Goal: Task Accomplishment & Management: Complete application form

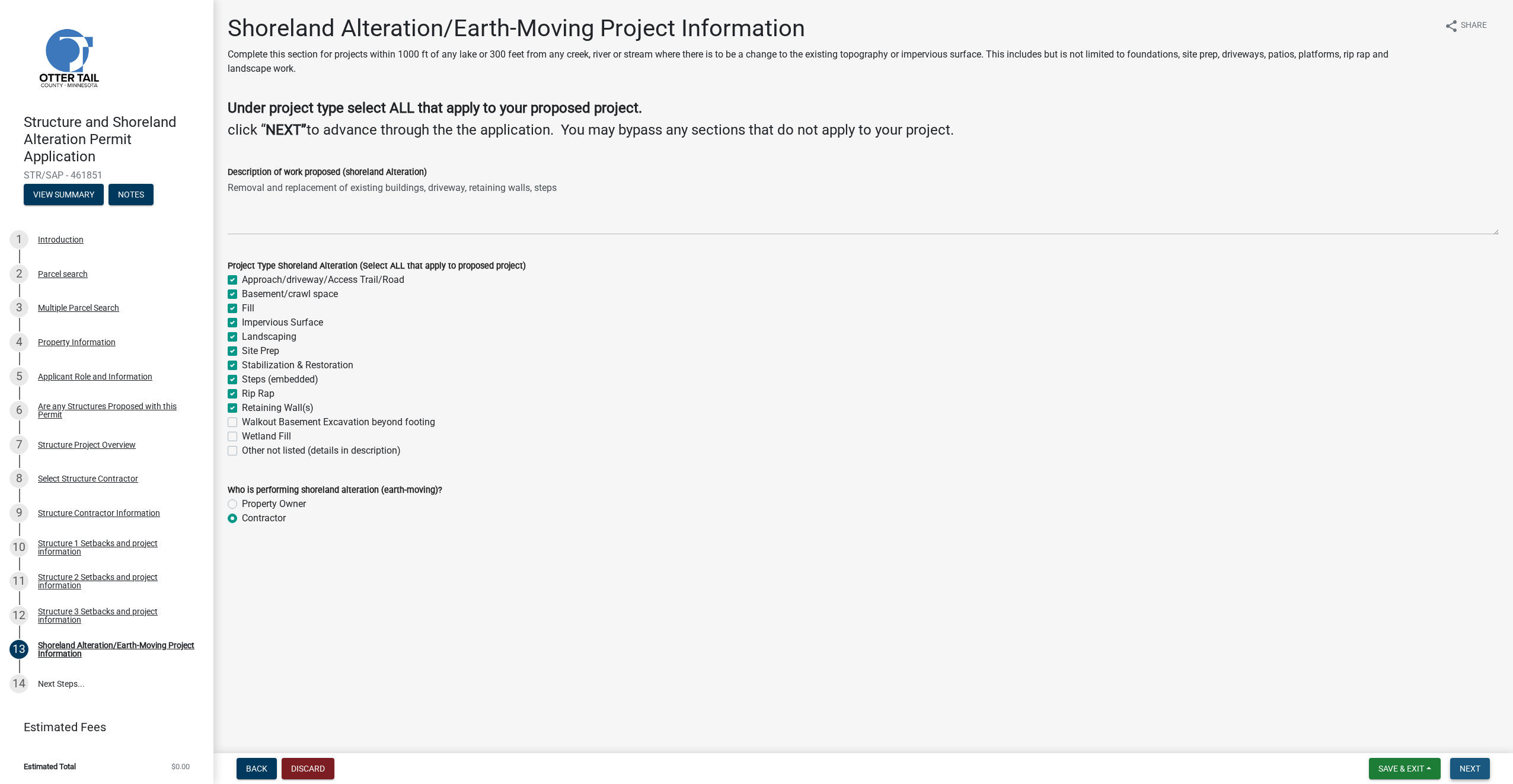
click at [1480, 763] on span "Next" at bounding box center [1470, 768] width 21 height 10
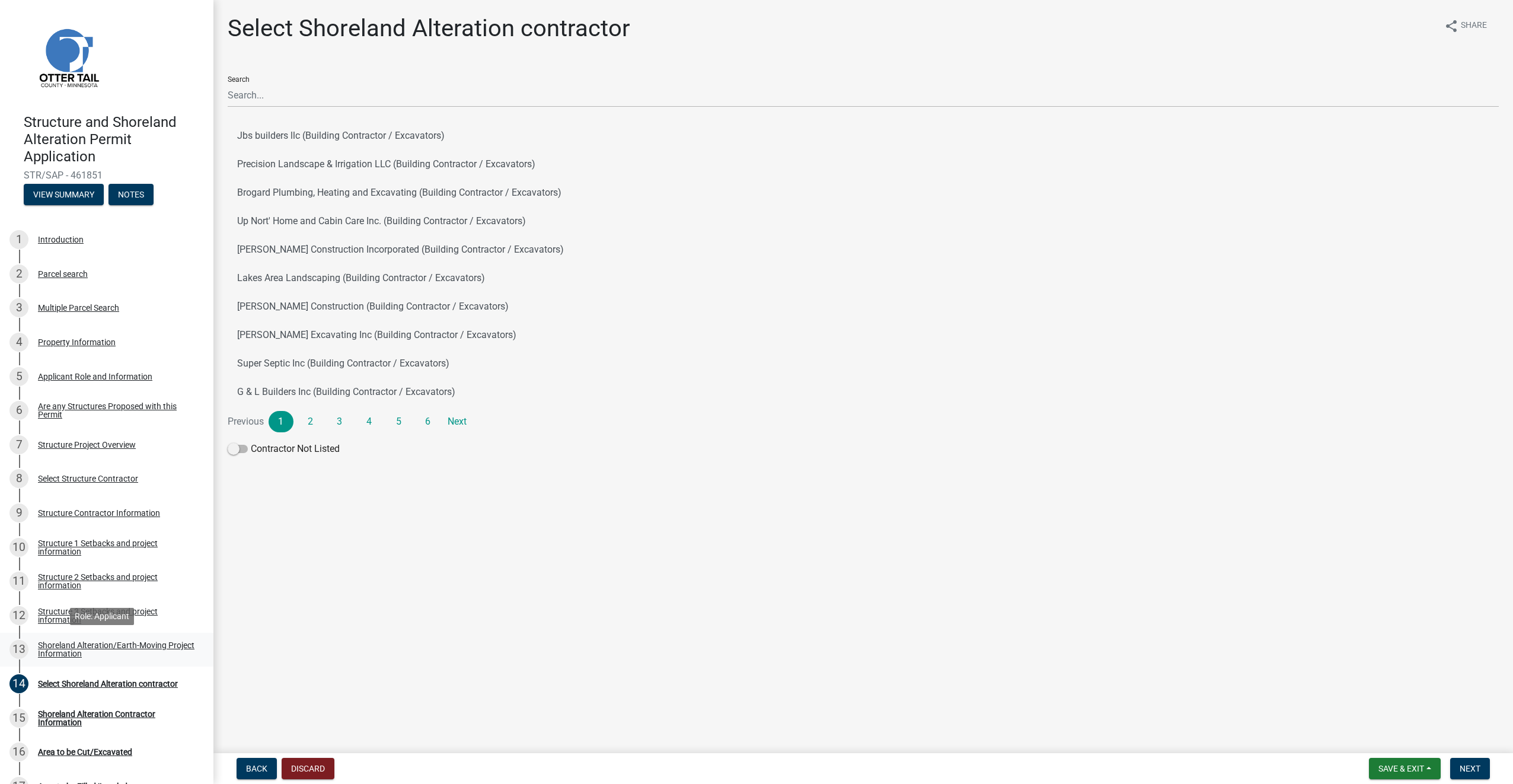
click at [70, 650] on div "Shoreland Alteration/Earth-Moving Project Information" at bounding box center [116, 649] width 157 height 17
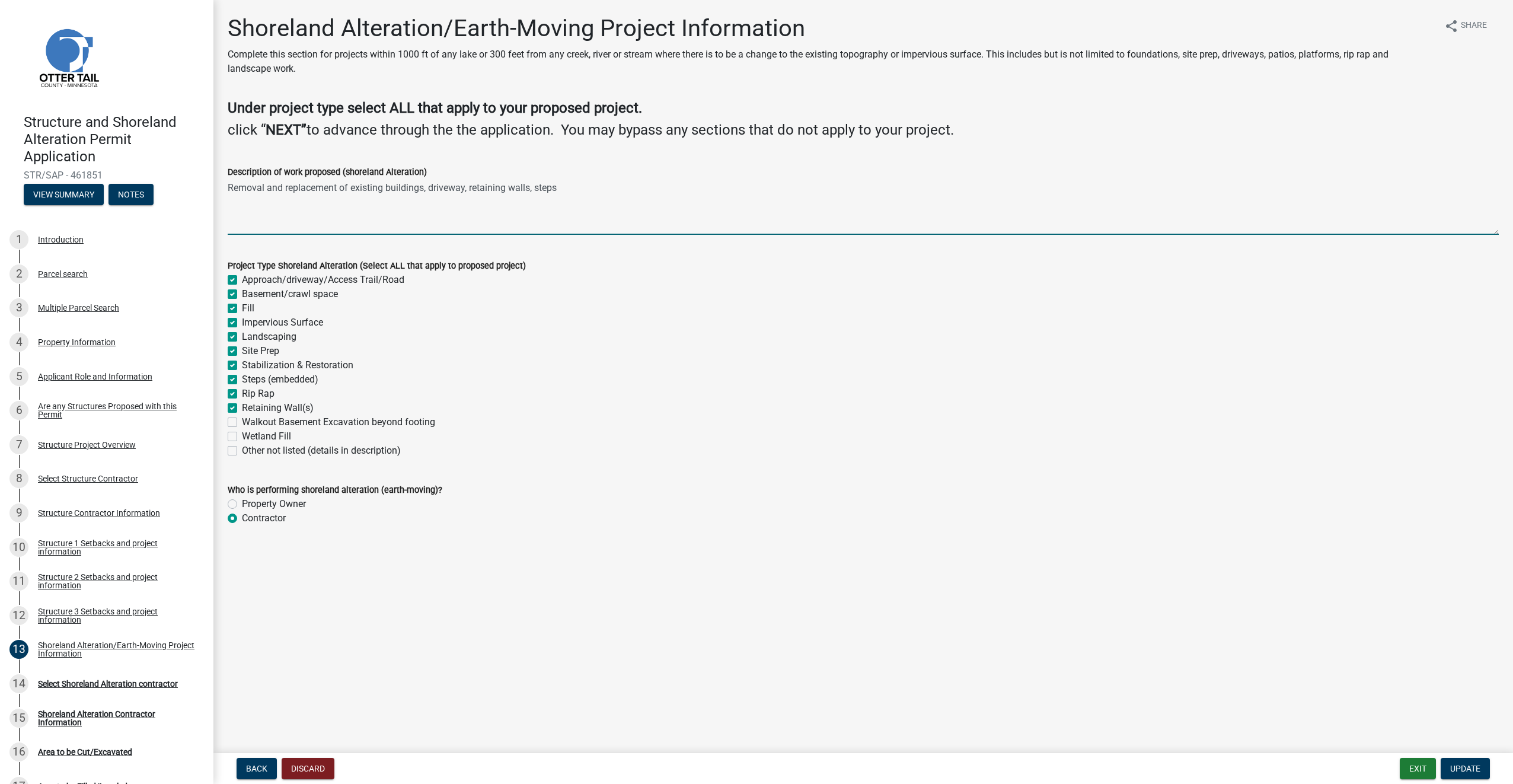
click at [618, 187] on textarea "Removal and replacement of existing buildings, driveway, retaining walls, steps" at bounding box center [864, 207] width 1271 height 56
click at [533, 186] on textarea "Removal and replacement of existing buildings, driveway, retaining walls, steps" at bounding box center [864, 207] width 1271 height 56
click at [596, 190] on textarea "Removal and replacement of existing buildings, driveway, retaining walls, and s…" at bounding box center [864, 207] width 1271 height 56
type textarea "Removal and replacement of existing buildings, driveway, retaining walls, and s…"
click at [1466, 766] on span "Update" at bounding box center [1465, 768] width 31 height 10
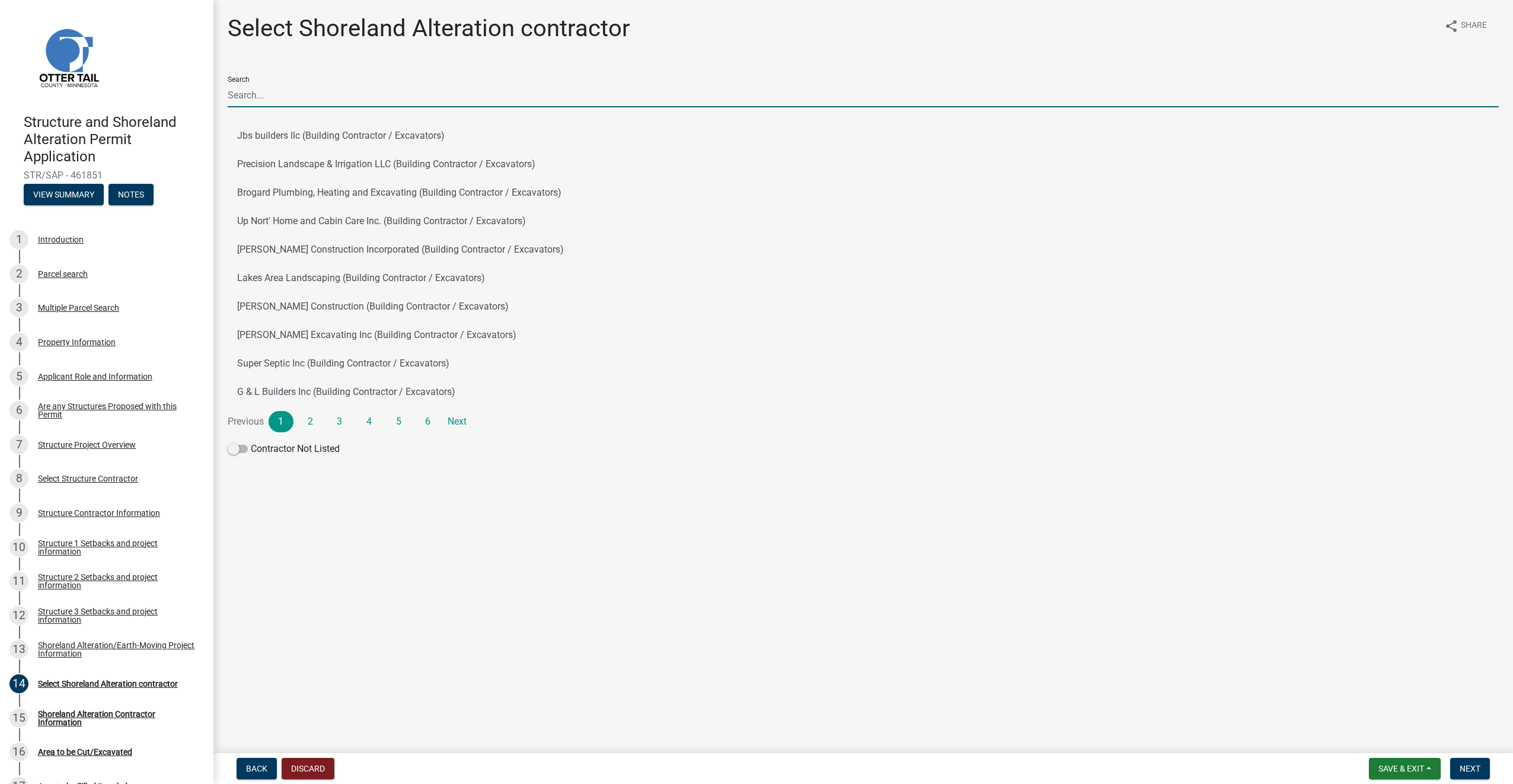
click at [277, 96] on input "Search" at bounding box center [864, 95] width 1271 height 25
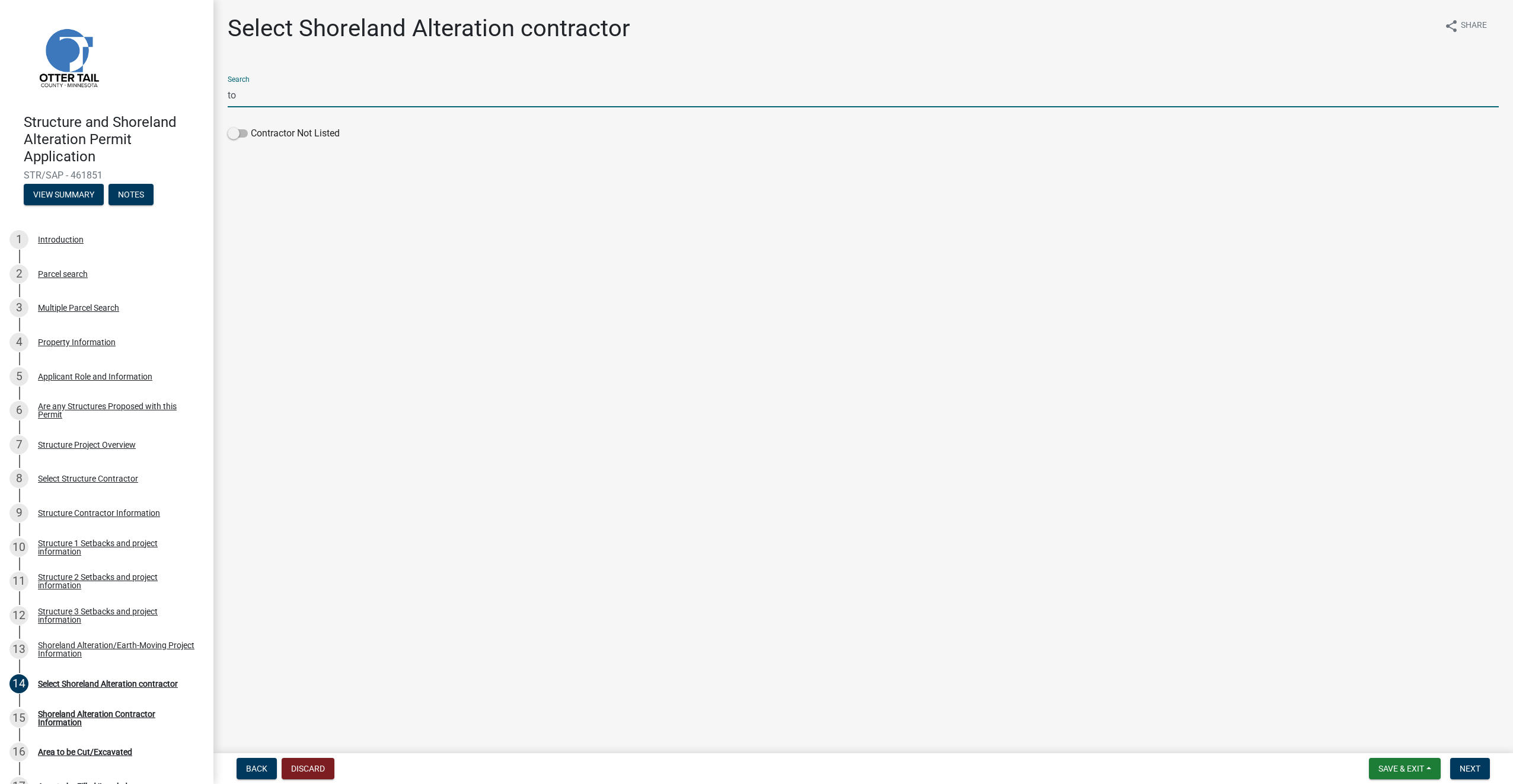
type input "t"
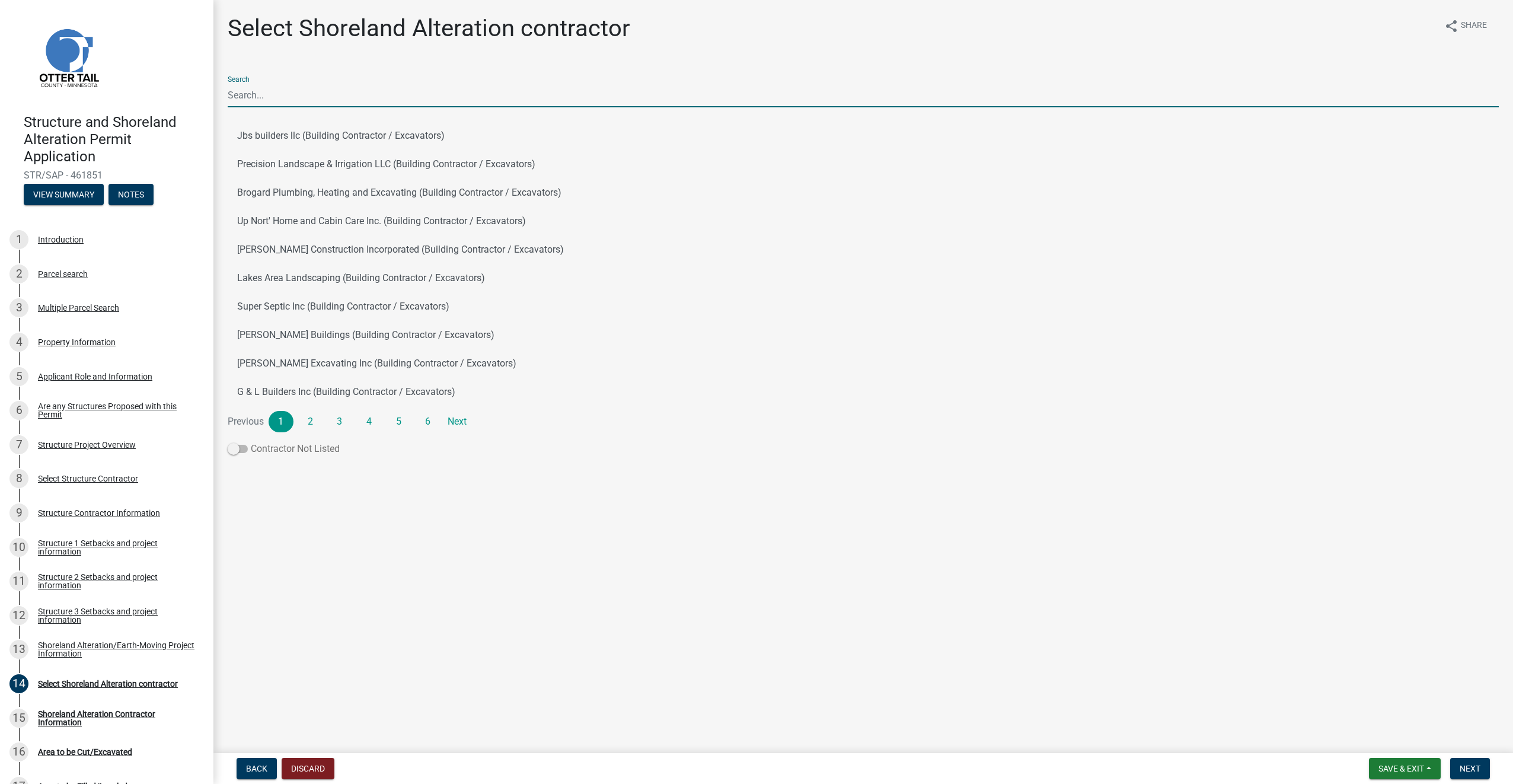
click at [244, 448] on span at bounding box center [238, 449] width 20 height 8
click at [251, 442] on input "Contractor Not Listed" at bounding box center [251, 442] width 0 height 0
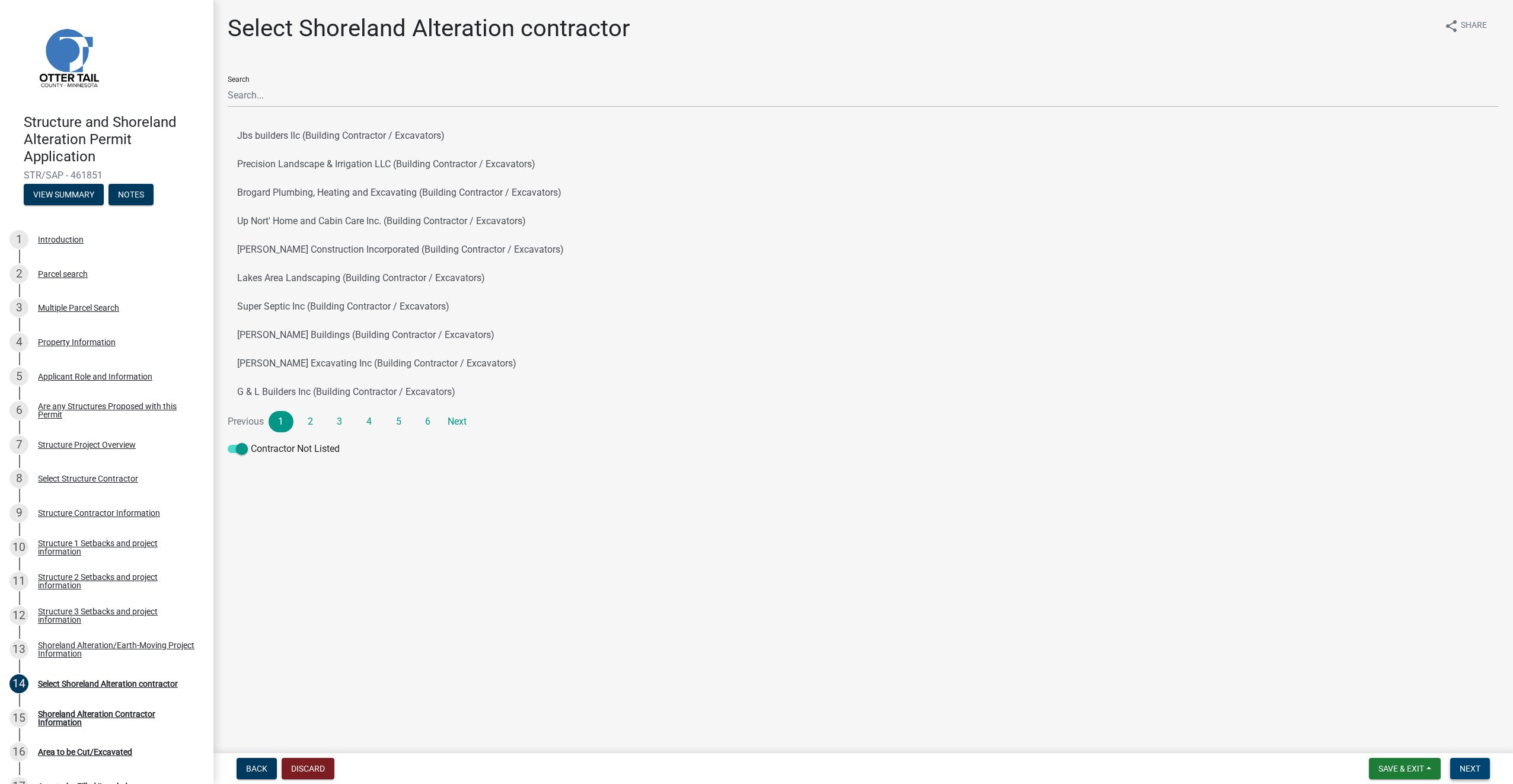
click at [1470, 765] on span "Next" at bounding box center [1470, 768] width 21 height 10
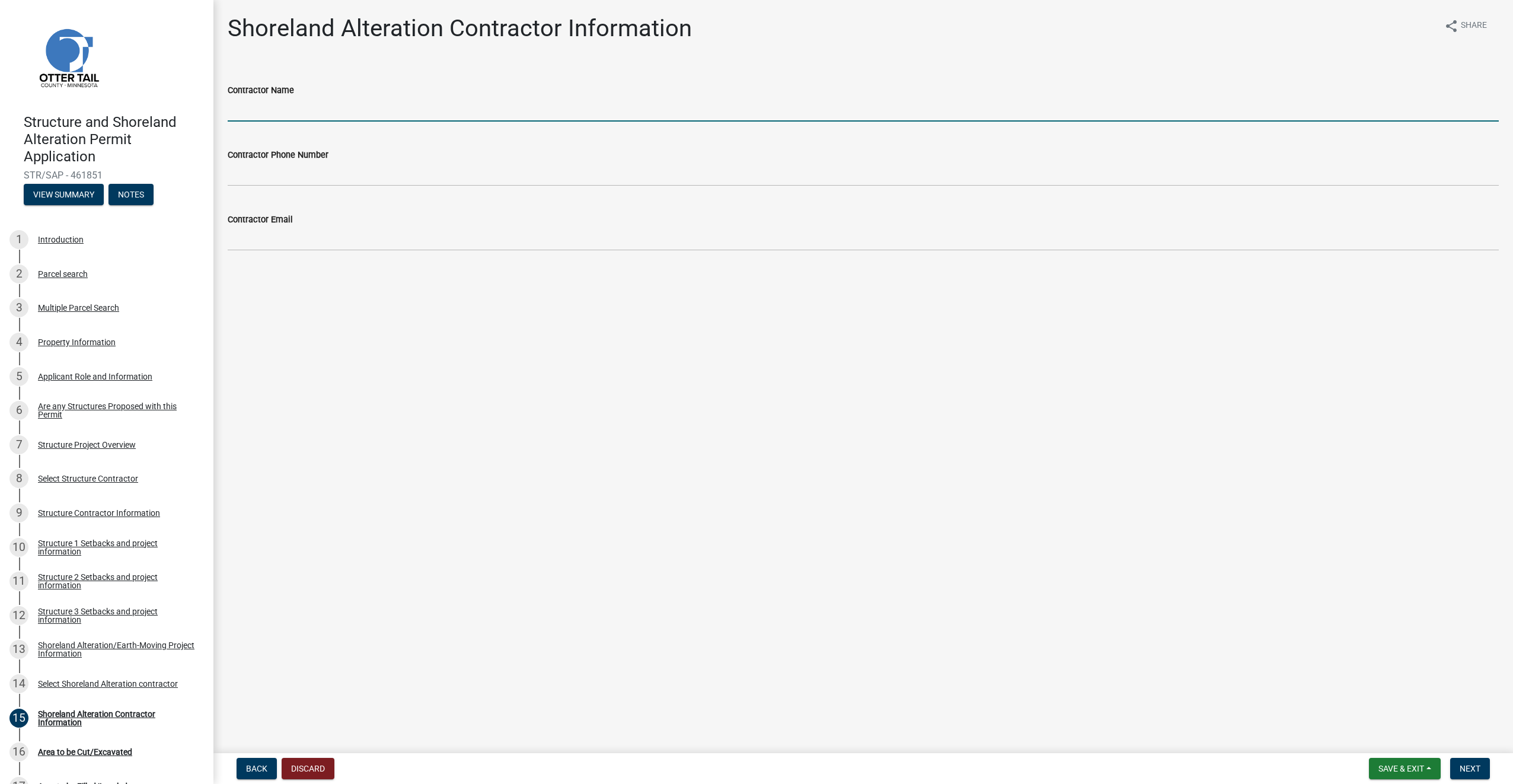
click at [297, 105] on input "Contractor Name" at bounding box center [864, 109] width 1271 height 25
type input "[PERSON_NAME] [PERSON_NAME]"
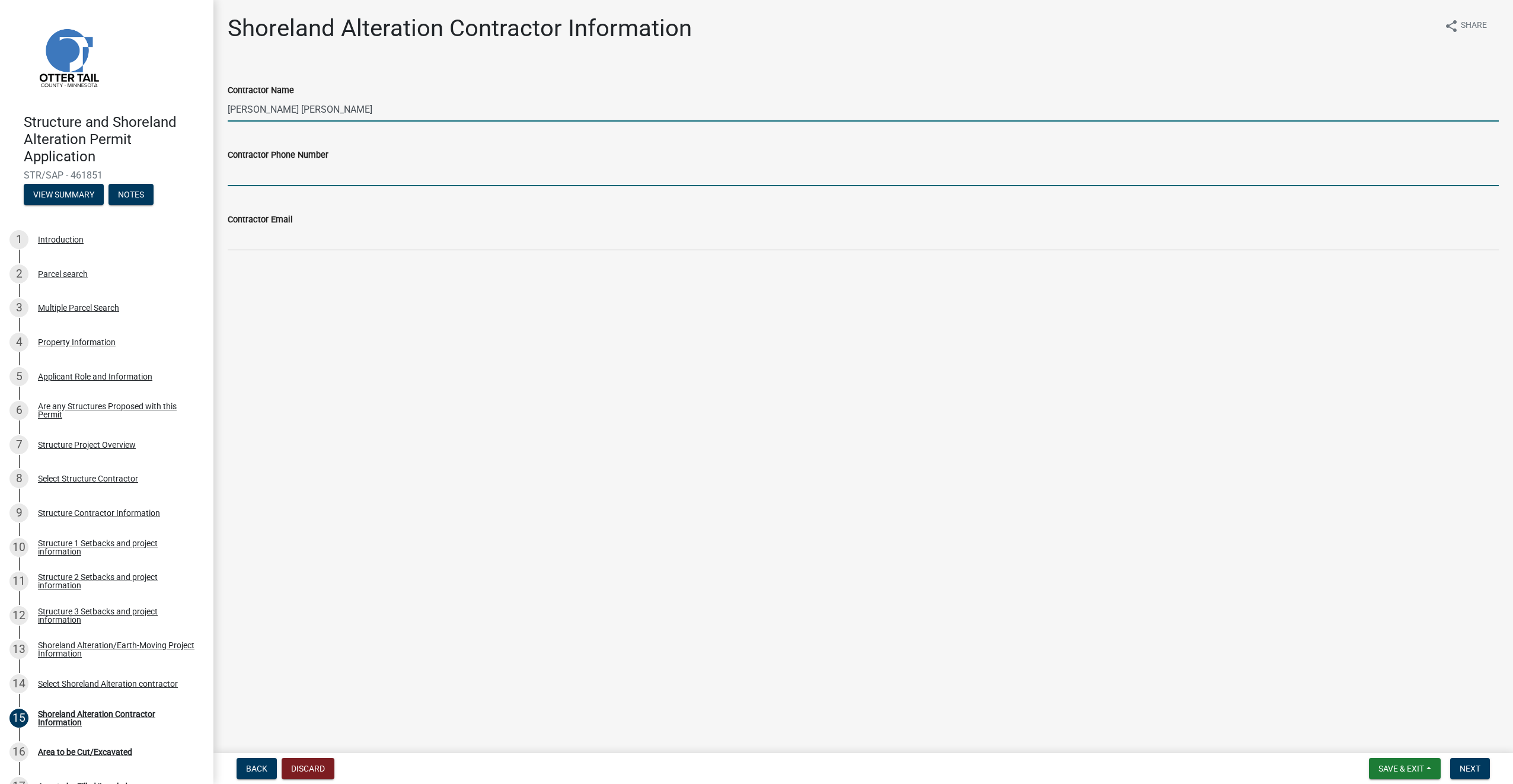
click at [290, 181] on input "Contractor Phone Number" at bounding box center [864, 173] width 1271 height 25
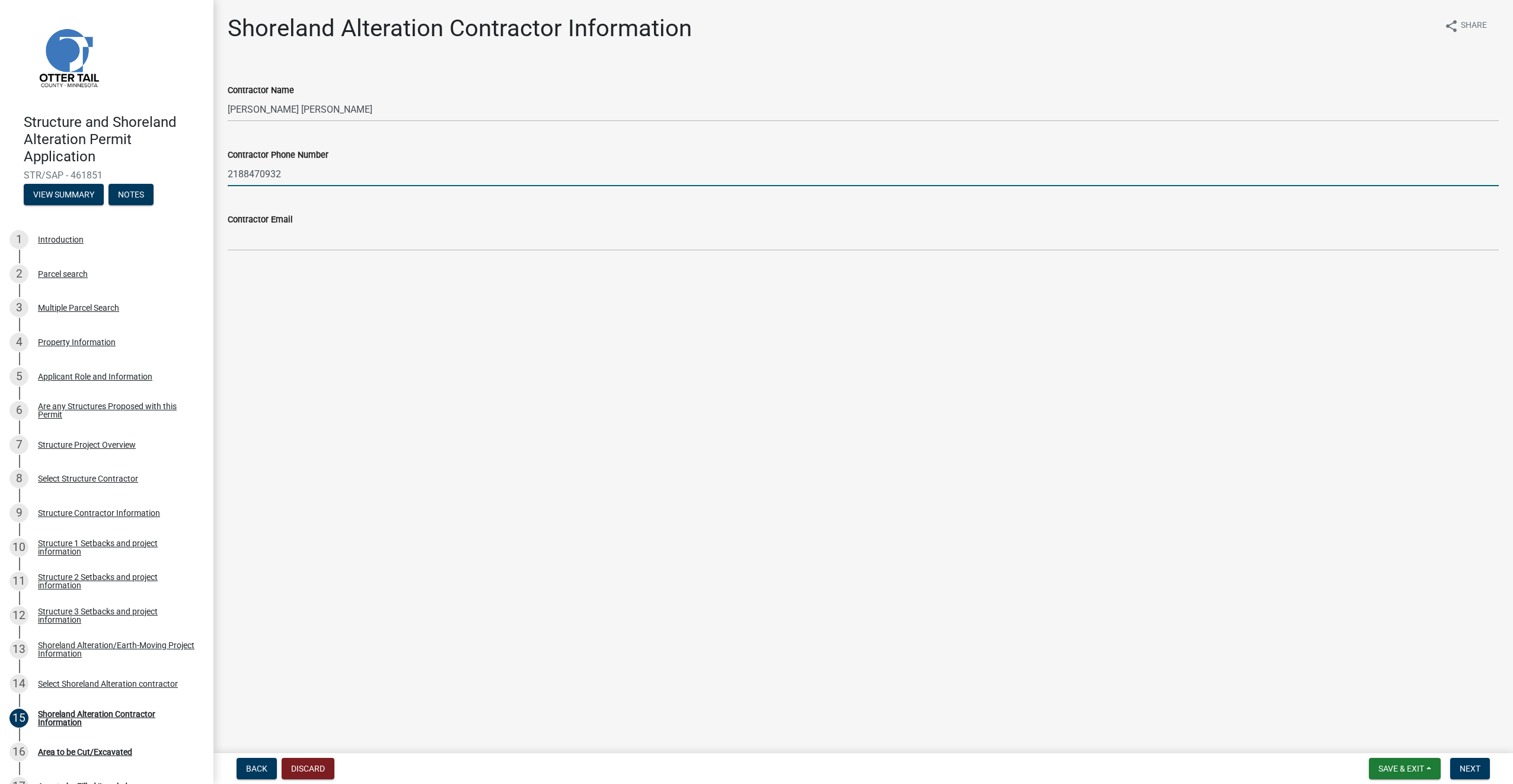
drag, startPoint x: 294, startPoint y: 175, endPoint x: 260, endPoint y: 174, distance: 34.0
click at [260, 174] on input "2188470932" at bounding box center [864, 173] width 1271 height 25
type input "2188473092"
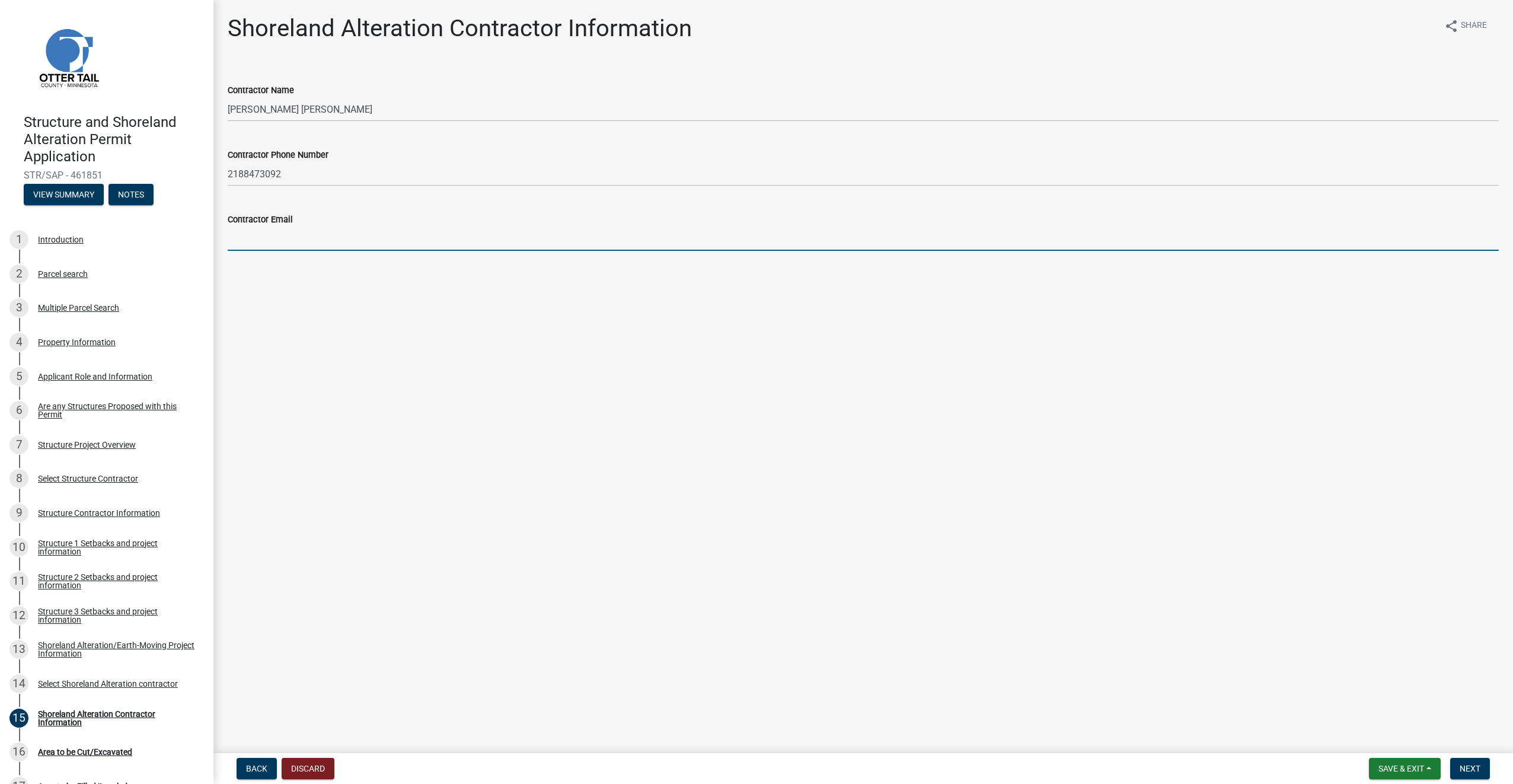
click at [276, 242] on input "Contractor Email" at bounding box center [864, 238] width 1271 height 25
type input "[PERSON_NAME][EMAIL_ADDRESS][DOMAIN_NAME]"
click at [1473, 766] on span "Next" at bounding box center [1470, 768] width 21 height 10
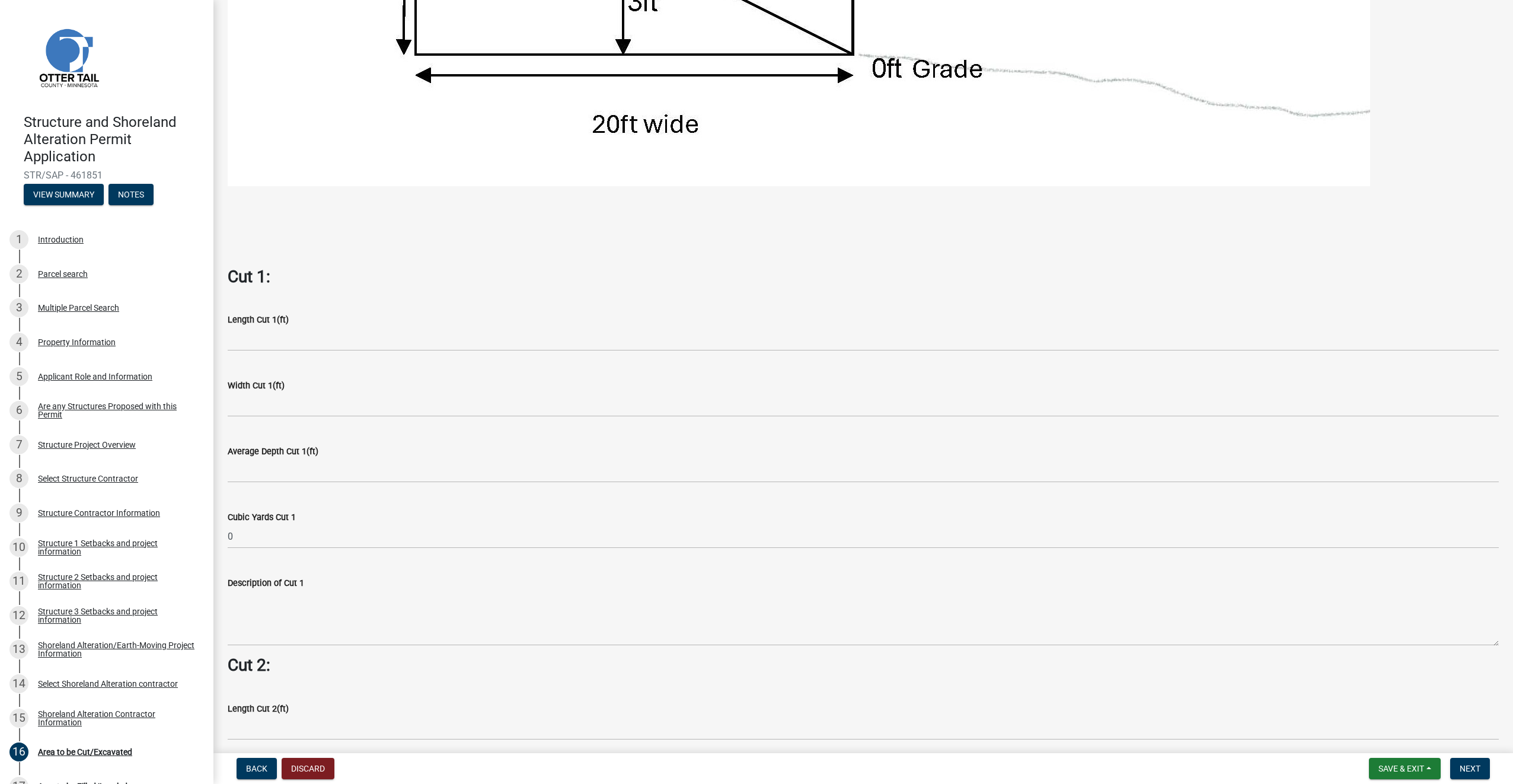
scroll to position [712, 0]
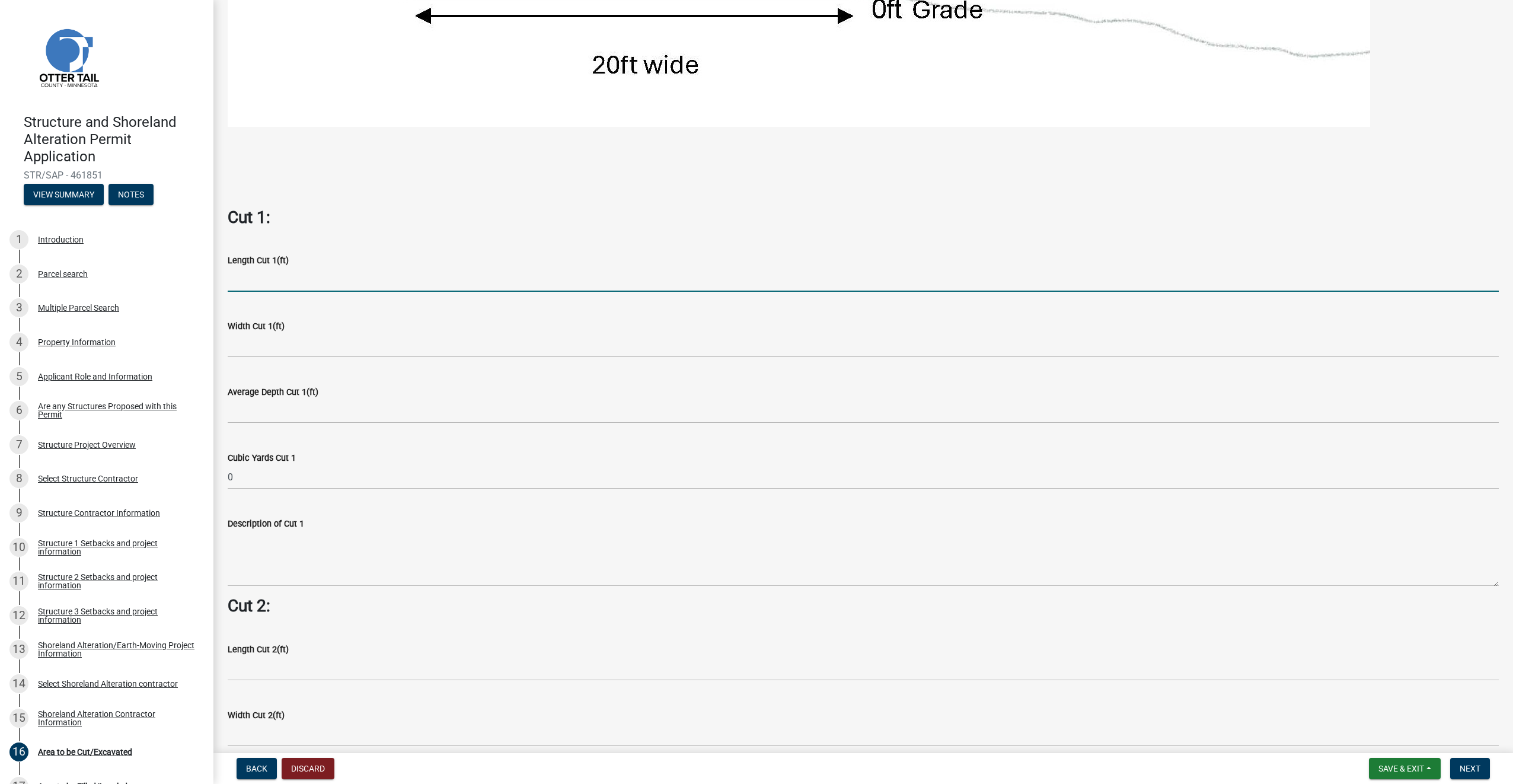
click at [283, 281] on input "text" at bounding box center [864, 280] width 1271 height 25
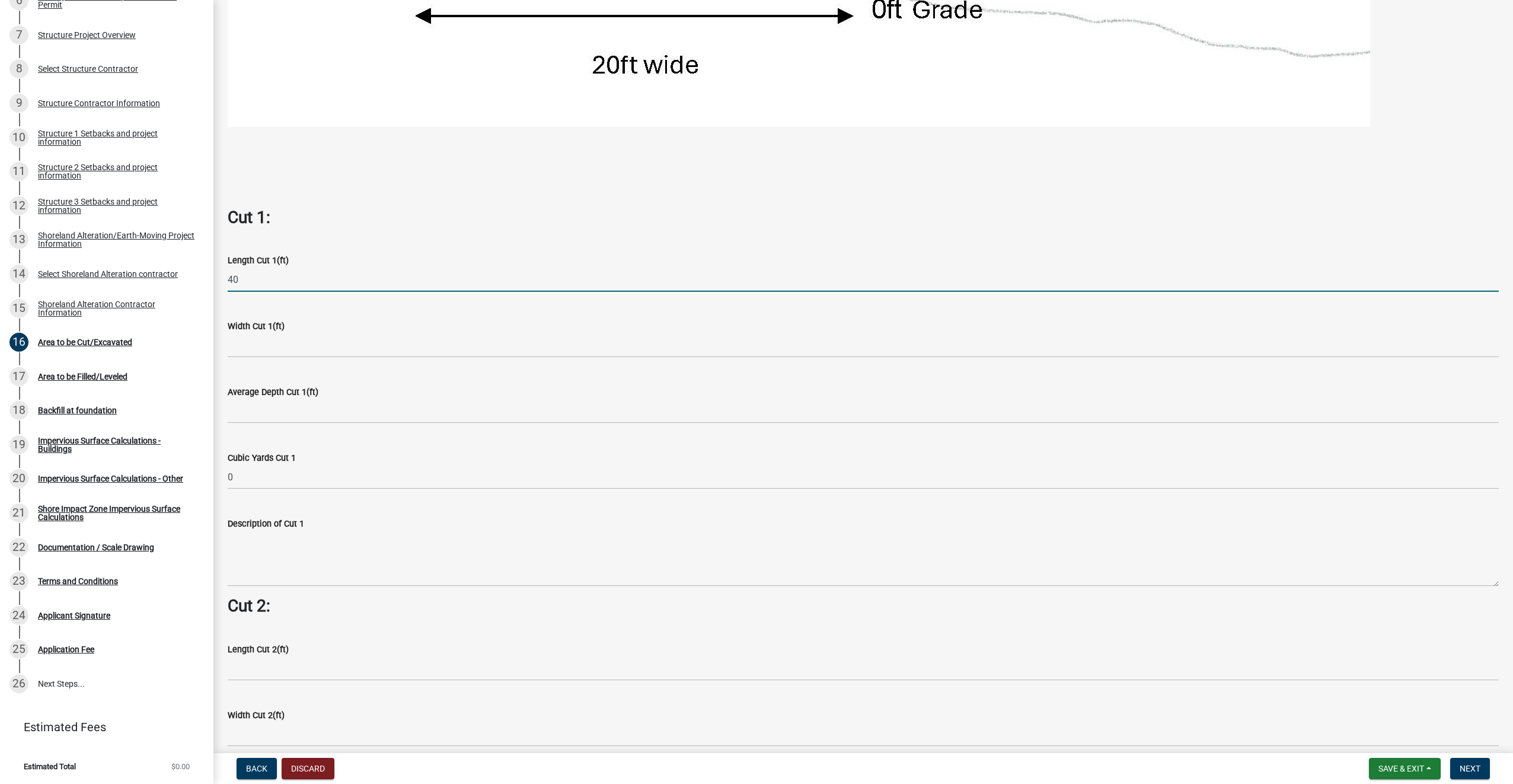
type input "40"
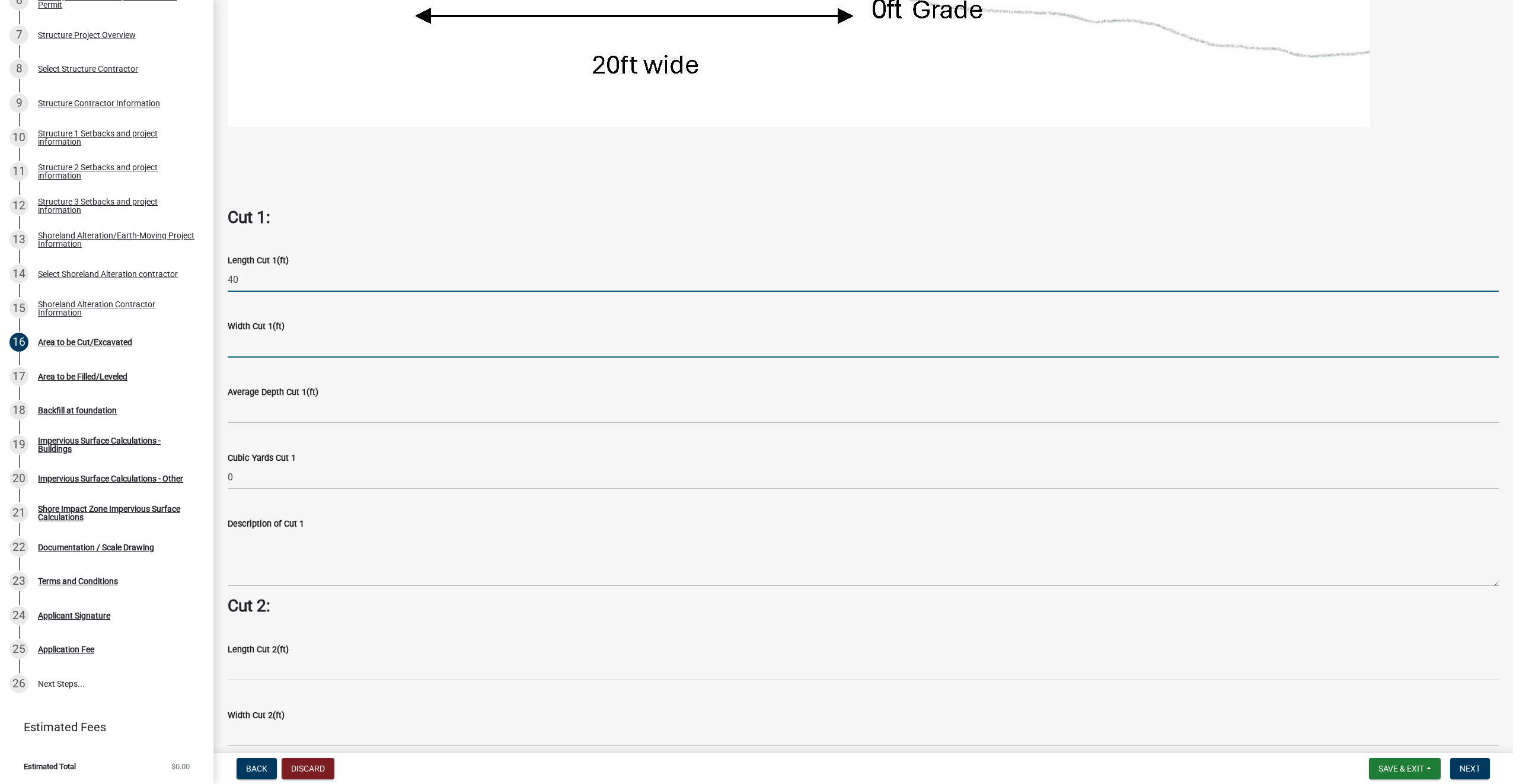
click at [279, 344] on input "text" at bounding box center [864, 345] width 1271 height 25
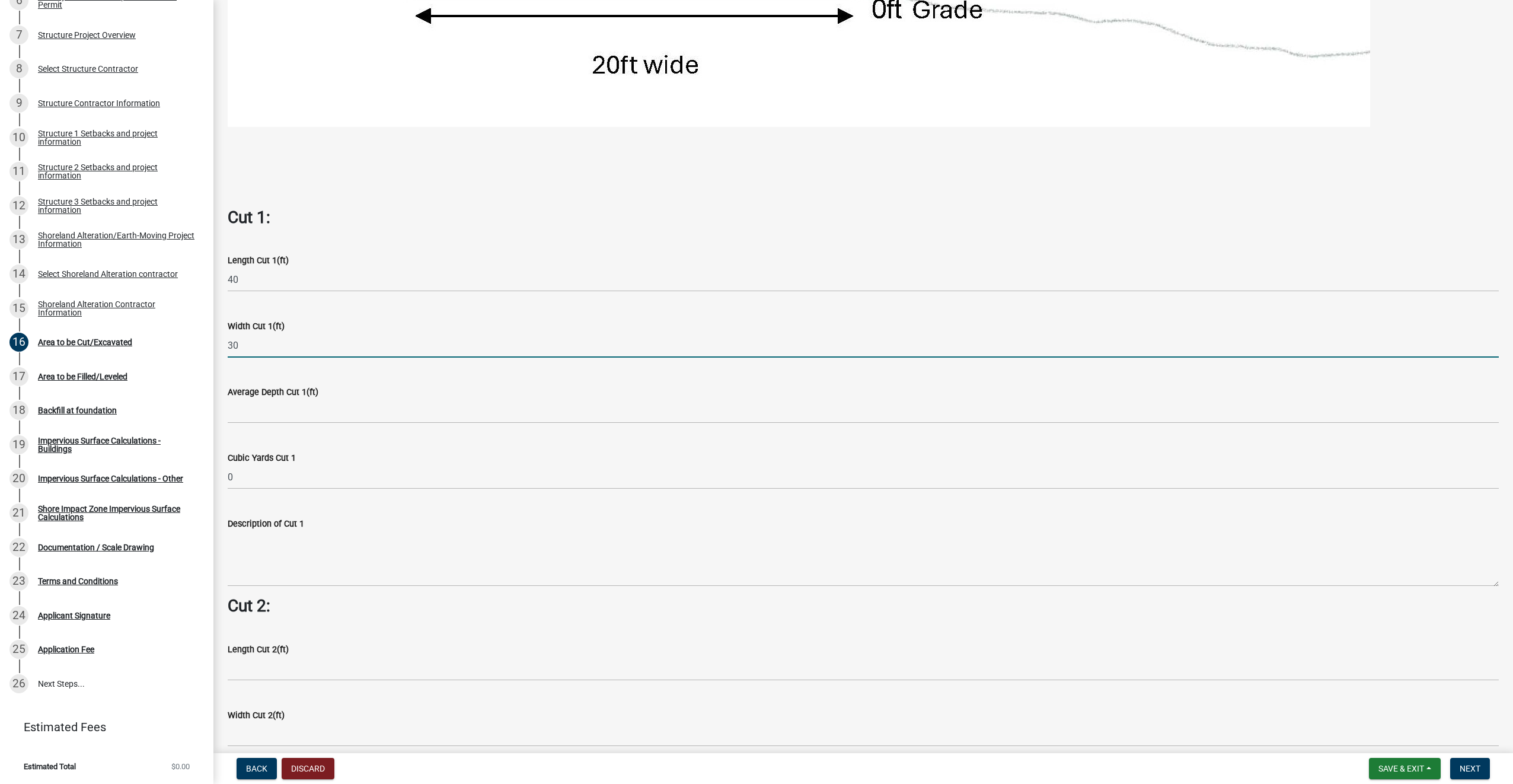
type input "30"
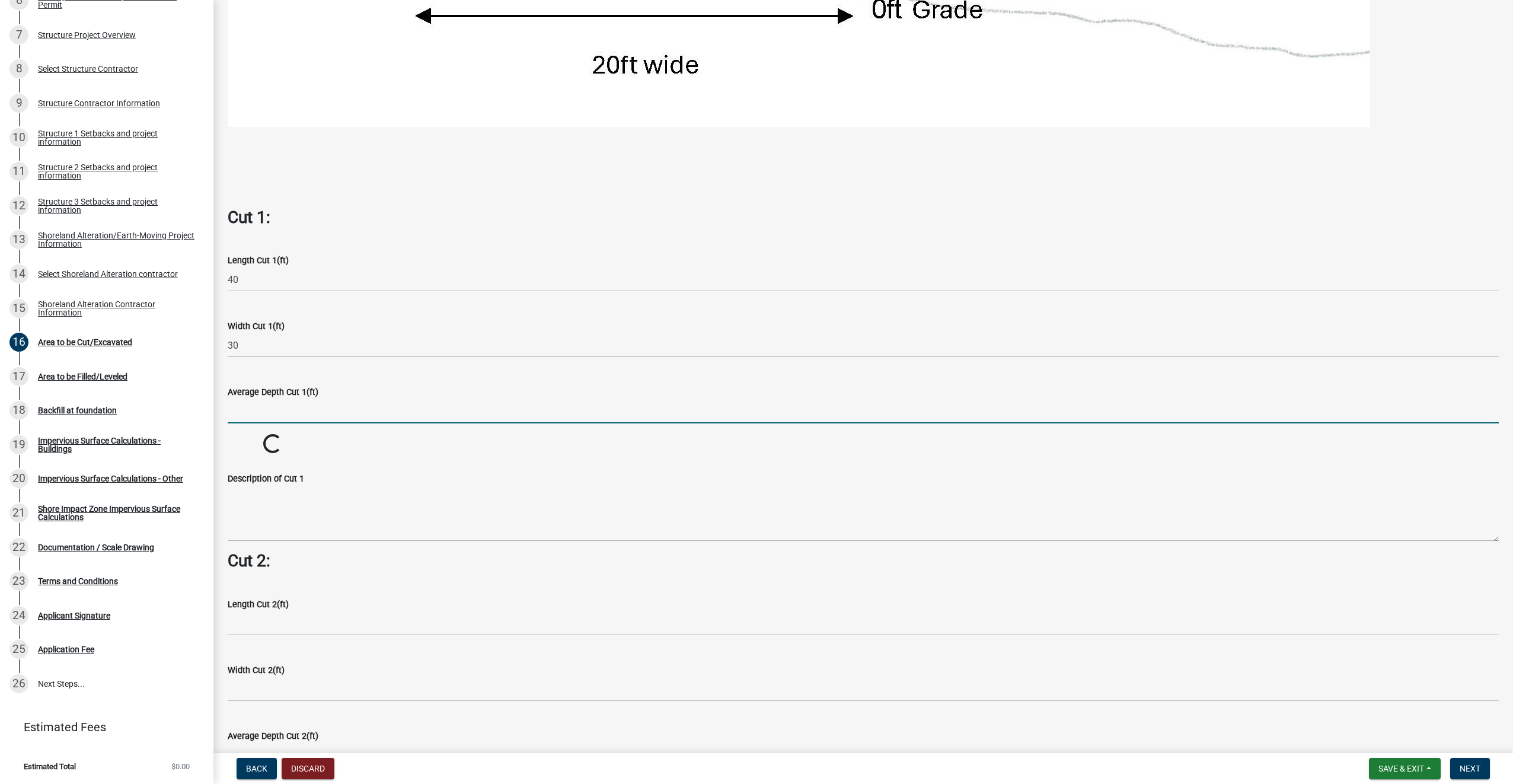
click at [280, 410] on input "text" at bounding box center [864, 411] width 1271 height 25
type input "4"
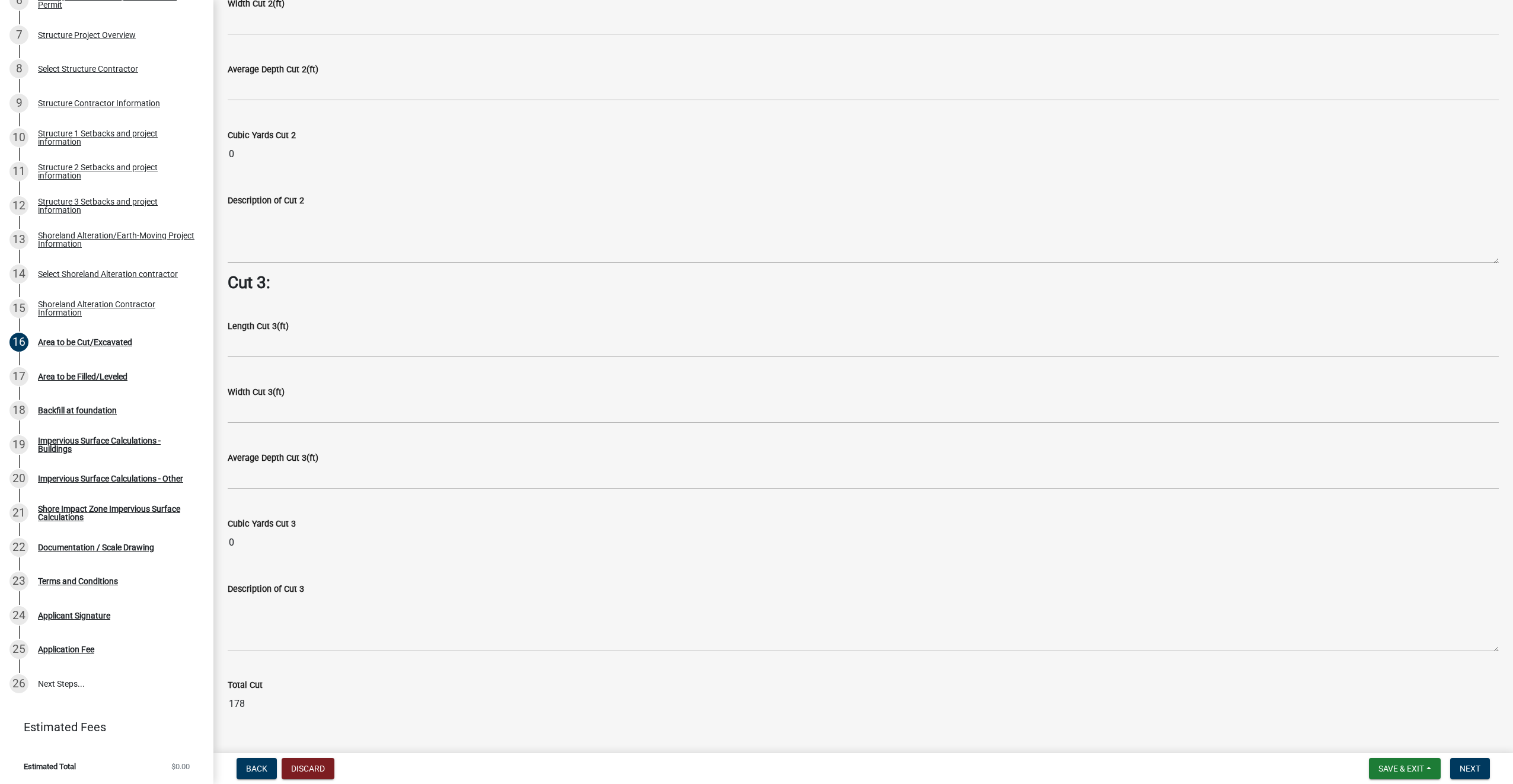
scroll to position [1445, 0]
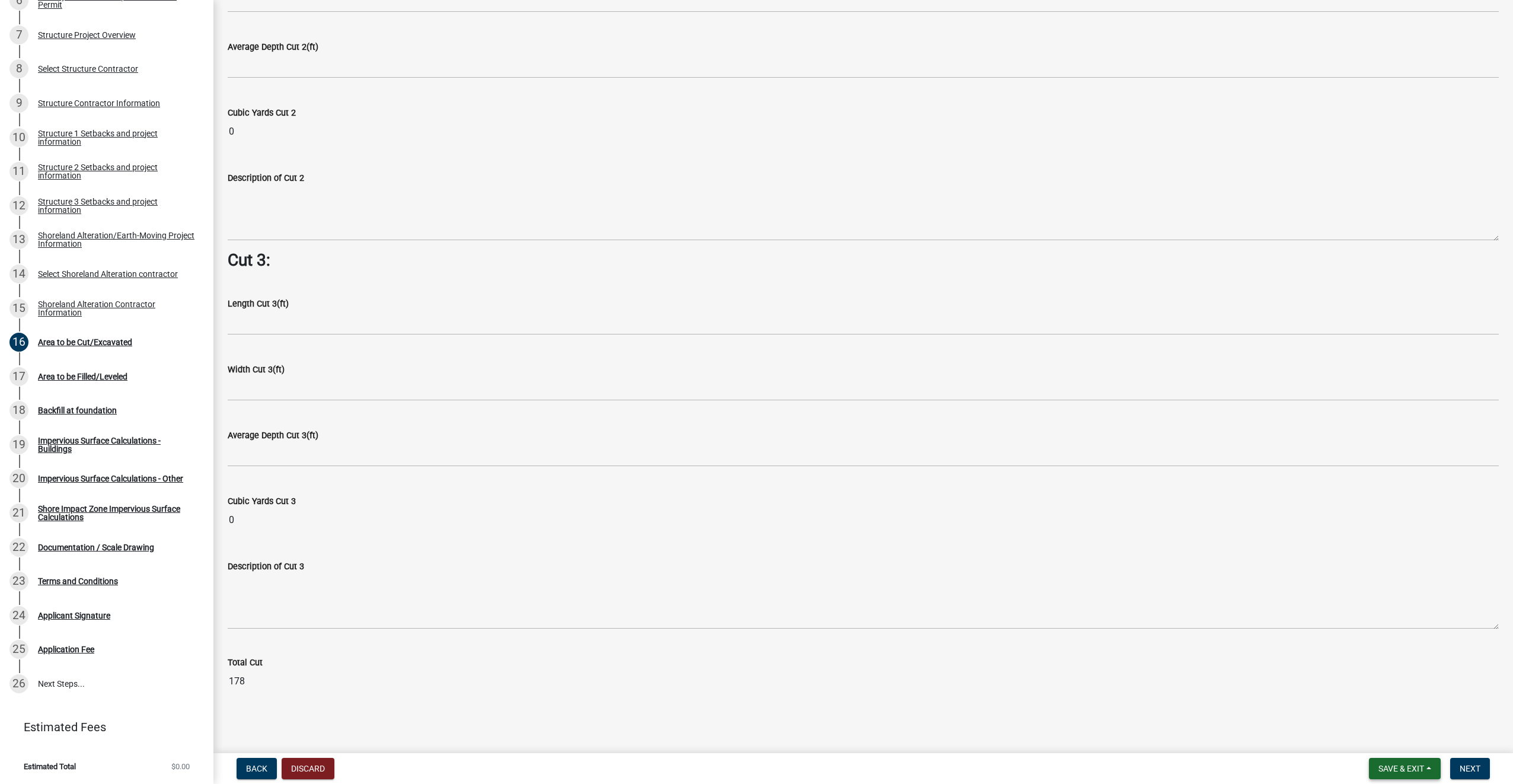
click at [1426, 768] on button "Save & Exit" at bounding box center [1405, 768] width 71 height 22
click at [1391, 702] on button "Save" at bounding box center [1394, 709] width 95 height 29
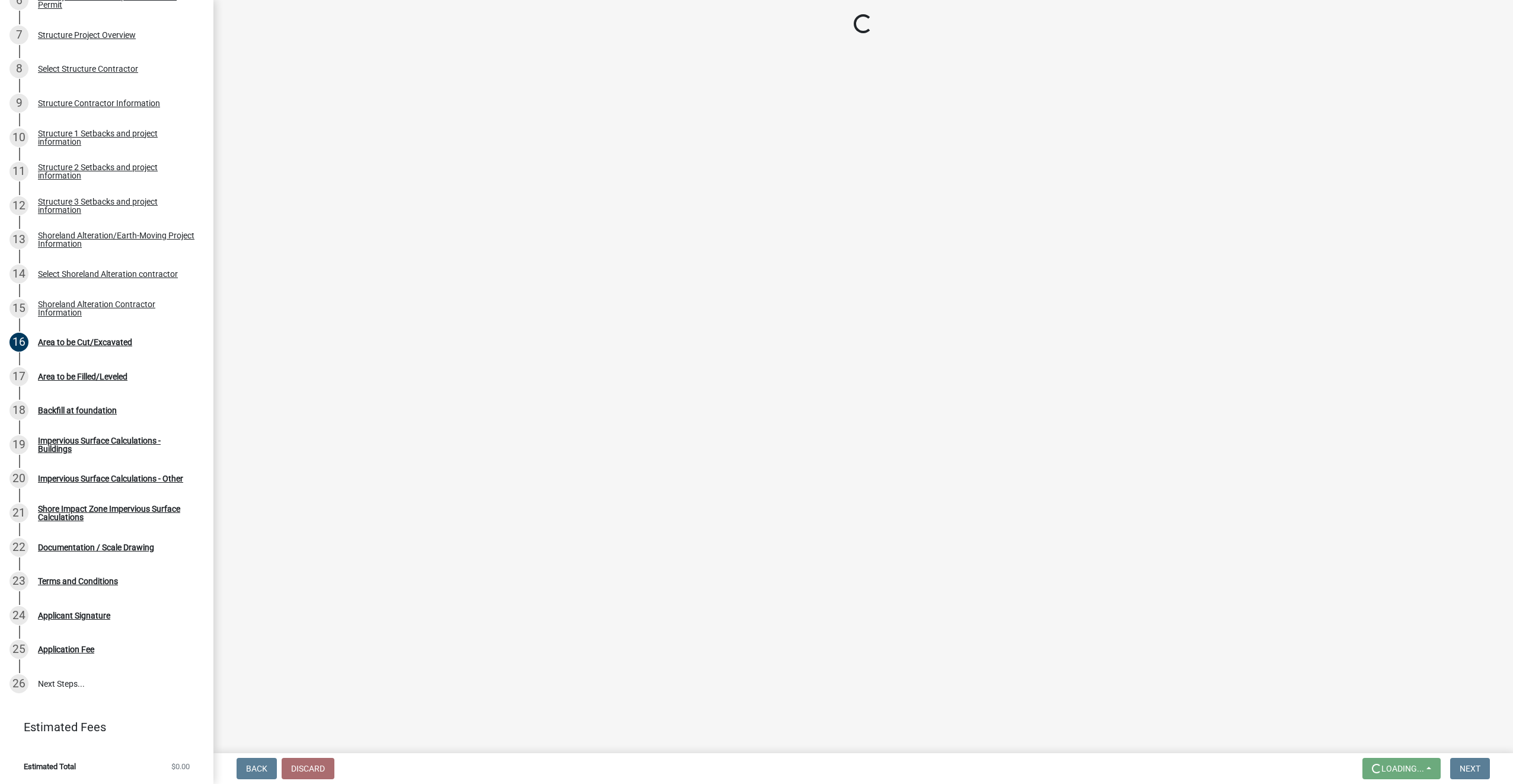
scroll to position [0, 0]
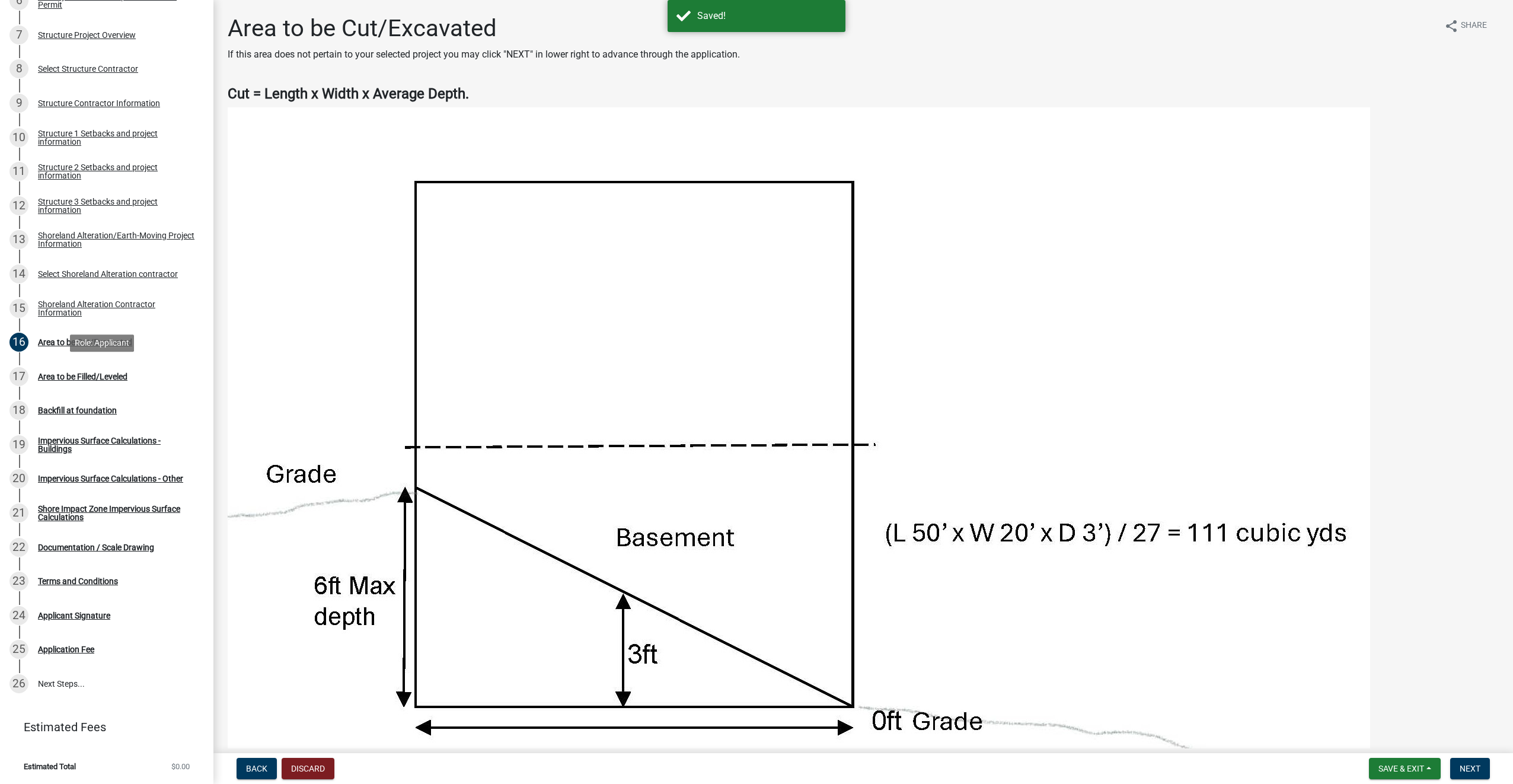
click at [86, 376] on div "Area to be Filled/Leveled" at bounding box center [82, 377] width 89 height 8
click at [112, 376] on div "Area to be Filled/Leveled" at bounding box center [82, 377] width 89 height 8
click at [94, 408] on div "Backfill at foundation" at bounding box center [77, 410] width 79 height 8
click at [95, 342] on div "Area to be Cut/Excavated" at bounding box center [84, 342] width 94 height 8
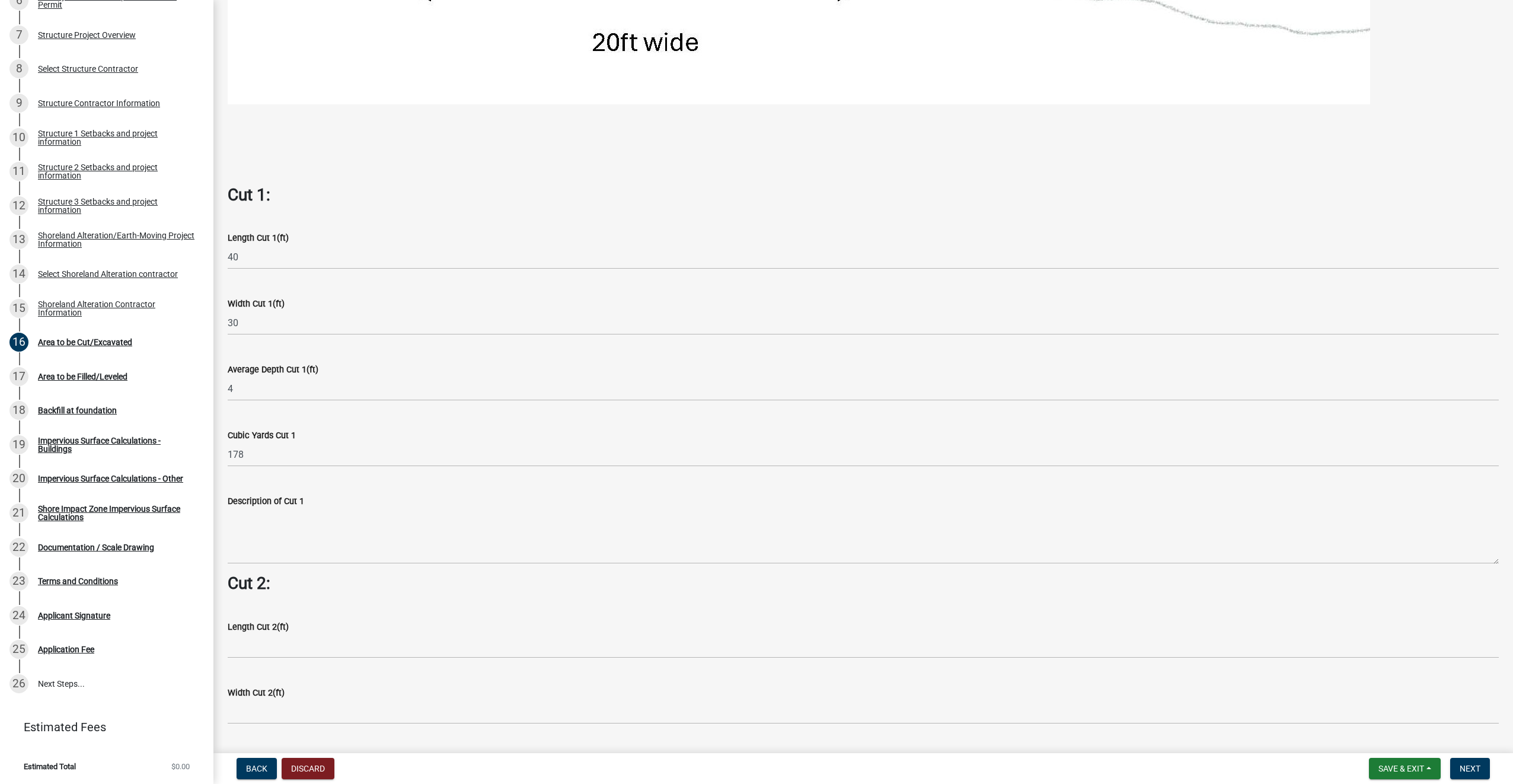
scroll to position [793, 0]
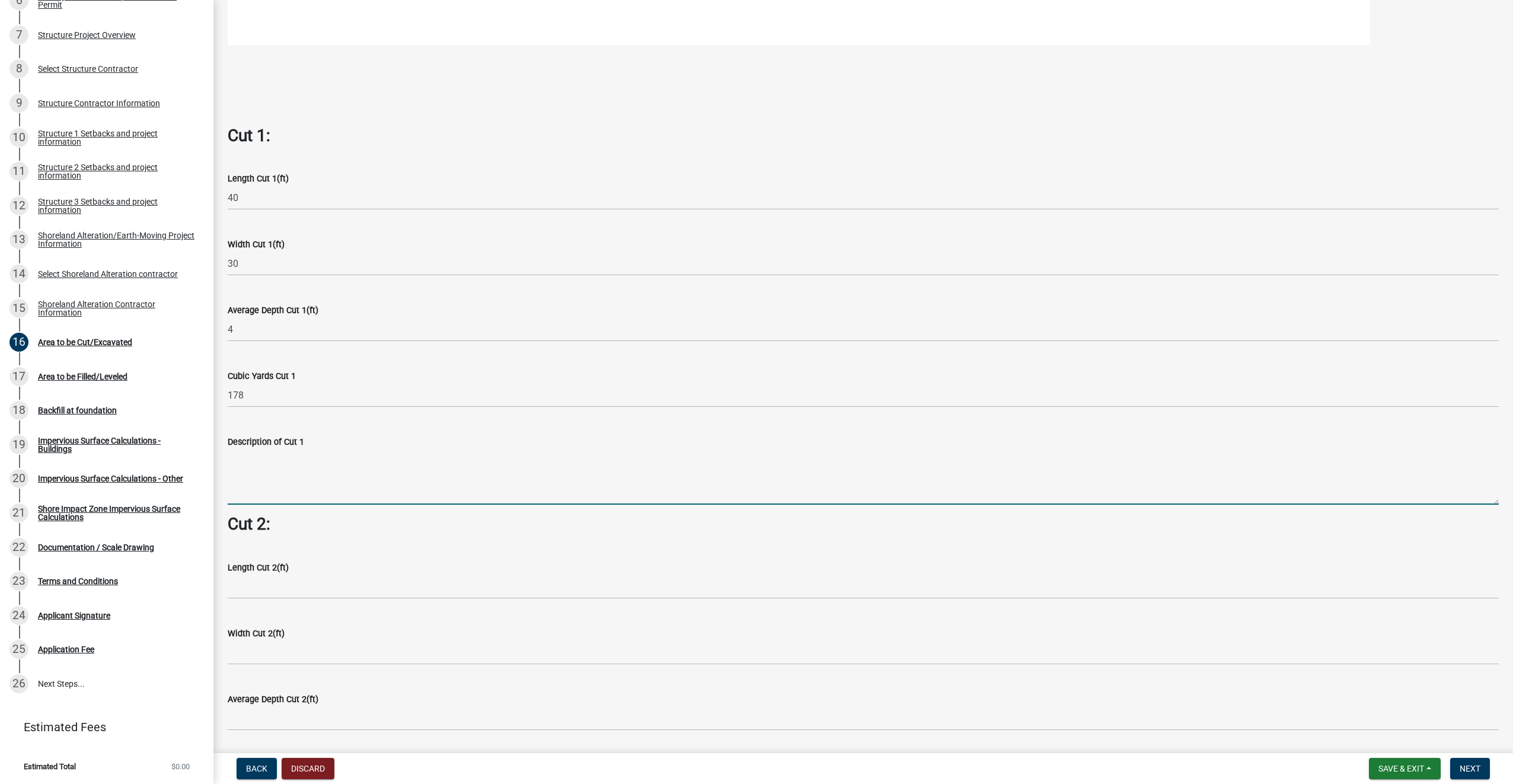
click at [252, 467] on textarea "Description of Cut 1" at bounding box center [864, 477] width 1271 height 56
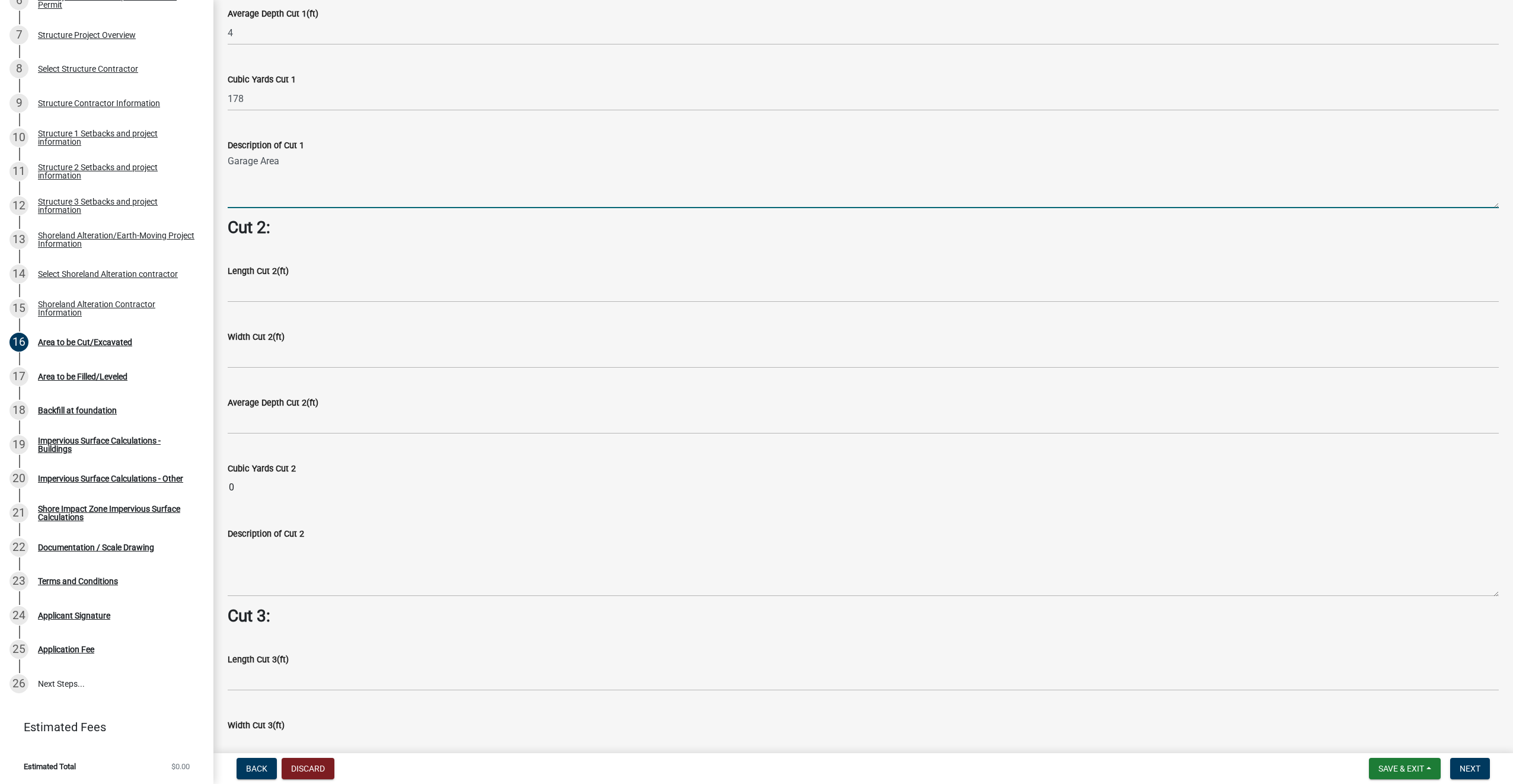
scroll to position [1149, 0]
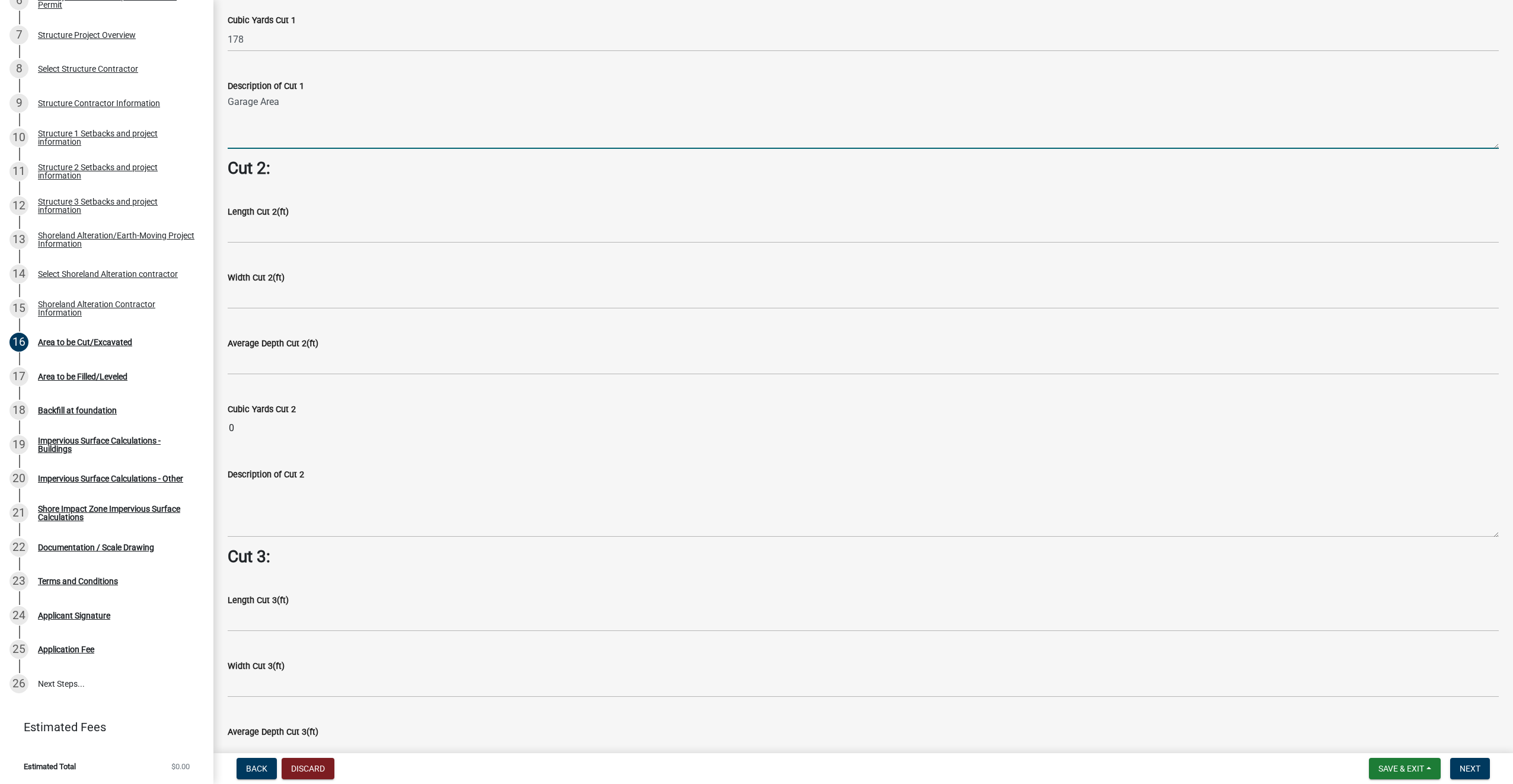
type textarea "Garage Area"
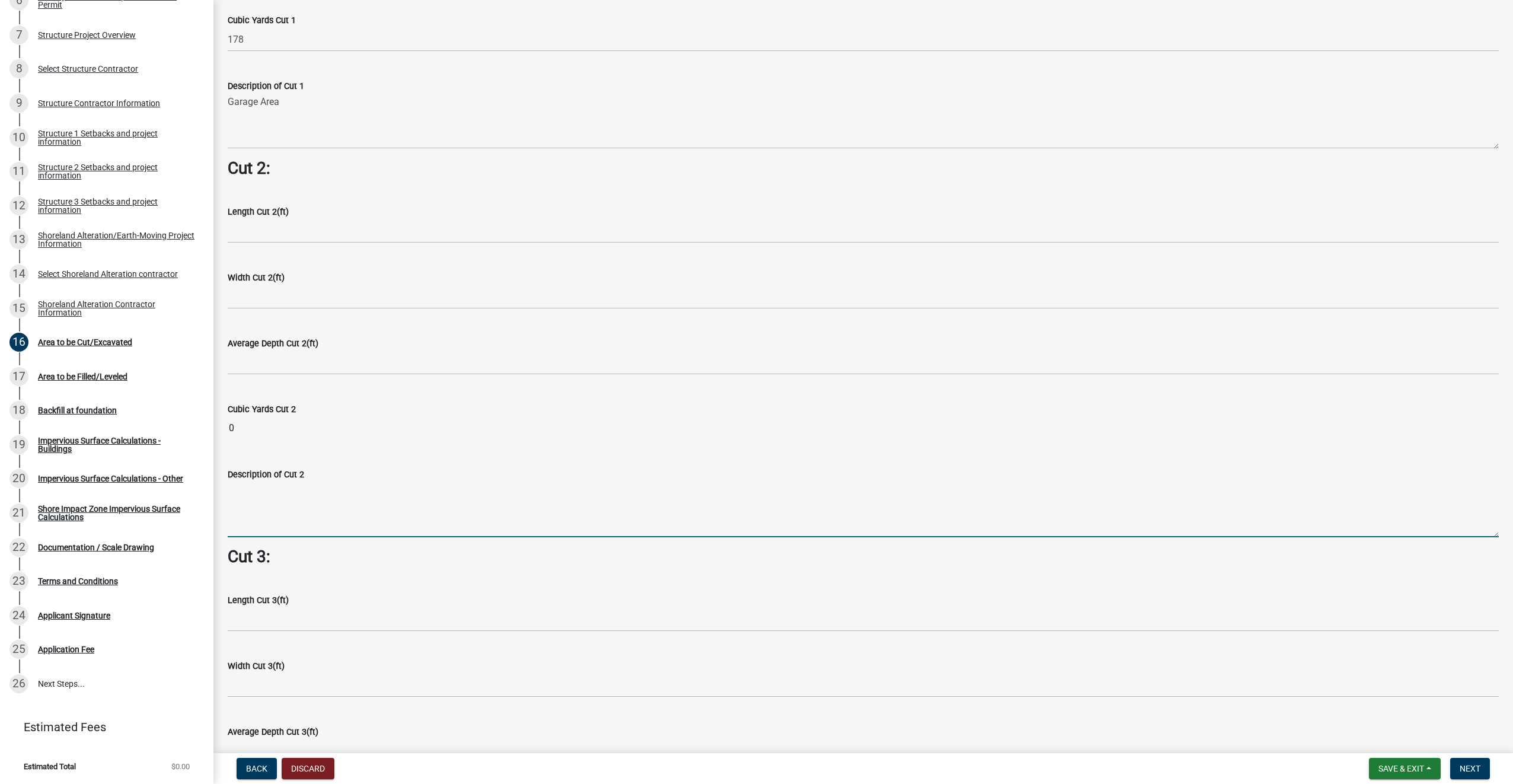
click at [272, 494] on textarea "Description of Cut 2" at bounding box center [864, 509] width 1271 height 56
type textarea "Home Area"
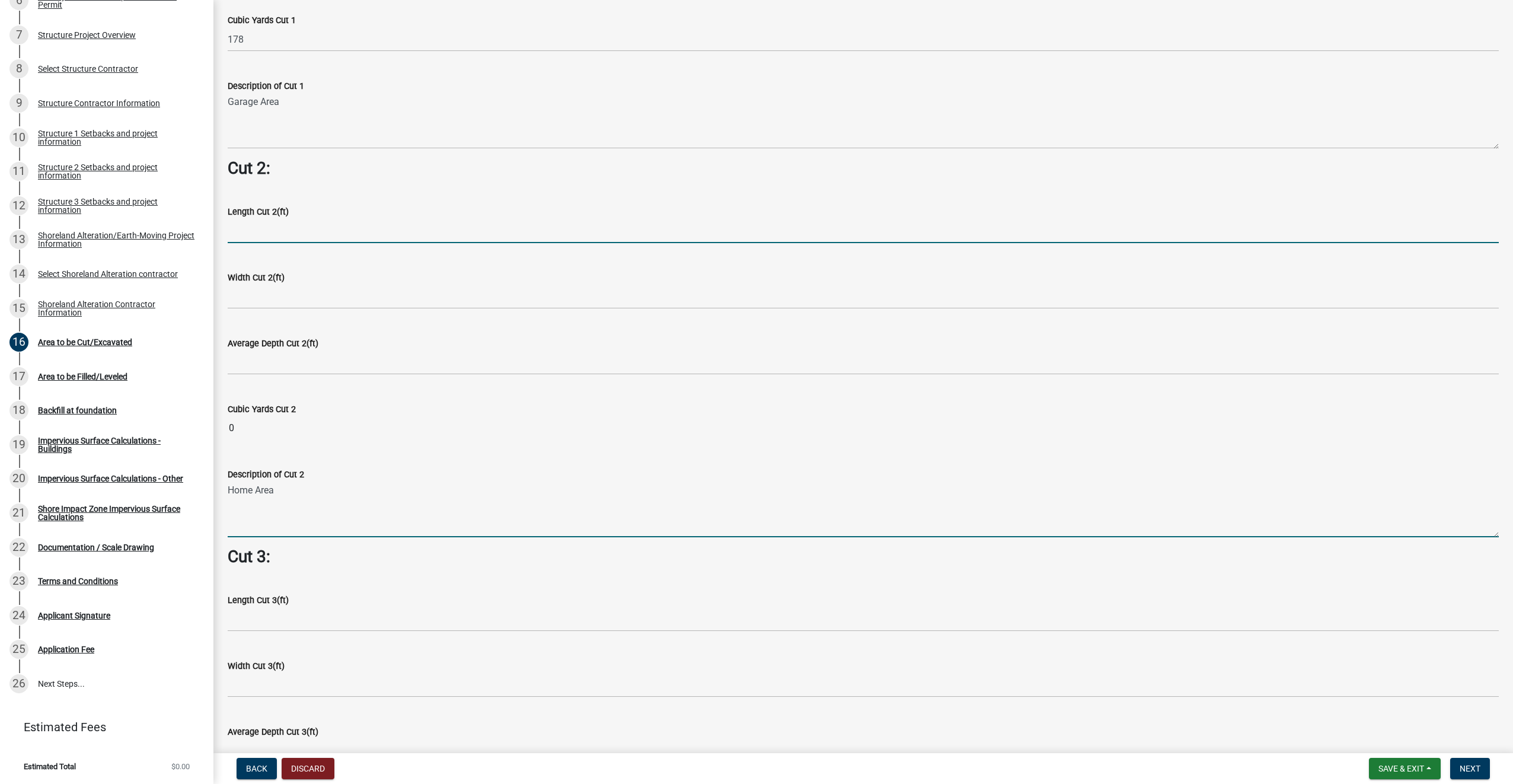
click at [266, 226] on input "text" at bounding box center [864, 231] width 1271 height 25
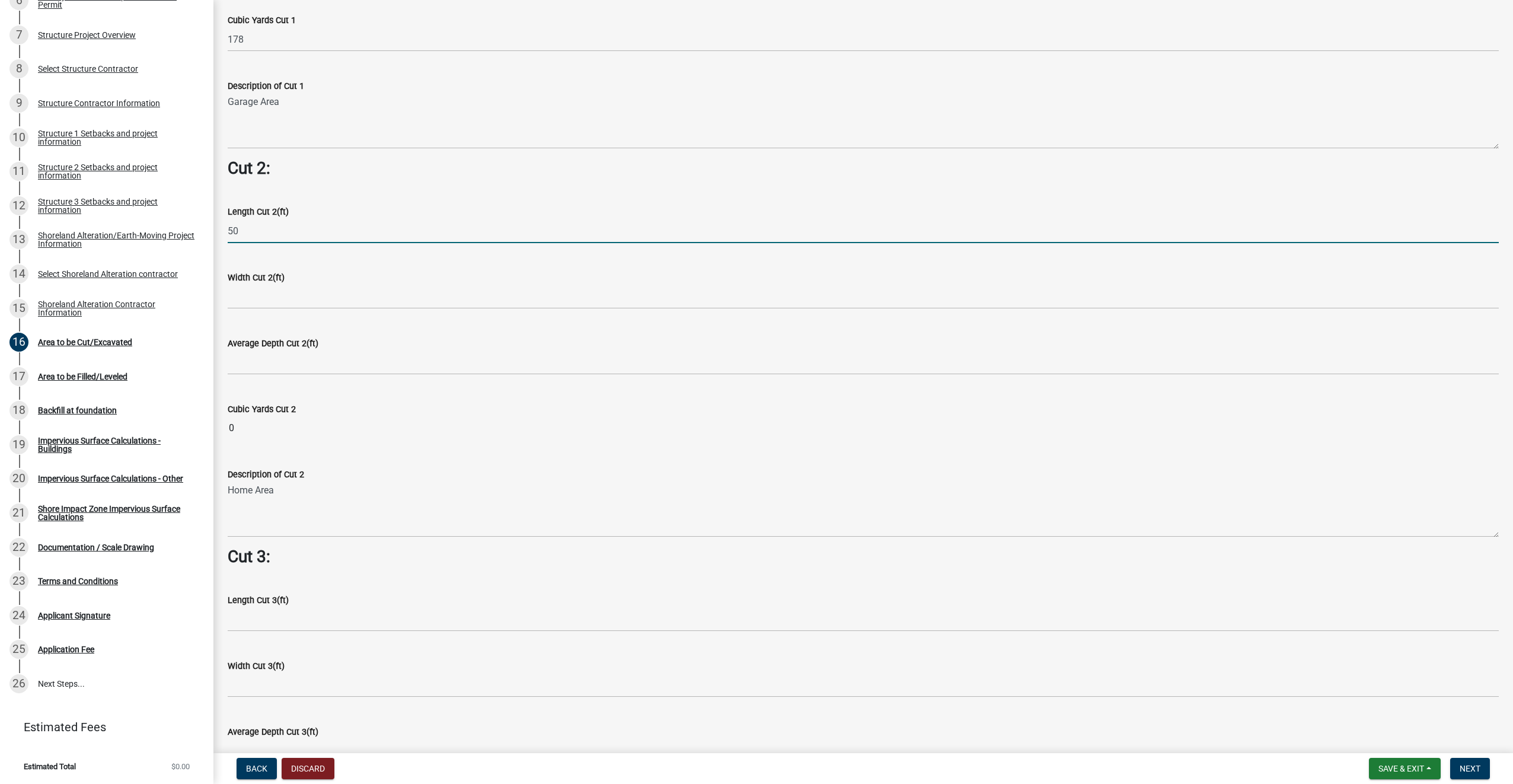
type input "50"
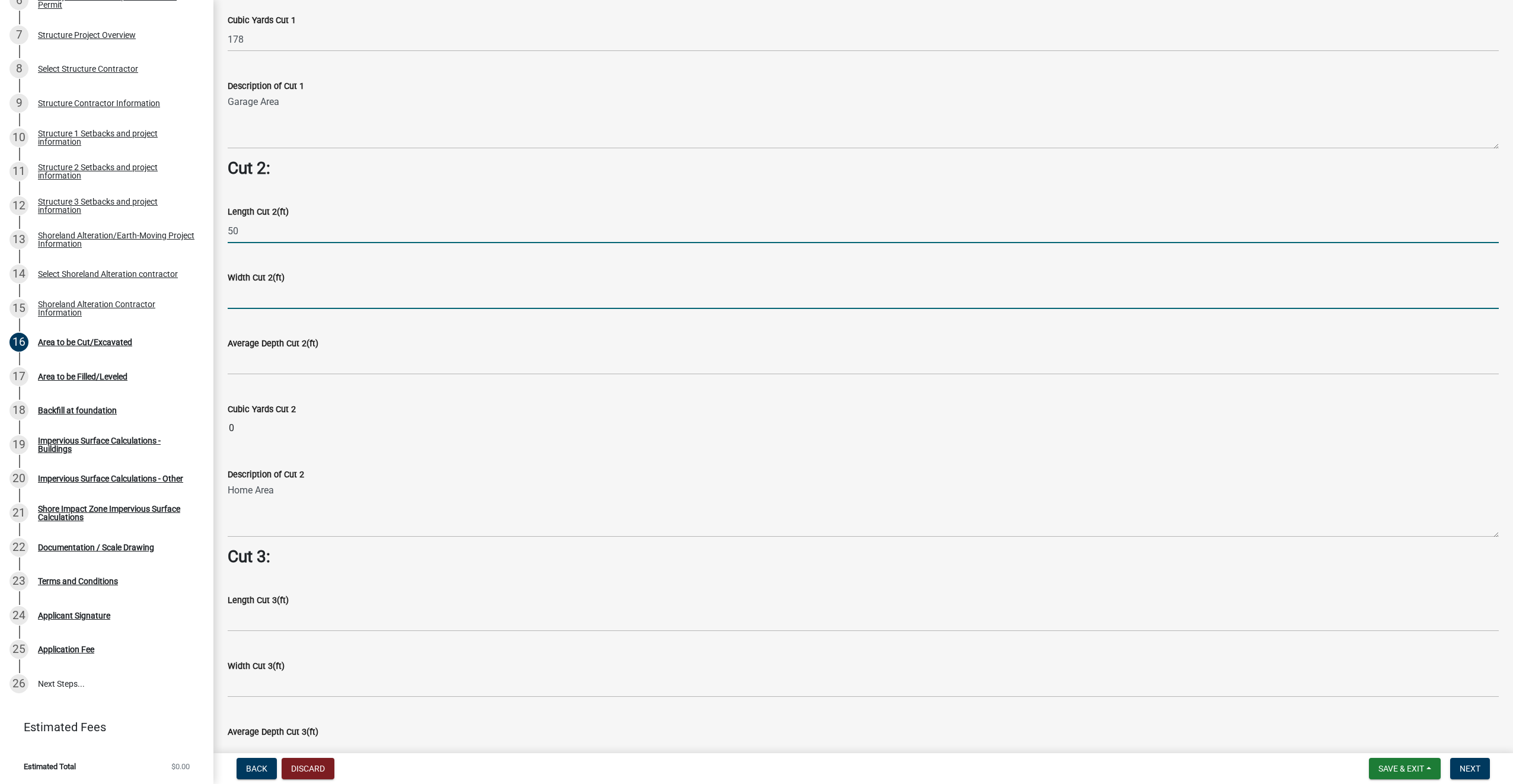
click at [274, 291] on input "text" at bounding box center [864, 296] width 1271 height 25
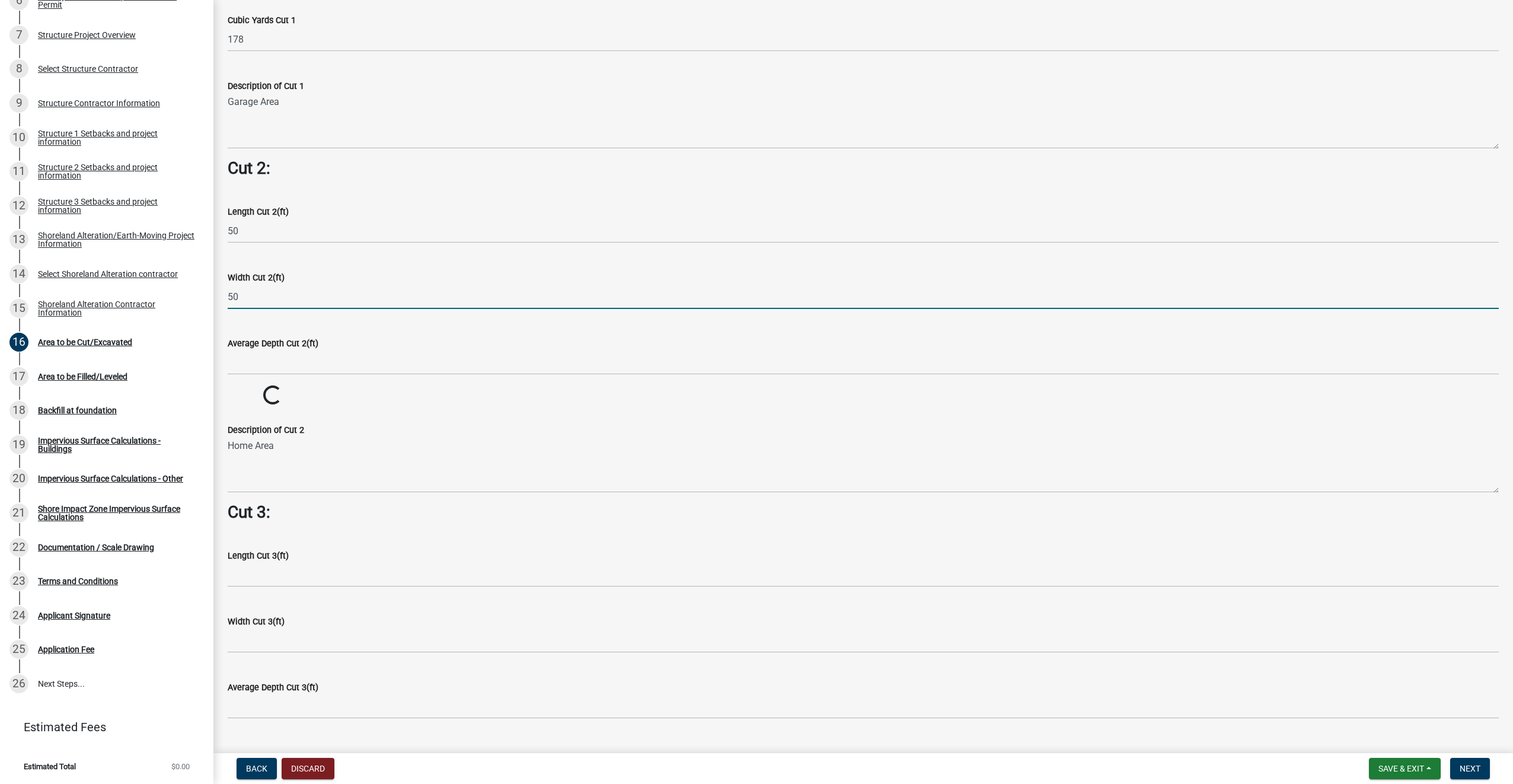
type input "50"
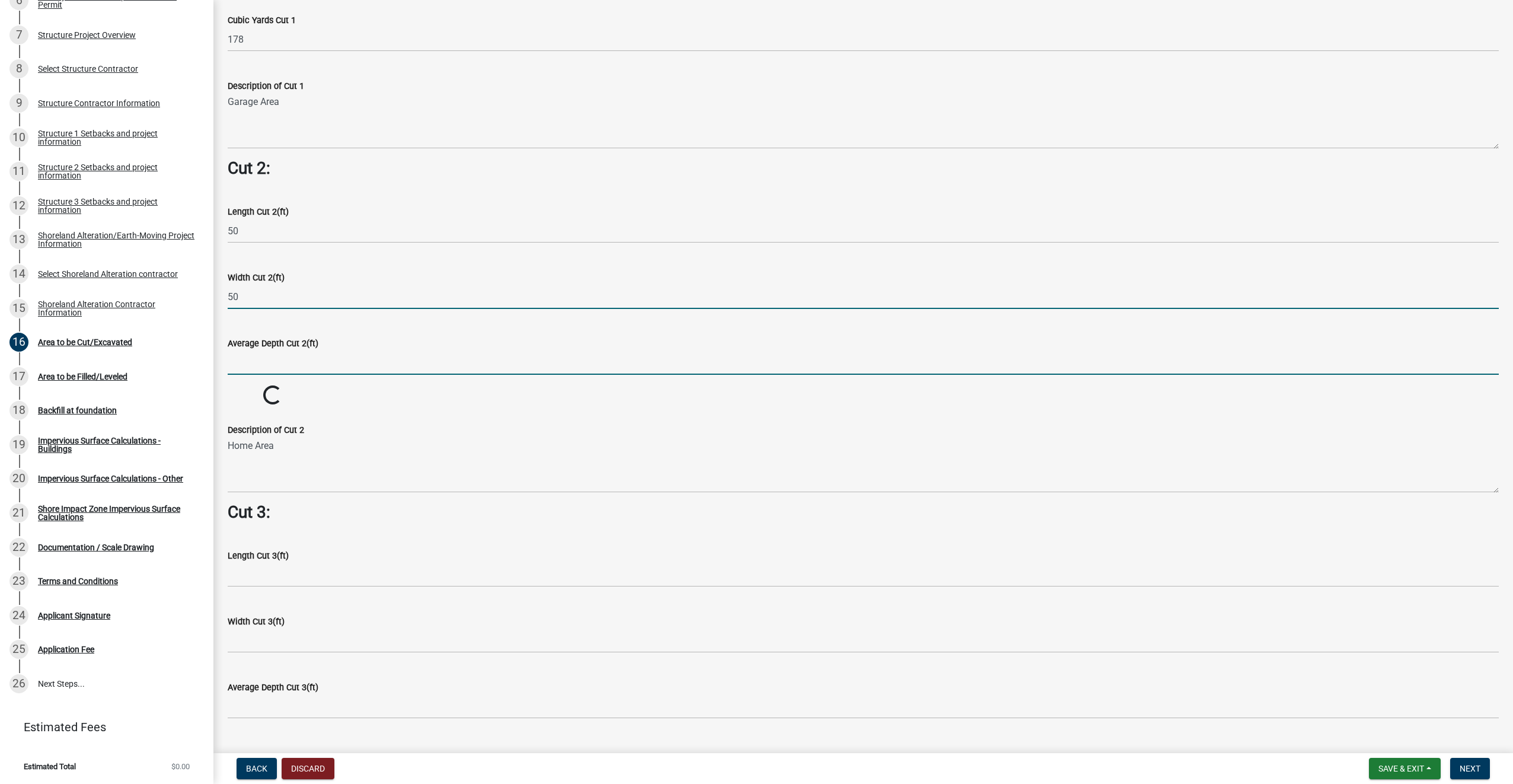
click at [275, 359] on input "text" at bounding box center [864, 363] width 1271 height 25
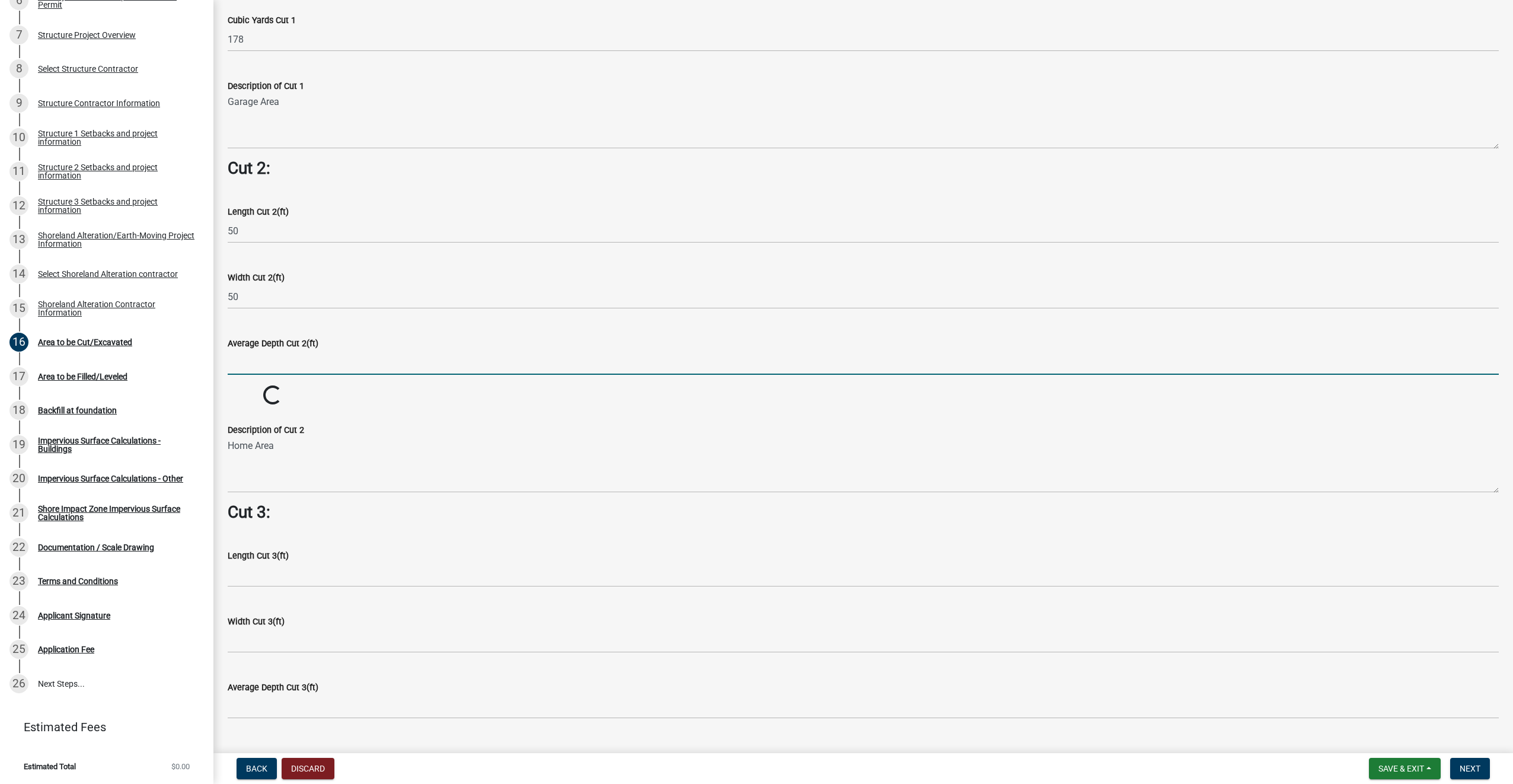
type input "2"
type input "1"
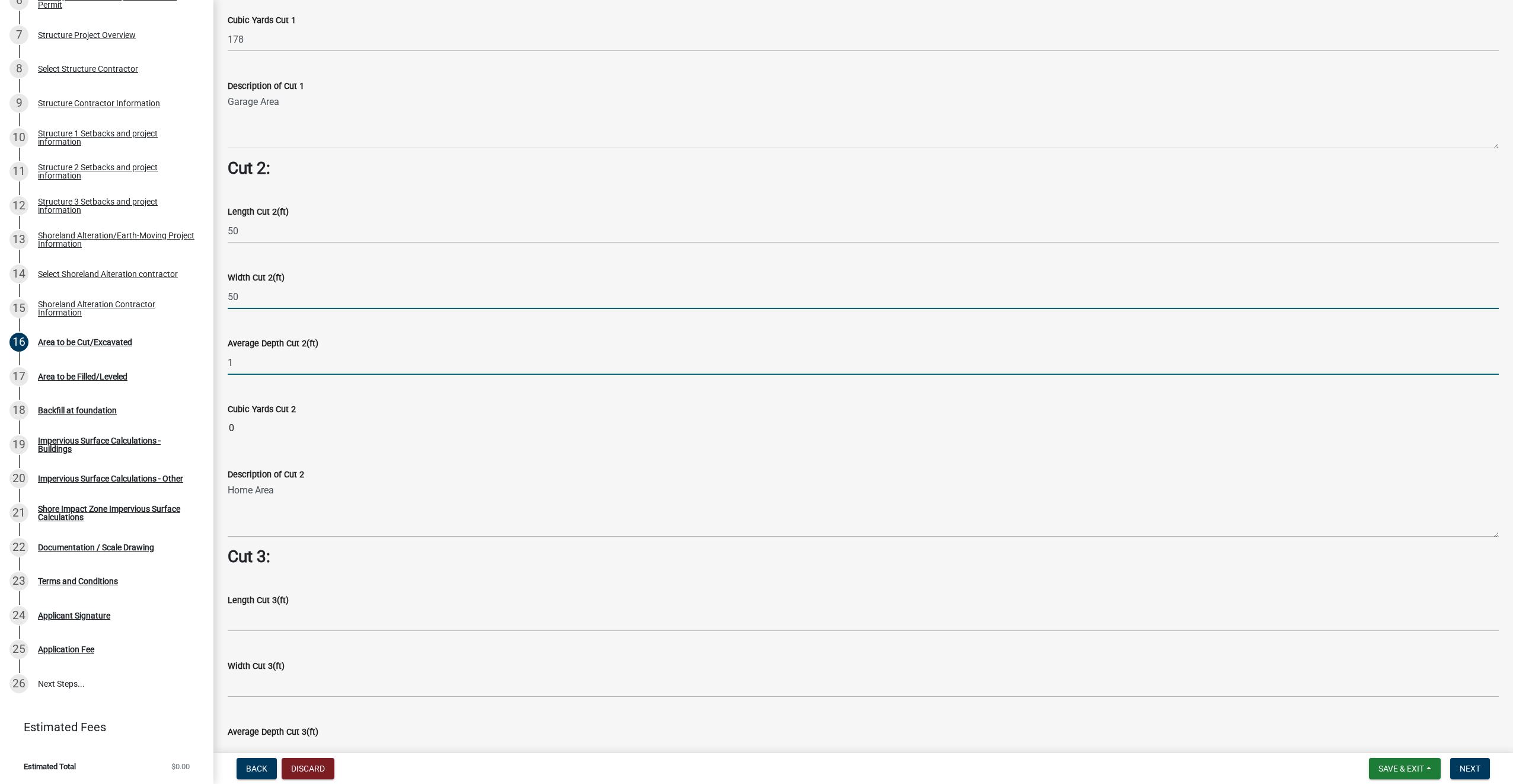
click at [265, 289] on input "50" at bounding box center [864, 296] width 1271 height 25
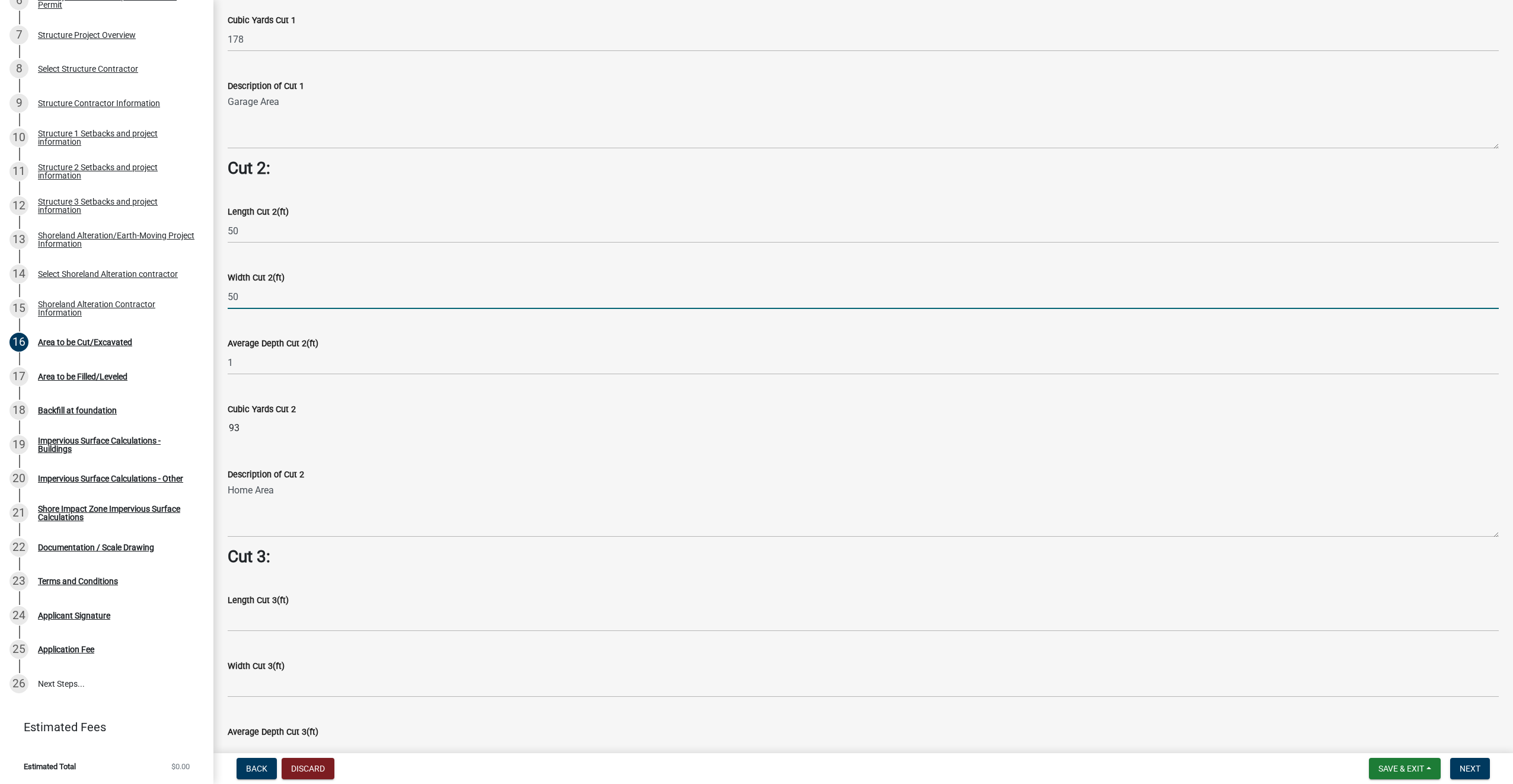
scroll to position [1445, 0]
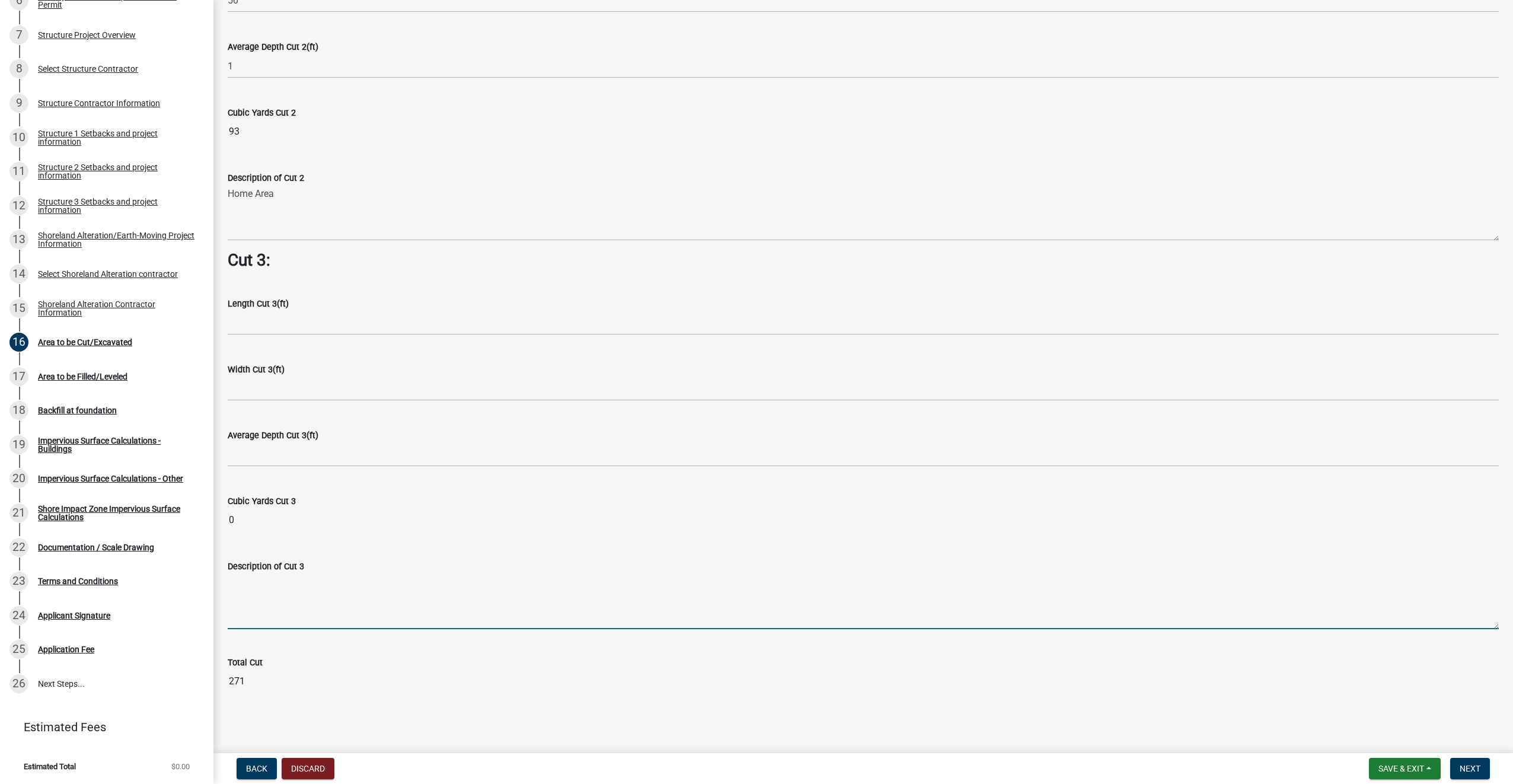
click at [303, 601] on textarea "Description of Cut 3" at bounding box center [864, 601] width 1271 height 56
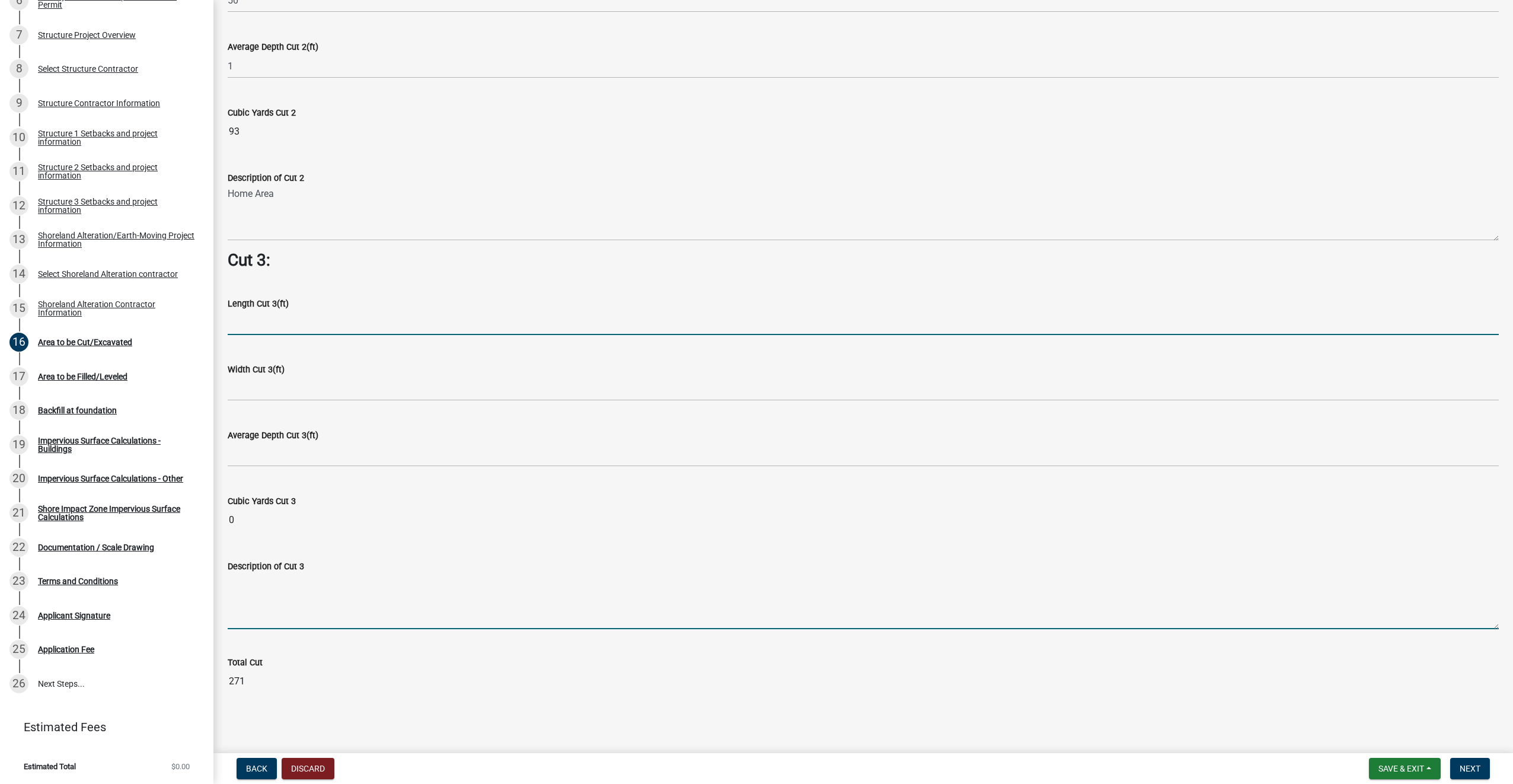
click at [291, 319] on input "text" at bounding box center [864, 322] width 1271 height 25
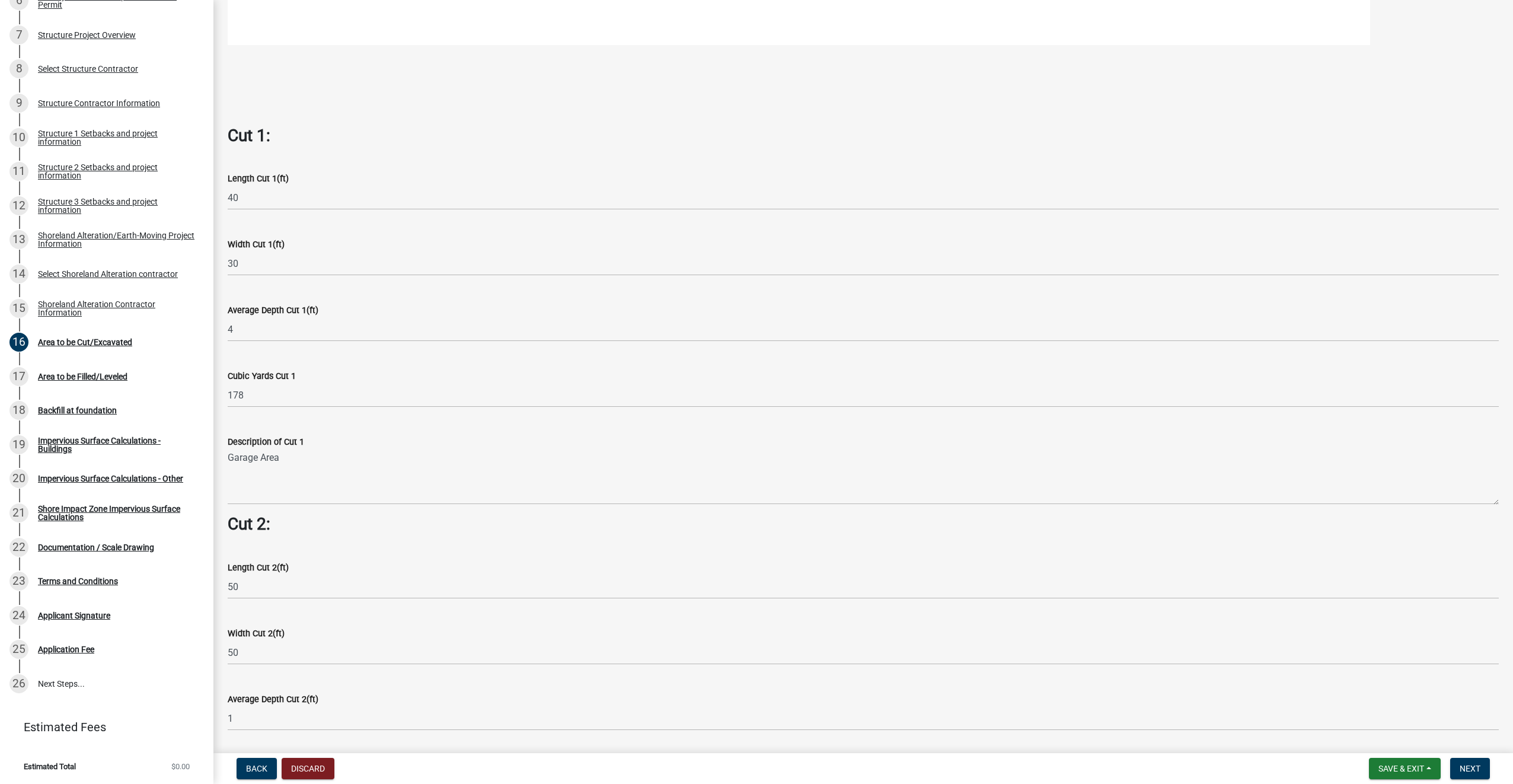
scroll to position [912, 0]
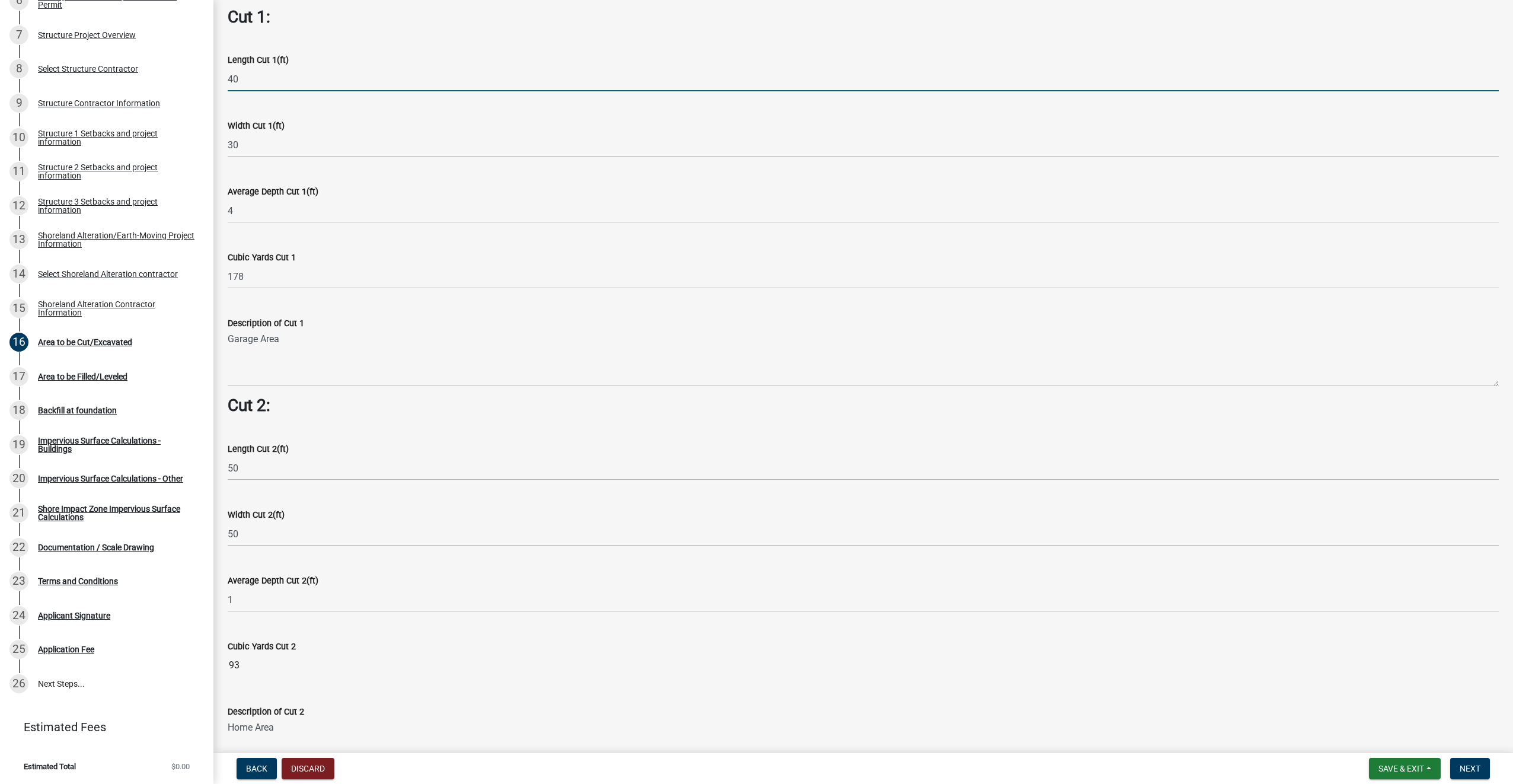
click at [266, 79] on input "40" at bounding box center [864, 79] width 1271 height 25
type input "60"
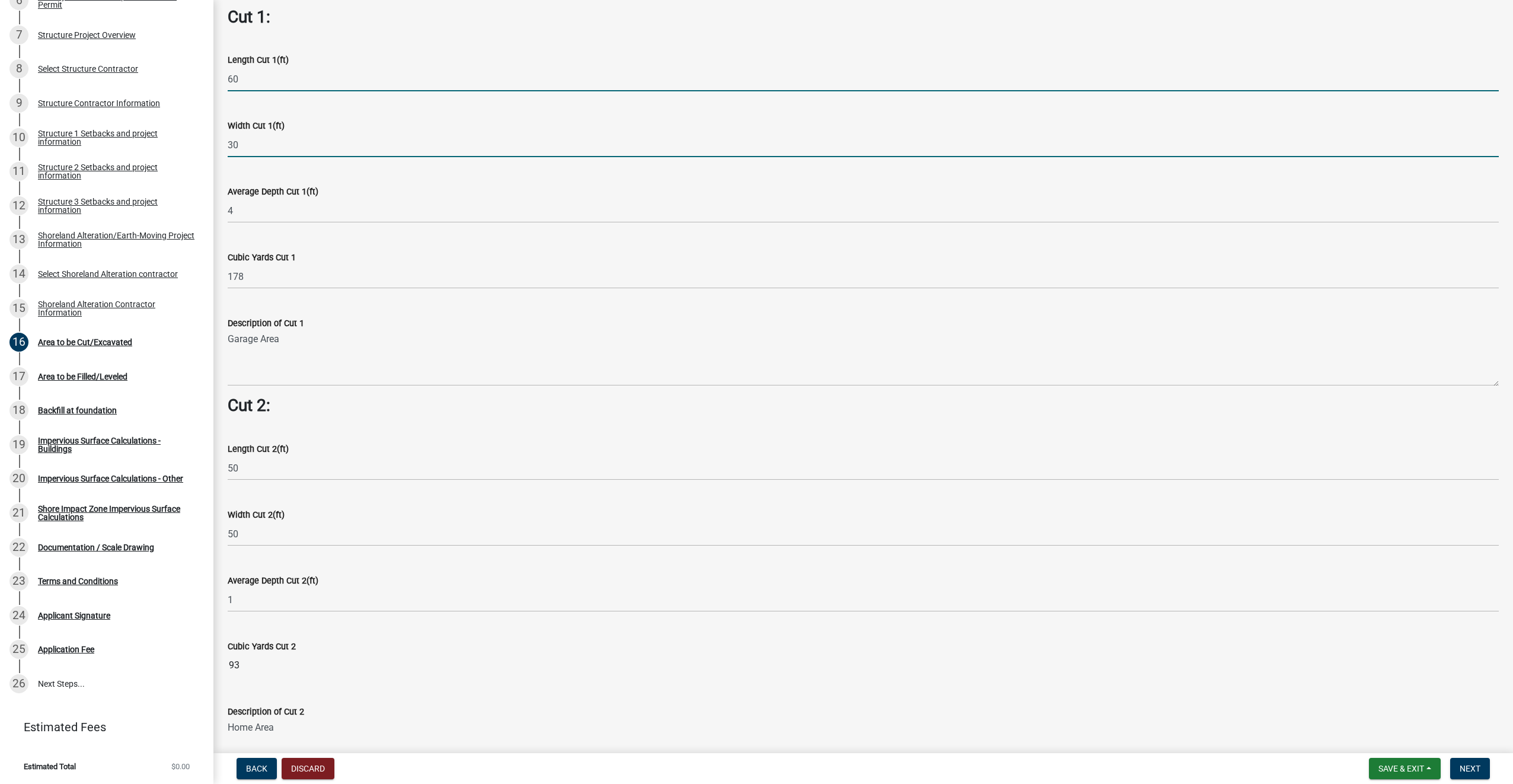
click at [261, 145] on input "30" at bounding box center [864, 145] width 1271 height 25
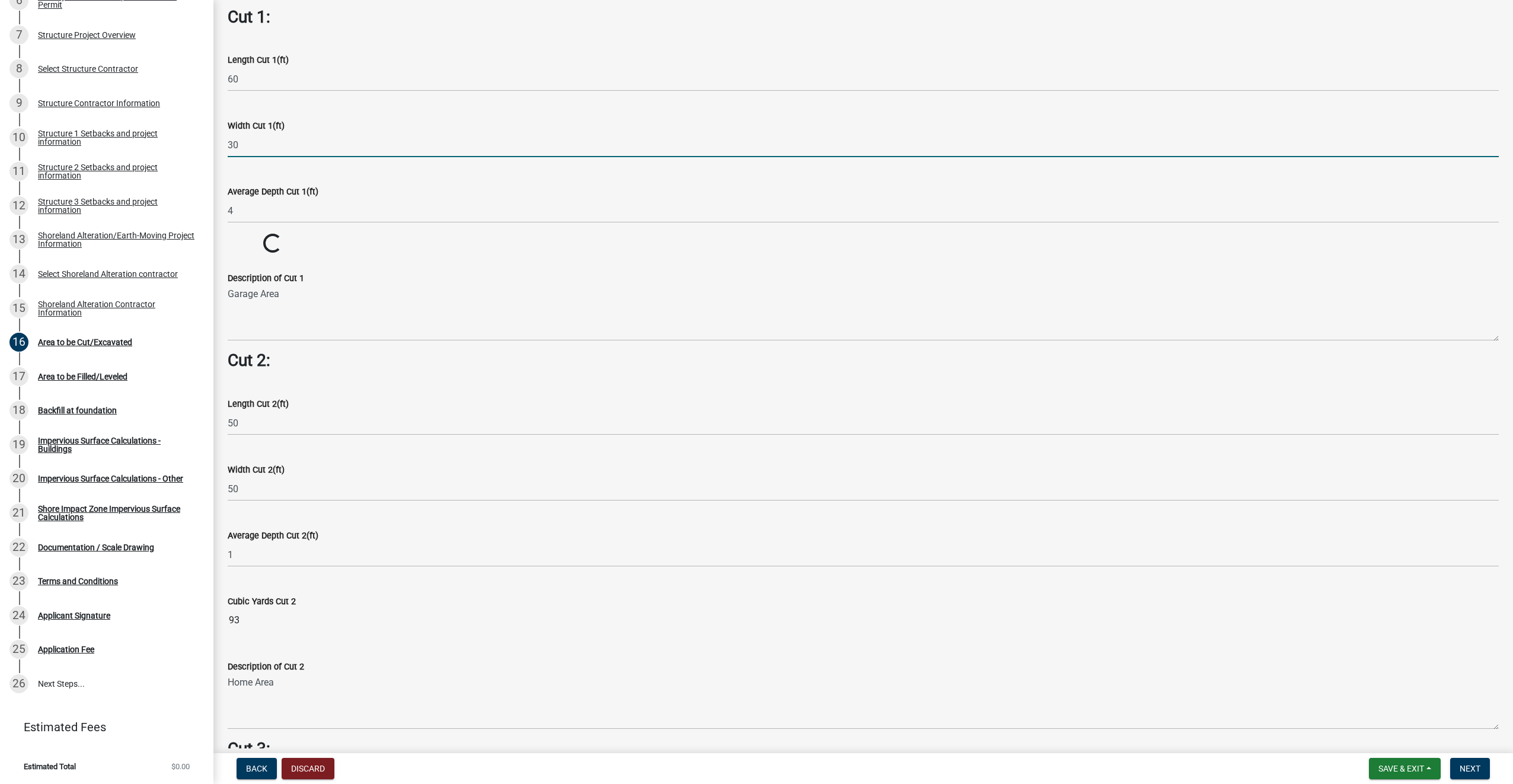
click at [261, 145] on input "30" at bounding box center [864, 145] width 1271 height 25
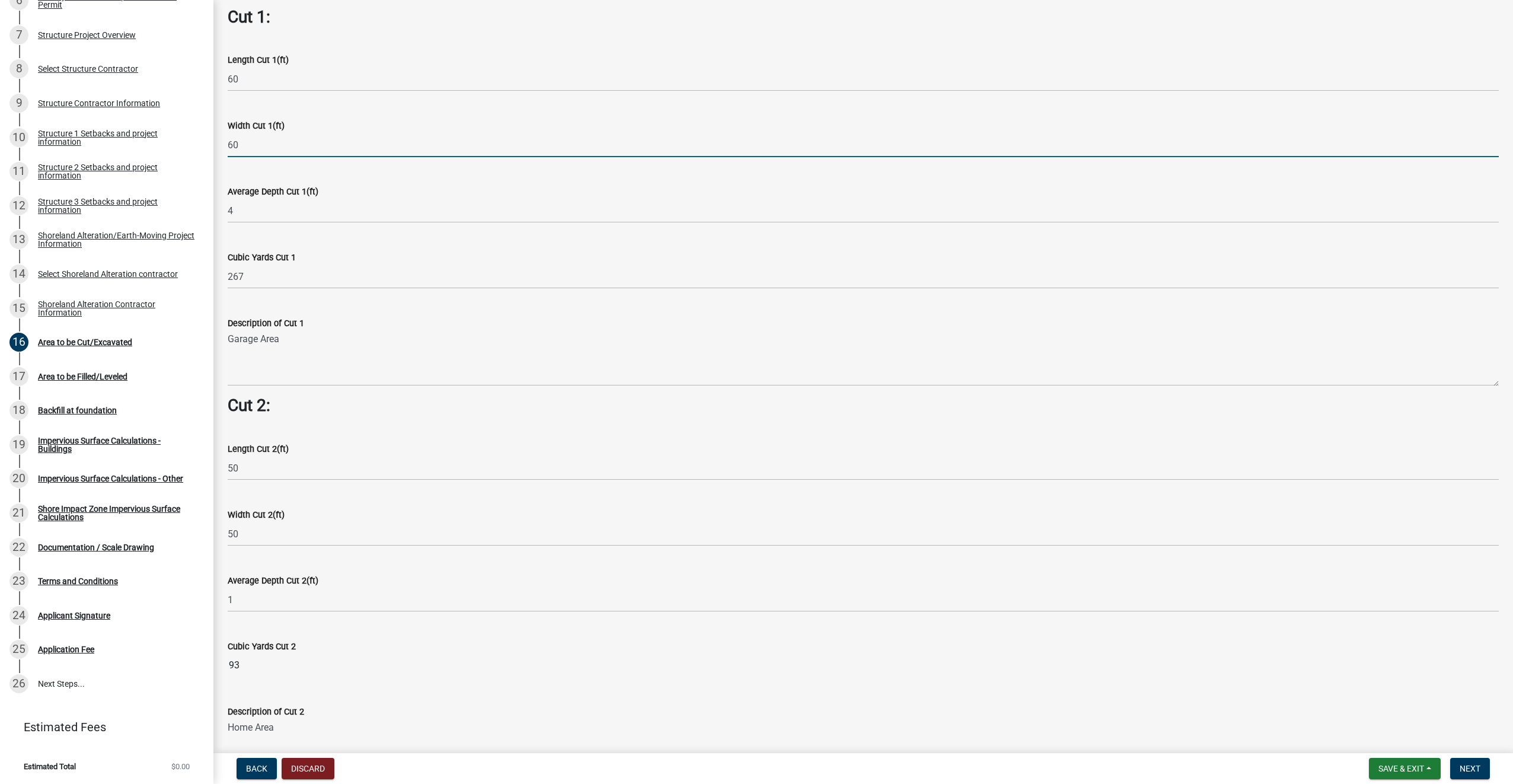
type input "60"
click at [255, 213] on input "4" at bounding box center [864, 210] width 1271 height 25
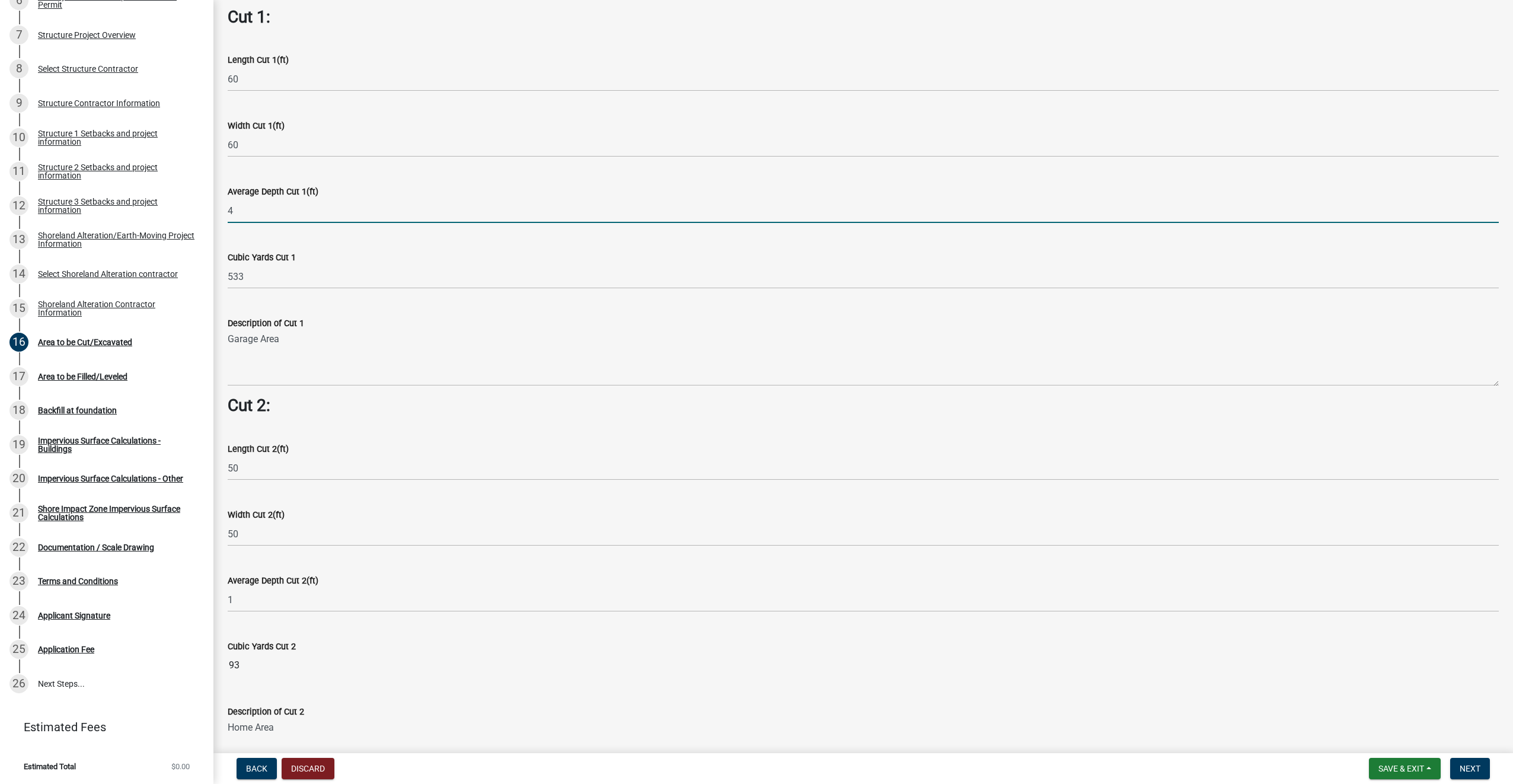
click at [255, 213] on input "4" at bounding box center [864, 210] width 1271 height 25
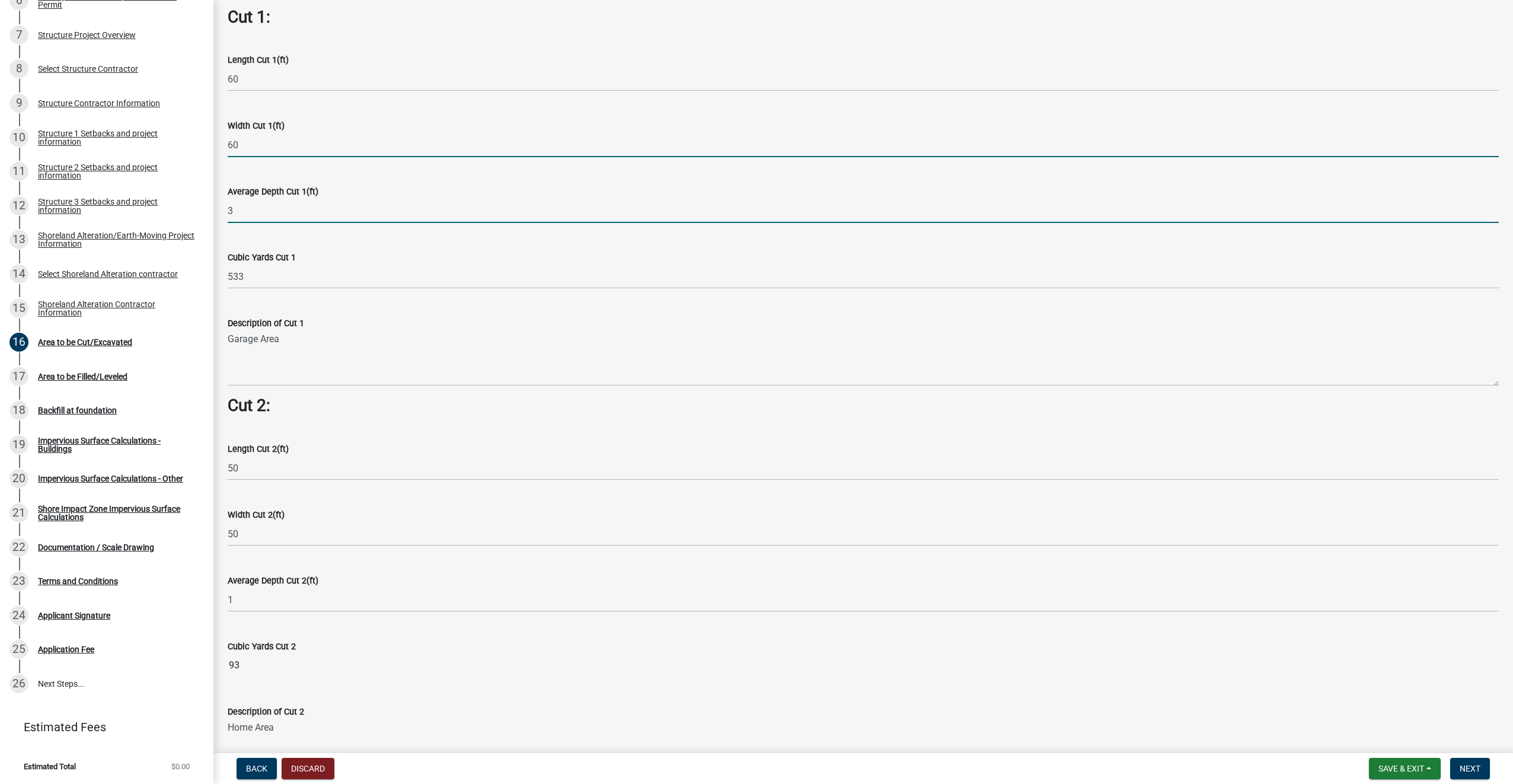
click at [266, 140] on input "60" at bounding box center [864, 145] width 1271 height 25
click at [256, 210] on input "3" at bounding box center [864, 210] width 1271 height 25
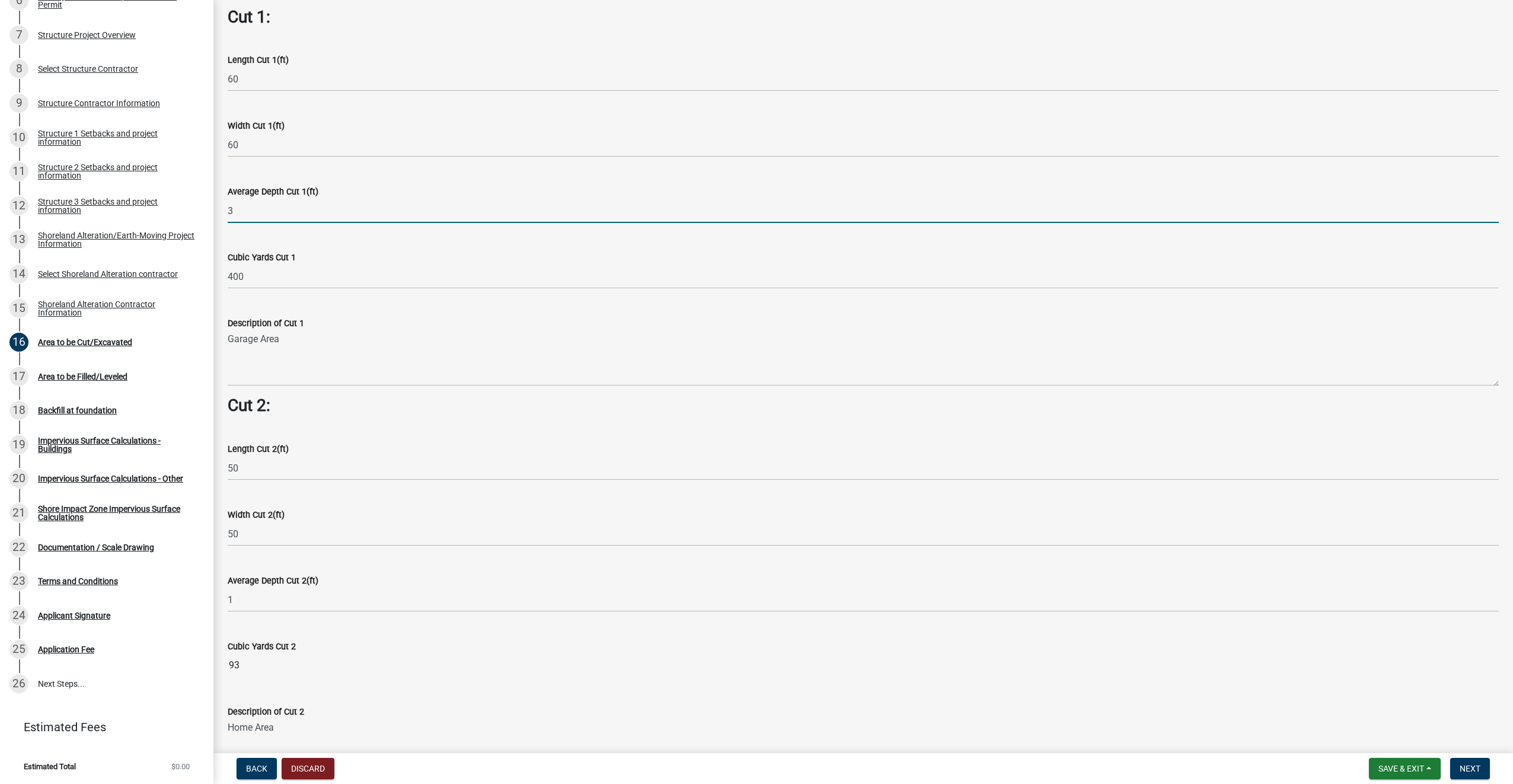
click at [256, 210] on input "3" at bounding box center [864, 210] width 1271 height 25
type input "2.5"
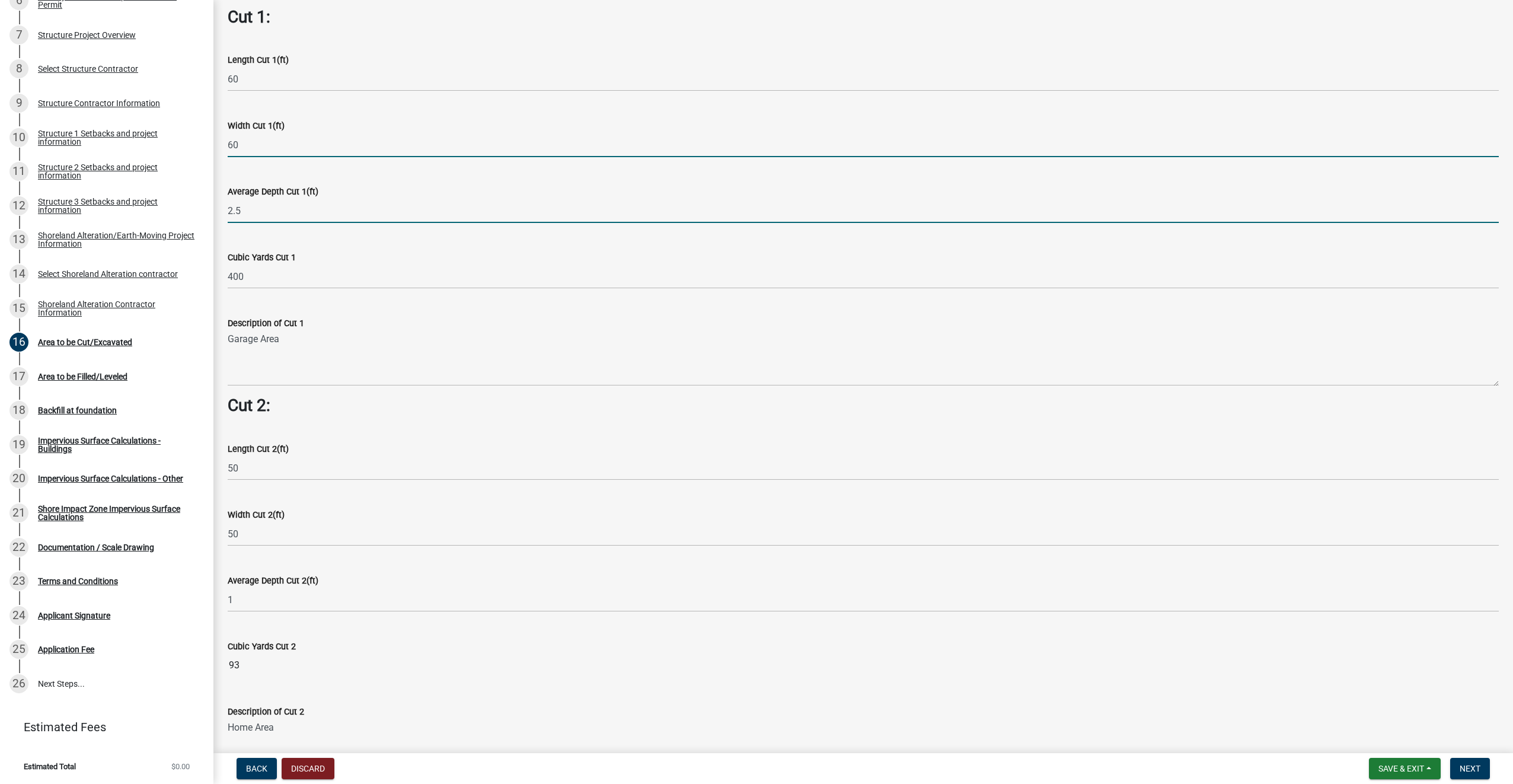
click at [252, 138] on input "60" at bounding box center [864, 145] width 1271 height 25
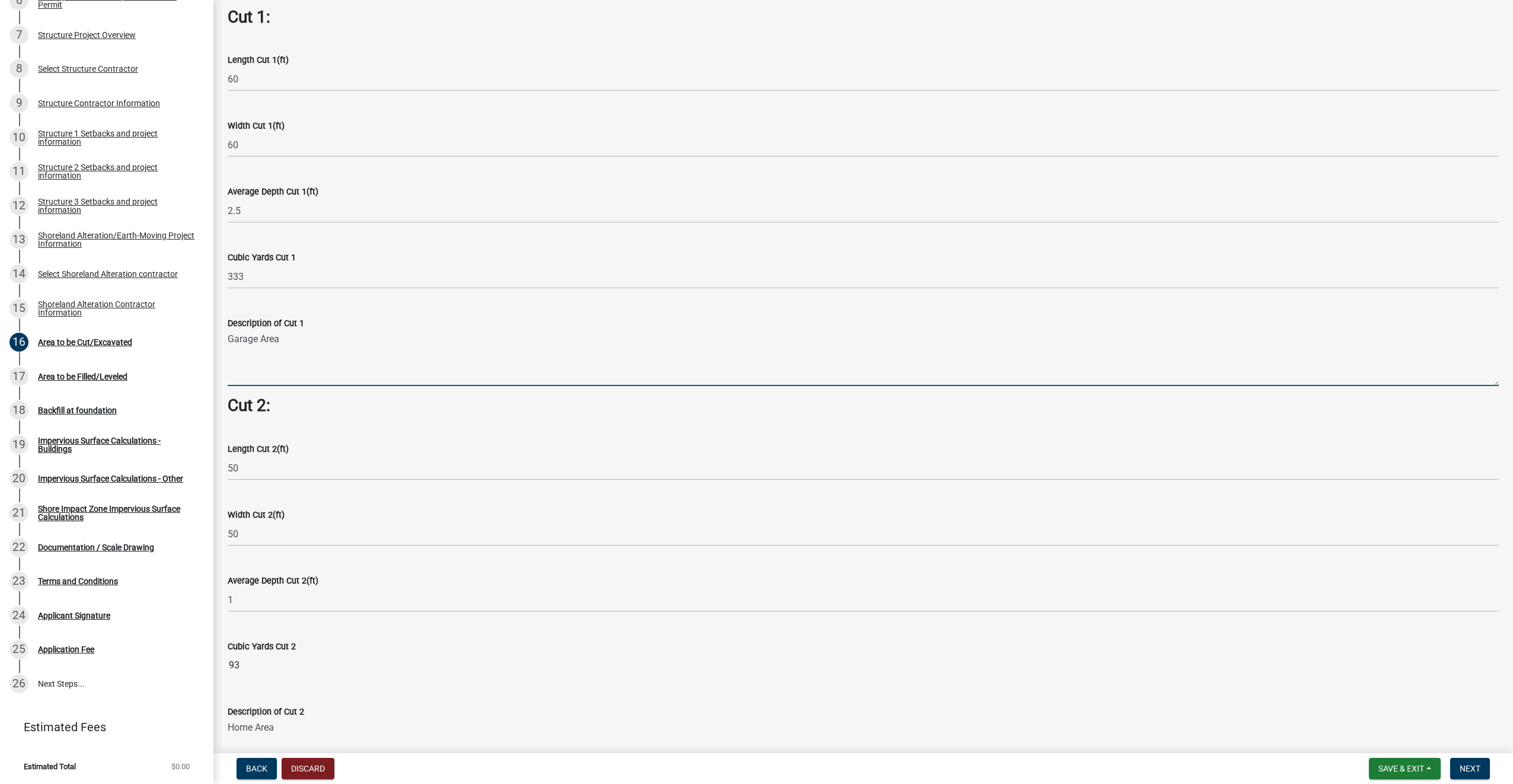
click at [279, 351] on textarea "Garage Area" at bounding box center [864, 358] width 1271 height 56
drag, startPoint x: 293, startPoint y: 343, endPoint x: 209, endPoint y: 343, distance: 84.0
click at [209, 343] on div "Structure and Shoreland Alteration Permit Application STR/SAP - 461851 View Sum…" at bounding box center [756, 392] width 1513 height 784
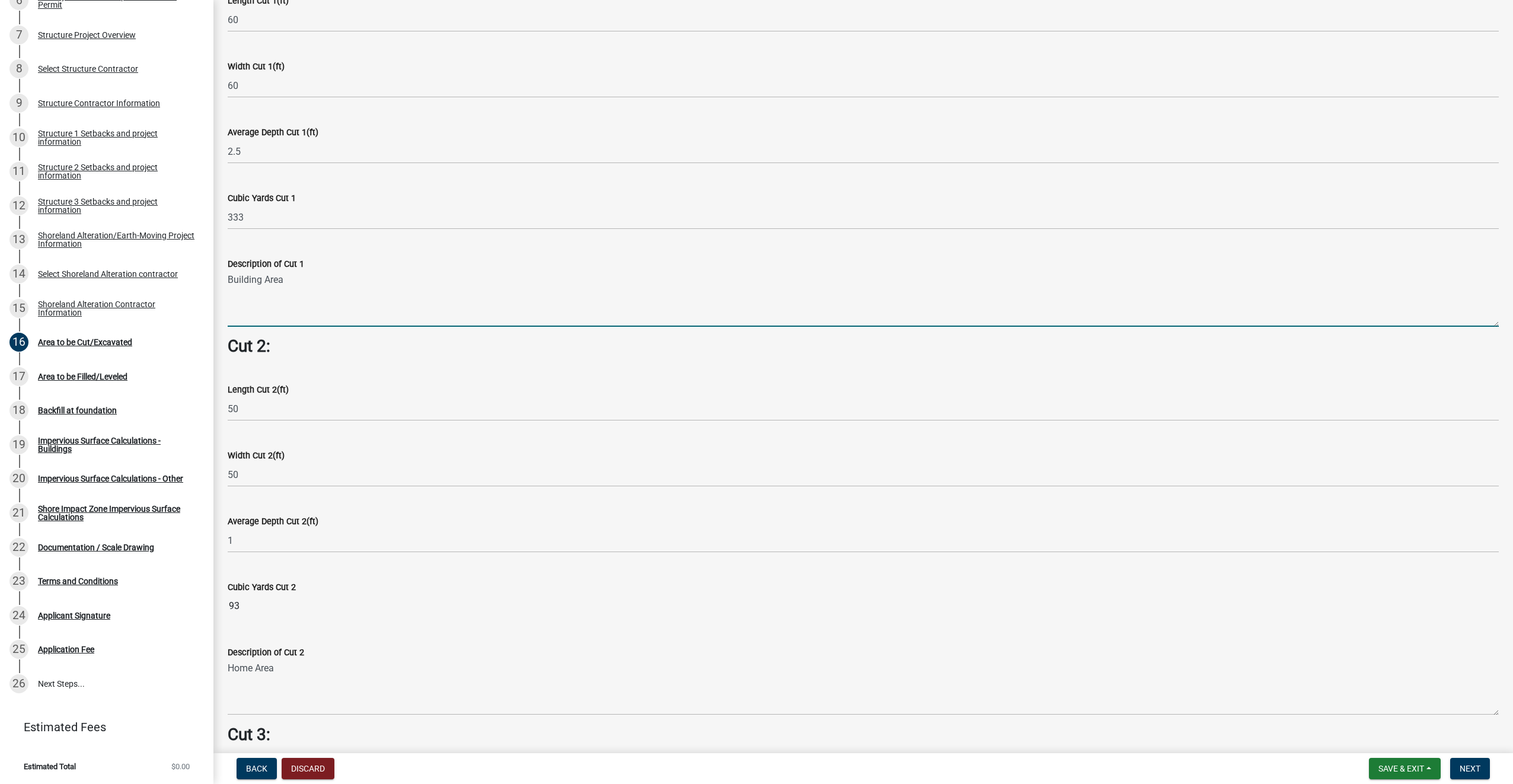
type textarea "Building Area"
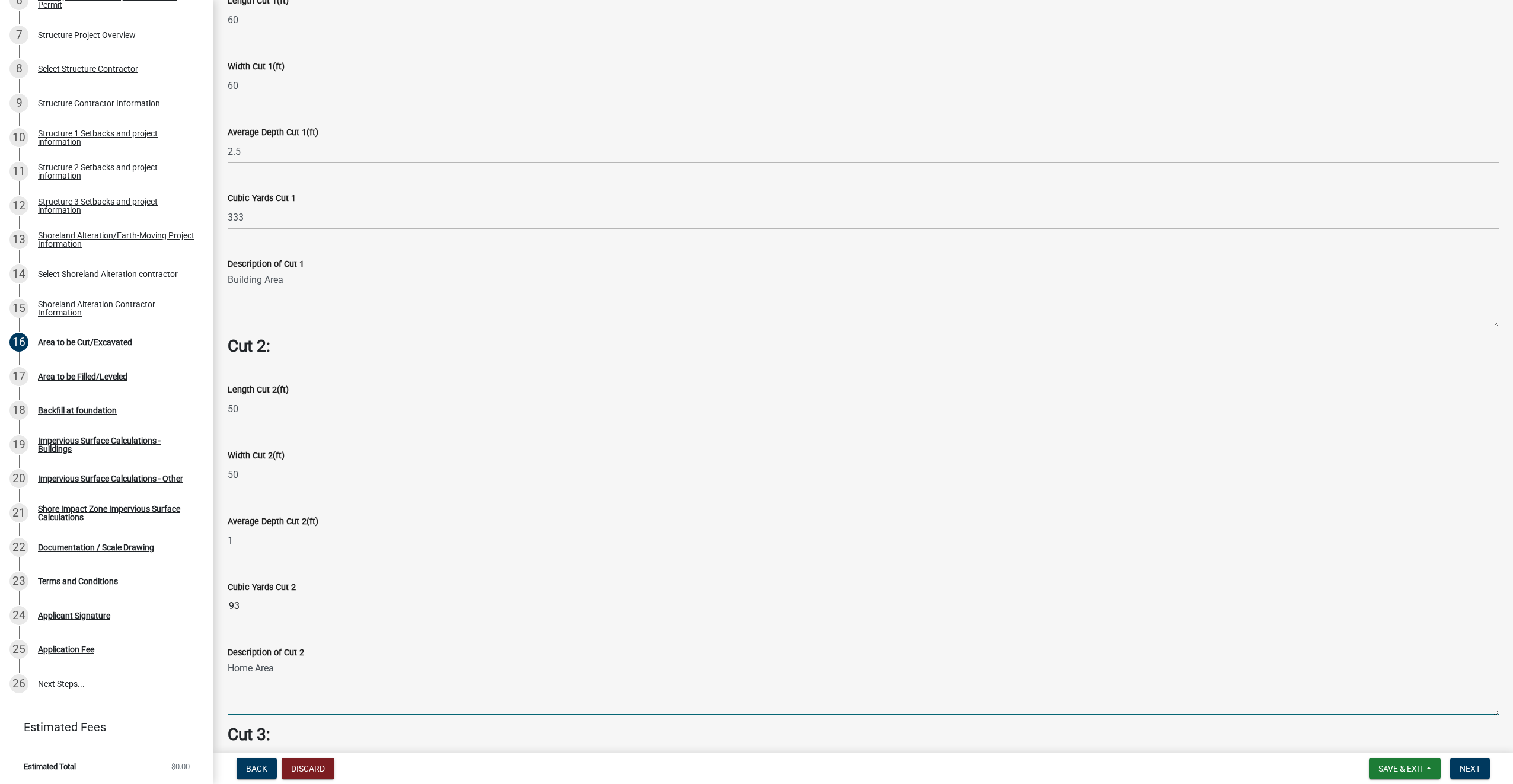
click at [291, 670] on textarea "Home Area" at bounding box center [864, 687] width 1271 height 56
drag, startPoint x: 295, startPoint y: 669, endPoint x: 222, endPoint y: 666, distance: 73.1
click at [222, 666] on div "Description of Cut 2 Home Area" at bounding box center [864, 671] width 1289 height 86
type textarea "Building Foundation Walls"
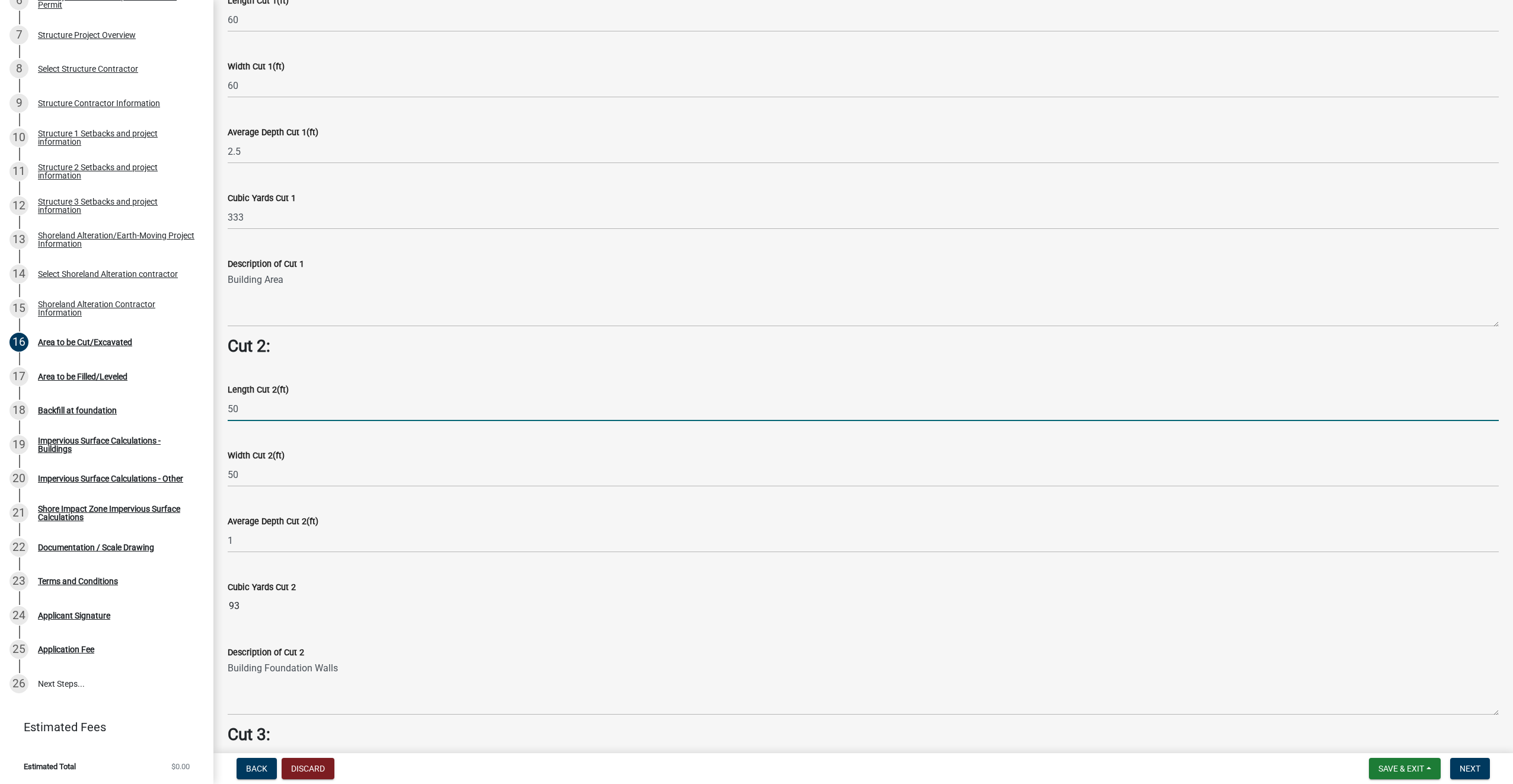
click at [276, 406] on input "50" at bounding box center [864, 408] width 1271 height 25
type input "2"
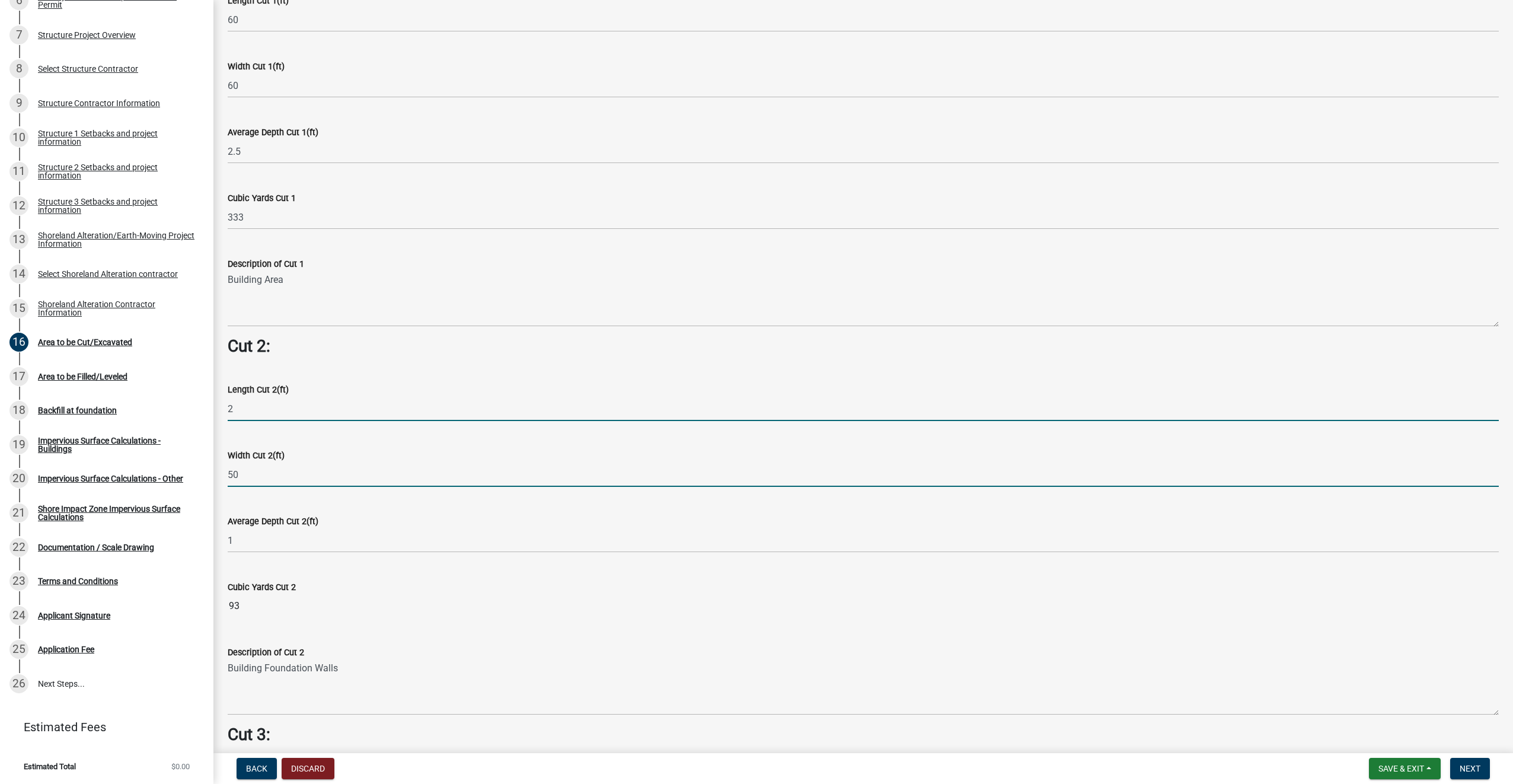
click at [259, 472] on input "50" at bounding box center [864, 475] width 1271 height 25
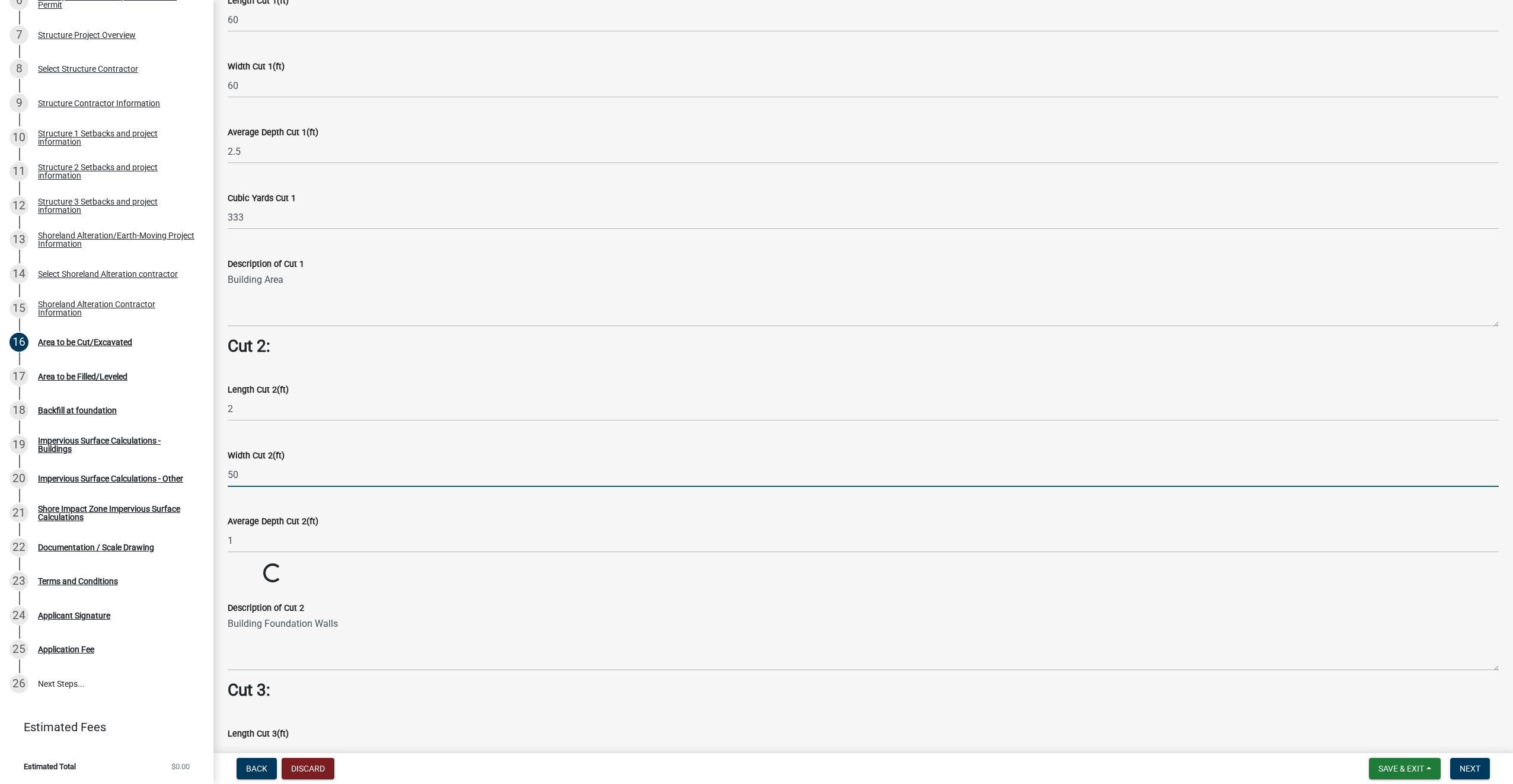
click at [259, 472] on input "50" at bounding box center [864, 475] width 1271 height 25
type input "2"
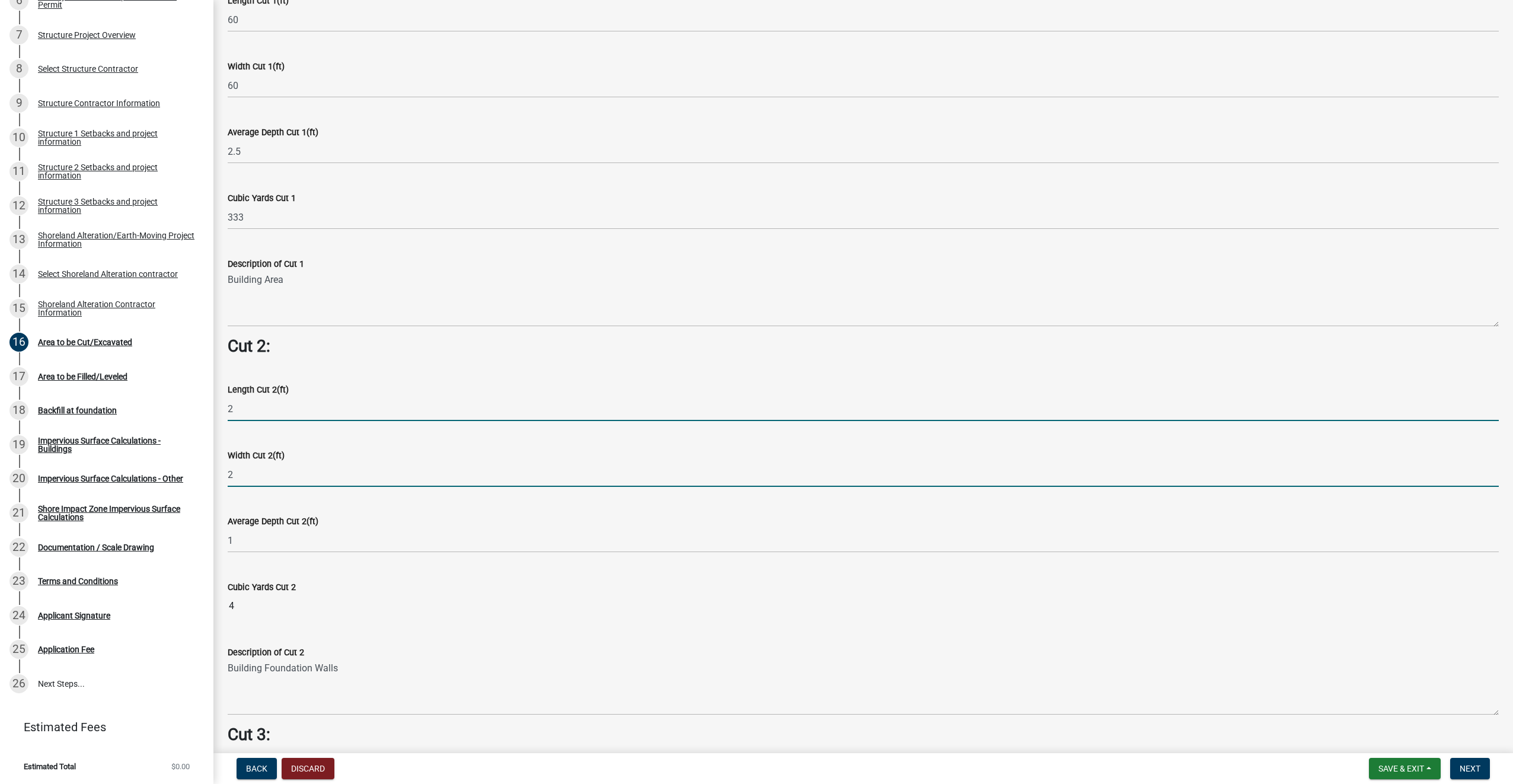
click at [246, 408] on input "2" at bounding box center [864, 408] width 1271 height 25
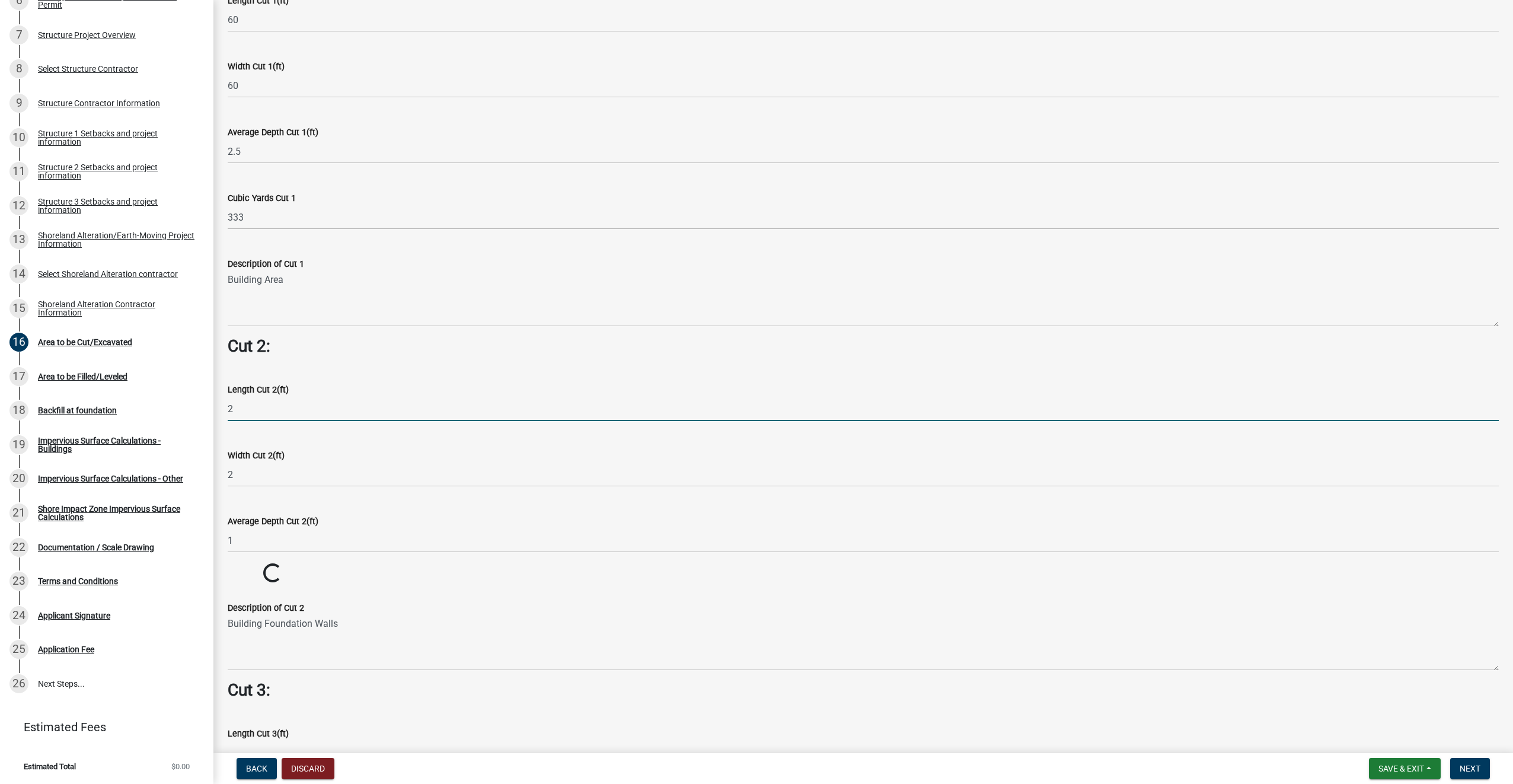
click at [246, 408] on input "2" at bounding box center [864, 408] width 1271 height 25
type input "276"
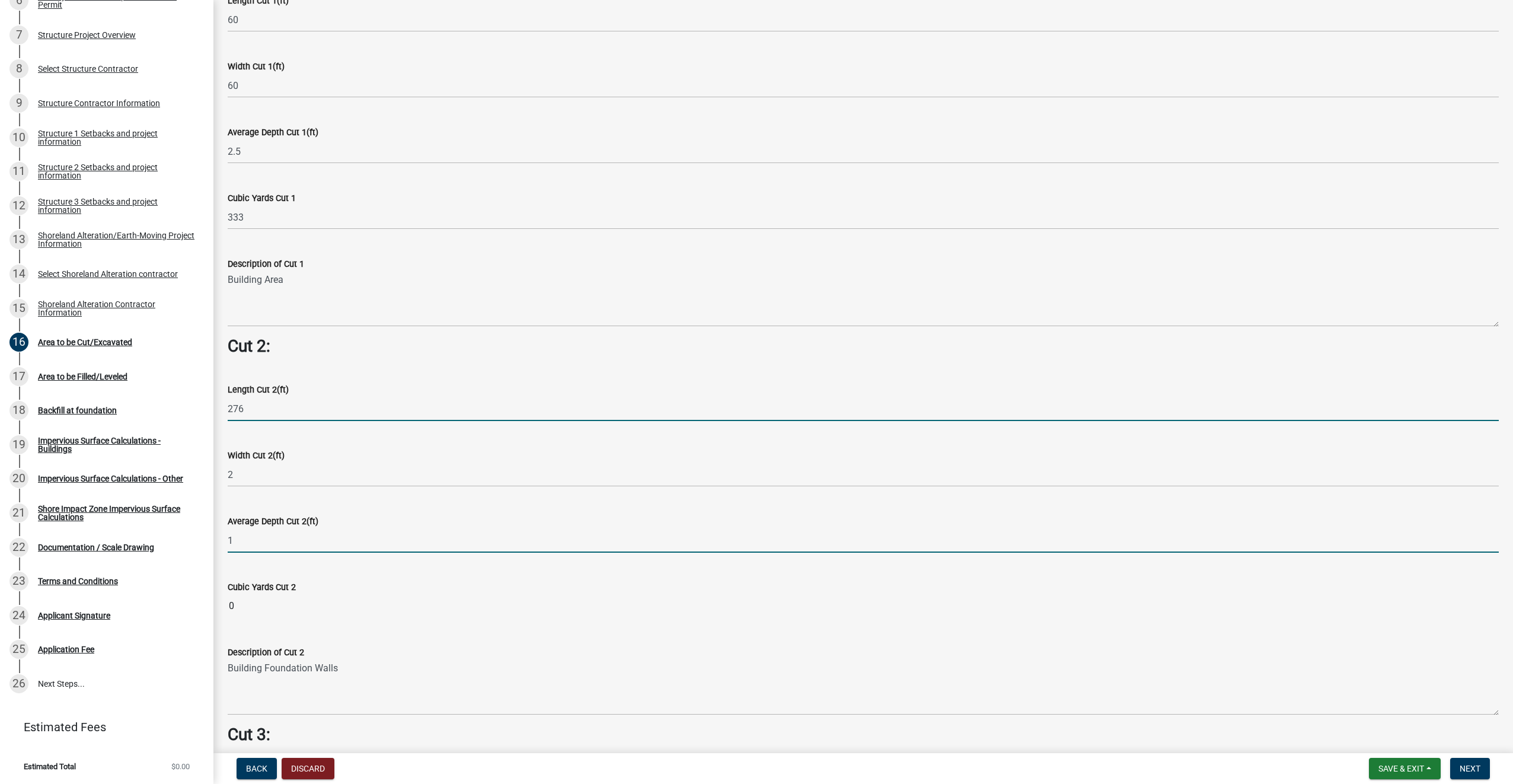
click at [283, 537] on input "1" at bounding box center [864, 540] width 1271 height 25
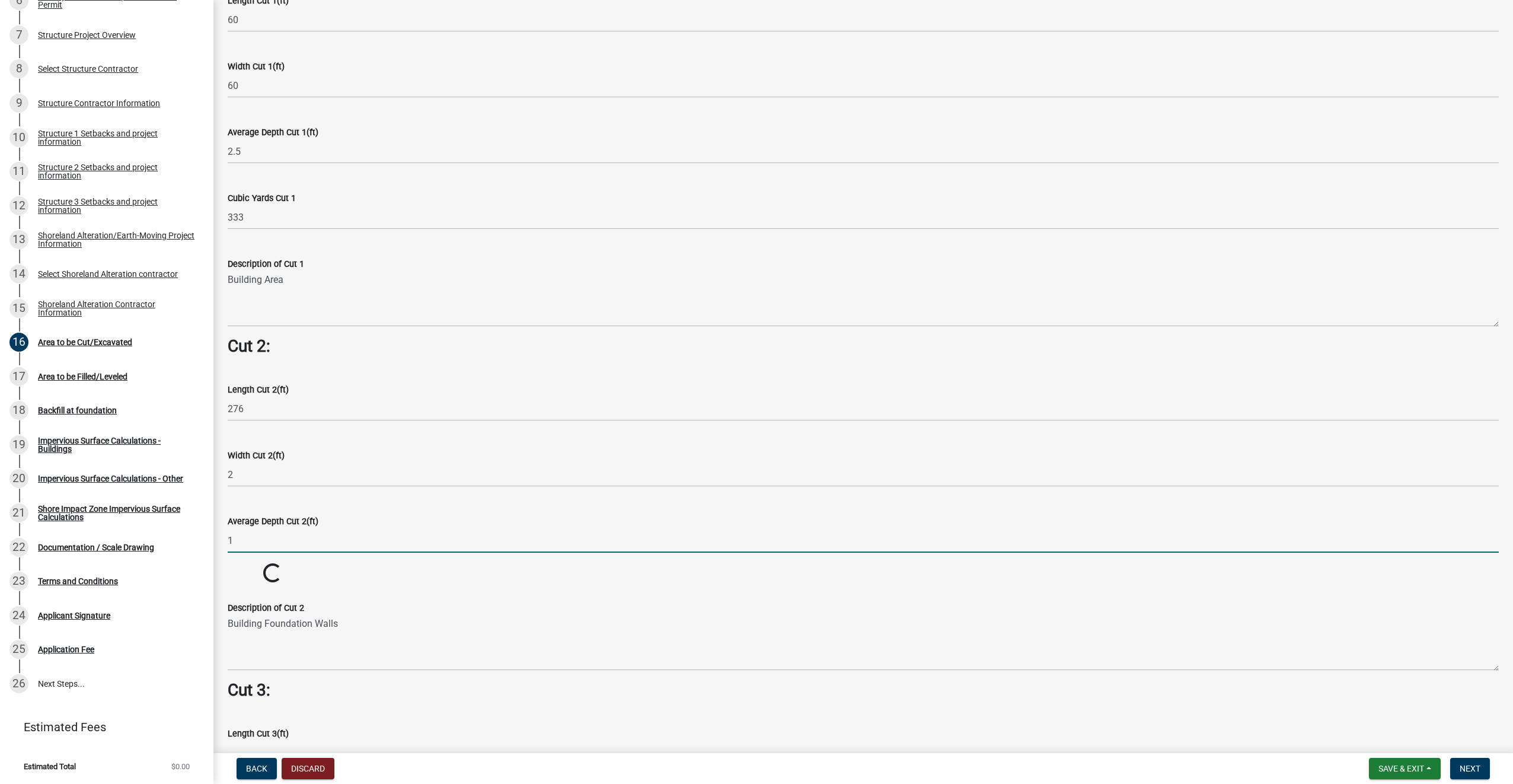
click at [283, 537] on input "1" at bounding box center [864, 540] width 1271 height 25
type input "4"
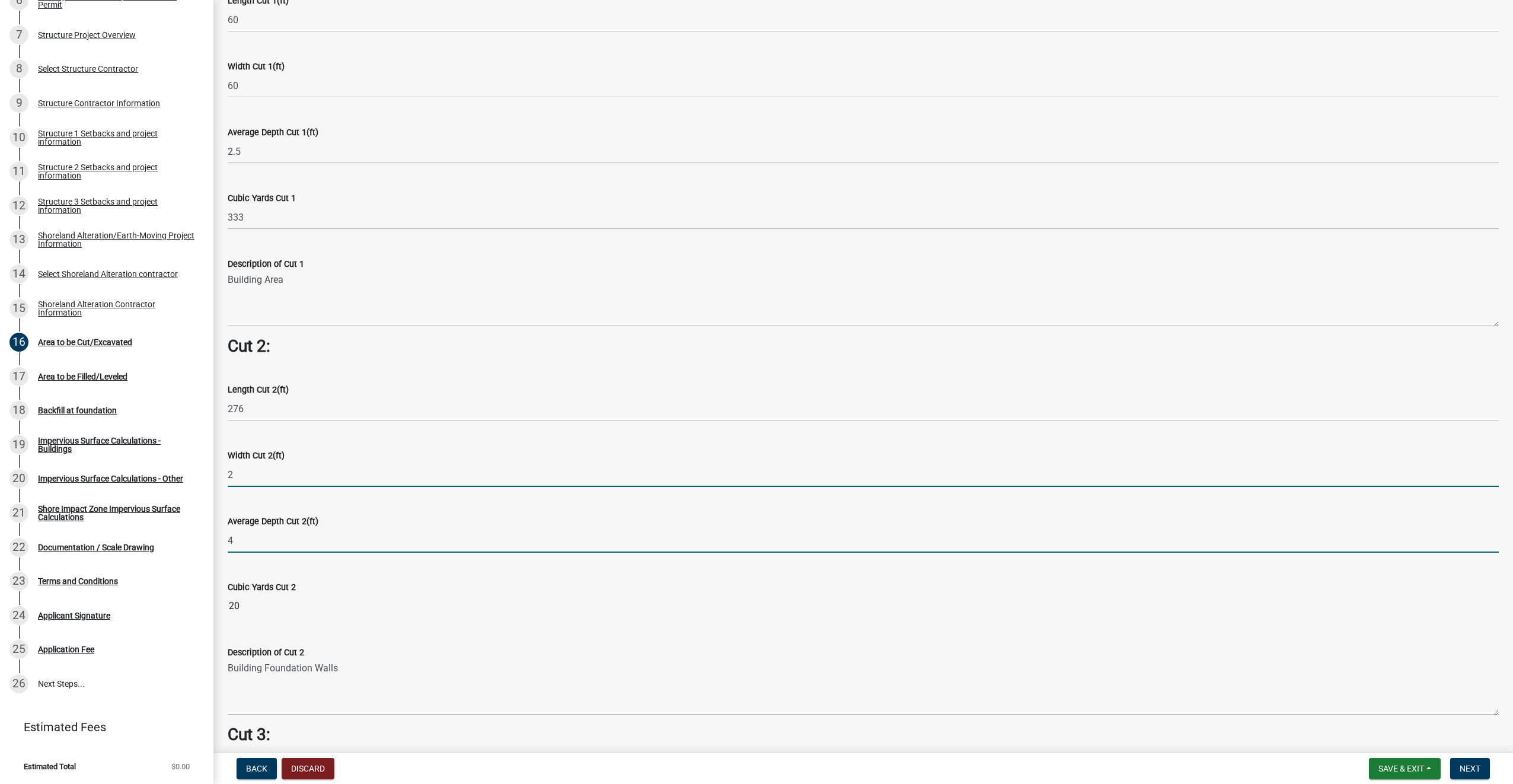
click at [252, 468] on input "2" at bounding box center [864, 475] width 1271 height 25
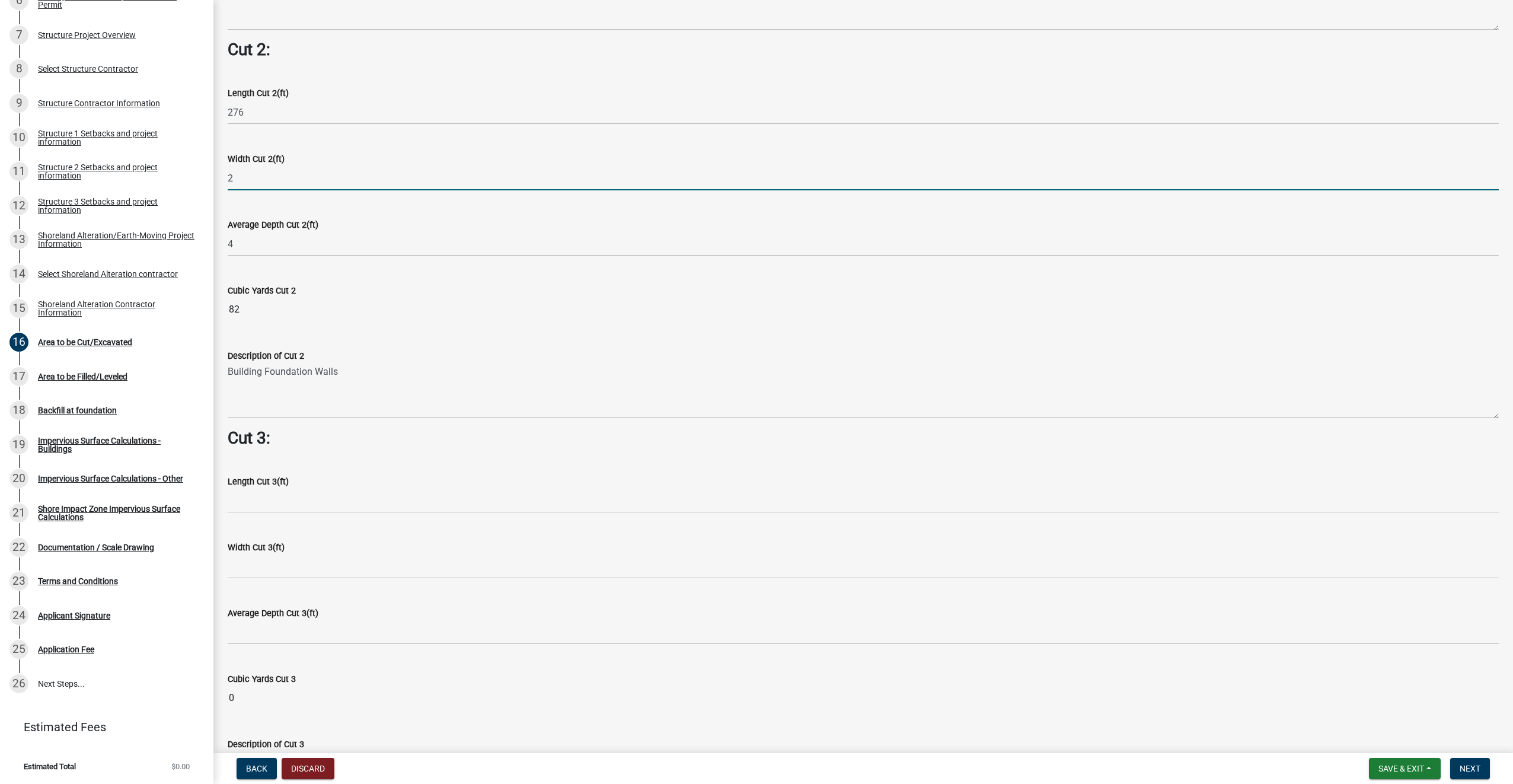
scroll to position [1386, 0]
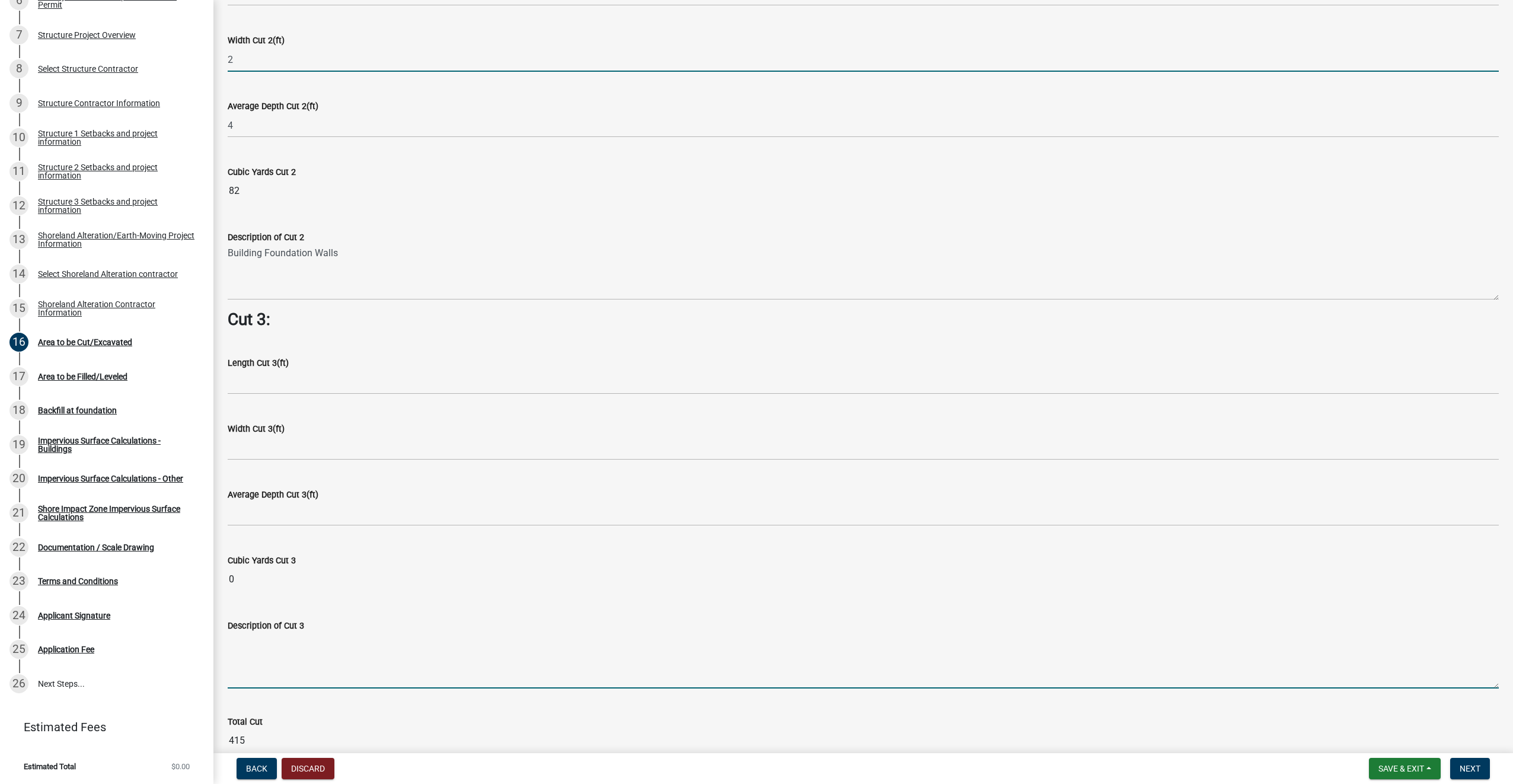
click at [267, 652] on textarea "Description of Cut 3" at bounding box center [864, 660] width 1271 height 56
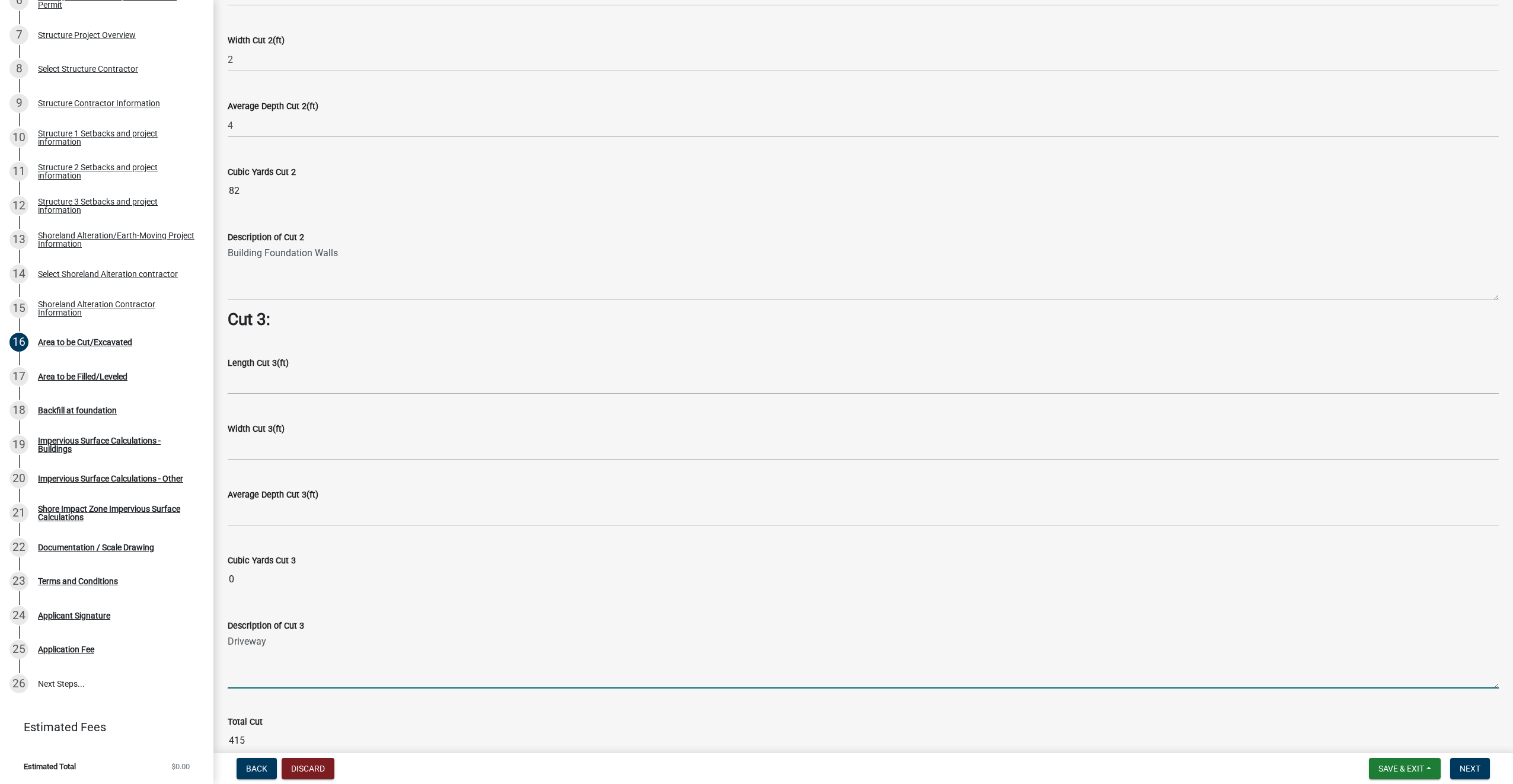
type textarea "Driveway"
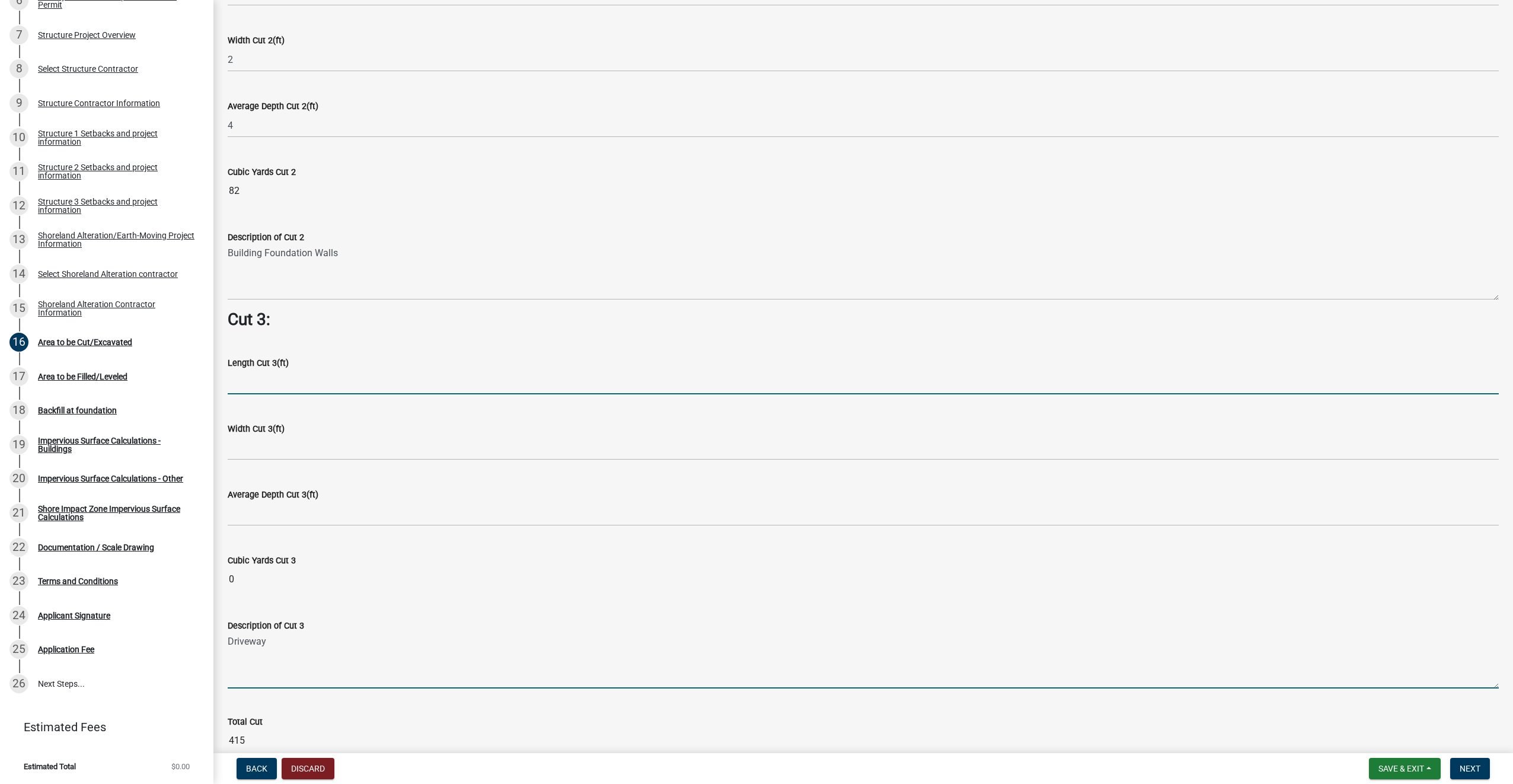
click at [266, 375] on input "text" at bounding box center [864, 382] width 1271 height 25
type input "16"
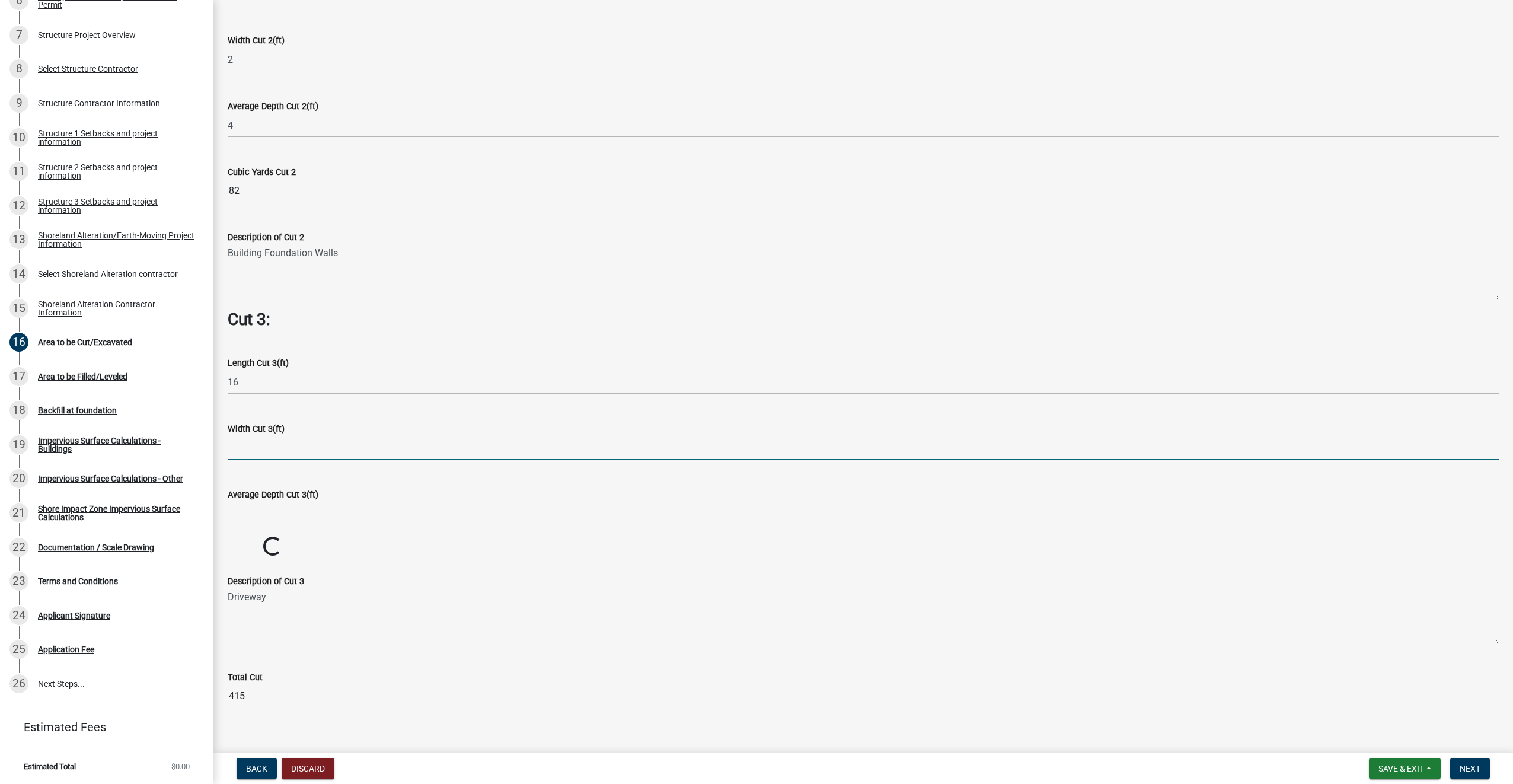
click at [260, 451] on input "text" at bounding box center [864, 448] width 1271 height 25
type input "70"
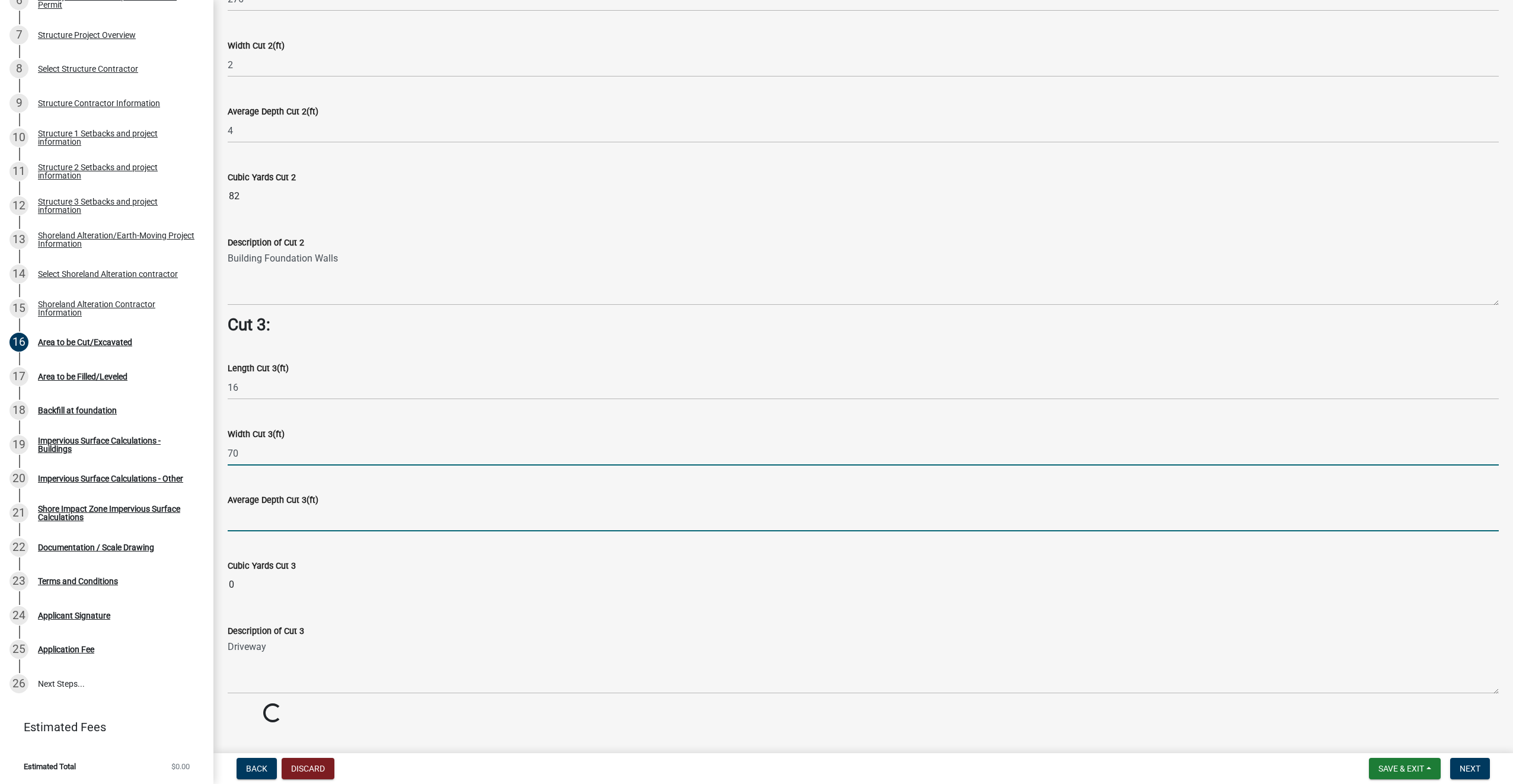
click at [267, 519] on div "Average Depth Cut 3(ft)" at bounding box center [864, 504] width 1271 height 56
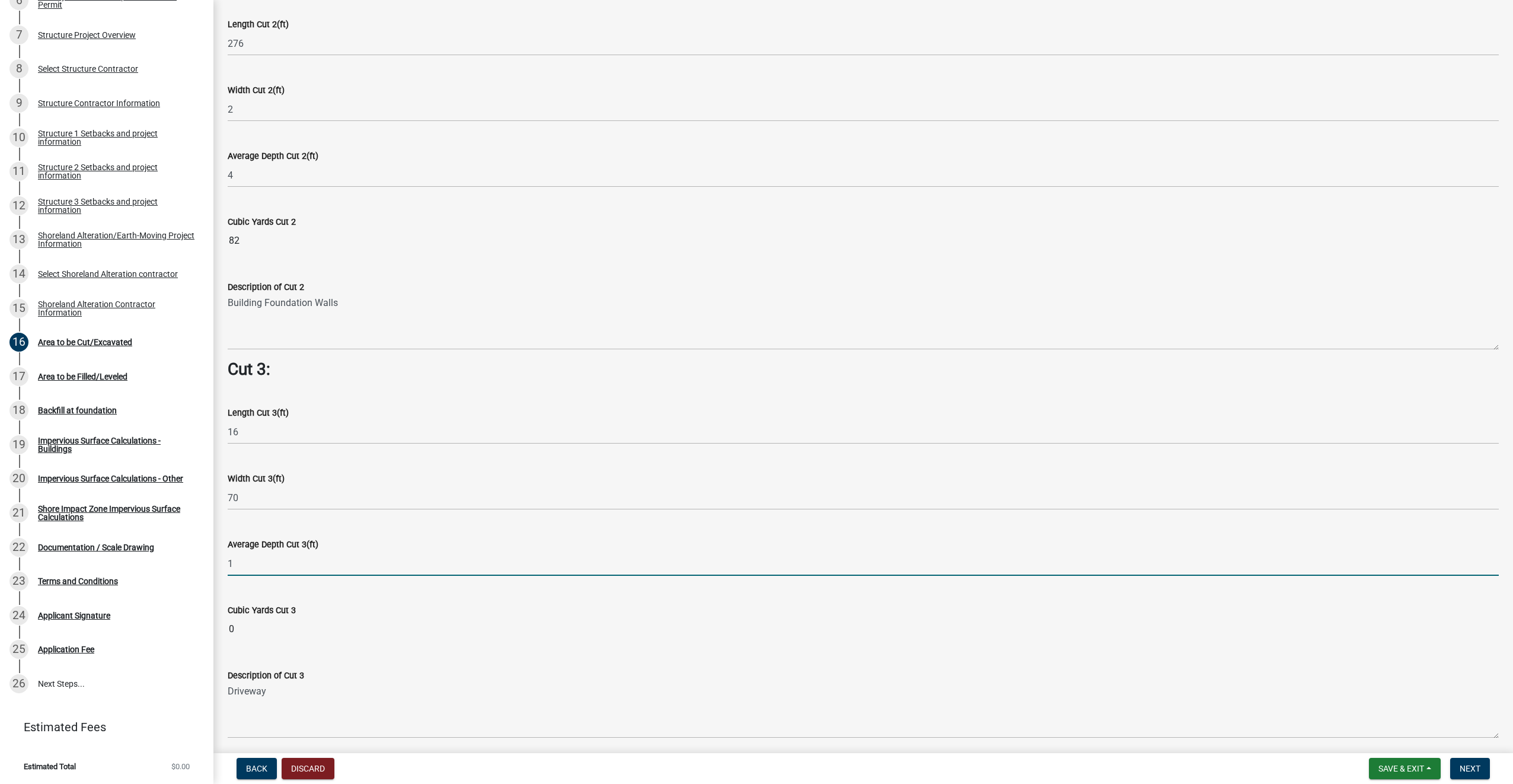
type input "1"
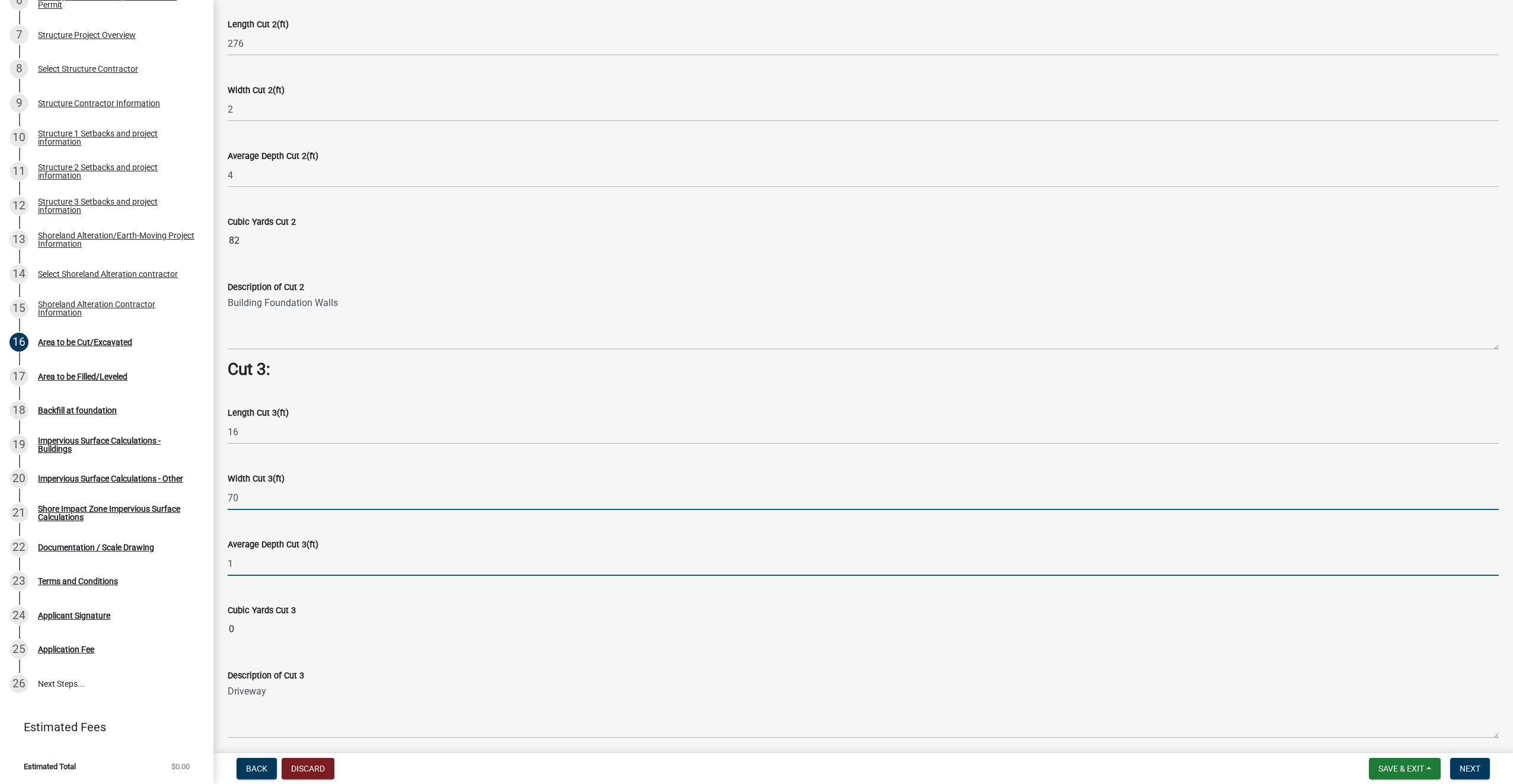
click at [311, 495] on input "70" at bounding box center [864, 498] width 1271 height 25
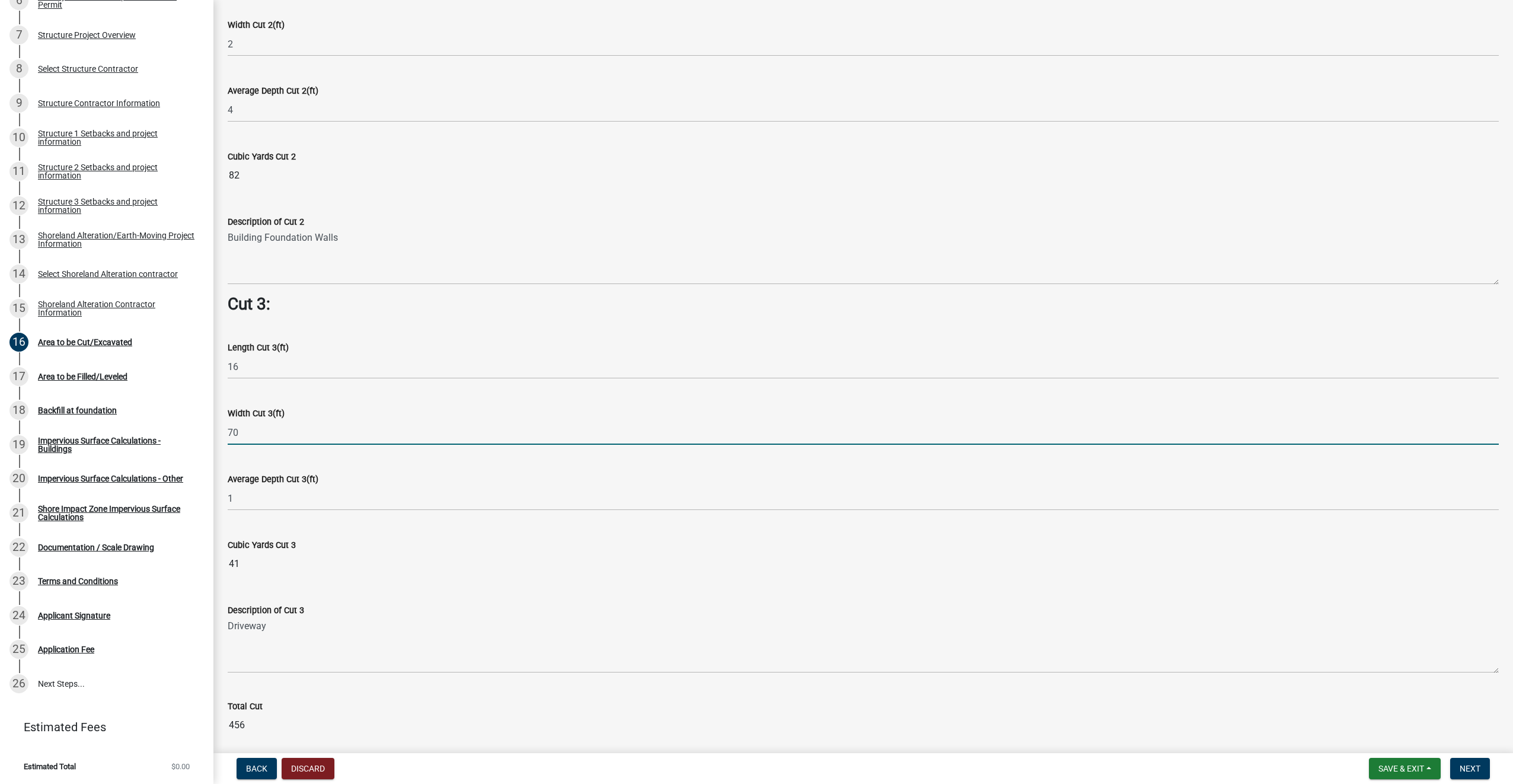
scroll to position [1342, 0]
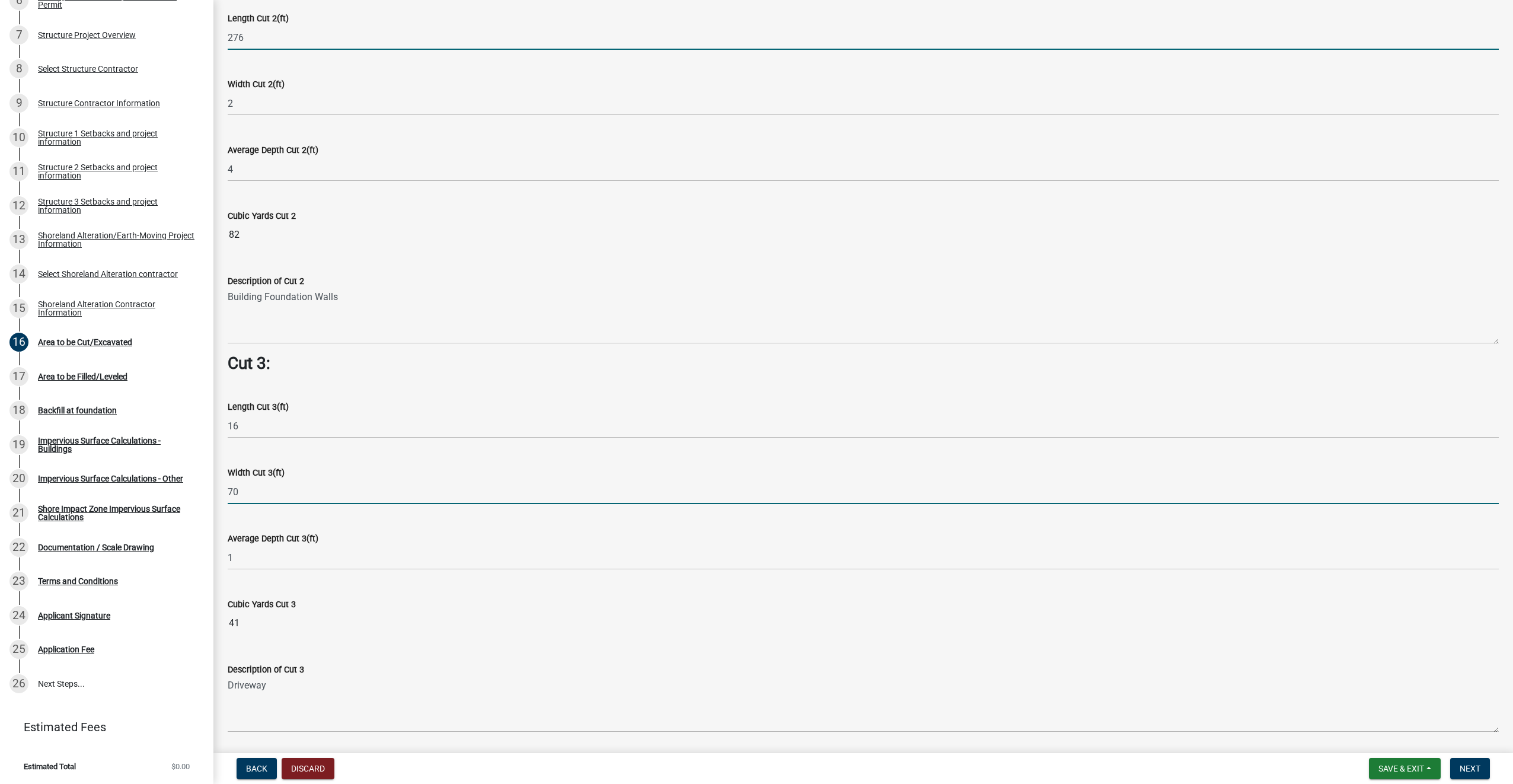
click at [258, 38] on input "276" at bounding box center [864, 38] width 1271 height 25
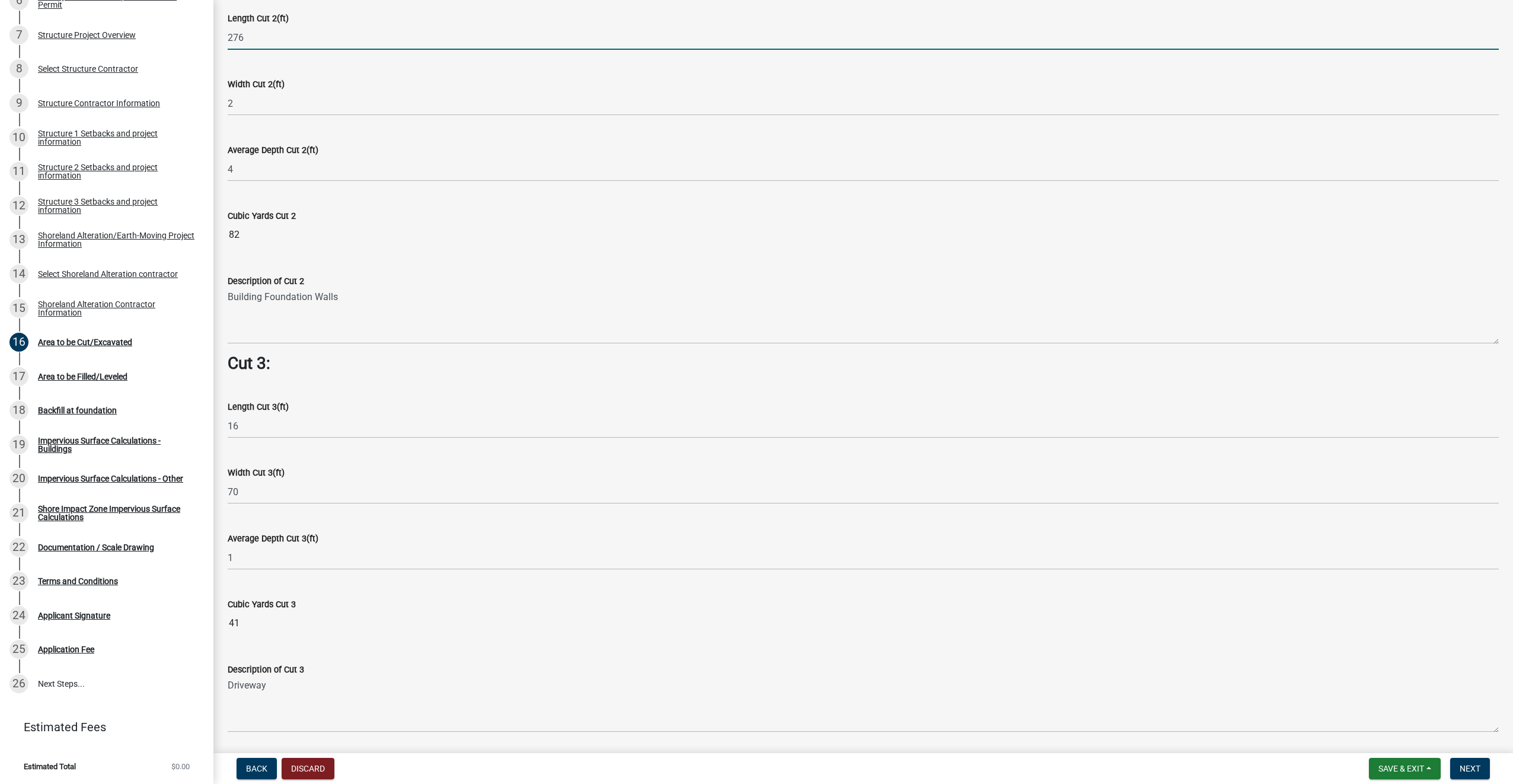
click at [258, 38] on input "276" at bounding box center [864, 38] width 1271 height 25
type input "266"
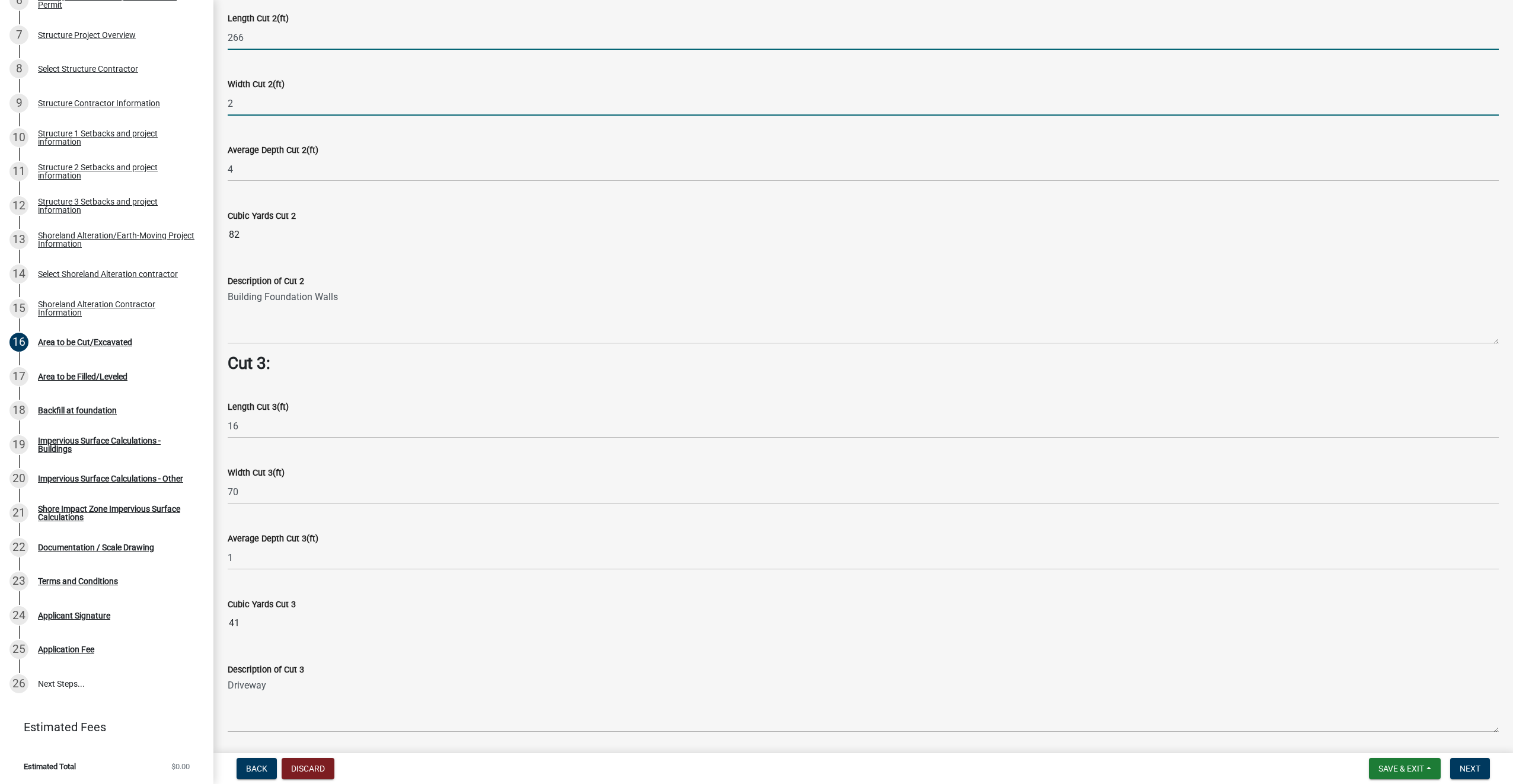
click at [268, 107] on input "2" at bounding box center [864, 103] width 1271 height 25
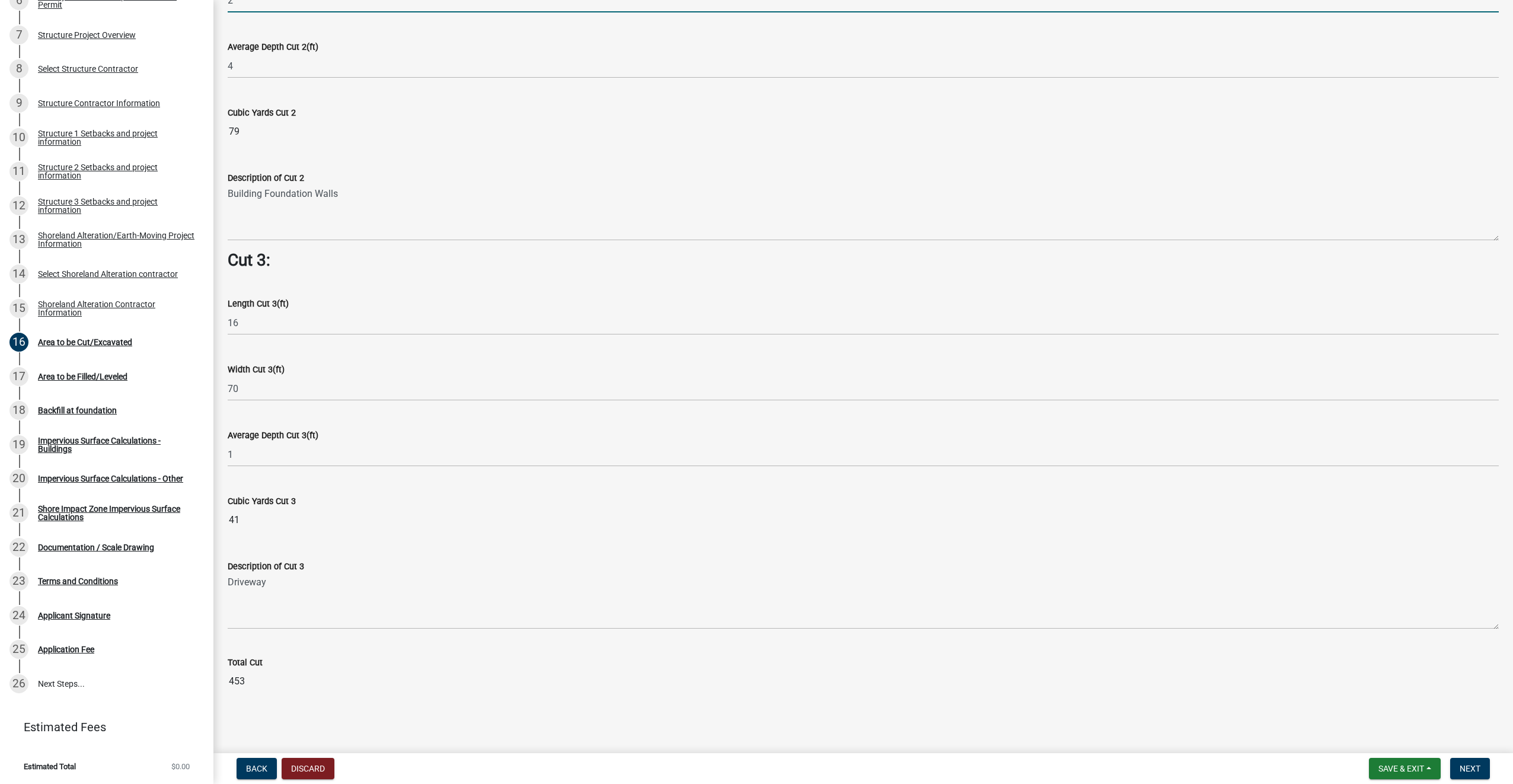
scroll to position [1327, 0]
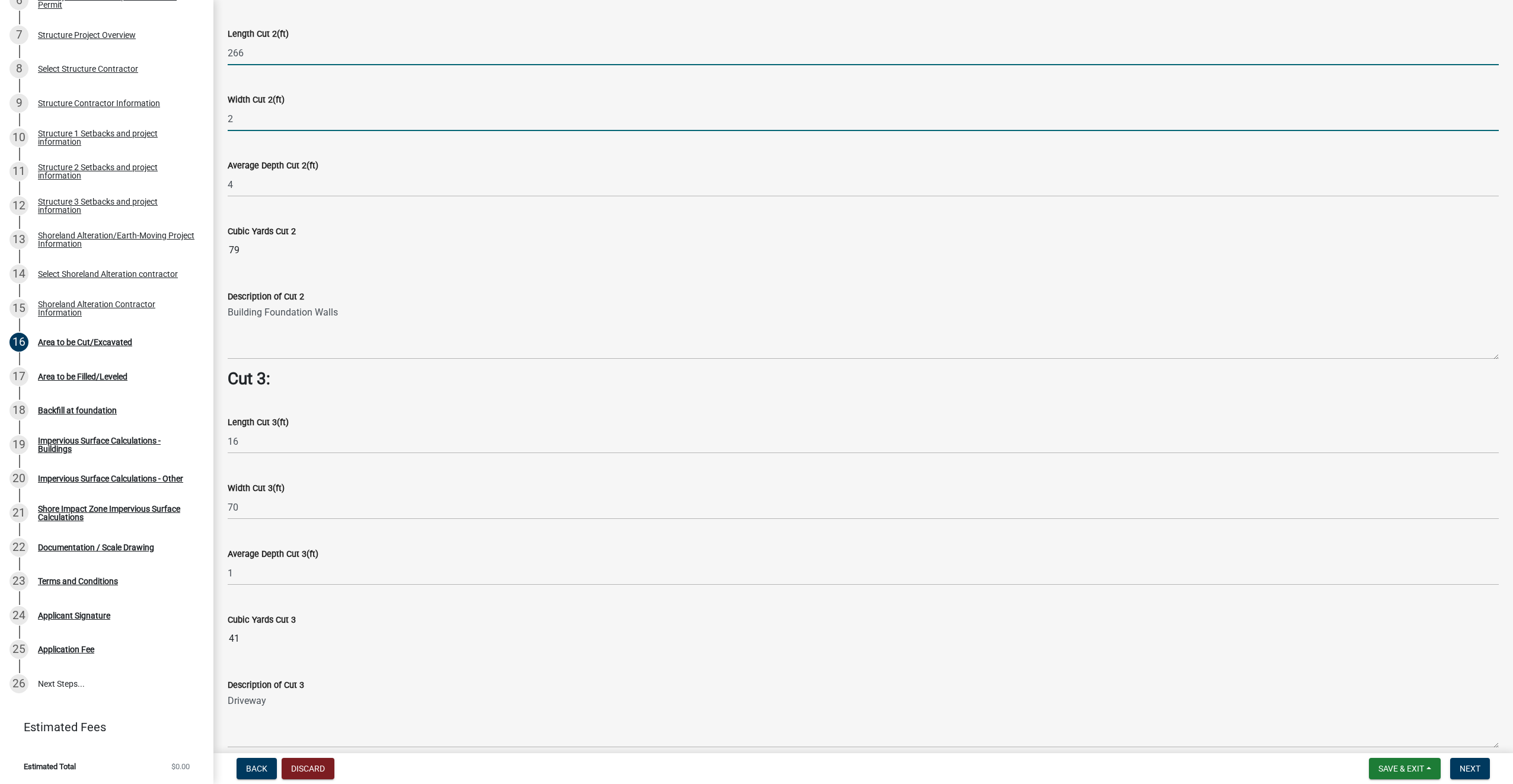
click at [265, 56] on input "266" at bounding box center [864, 53] width 1271 height 25
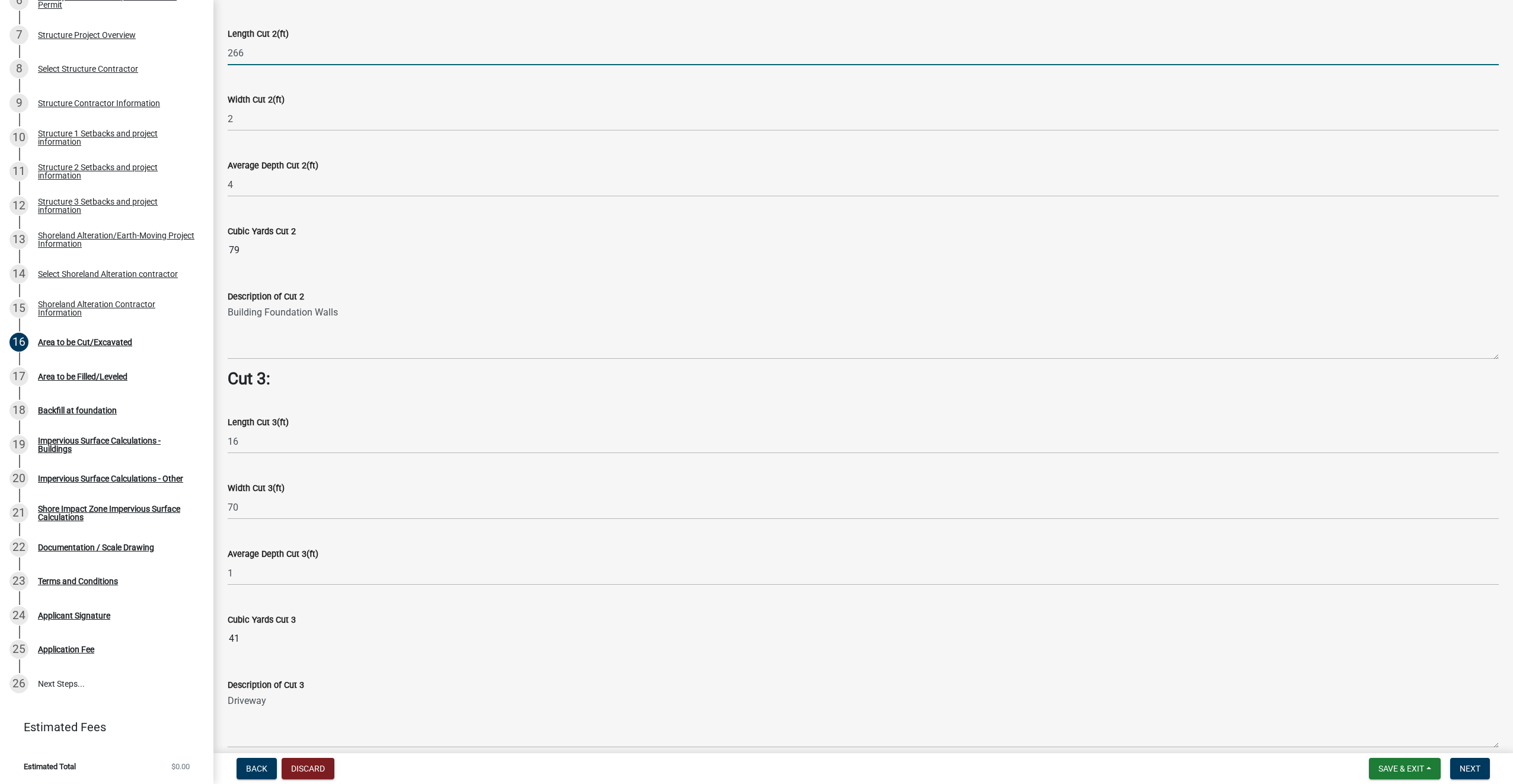
click at [265, 56] on input "266" at bounding box center [864, 53] width 1271 height 25
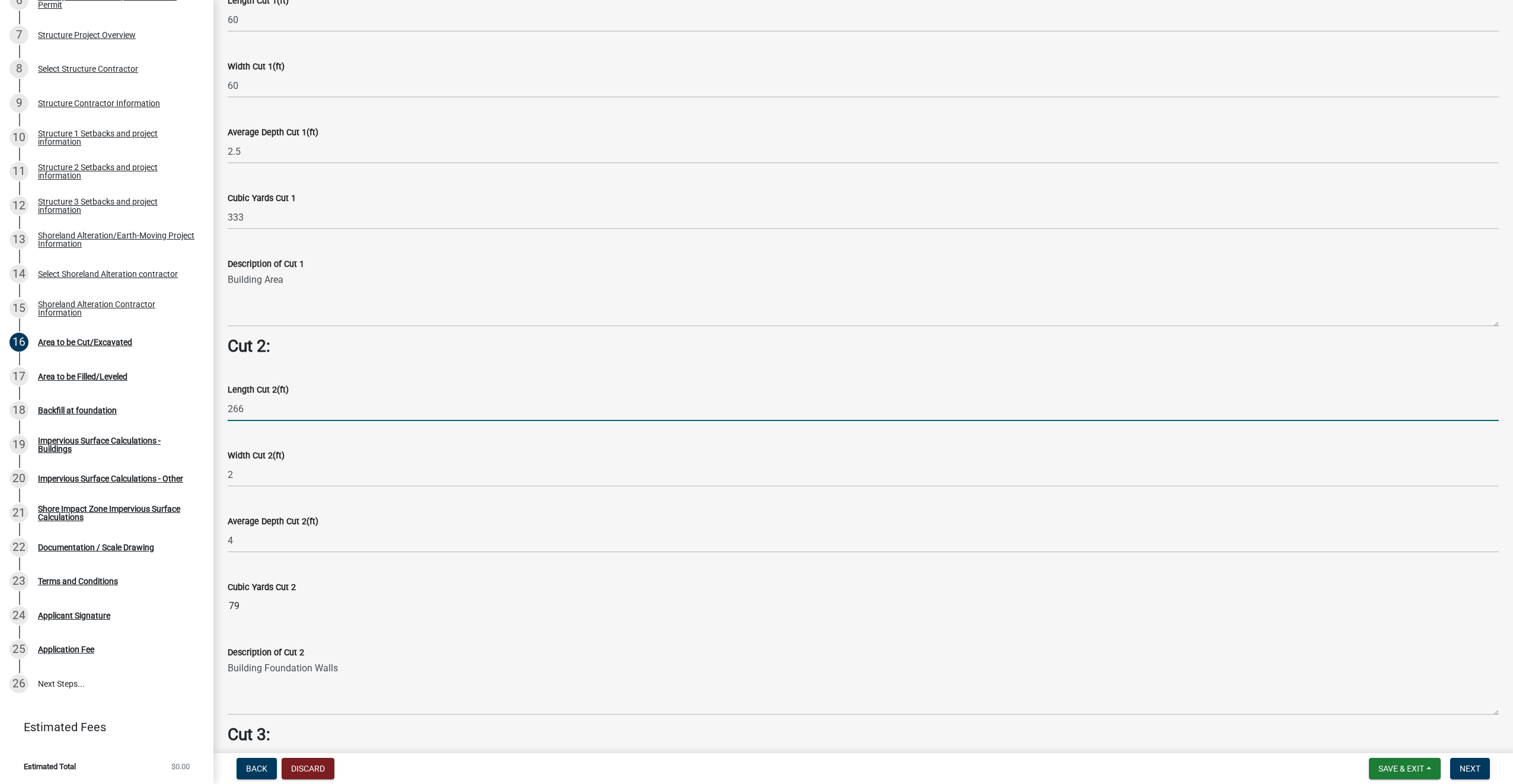
scroll to position [852, 0]
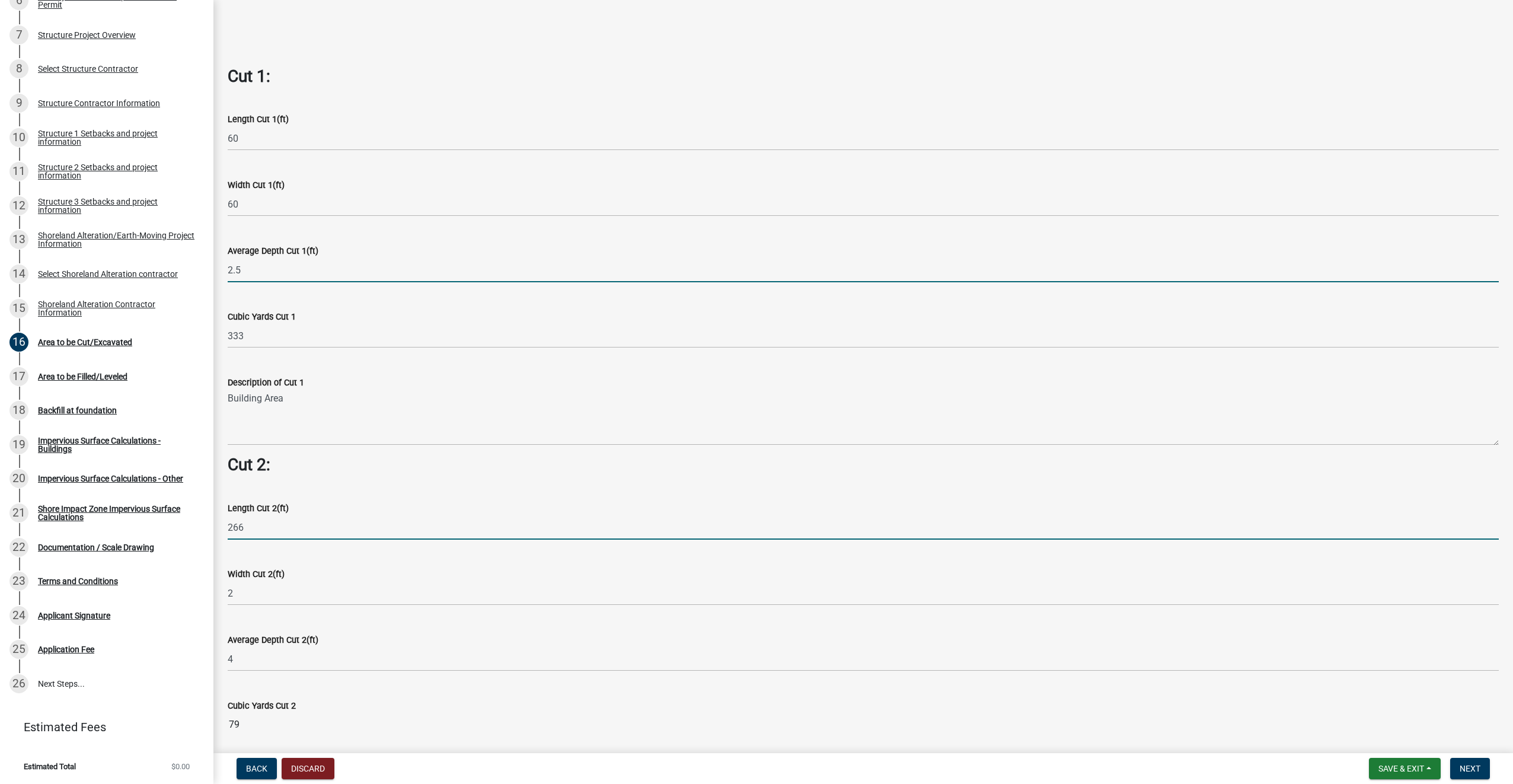
click at [260, 272] on input "2.5" at bounding box center [864, 270] width 1271 height 25
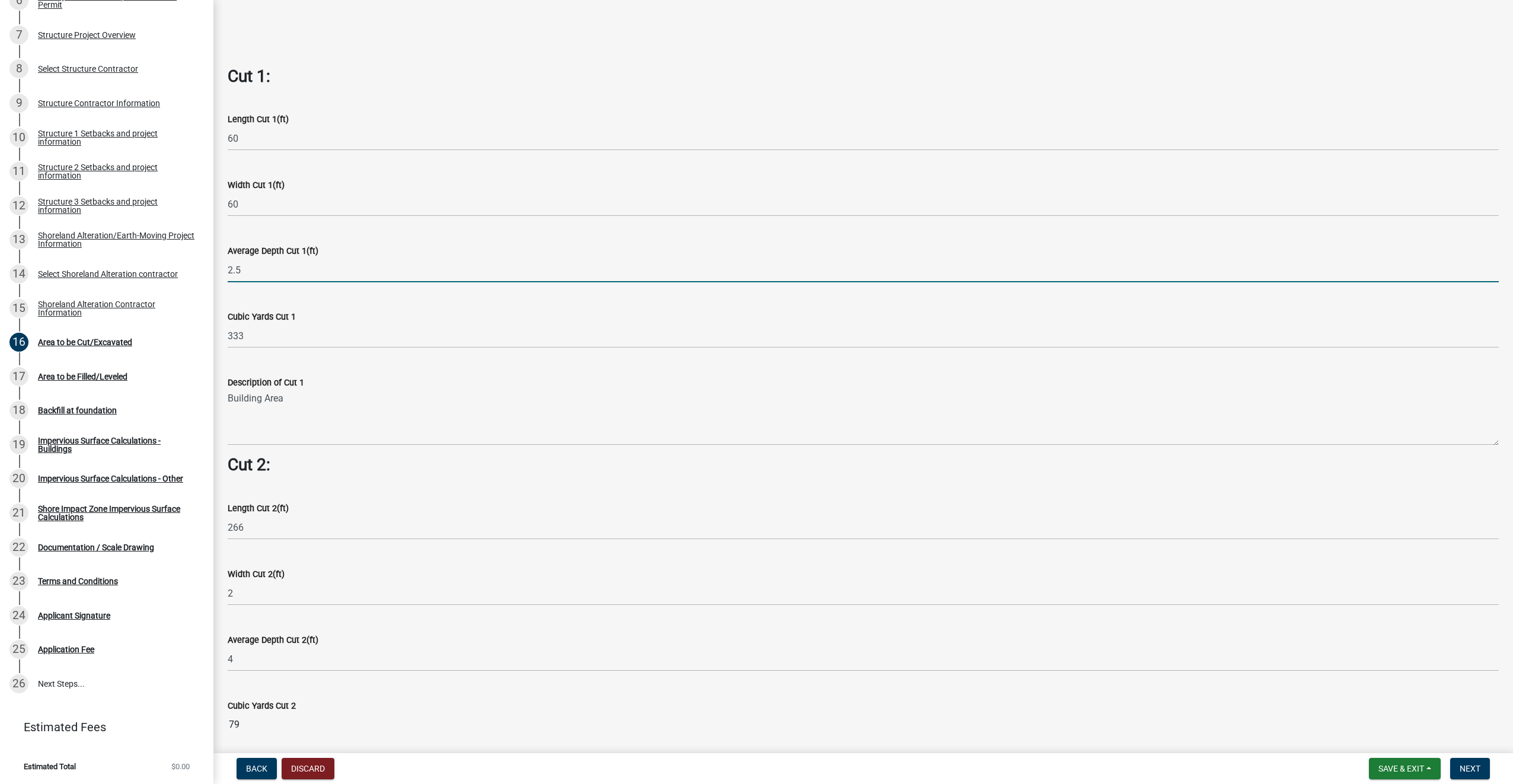
click at [259, 272] on input "2.5" at bounding box center [864, 270] width 1271 height 25
click at [244, 273] on input "2.5" at bounding box center [864, 270] width 1271 height 25
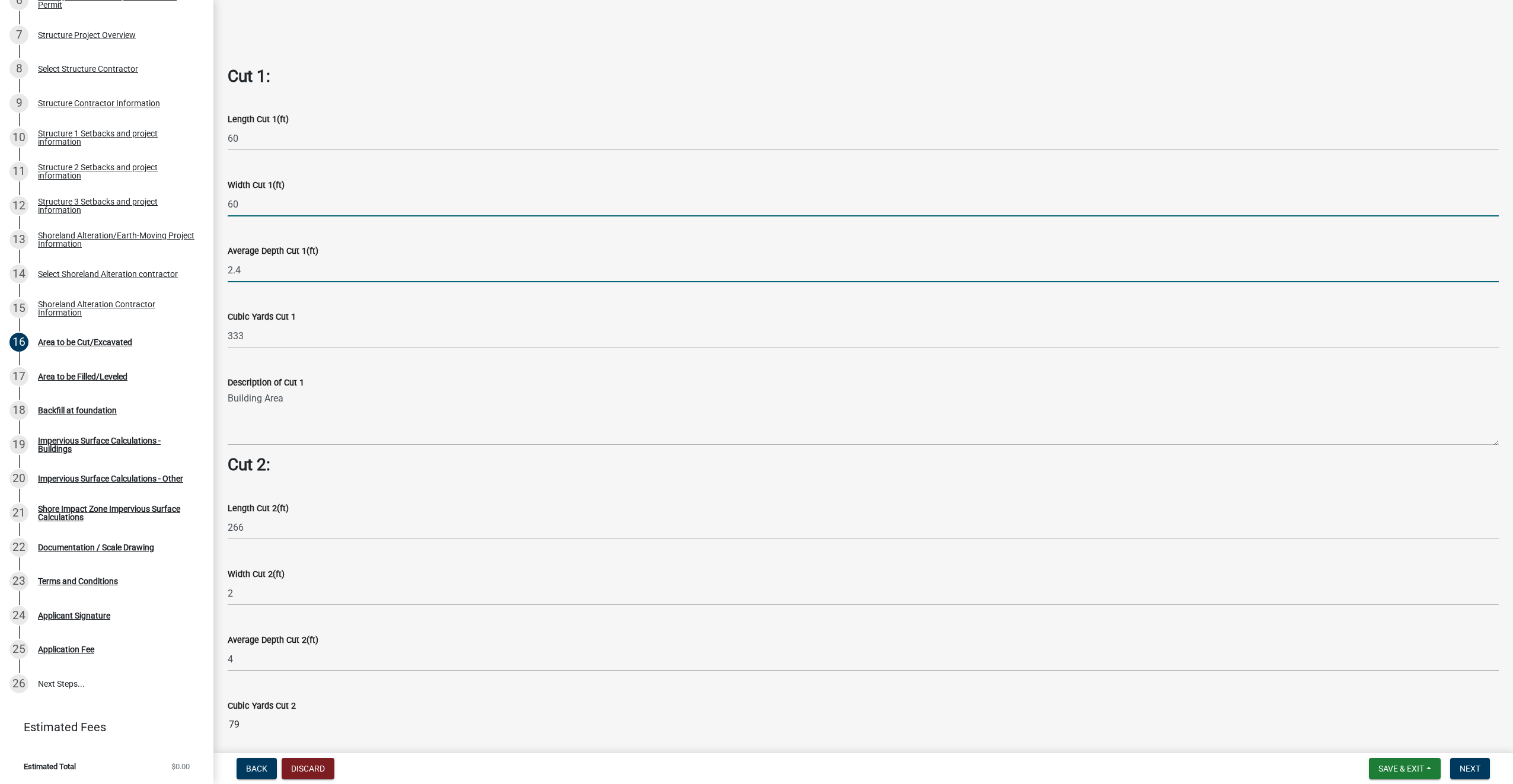
click at [256, 198] on input "60" at bounding box center [864, 204] width 1271 height 25
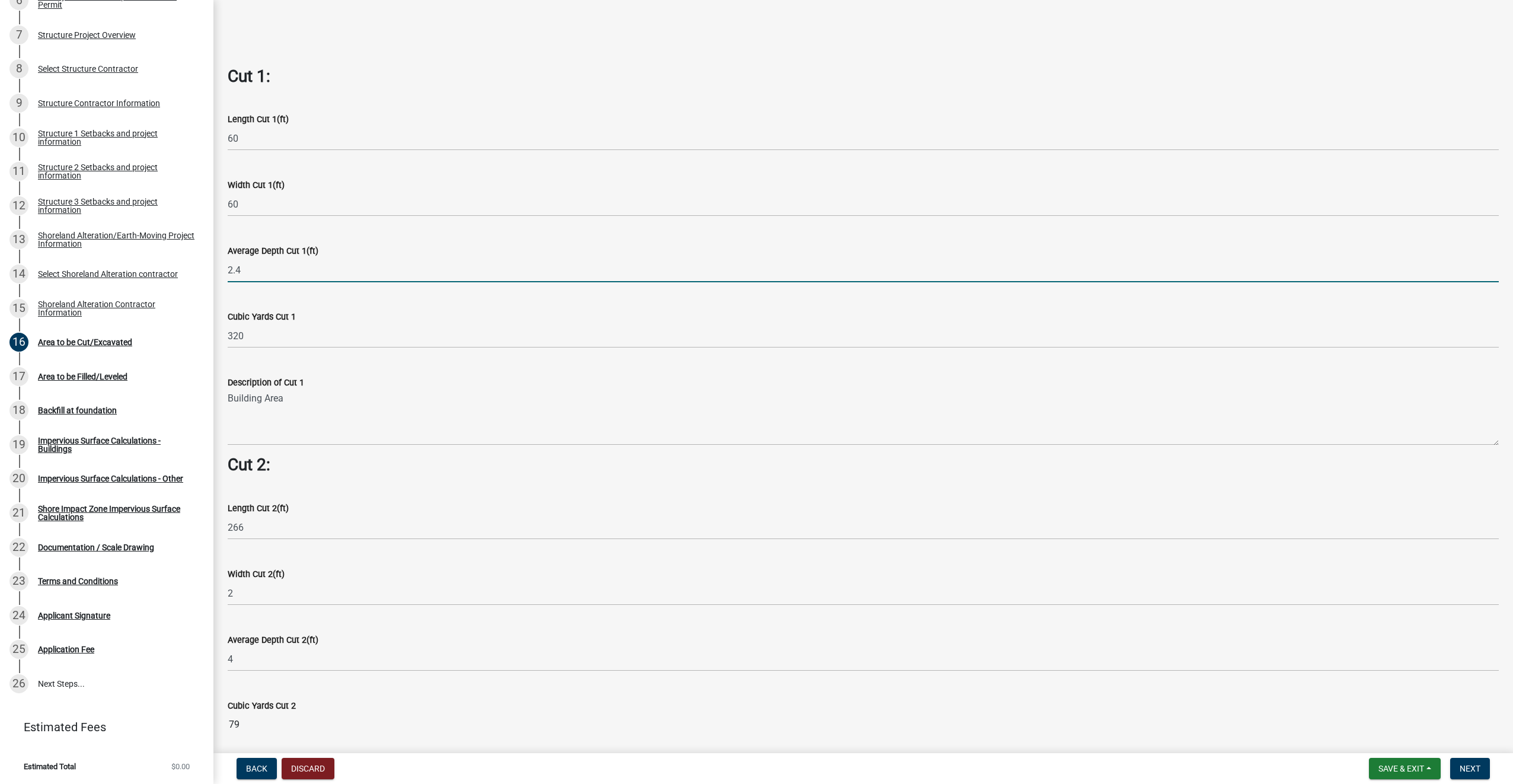
click at [253, 271] on input "2.4" at bounding box center [864, 270] width 1271 height 25
type input "2.3"
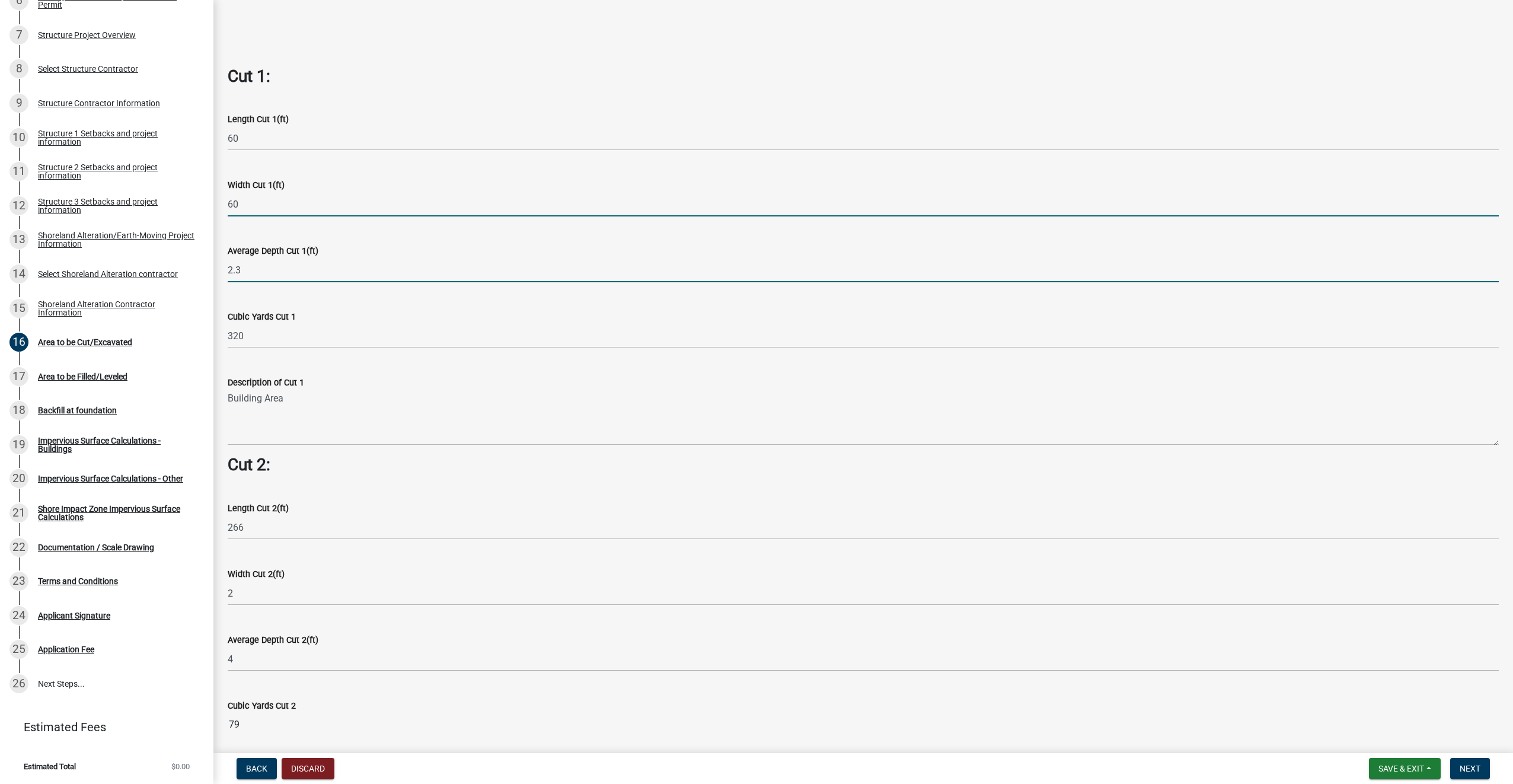
click at [269, 207] on input "60" at bounding box center [864, 204] width 1271 height 25
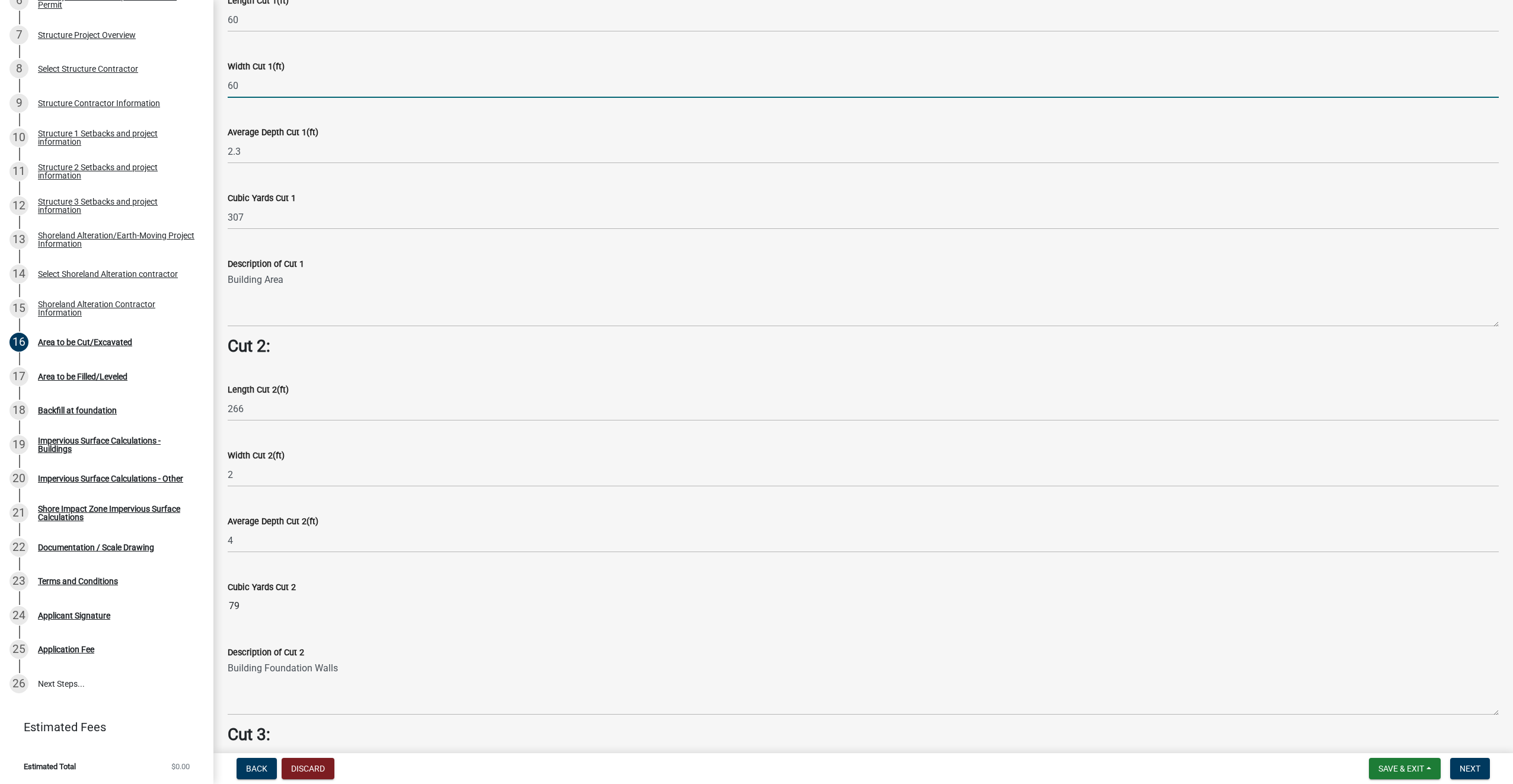
scroll to position [1031, 0]
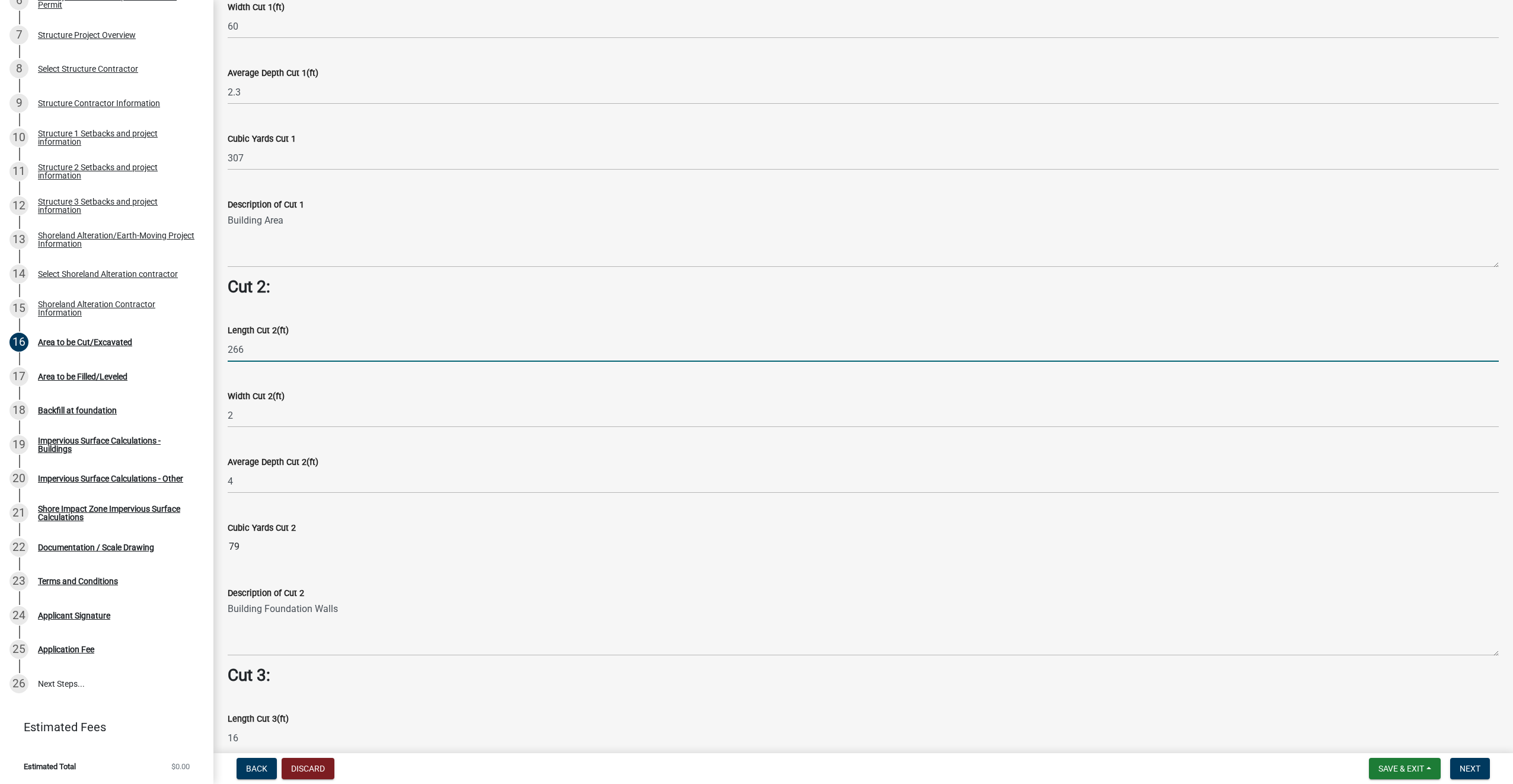
click at [280, 349] on input "266" at bounding box center [864, 349] width 1271 height 25
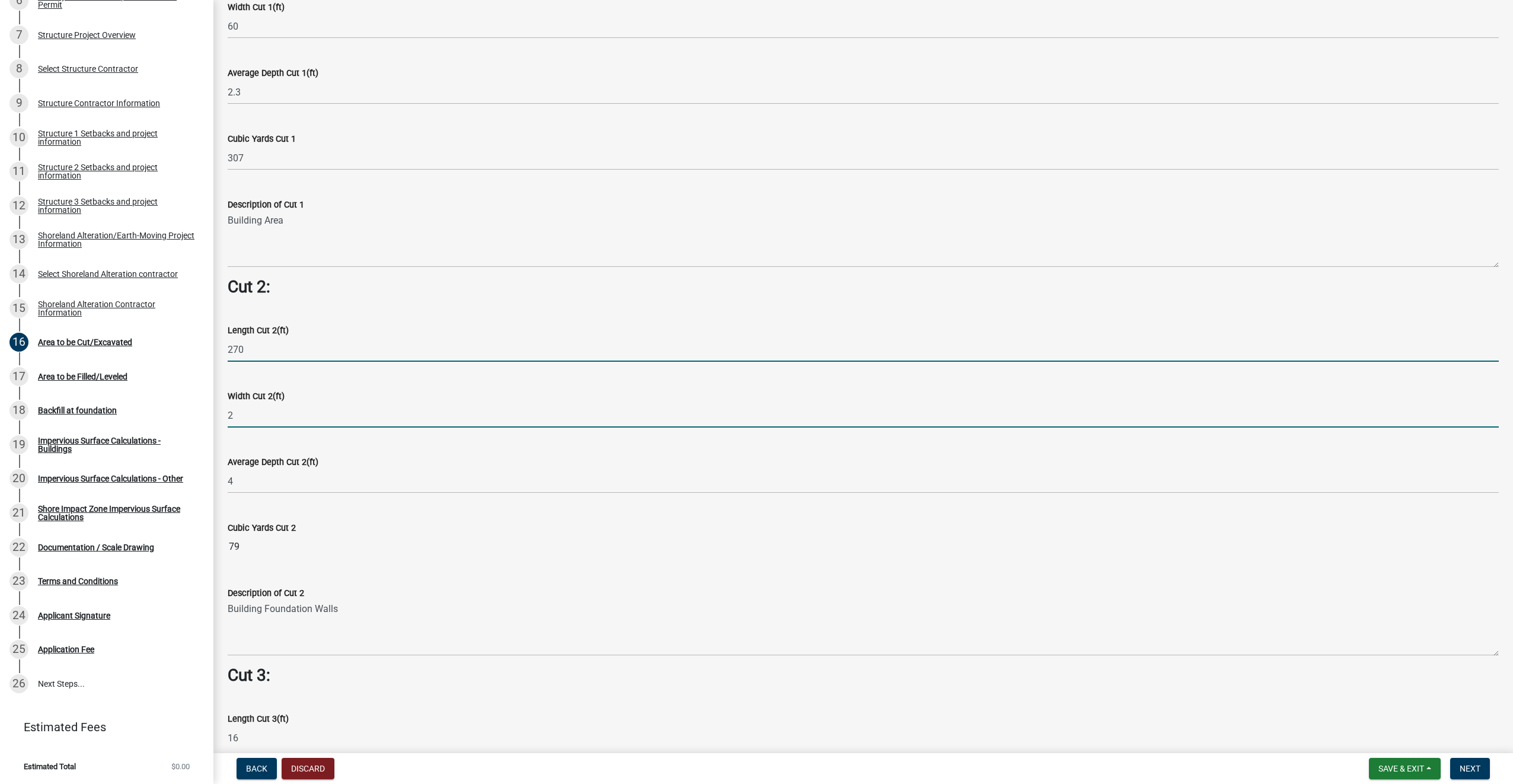
click at [274, 409] on input "2" at bounding box center [864, 415] width 1271 height 25
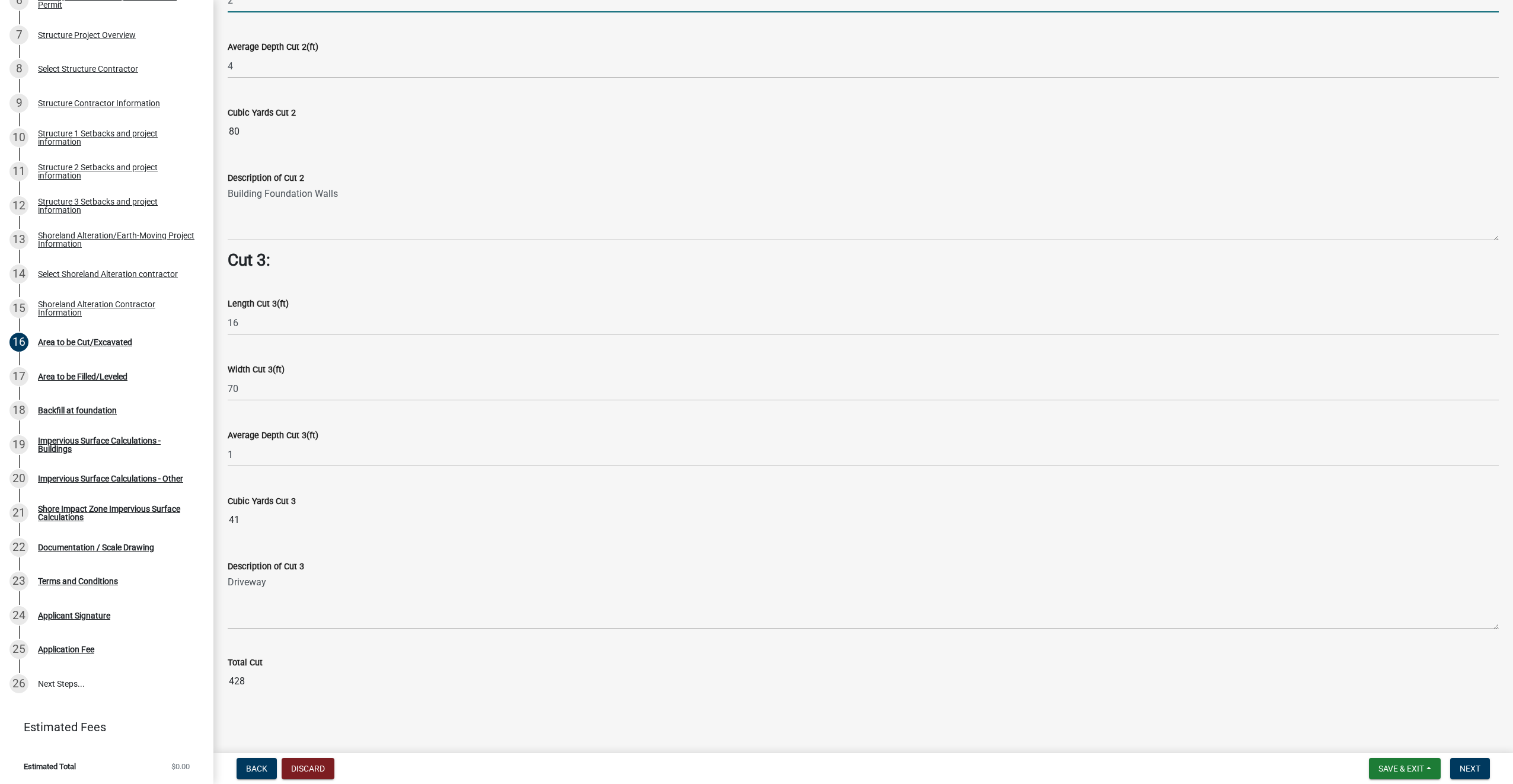
scroll to position [1149, 0]
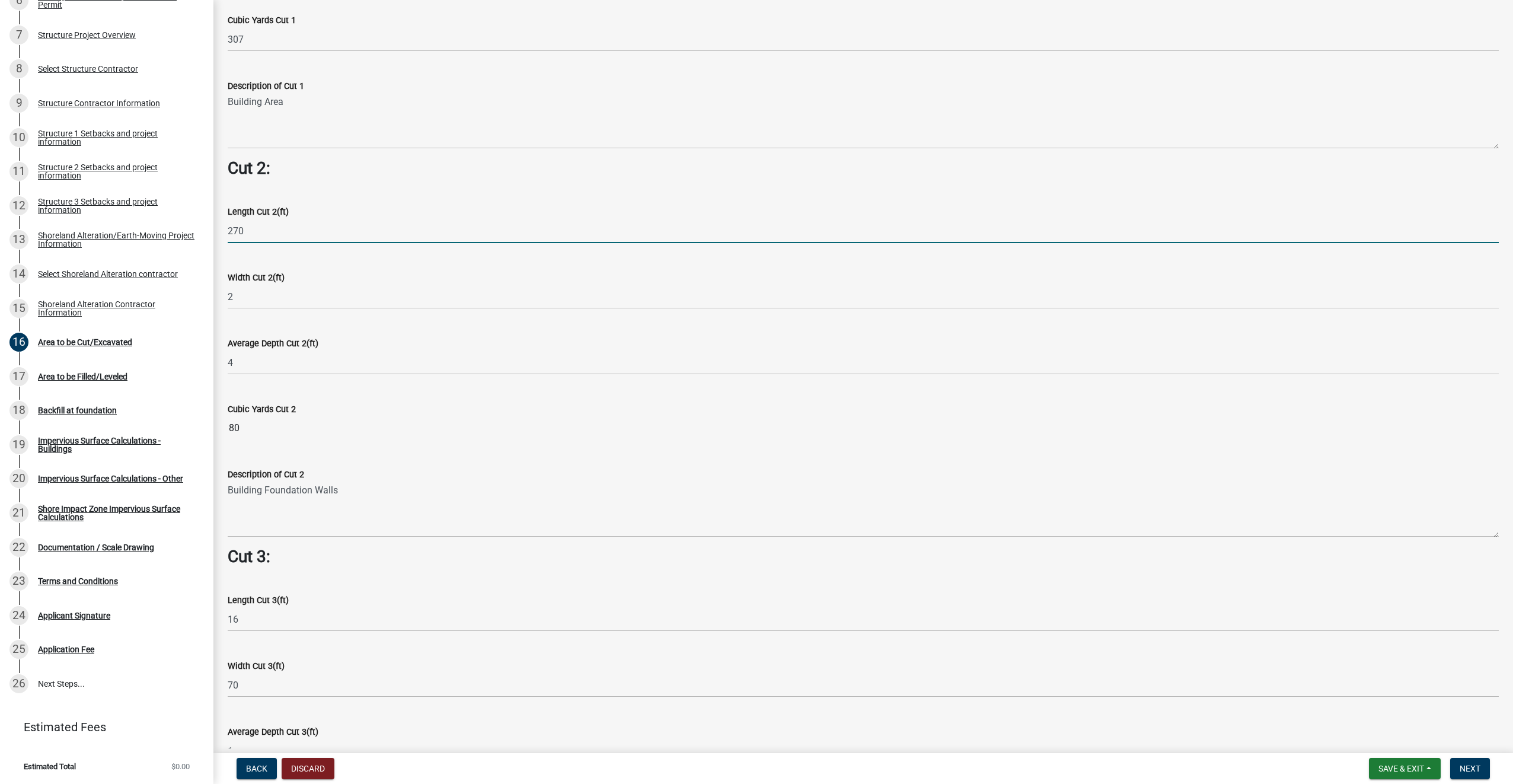
click at [263, 228] on input "270" at bounding box center [864, 231] width 1271 height 25
type input "276"
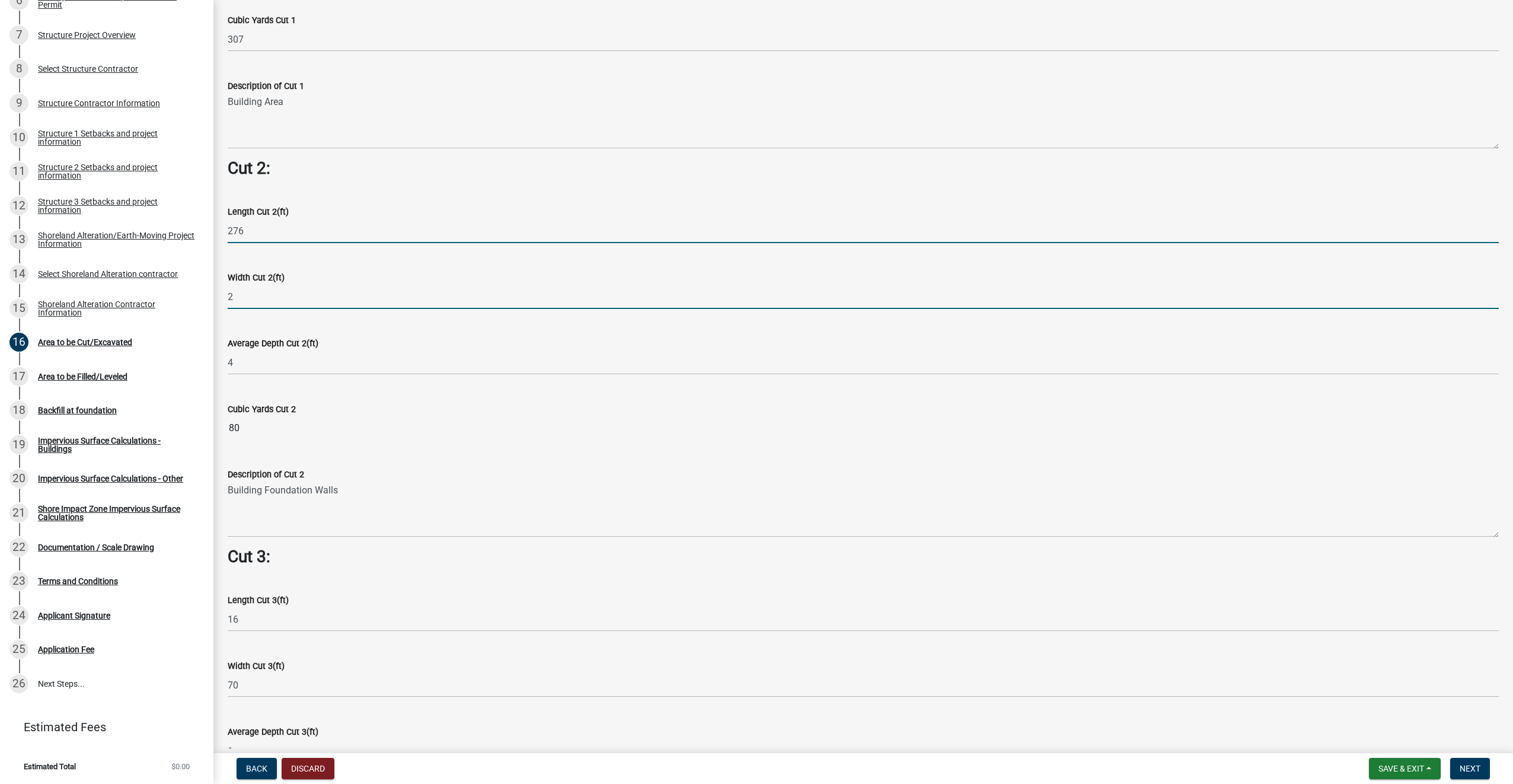
click at [260, 297] on input "2" at bounding box center [864, 296] width 1271 height 25
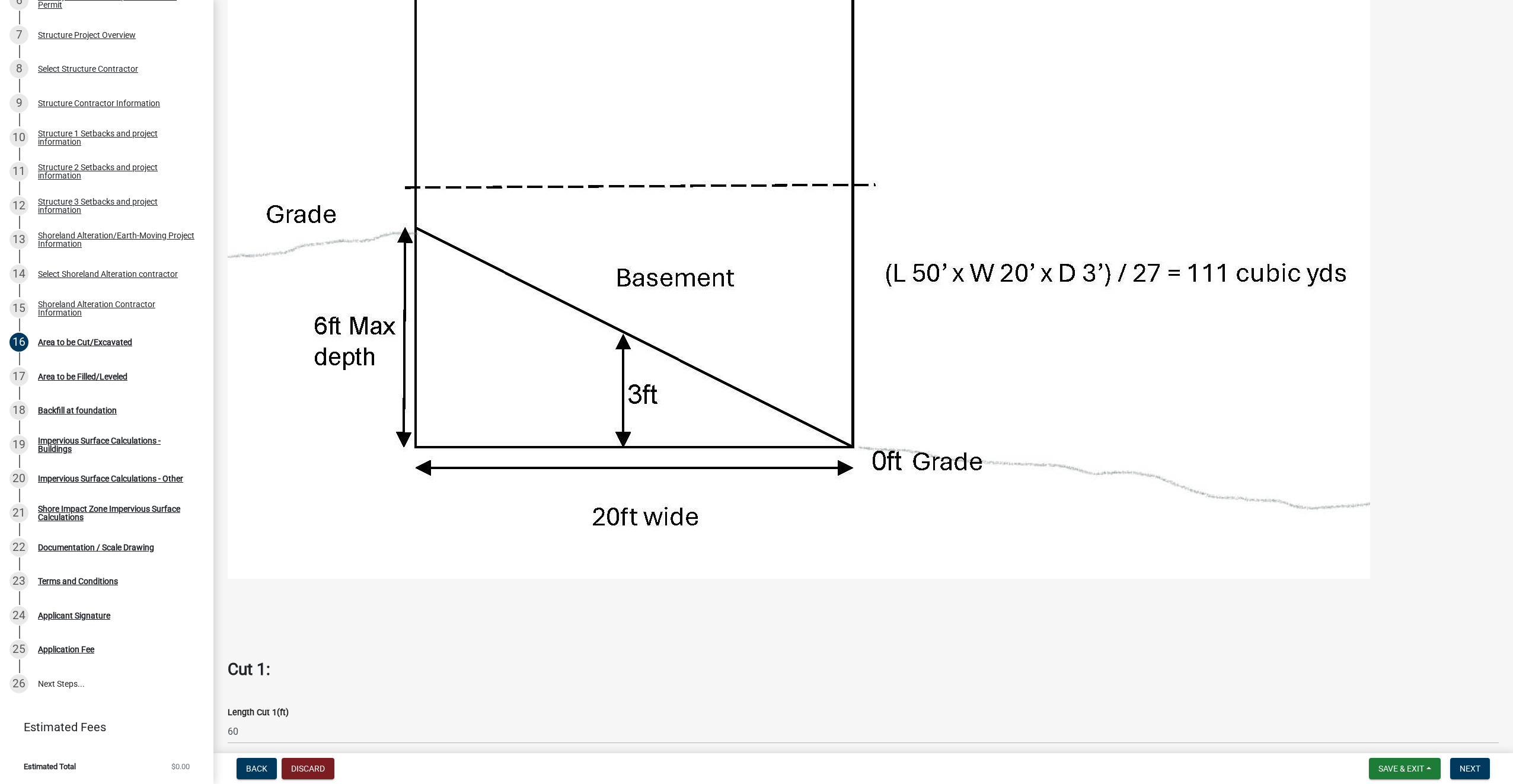
scroll to position [0, 0]
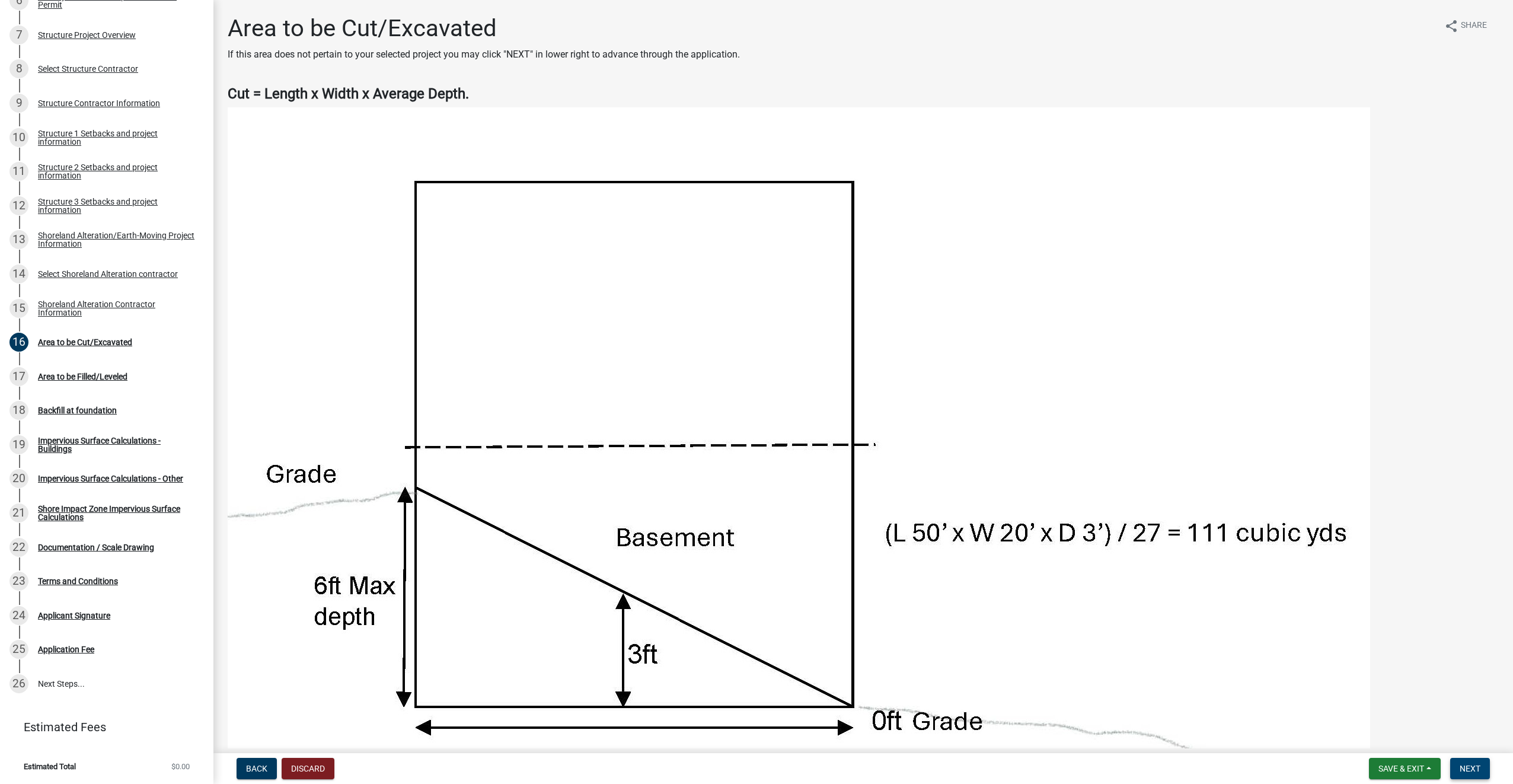
click at [1476, 771] on span "Next" at bounding box center [1470, 768] width 21 height 10
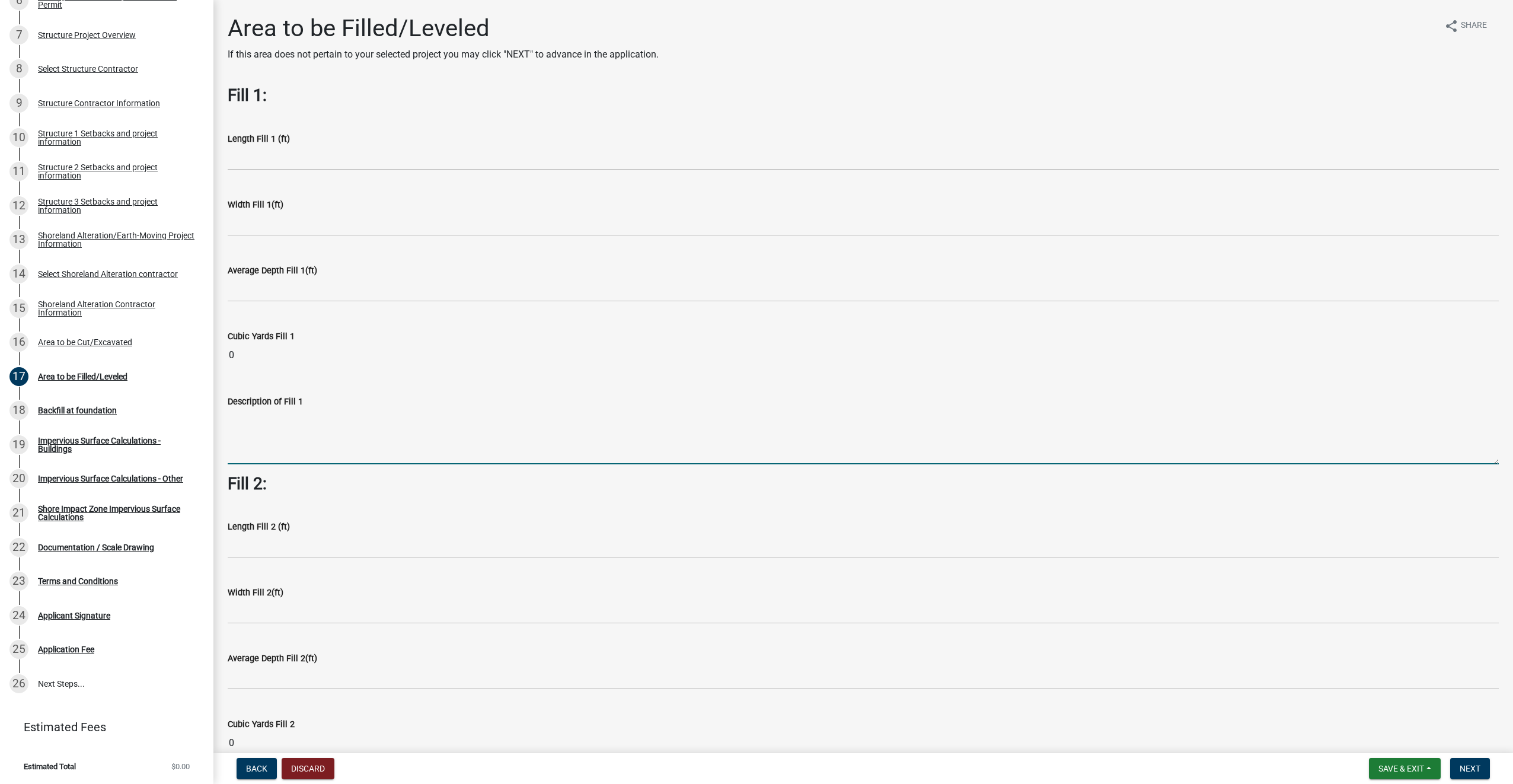
click at [273, 413] on textarea "Description of Fill 1" at bounding box center [864, 436] width 1271 height 56
type textarea "Existing building area"
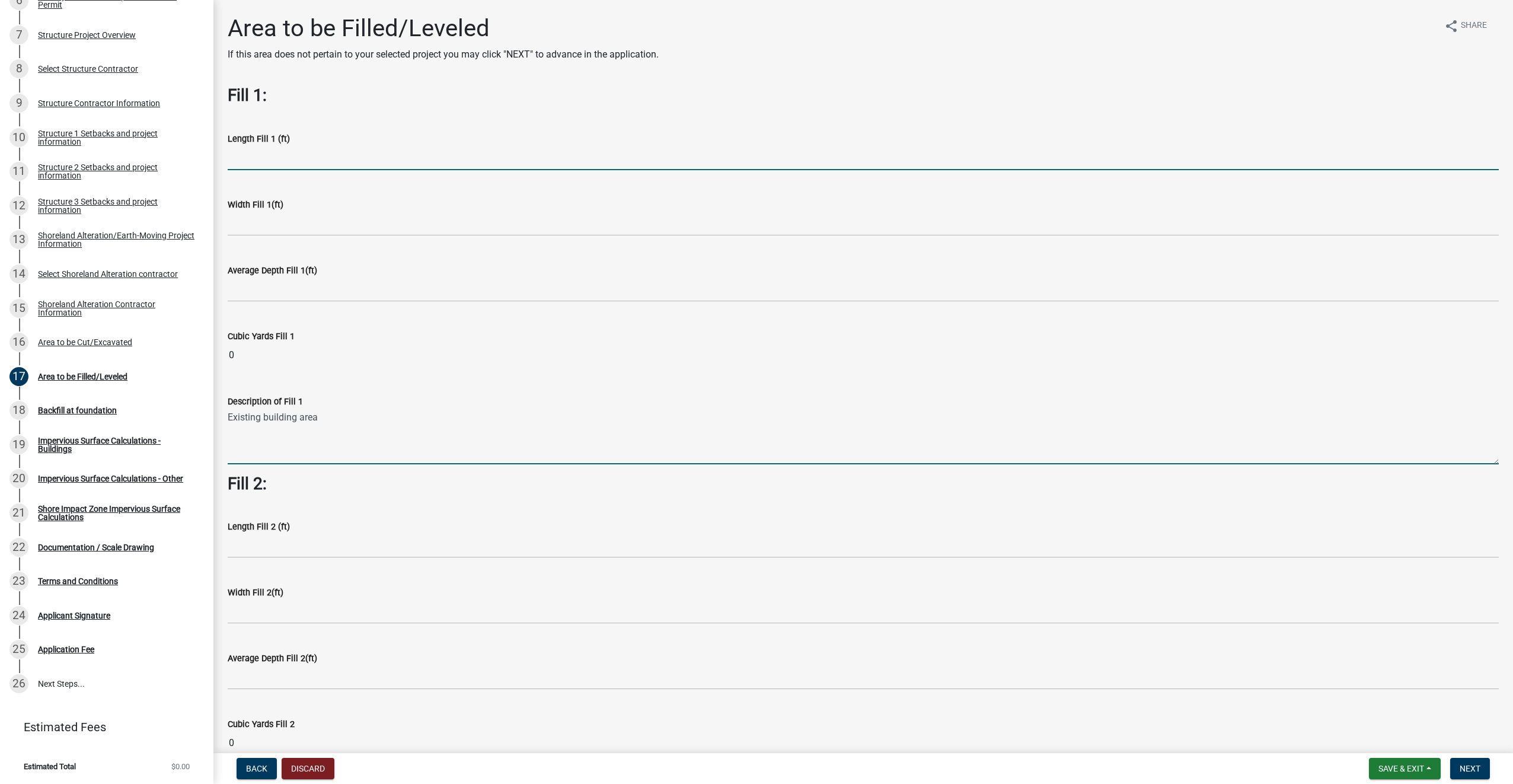
click at [274, 157] on input "text" at bounding box center [864, 158] width 1271 height 25
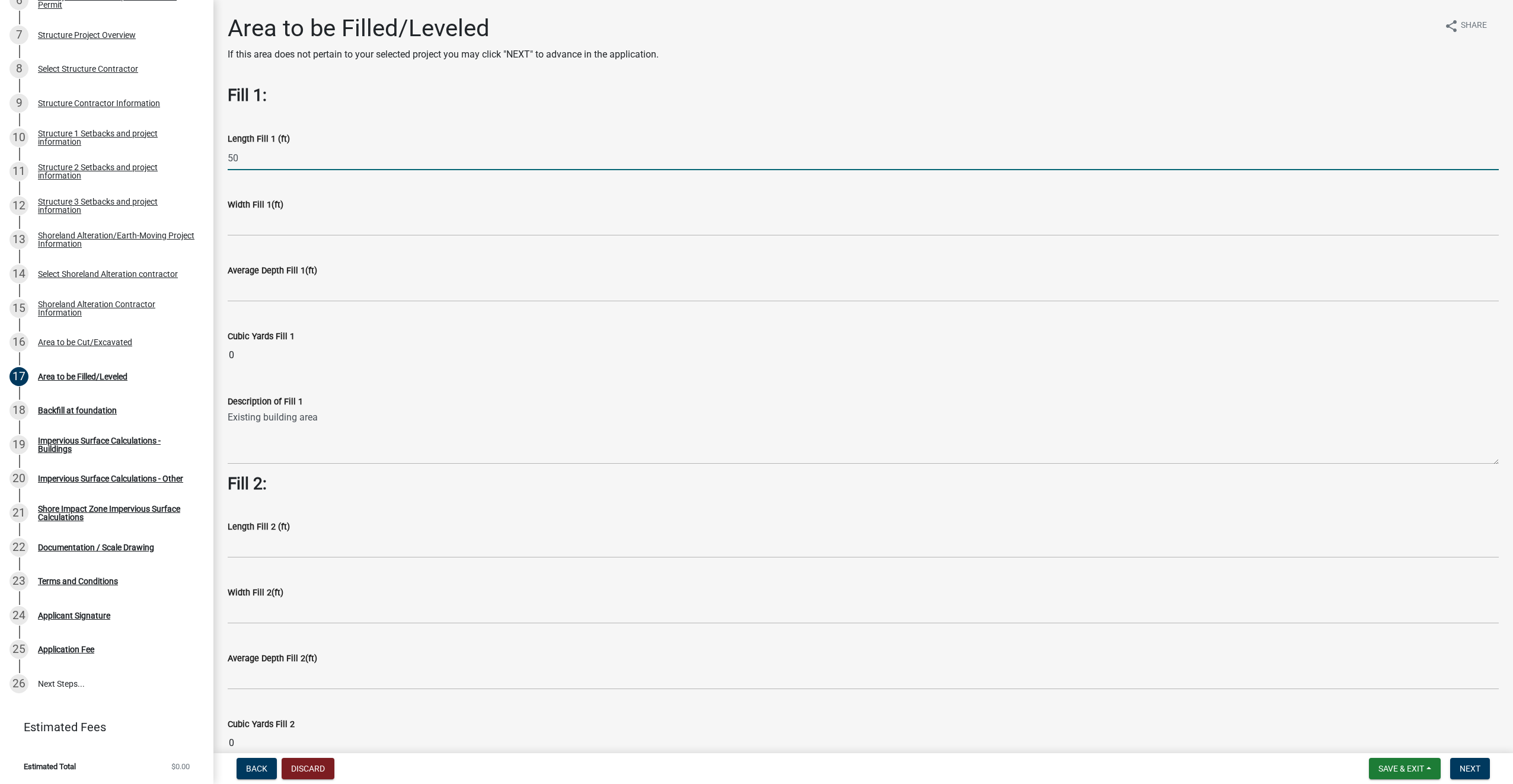
type input "50"
click at [267, 228] on input "text" at bounding box center [864, 224] width 1271 height 25
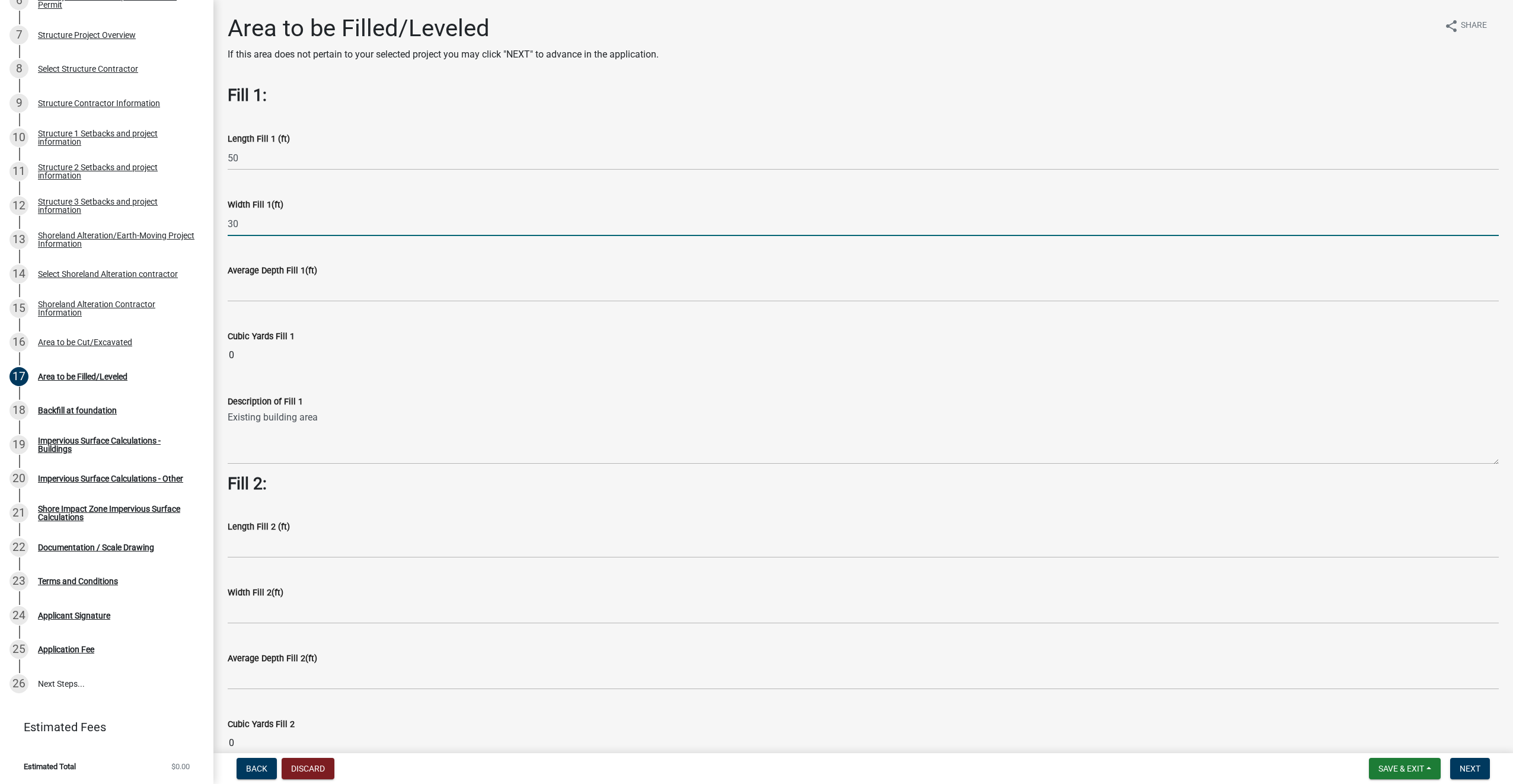
type input "30"
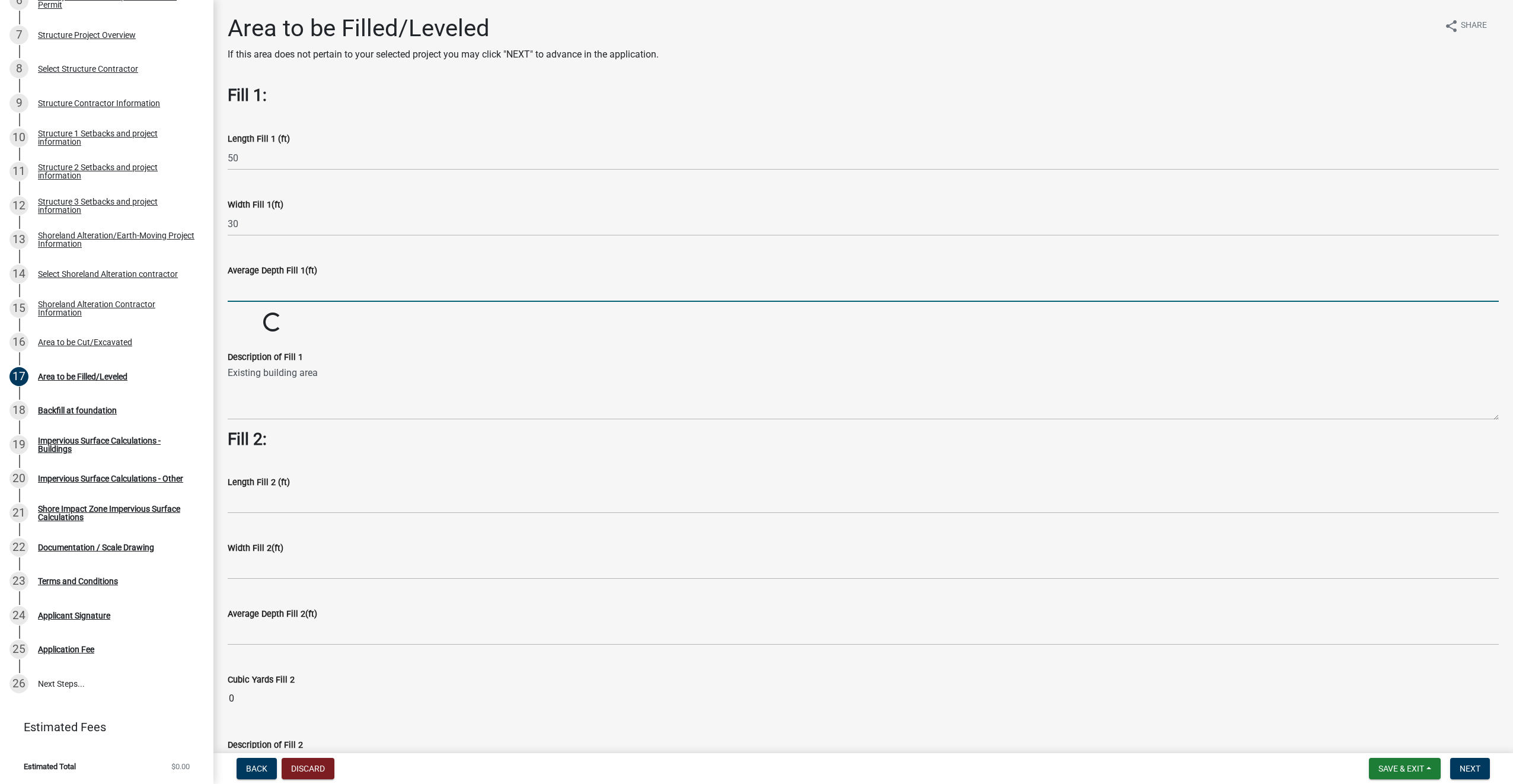
click at [249, 289] on input "text" at bounding box center [864, 289] width 1271 height 25
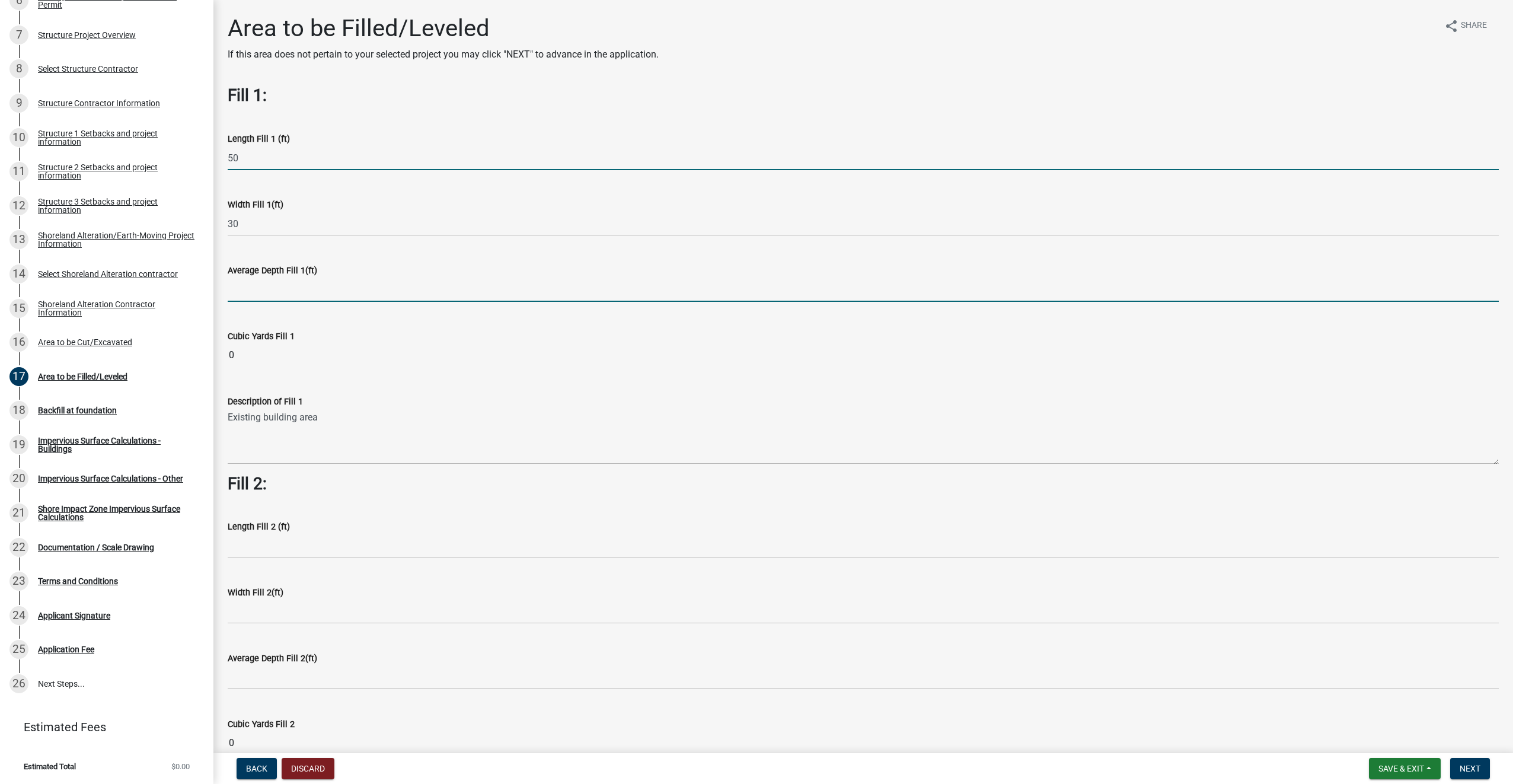
click at [256, 158] on input "50" at bounding box center [864, 158] width 1271 height 25
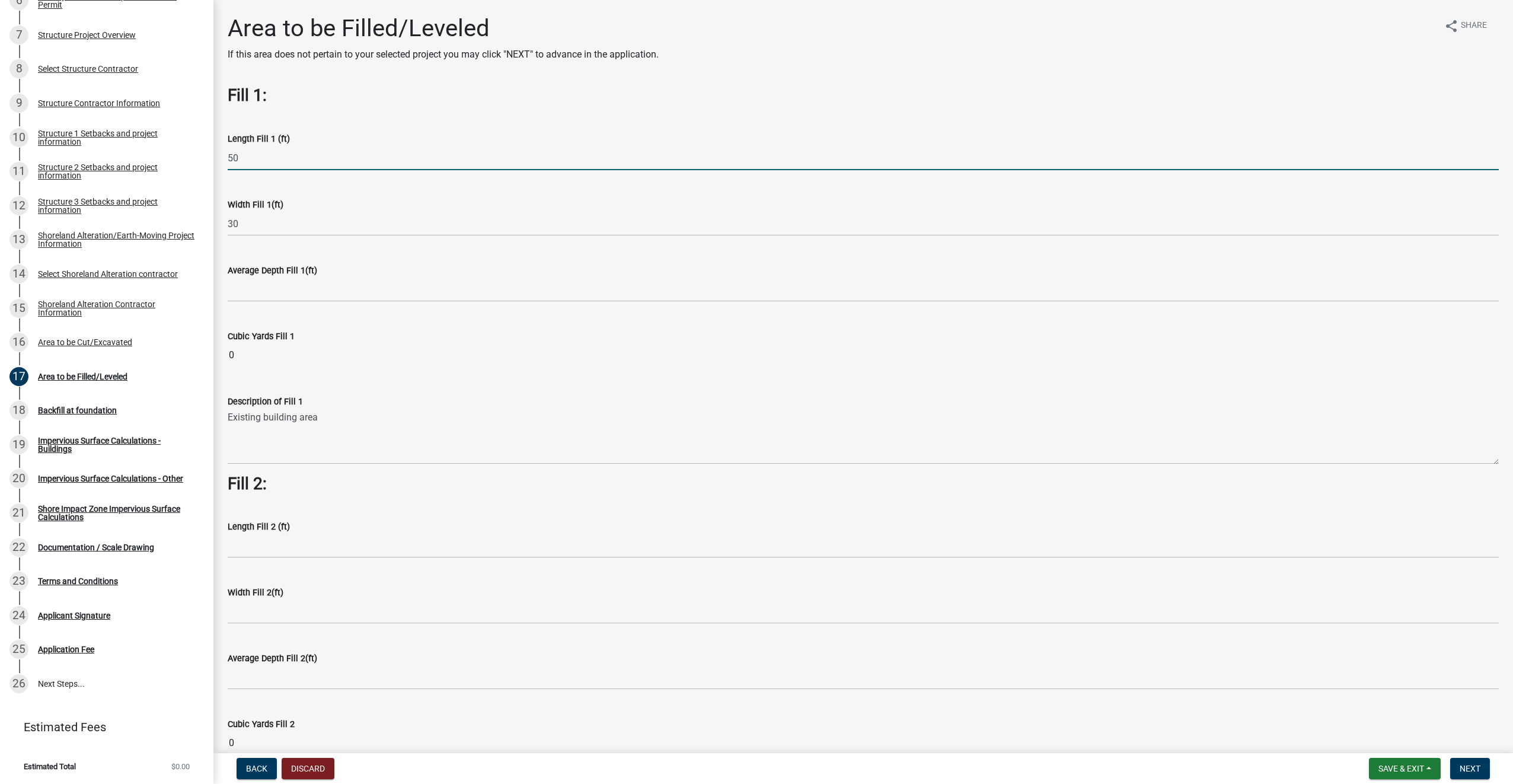
click at [256, 158] on input "50" at bounding box center [864, 158] width 1271 height 25
type input "40"
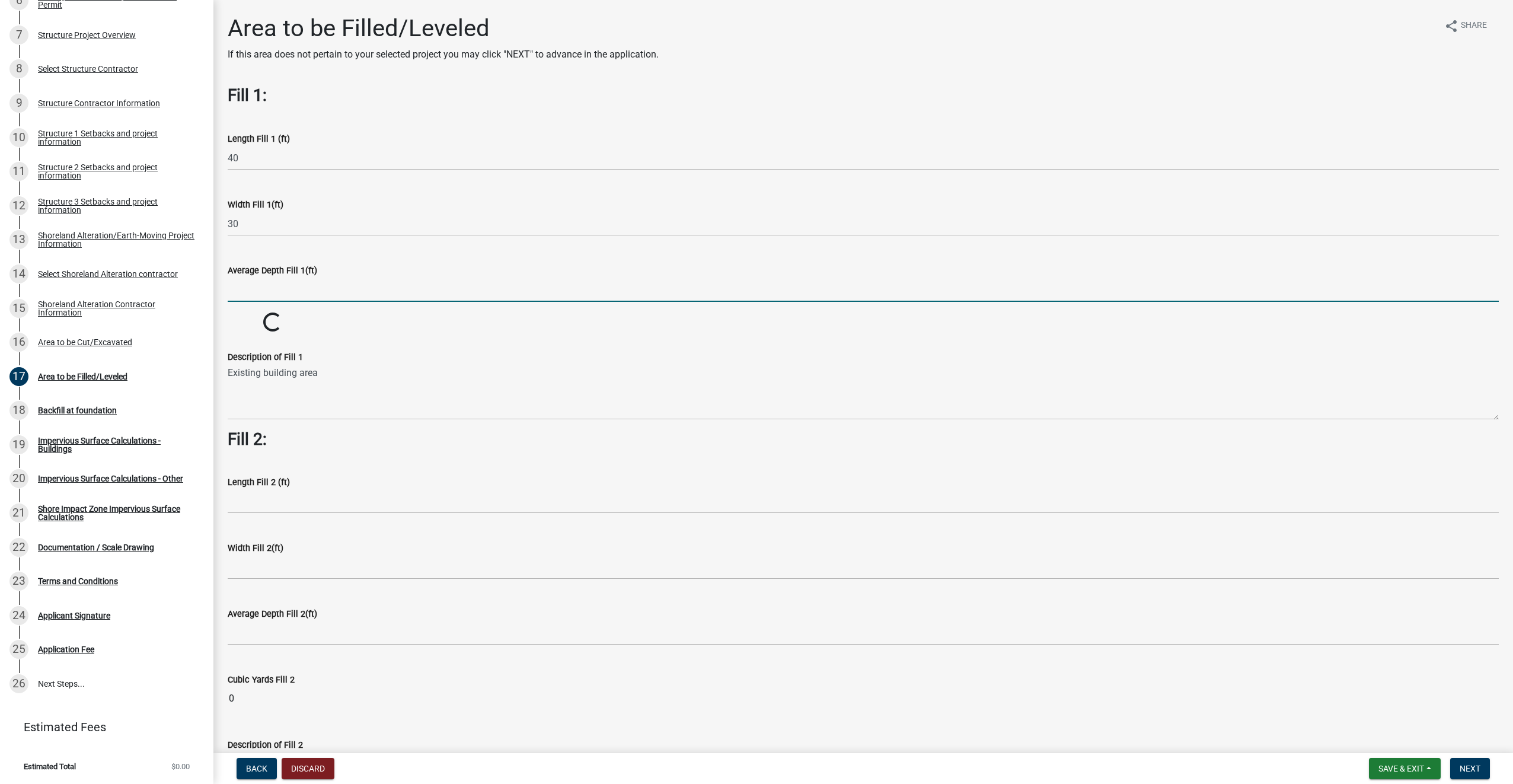
click at [270, 291] on input "text" at bounding box center [864, 289] width 1271 height 25
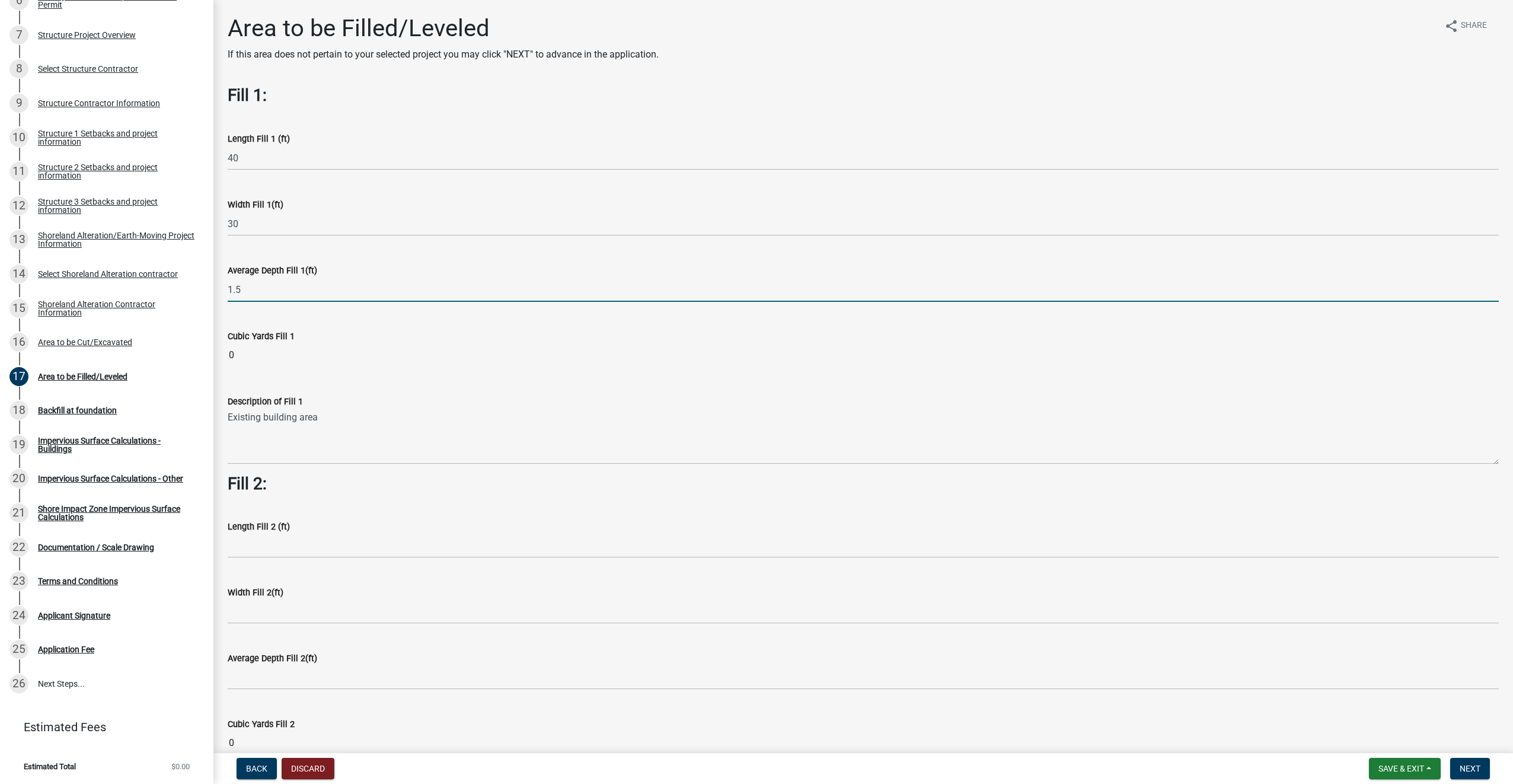
type input "1.5"
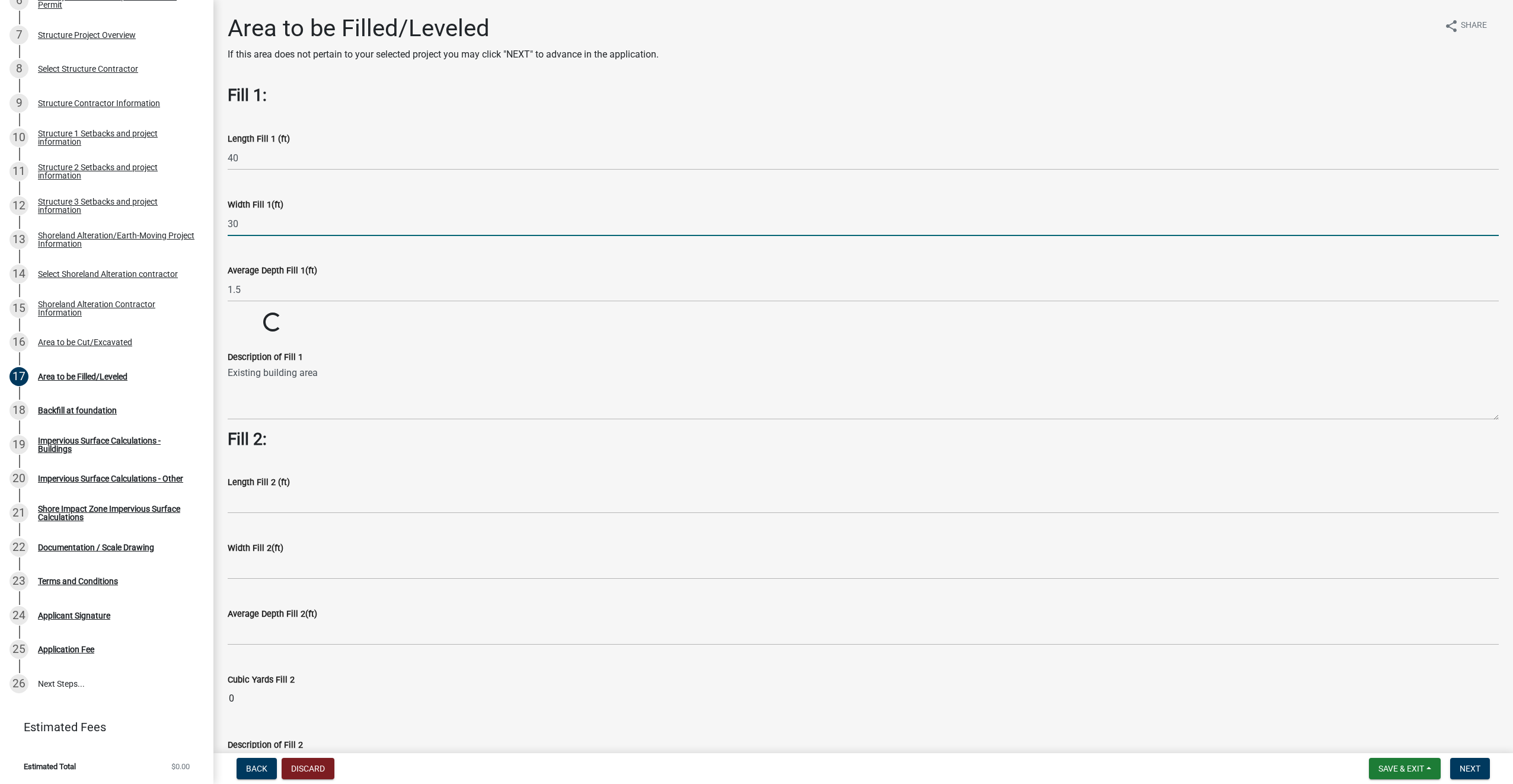
click at [268, 221] on input "30" at bounding box center [864, 224] width 1271 height 25
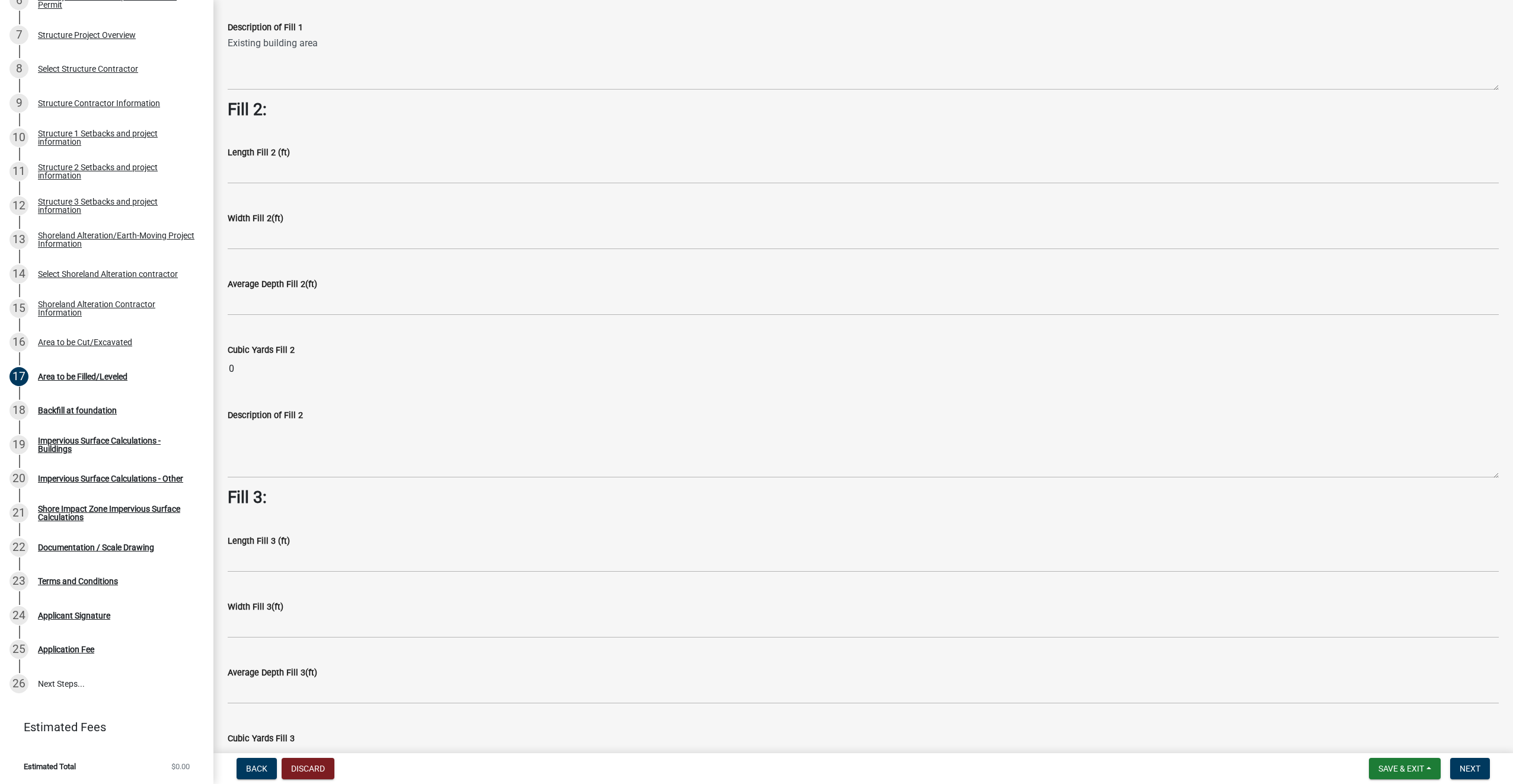
scroll to position [315, 0]
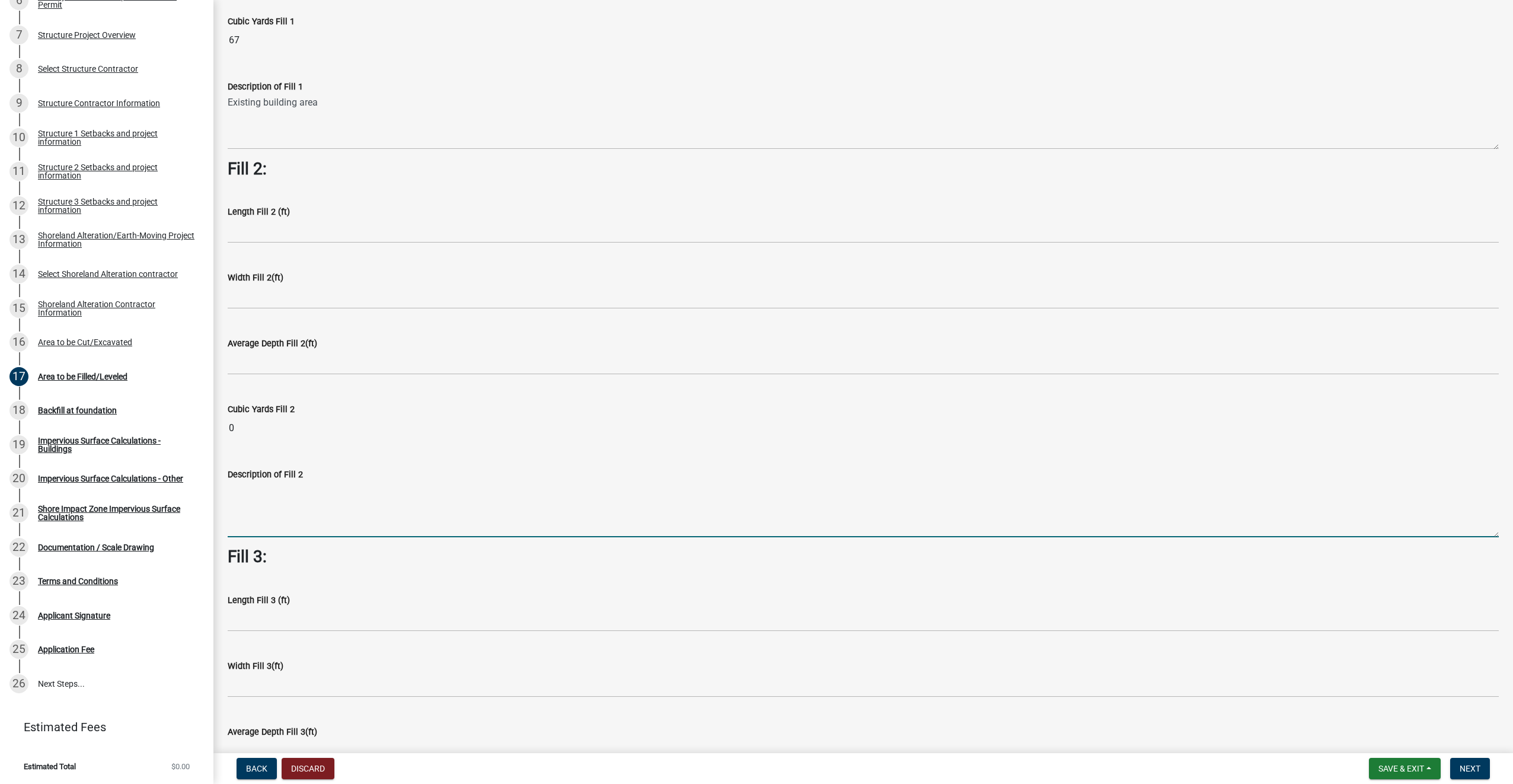
click at [262, 492] on textarea "Description of Fill 2" at bounding box center [864, 509] width 1271 height 56
type textarea "Patio Area"
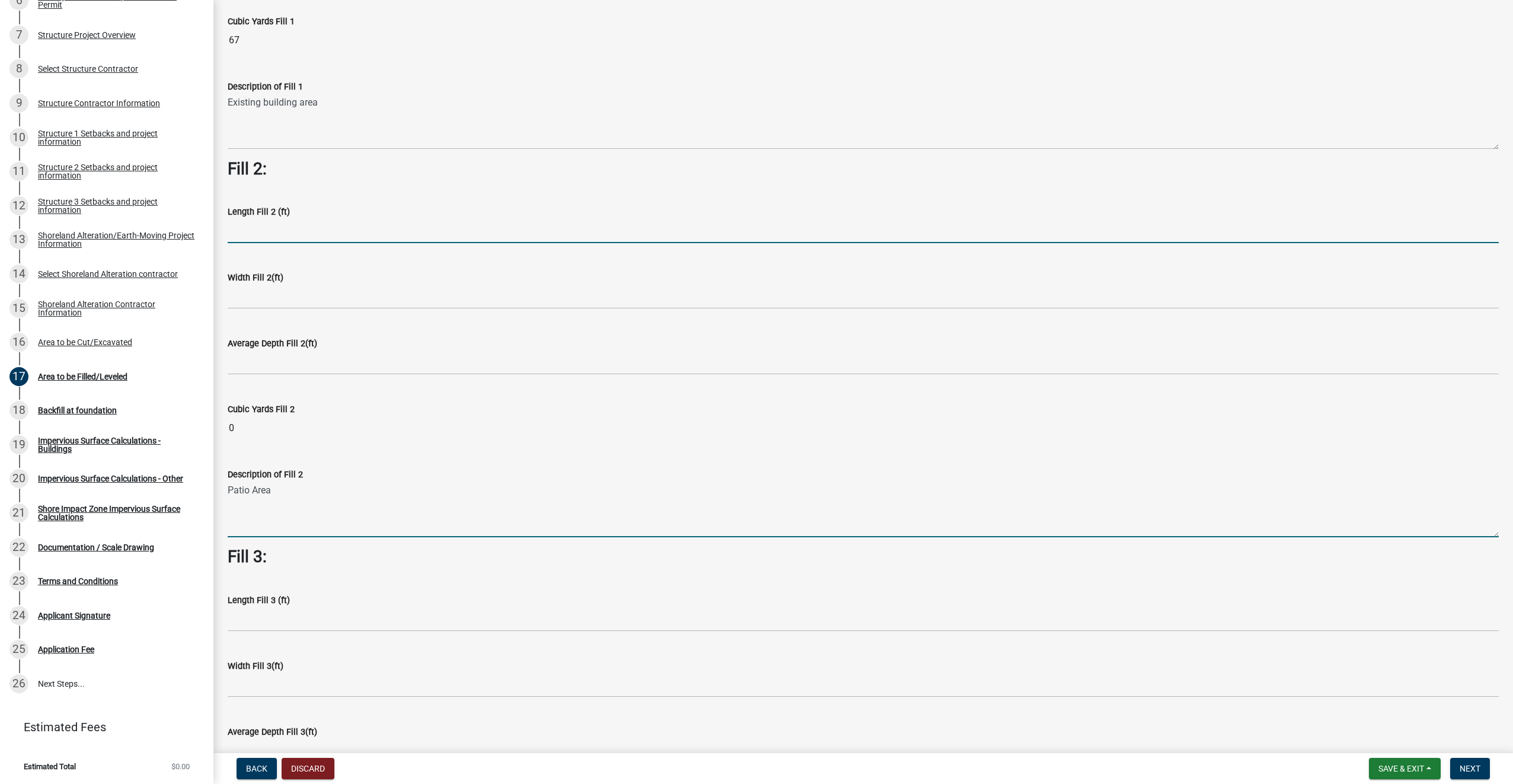
click at [271, 226] on input "text" at bounding box center [864, 231] width 1271 height 25
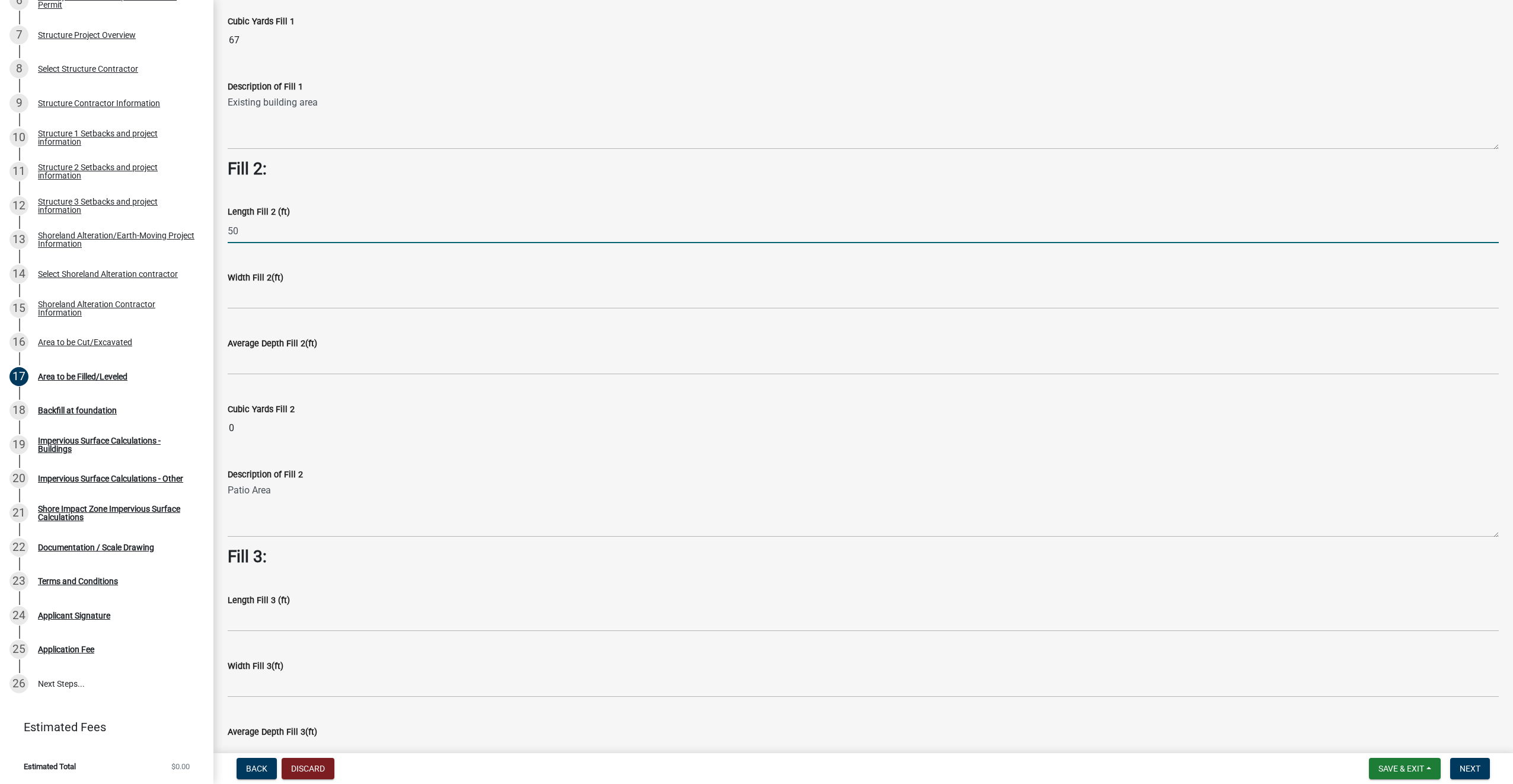
type input "50"
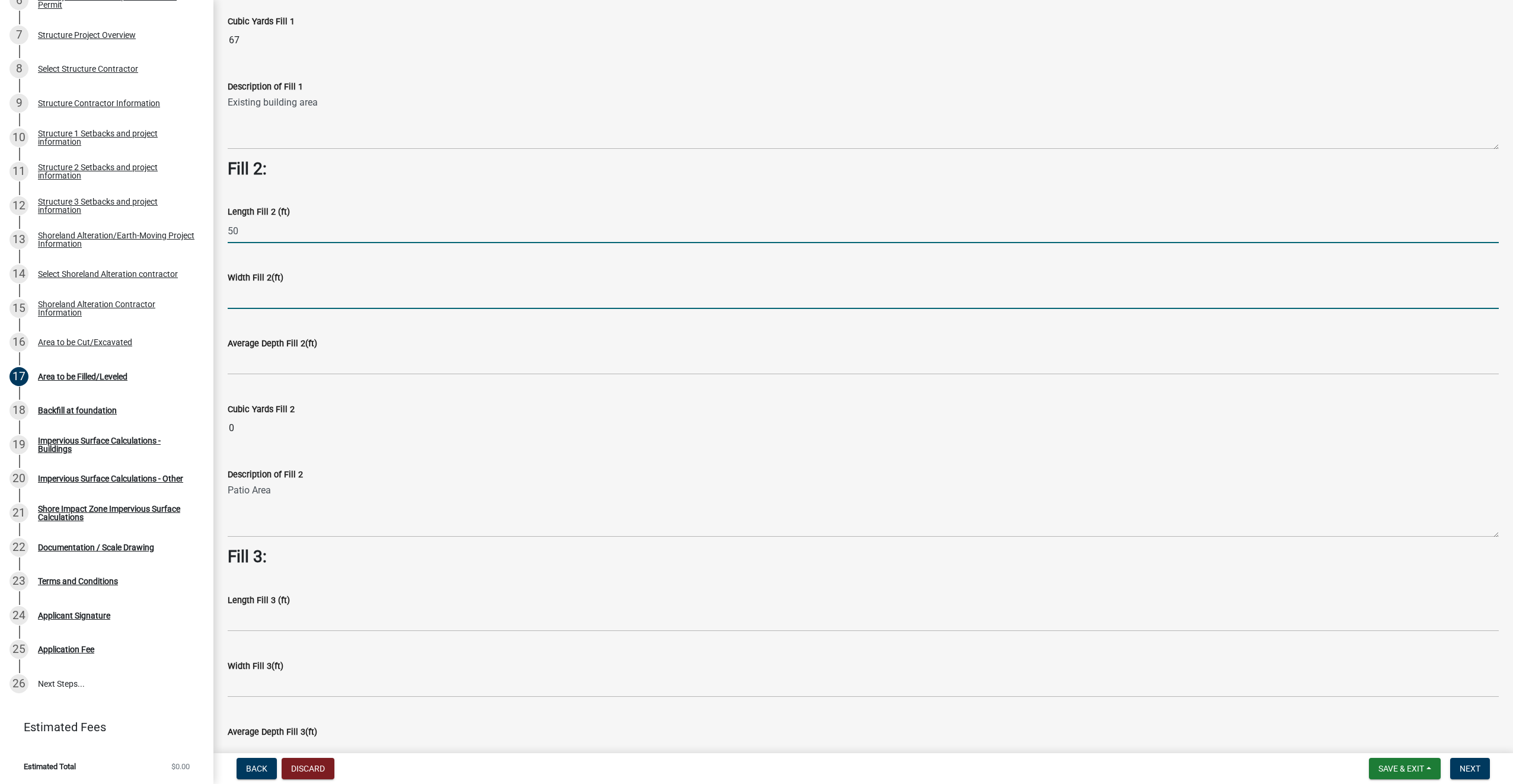
click at [263, 295] on input "text" at bounding box center [864, 296] width 1271 height 25
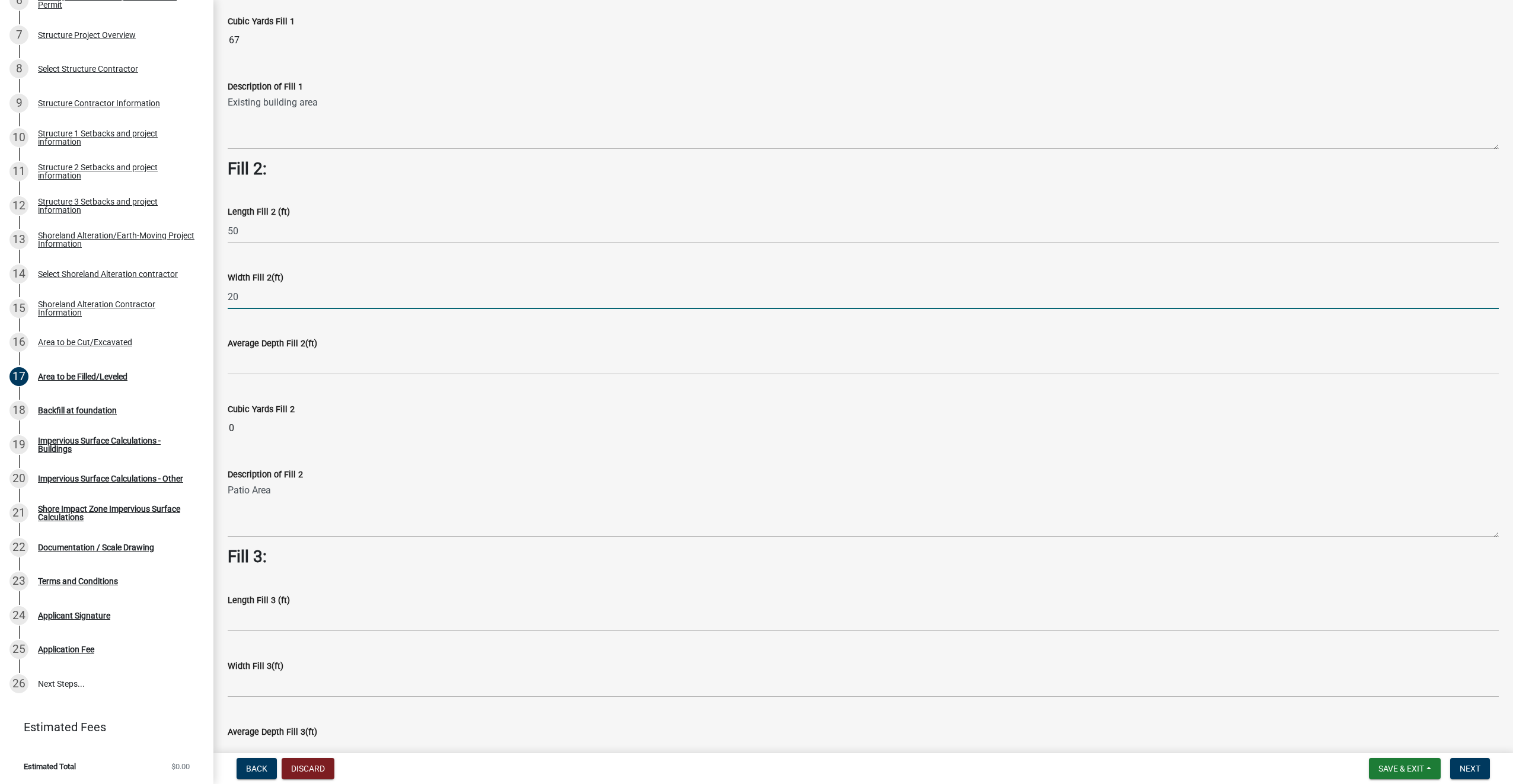
type input "20"
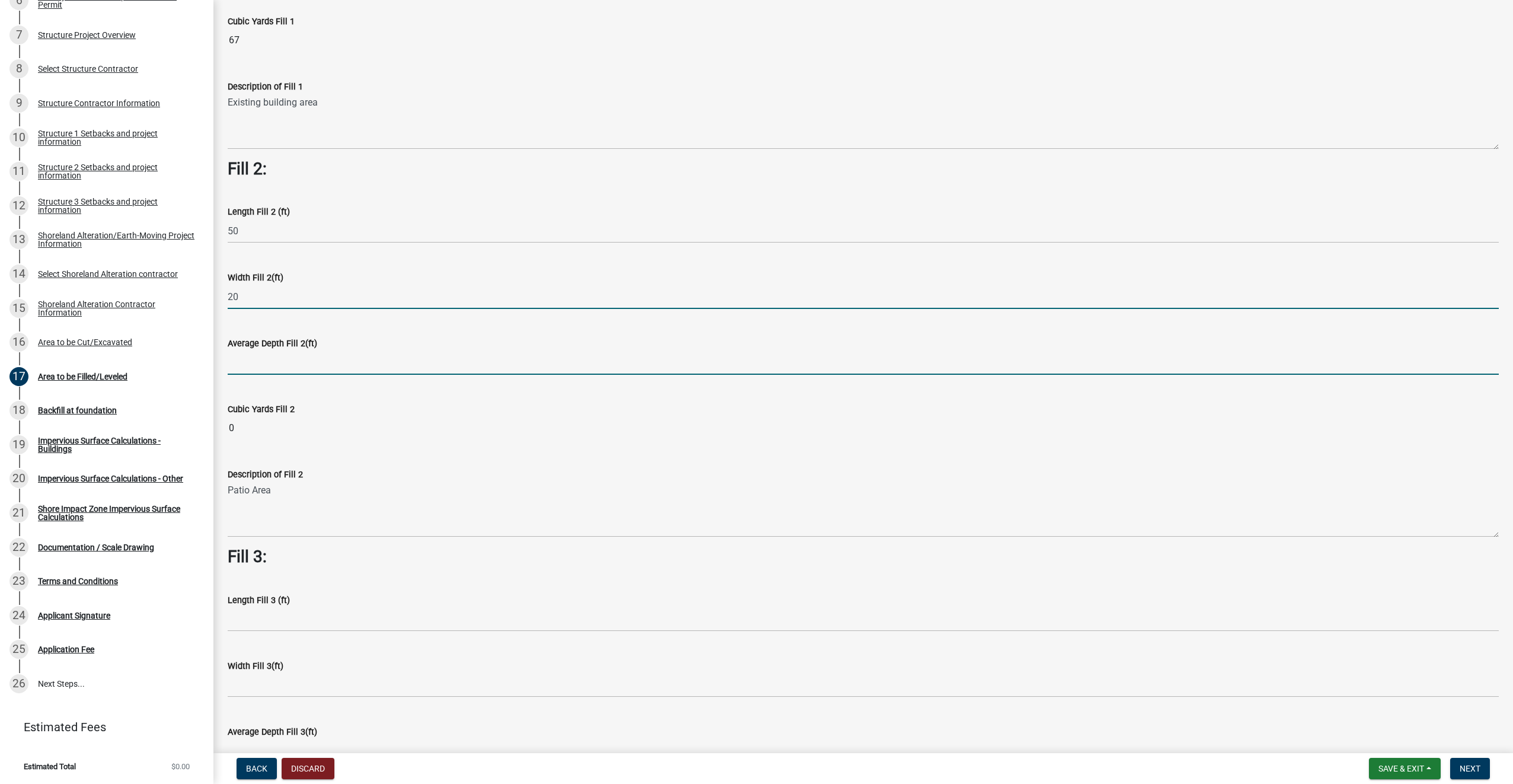
click at [264, 364] on input "text" at bounding box center [864, 363] width 1271 height 25
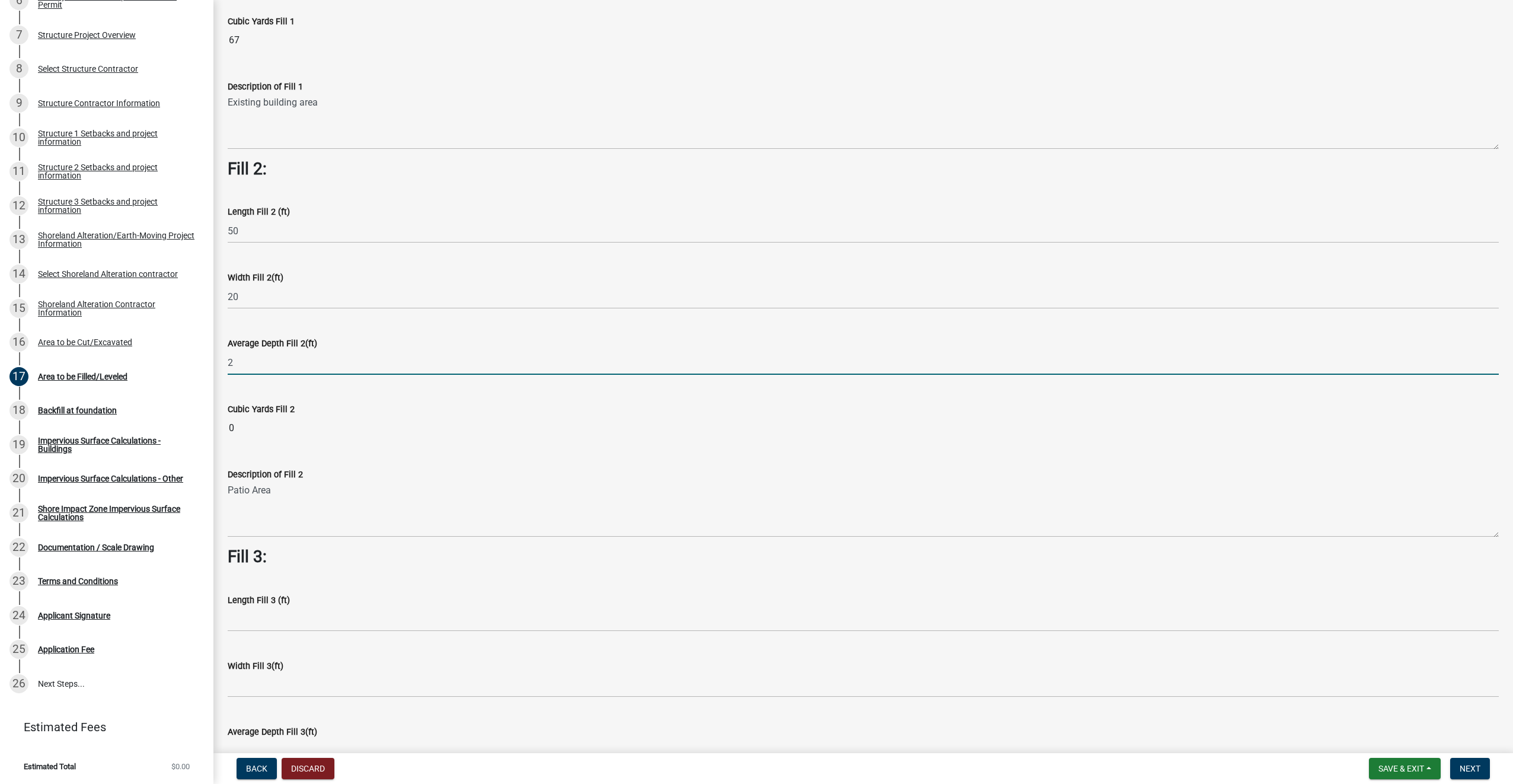
type input "2"
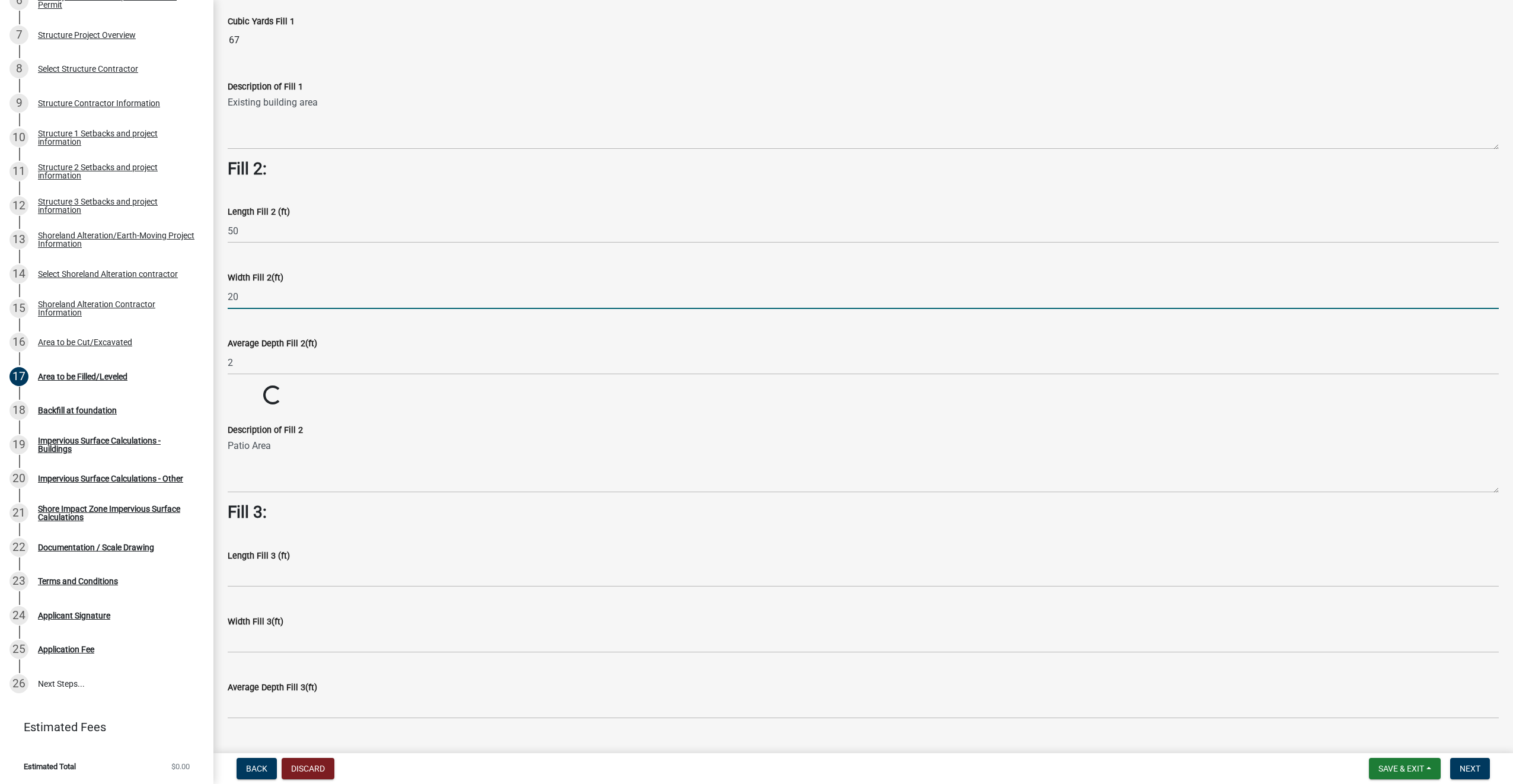
click at [255, 293] on input "20" at bounding box center [864, 296] width 1271 height 25
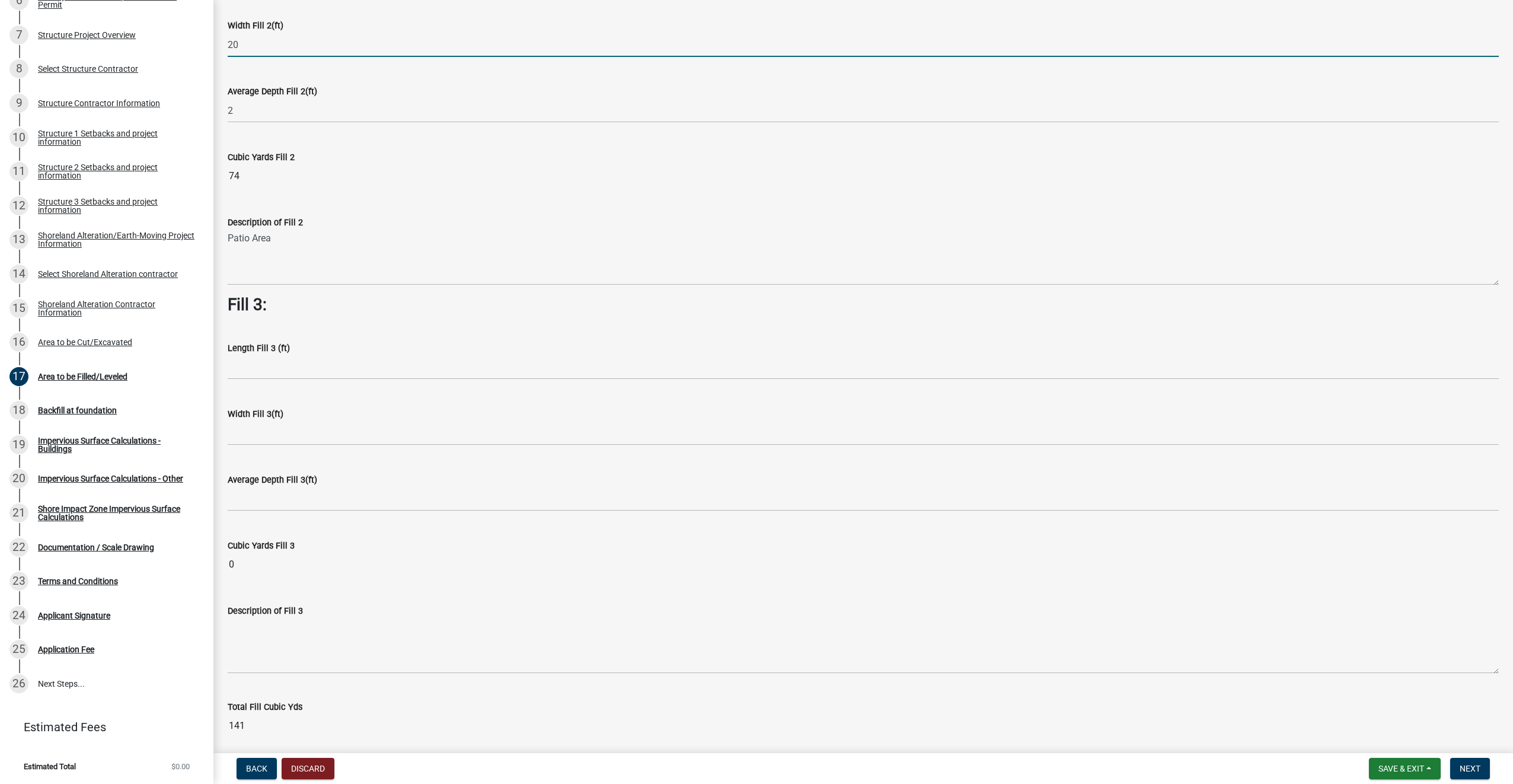
scroll to position [612, 0]
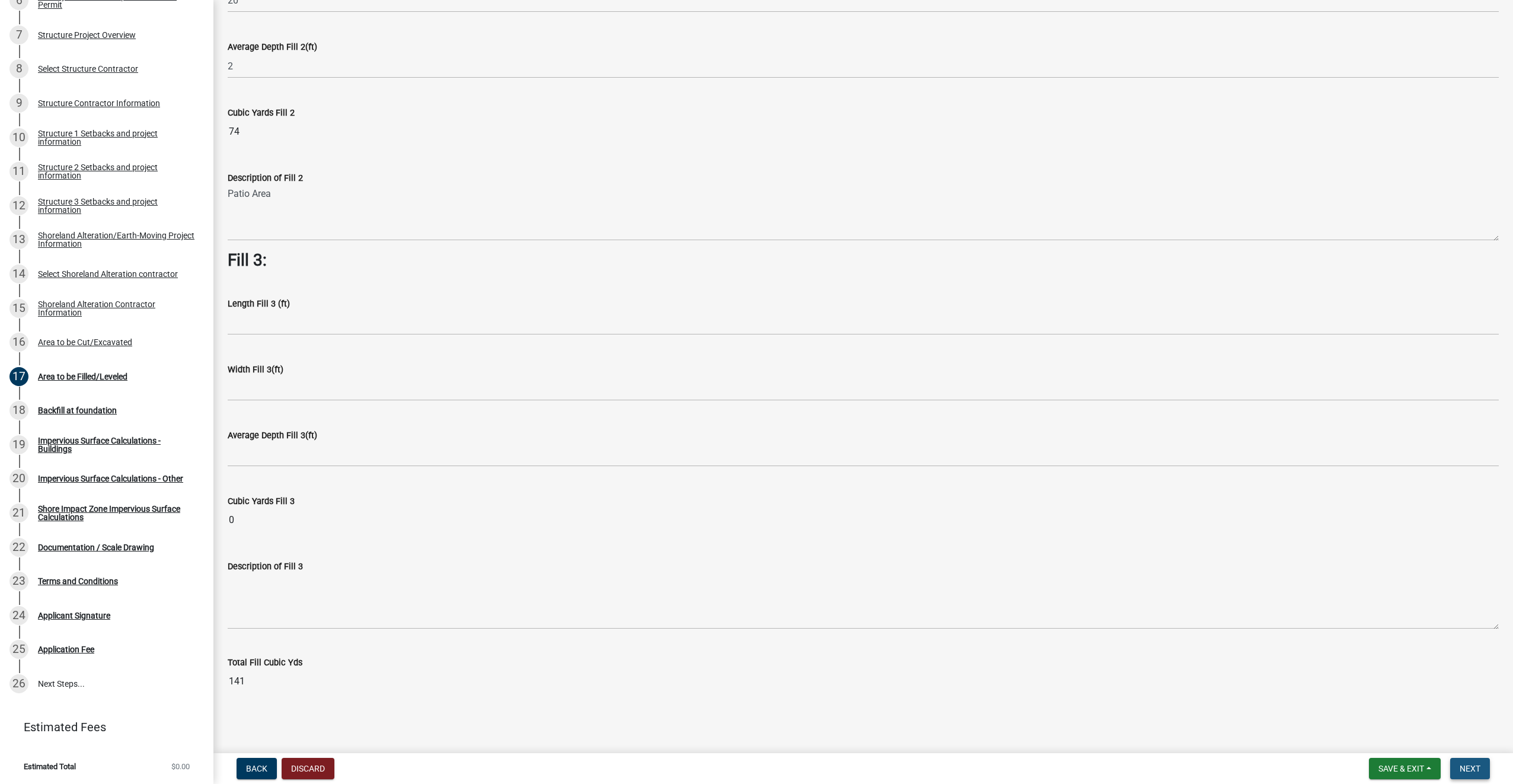
click at [1472, 772] on span "Next" at bounding box center [1470, 768] width 21 height 10
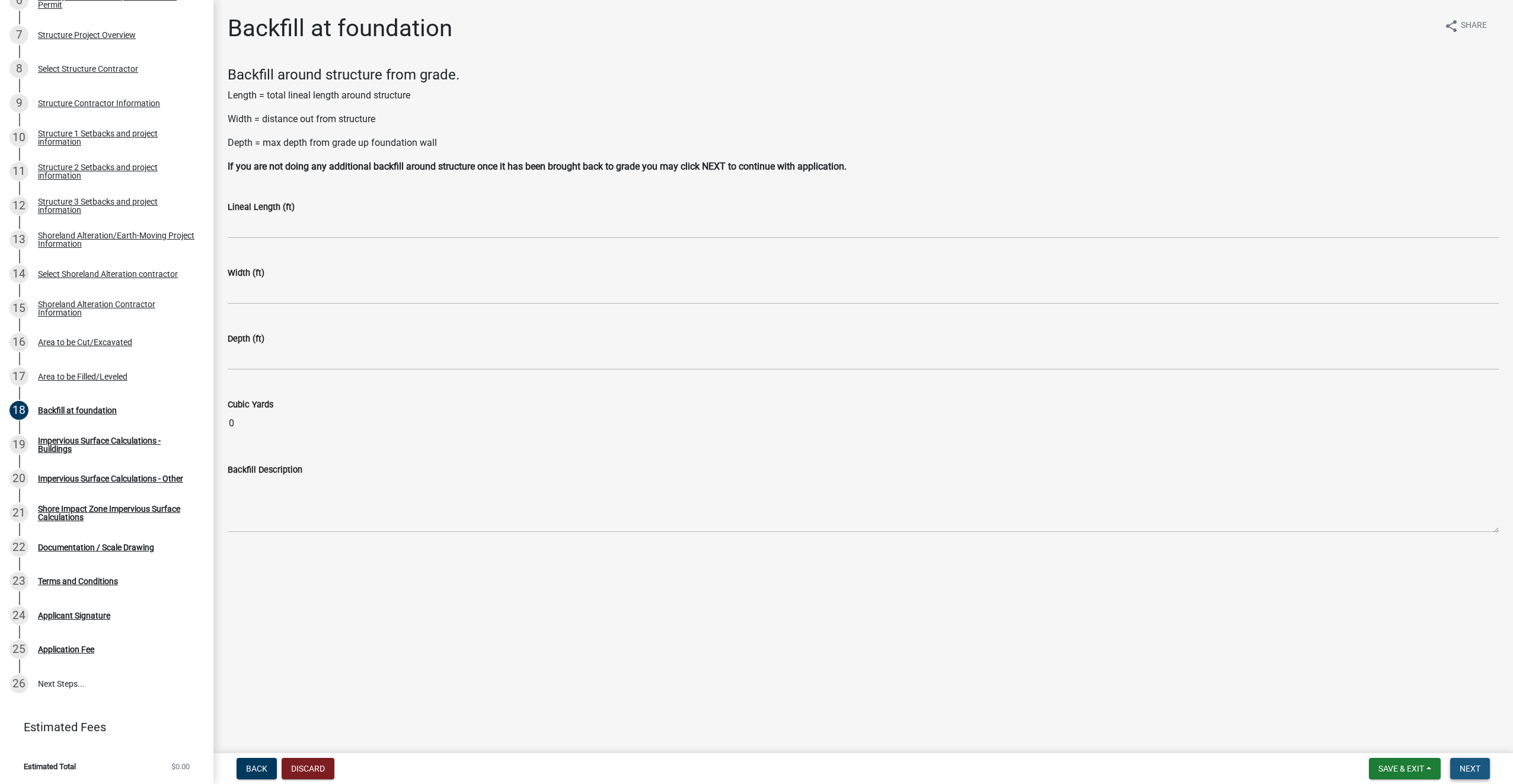
click at [1477, 765] on span "Next" at bounding box center [1470, 768] width 21 height 10
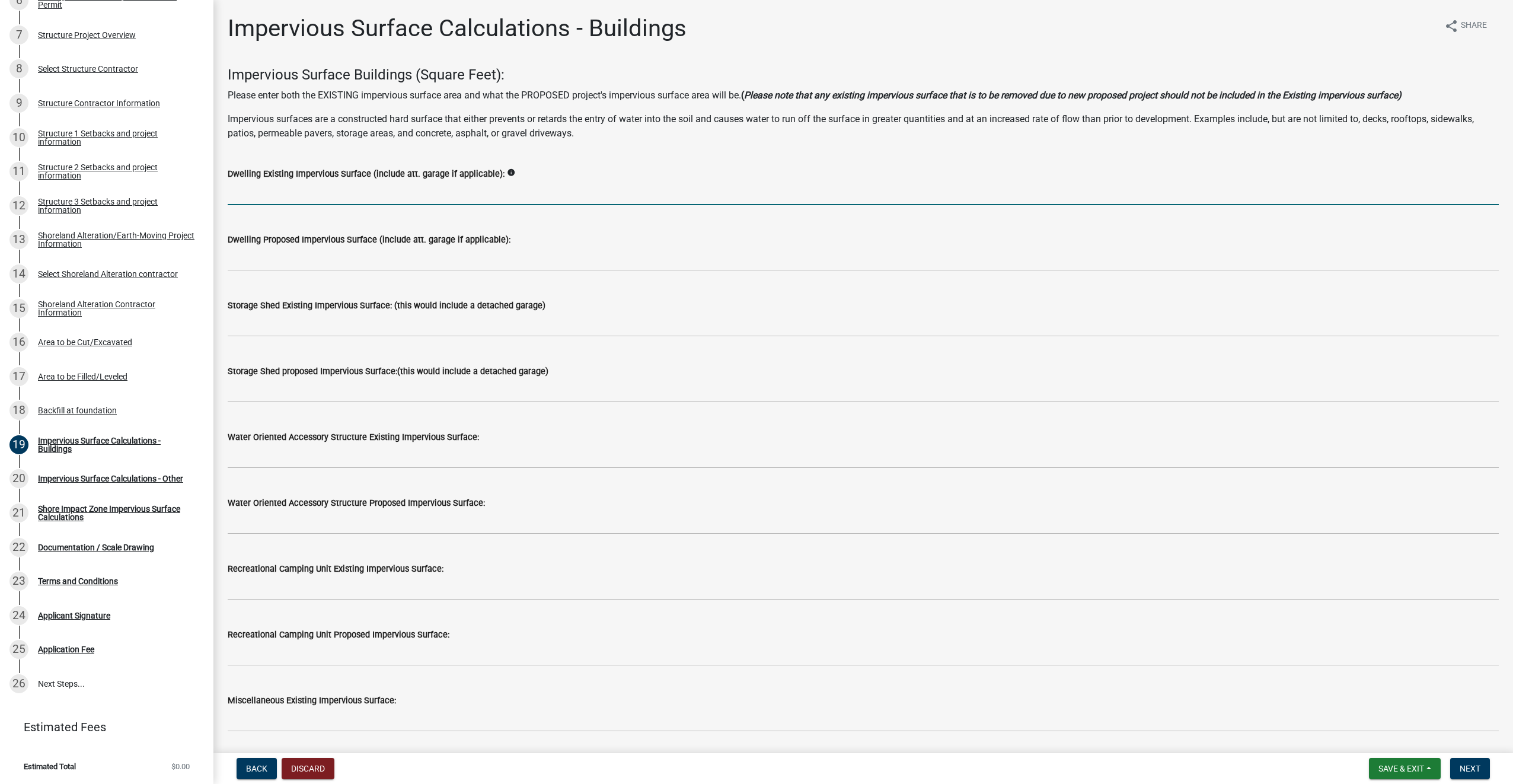
click at [481, 186] on input "text" at bounding box center [864, 192] width 1271 height 25
type input "1118"
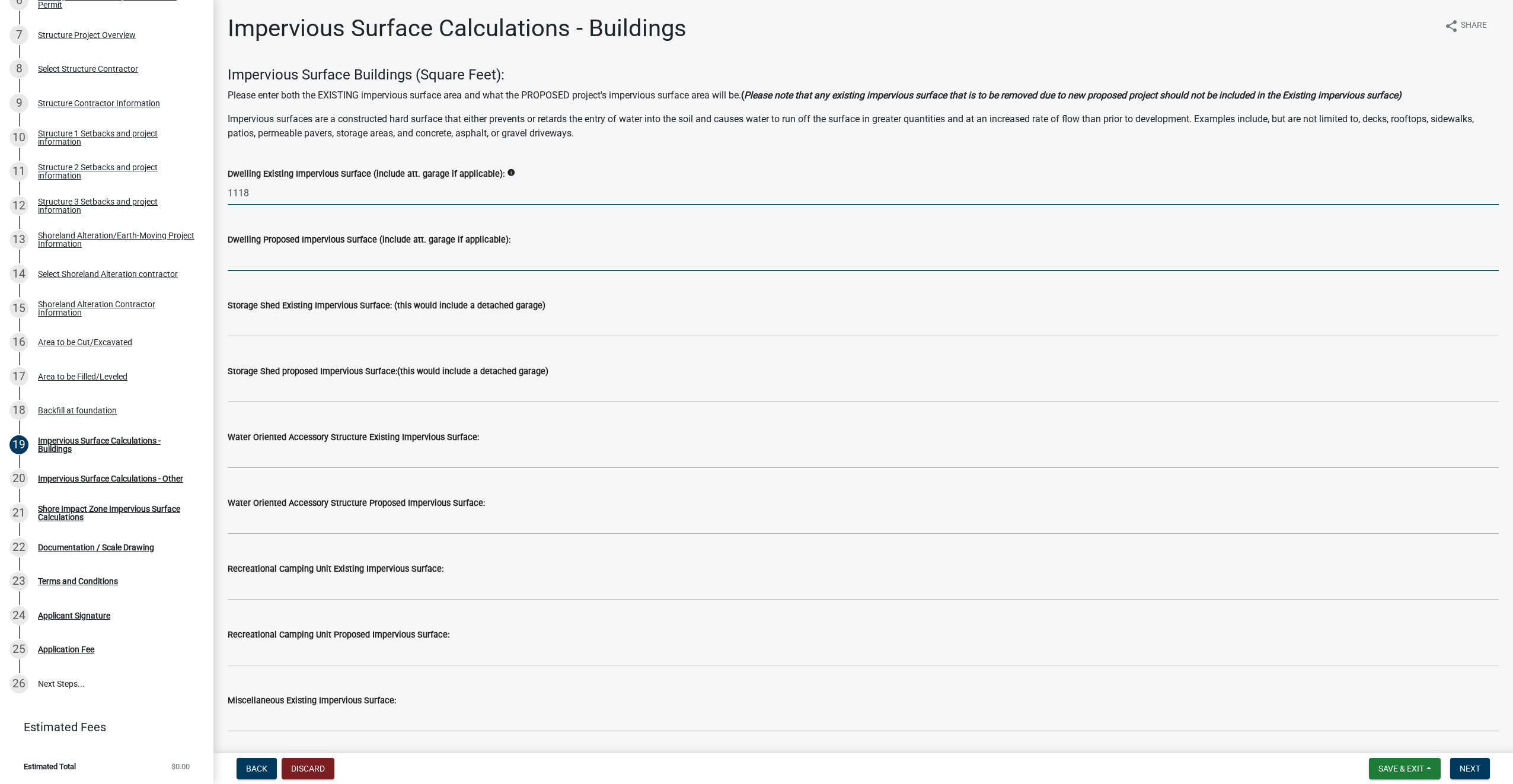
click at [345, 259] on input "text" at bounding box center [864, 259] width 1271 height 25
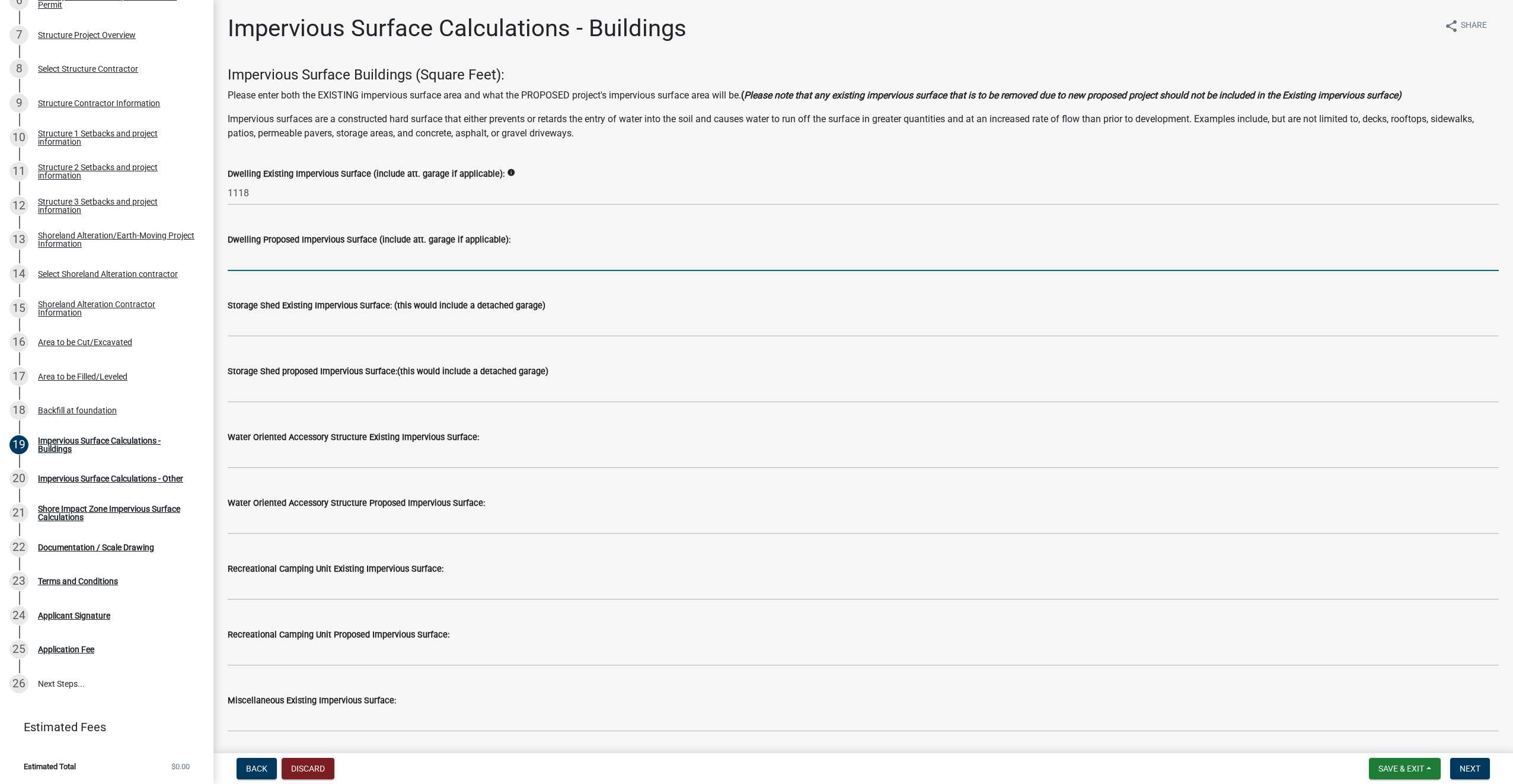
click at [303, 259] on input "text" at bounding box center [864, 259] width 1271 height 25
type input "2930"
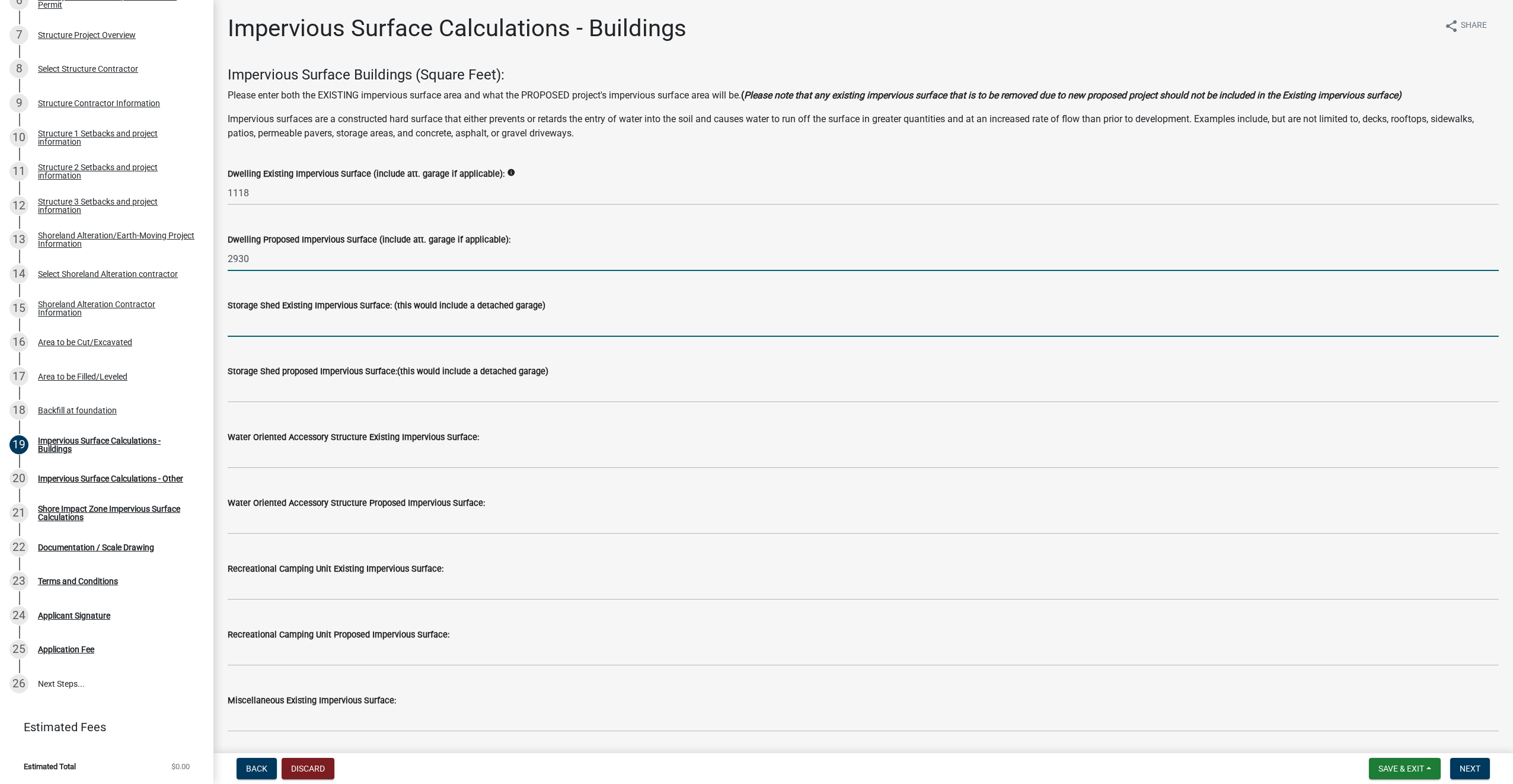
click at [298, 330] on input "text" at bounding box center [864, 324] width 1271 height 25
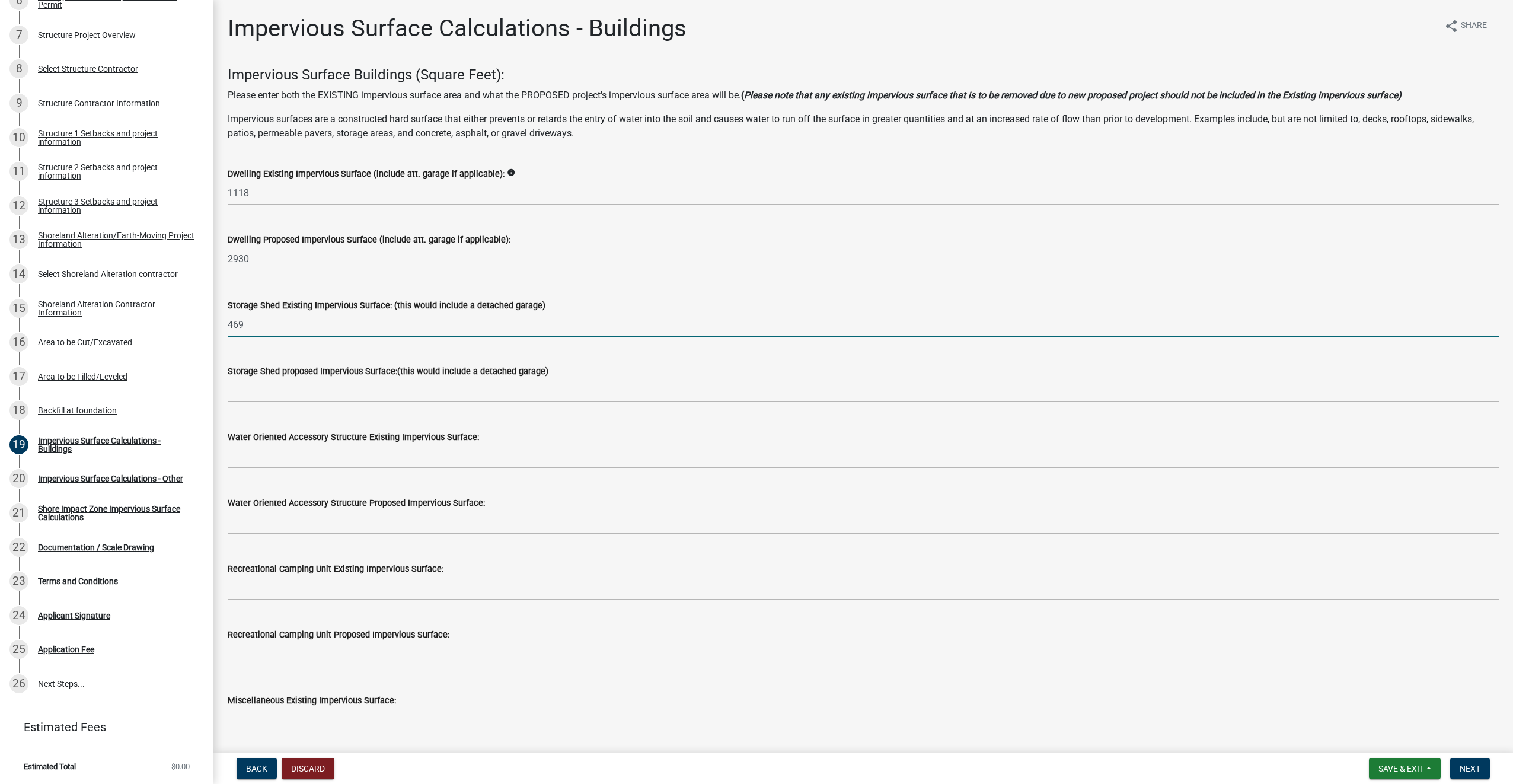
type input "469"
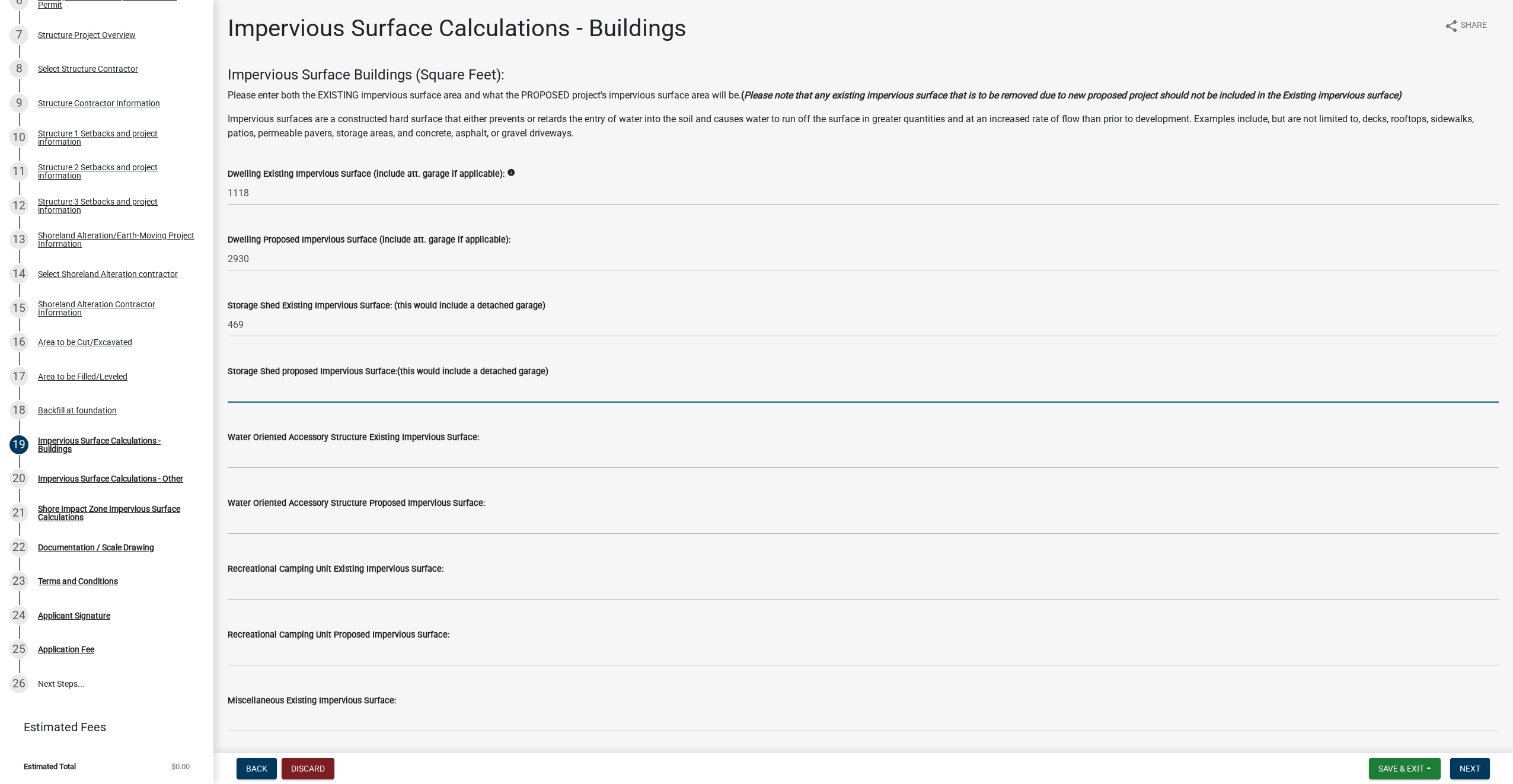
click at [294, 392] on input "text" at bounding box center [864, 391] width 1271 height 25
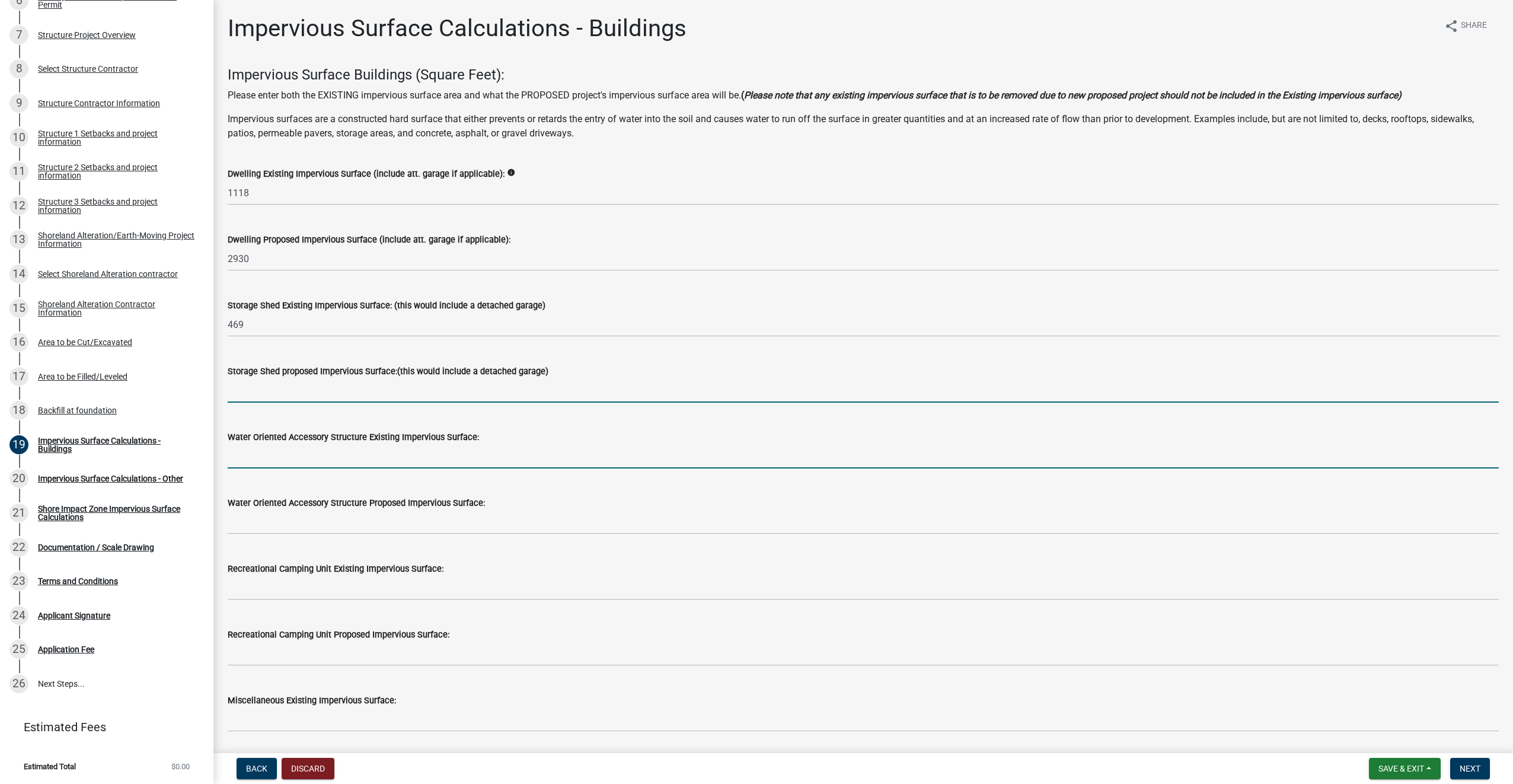
click at [293, 457] on input "text" at bounding box center [864, 456] width 1271 height 25
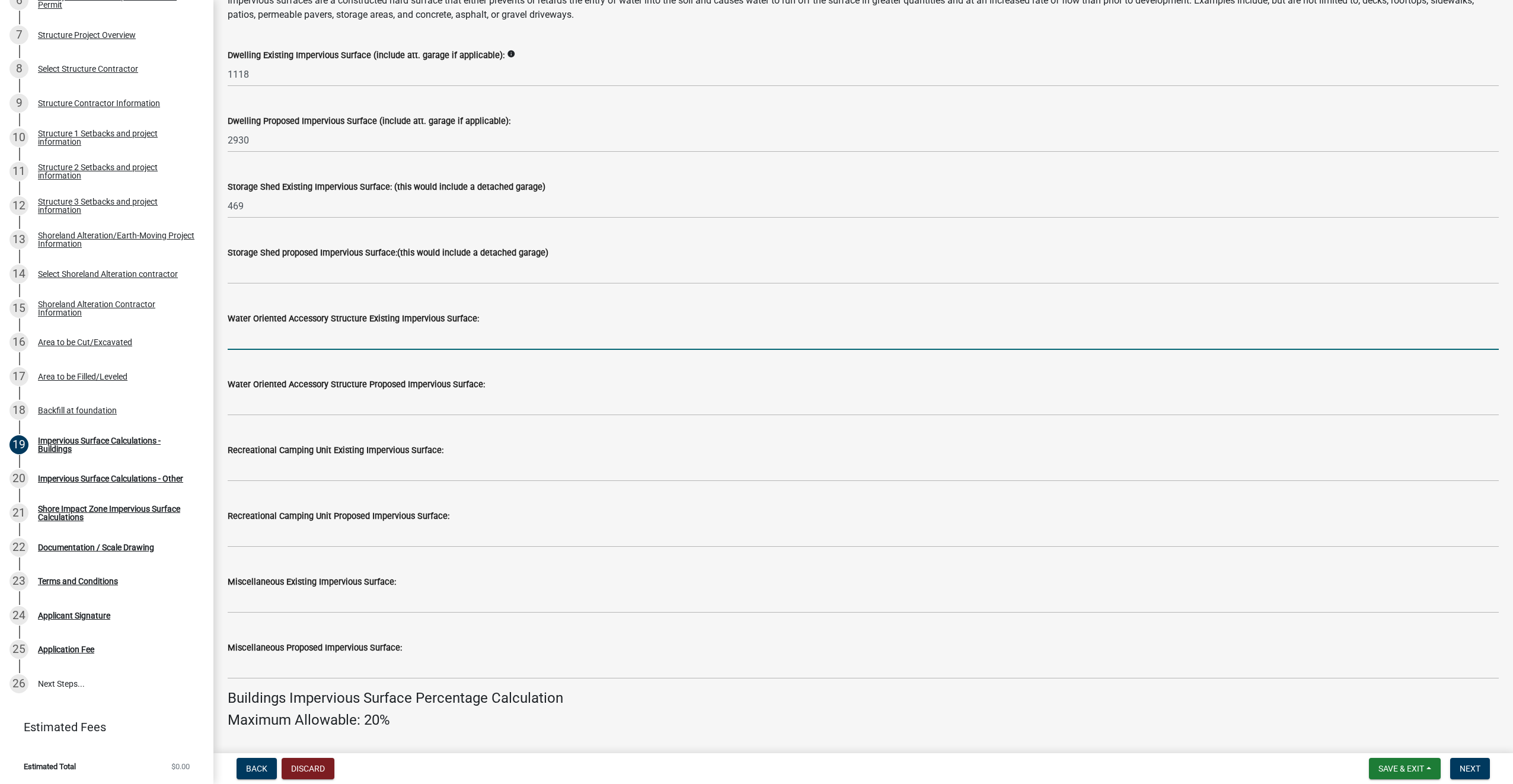
scroll to position [177, 0]
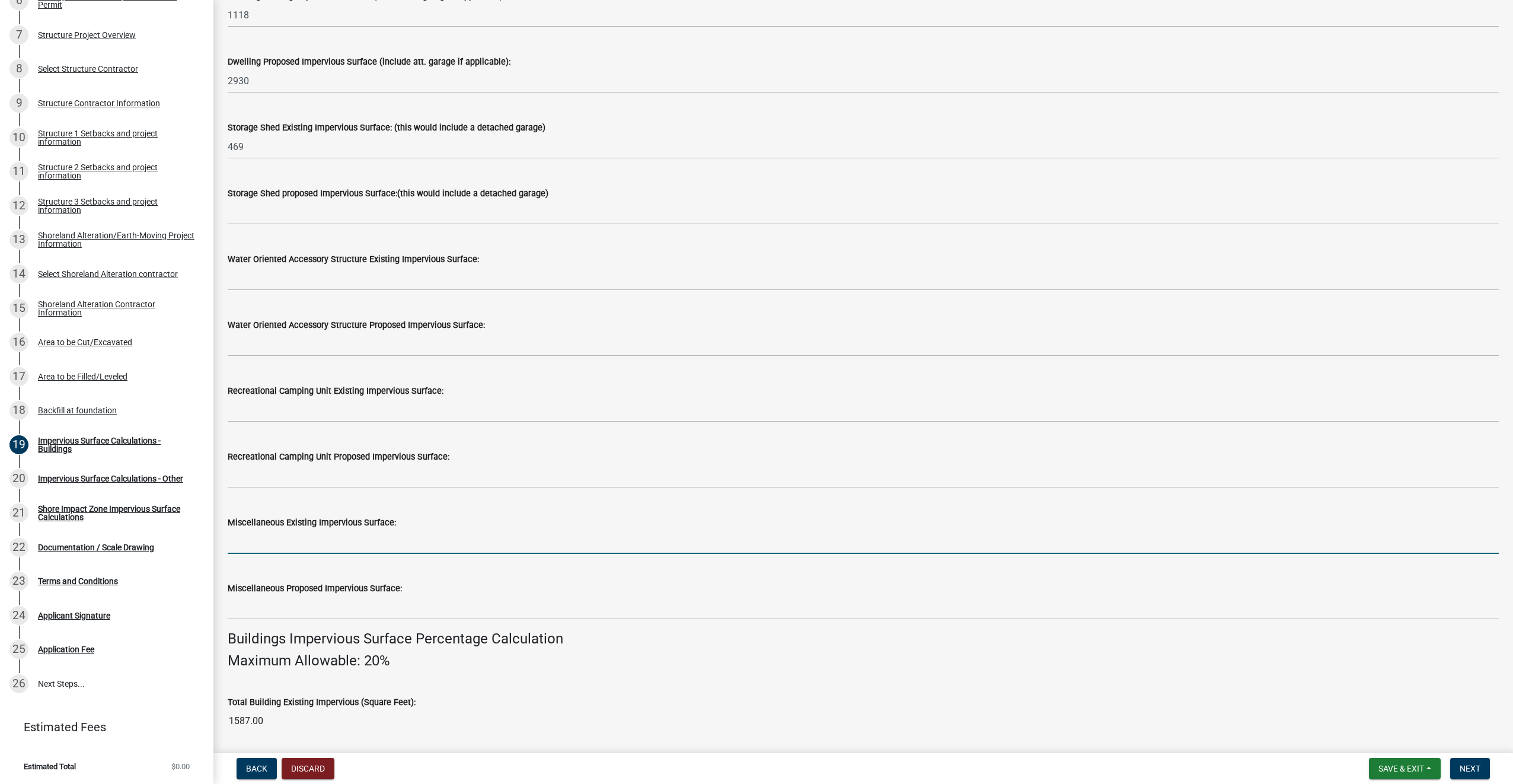
click at [277, 542] on input "text" at bounding box center [864, 541] width 1271 height 25
type input "5509"
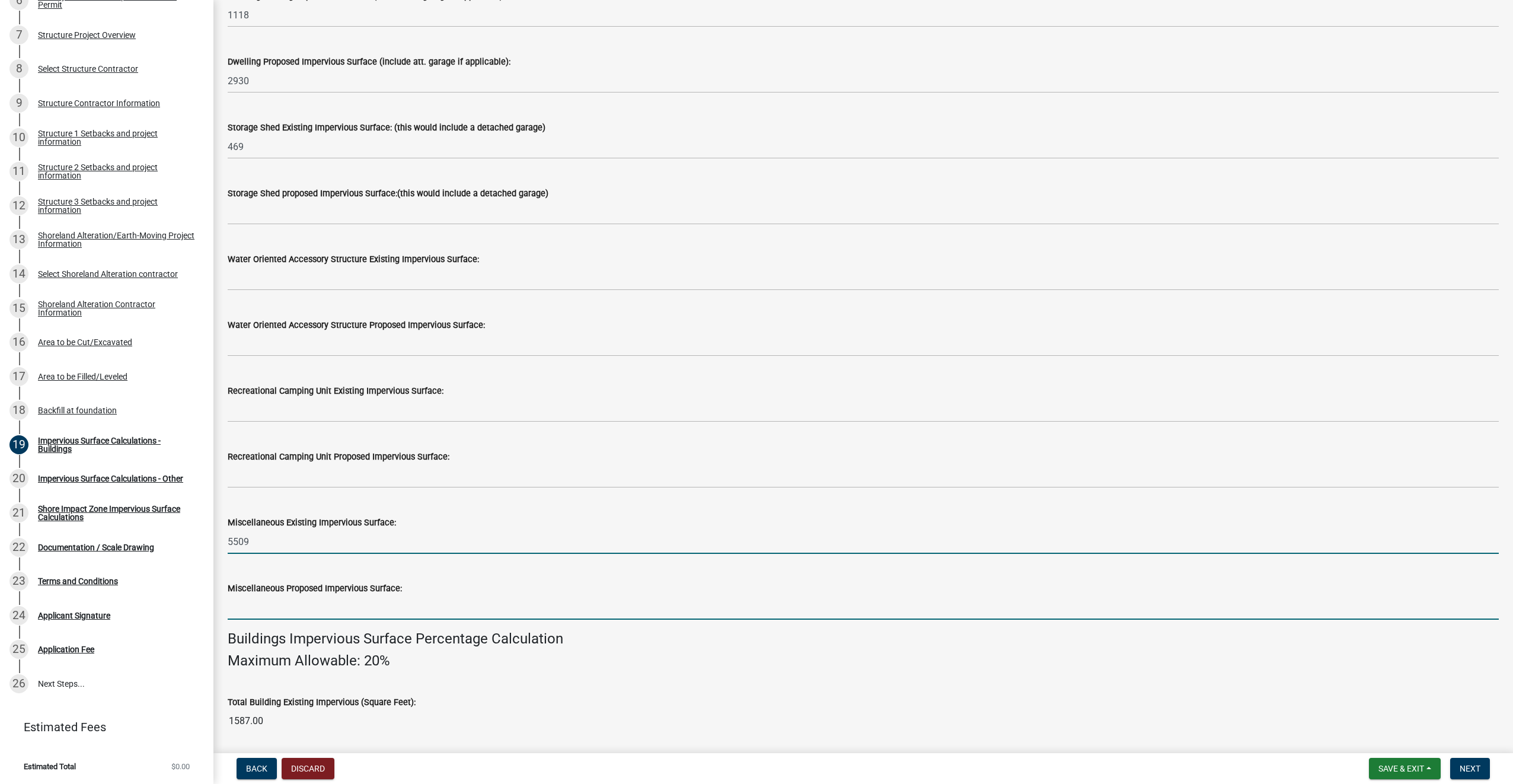
click at [290, 605] on input "text" at bounding box center [864, 608] width 1271 height 25
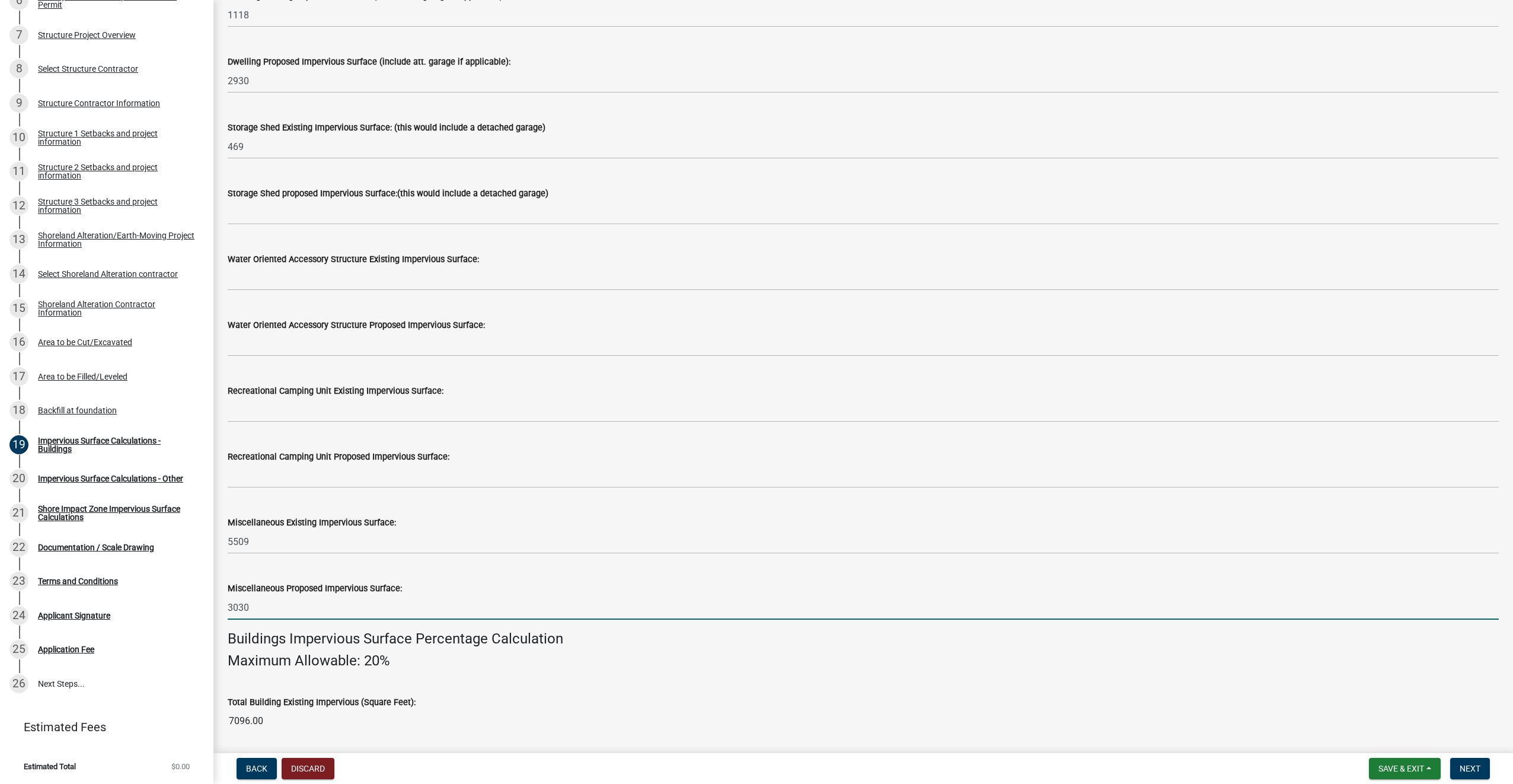
type input "3030"
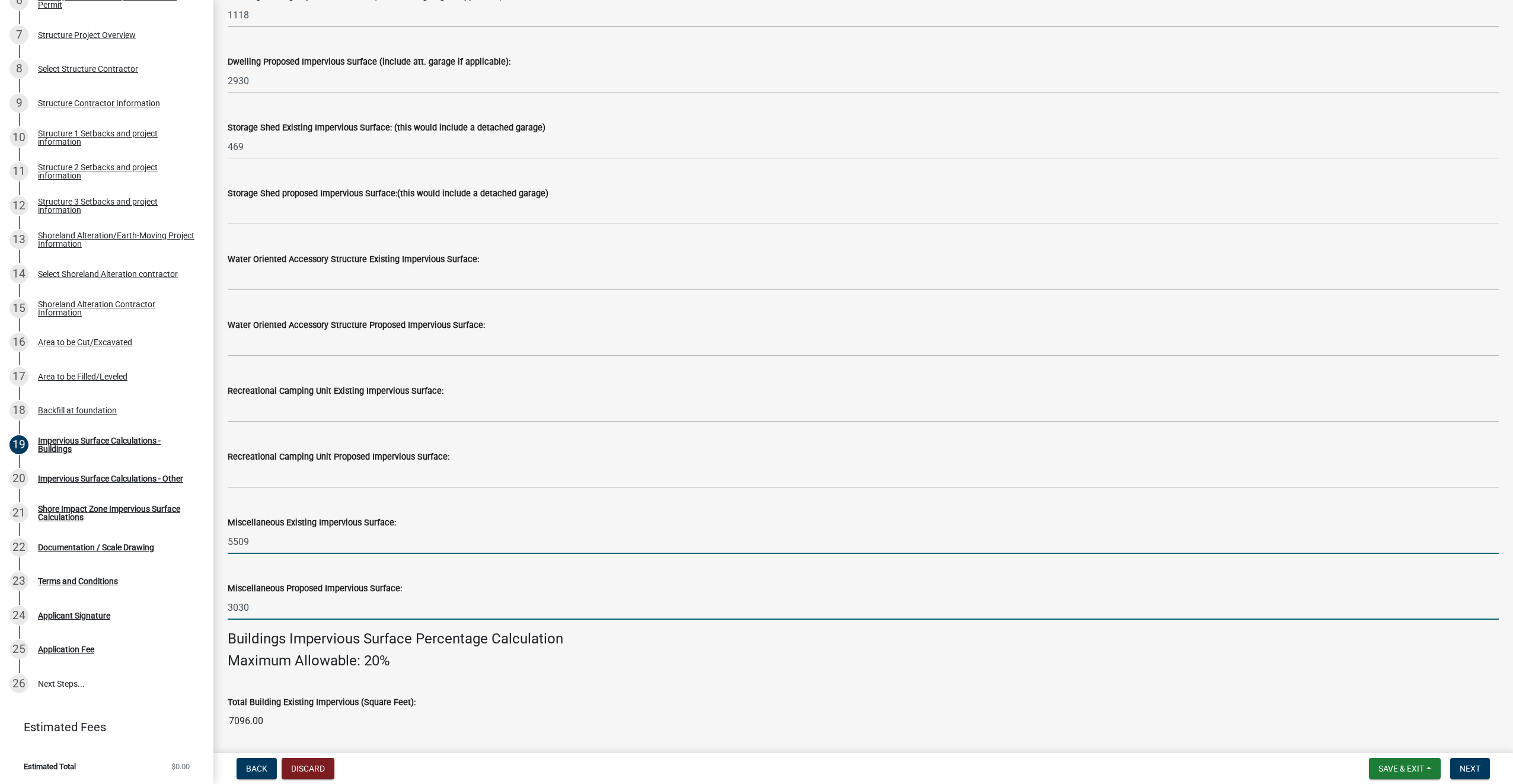
click at [320, 537] on input "5509" at bounding box center [864, 541] width 1271 height 25
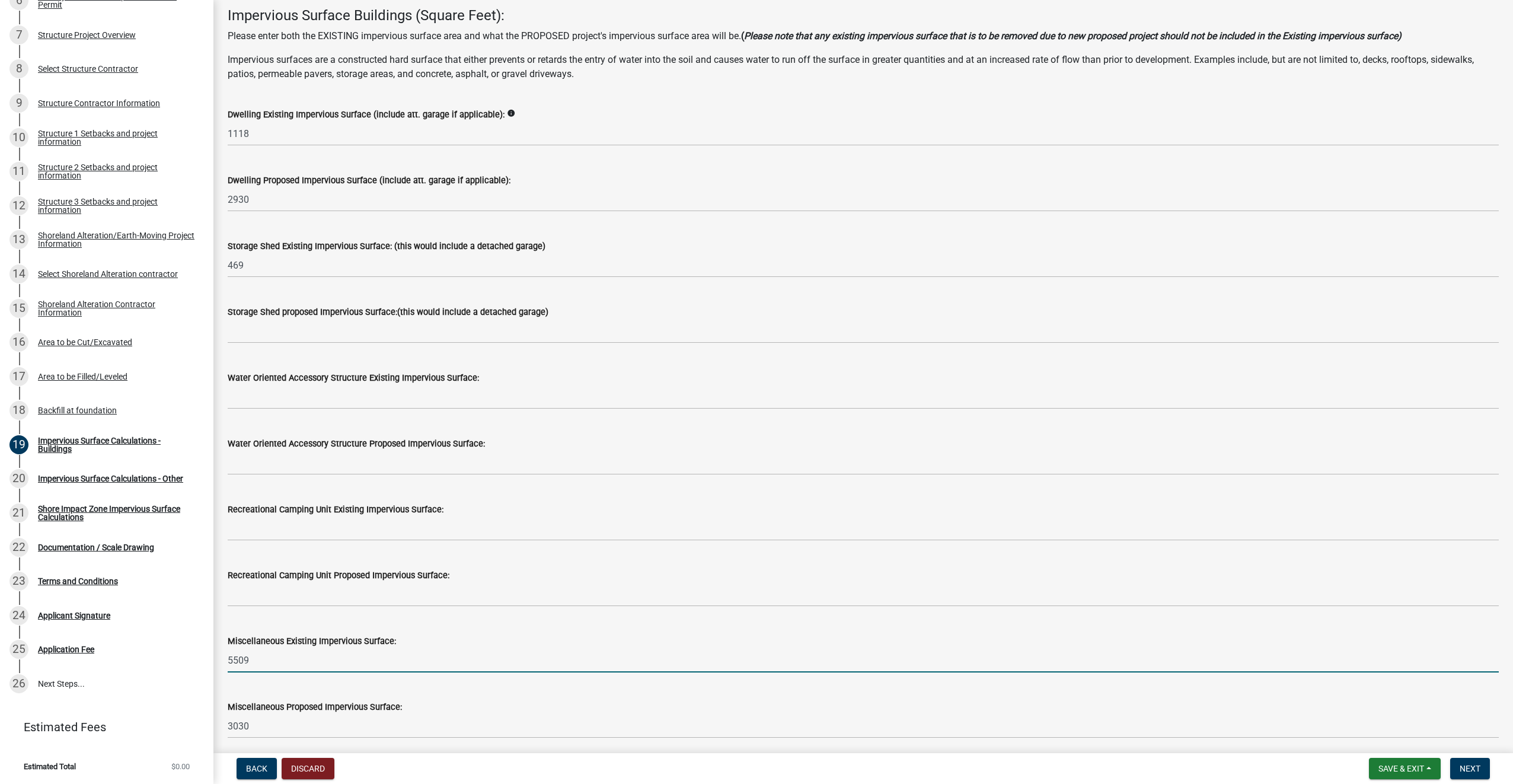
scroll to position [119, 0]
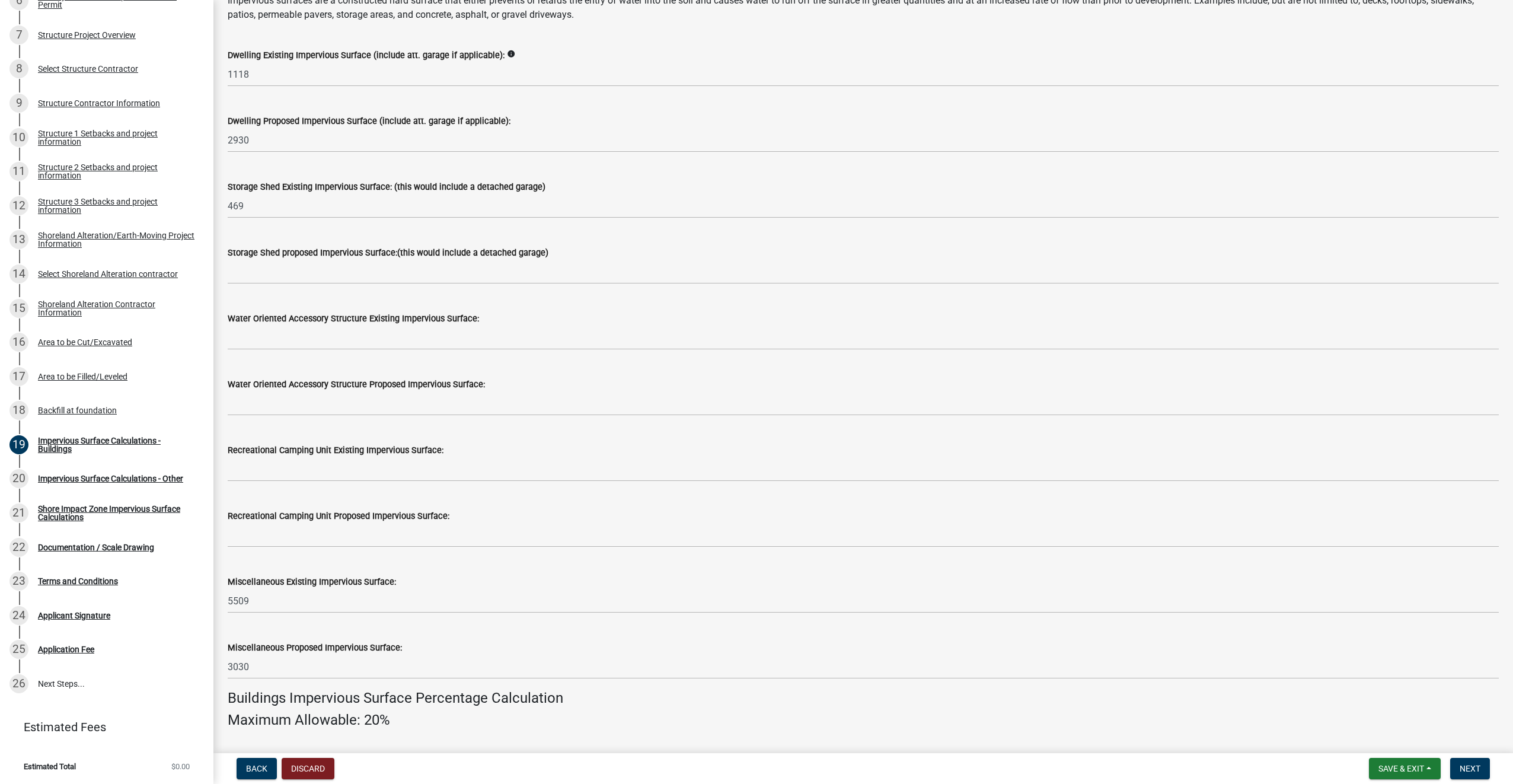
click at [507, 54] on icon "info" at bounding box center [511, 54] width 8 height 8
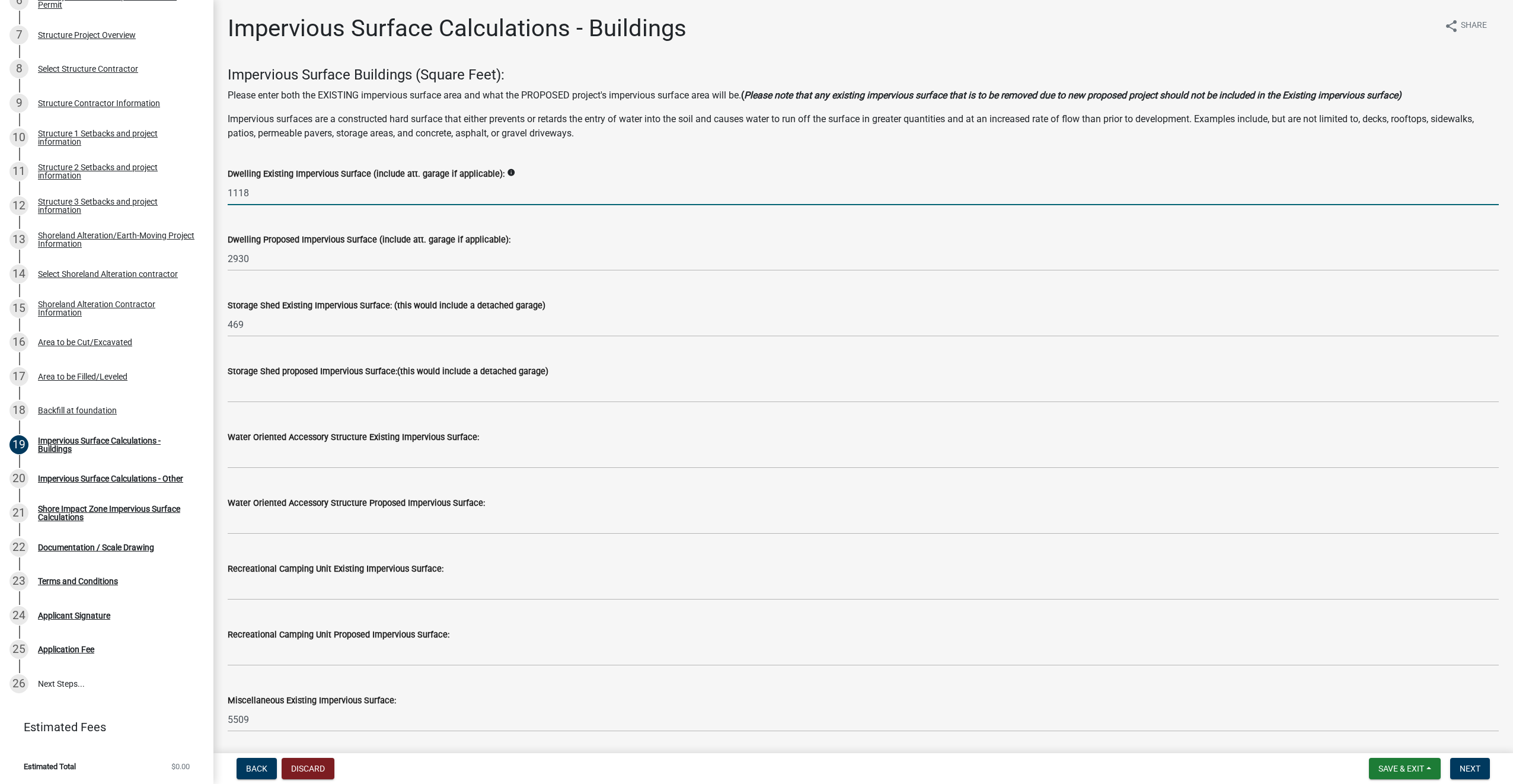
click at [290, 194] on input "1118" at bounding box center [864, 192] width 1271 height 25
type input "1"
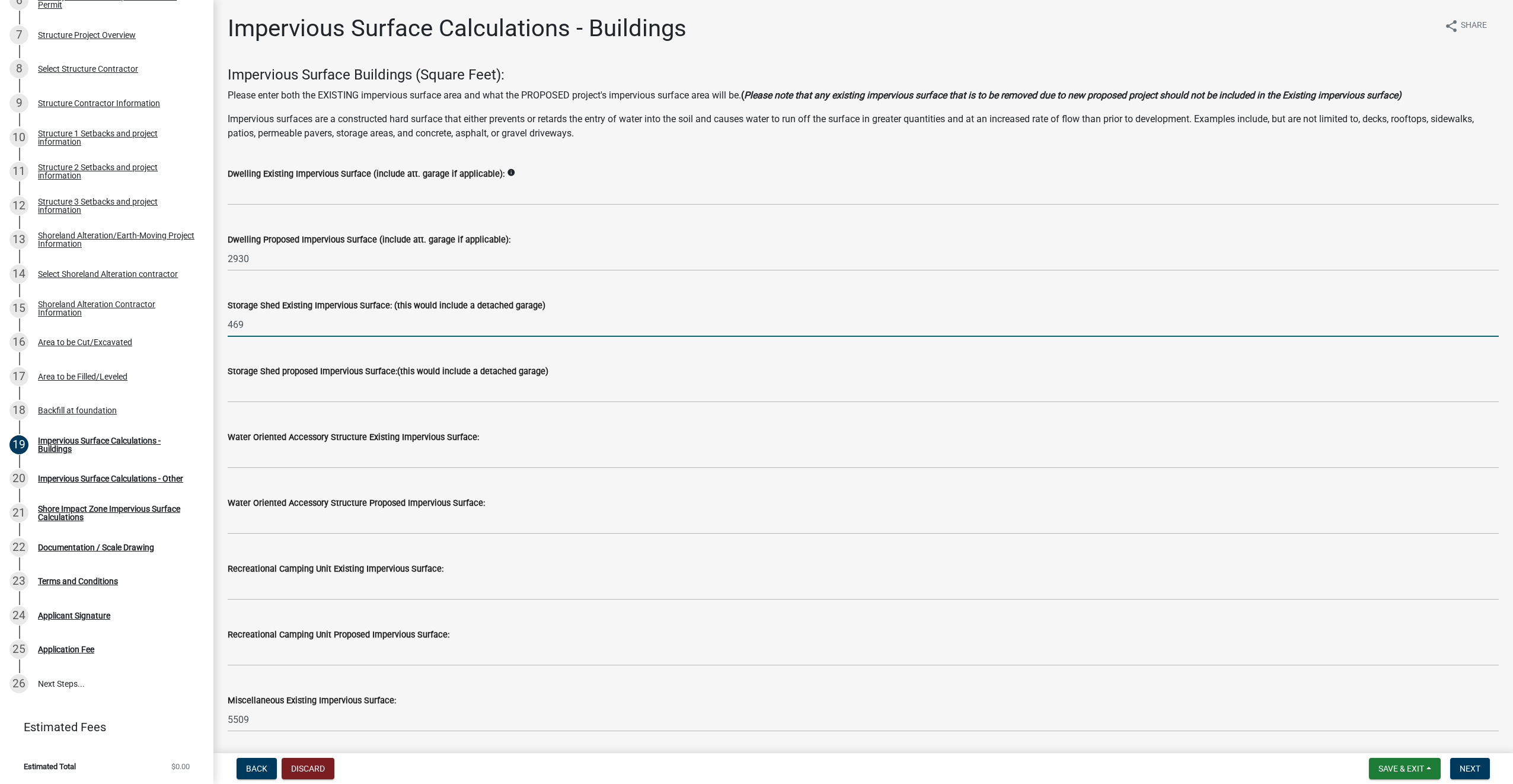
click at [264, 325] on input "469" at bounding box center [864, 324] width 1271 height 25
type input "4"
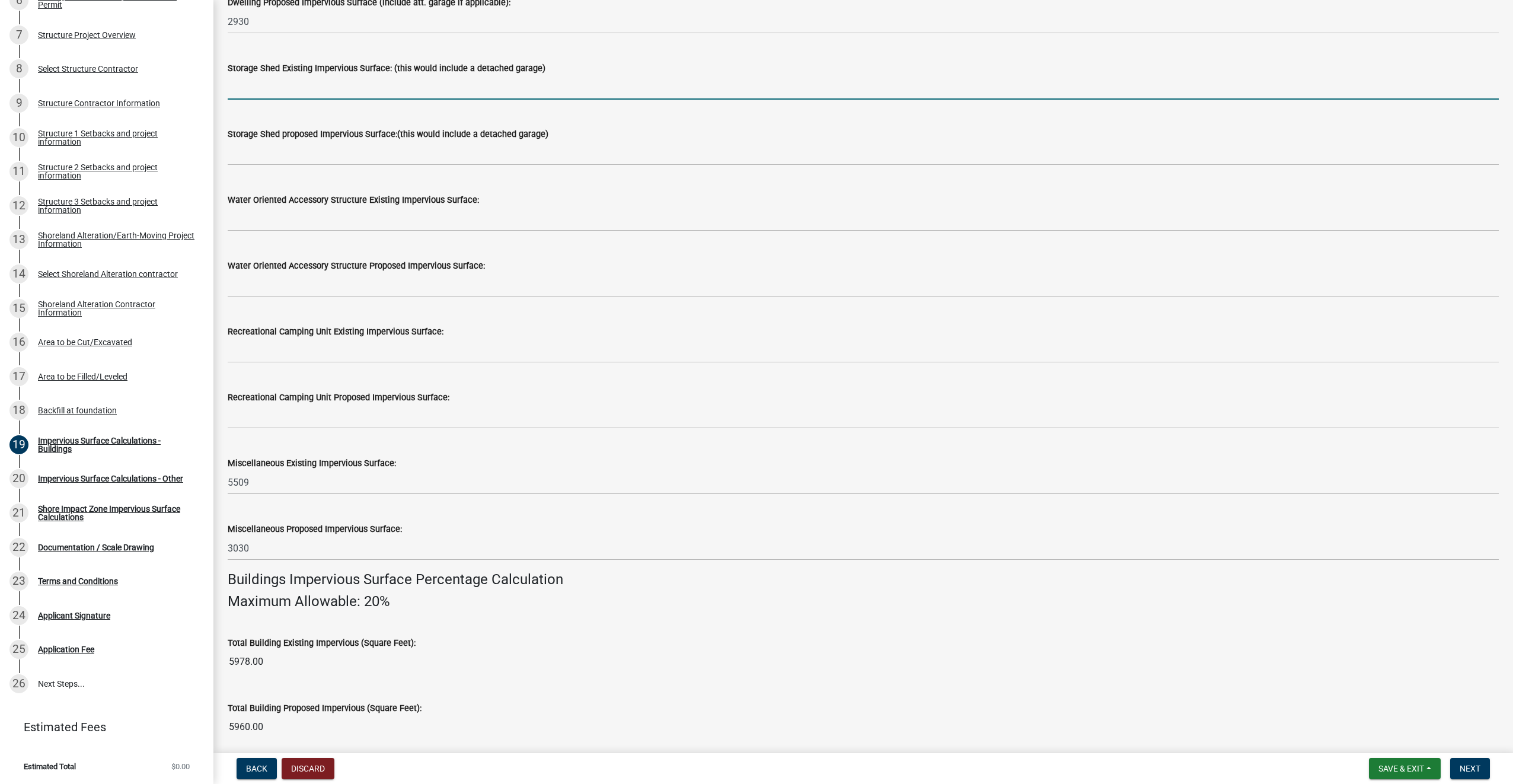
scroll to position [296, 0]
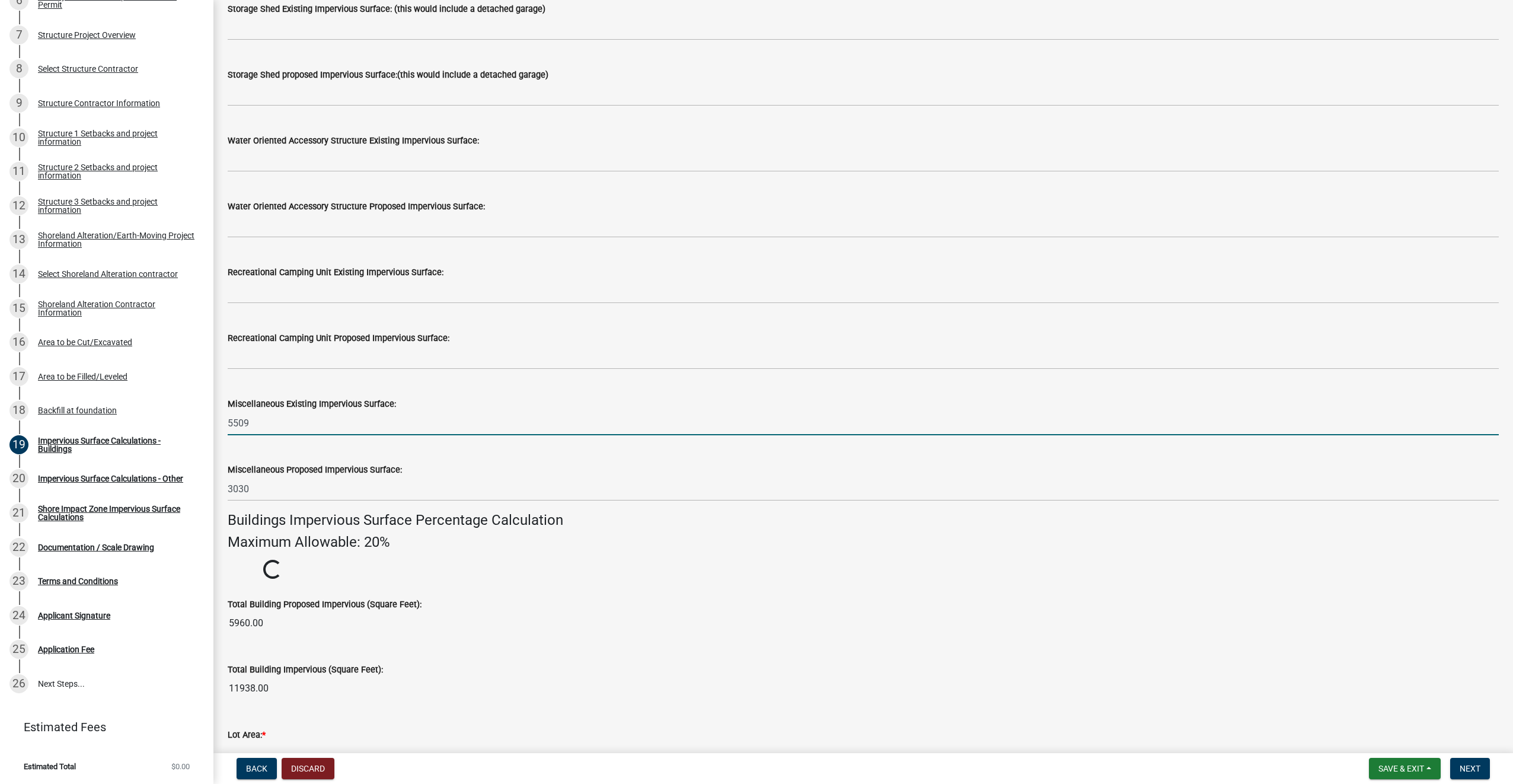
click at [268, 419] on input "5509" at bounding box center [864, 423] width 1271 height 25
type input "5"
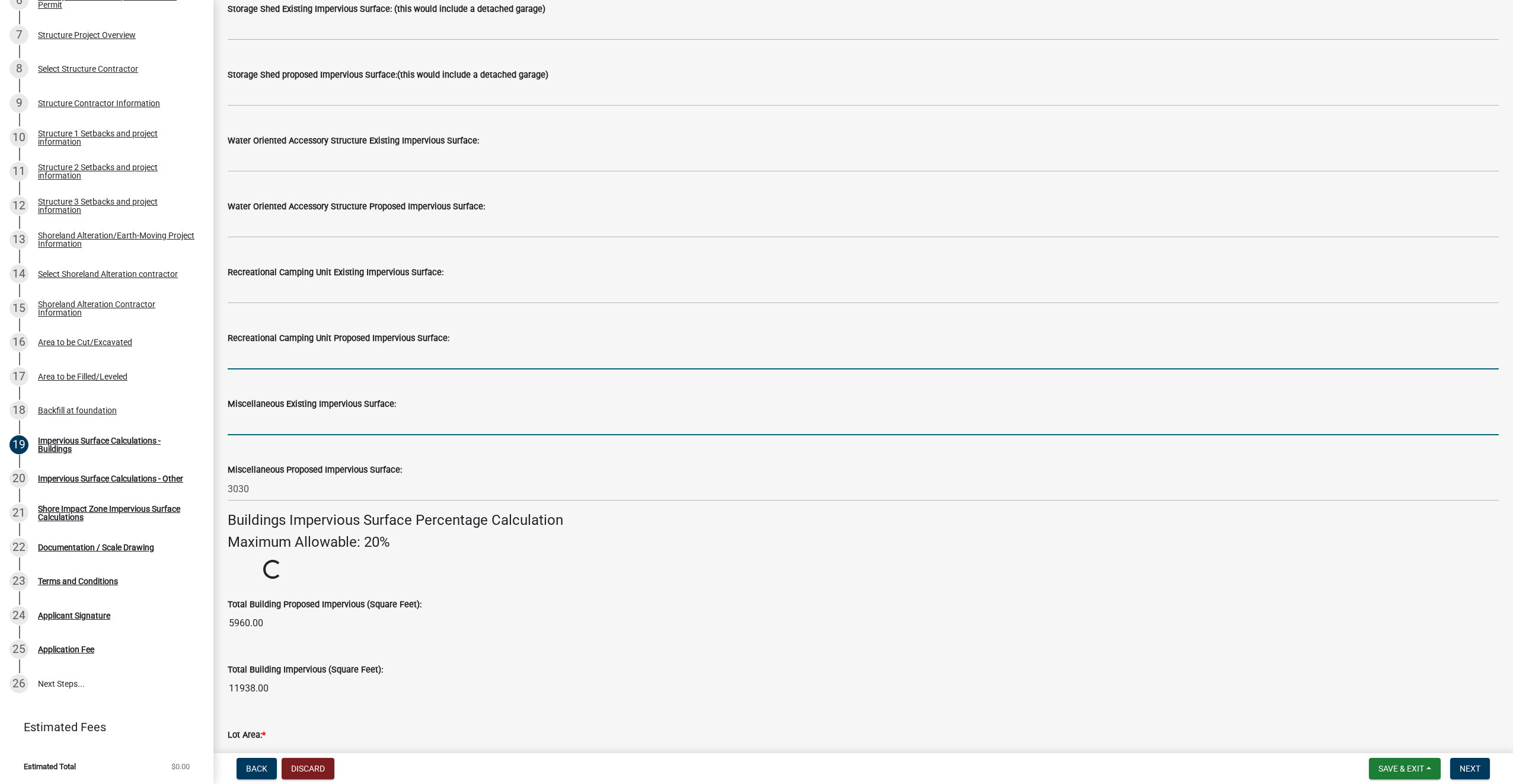
click at [258, 358] on input "text" at bounding box center [864, 357] width 1271 height 25
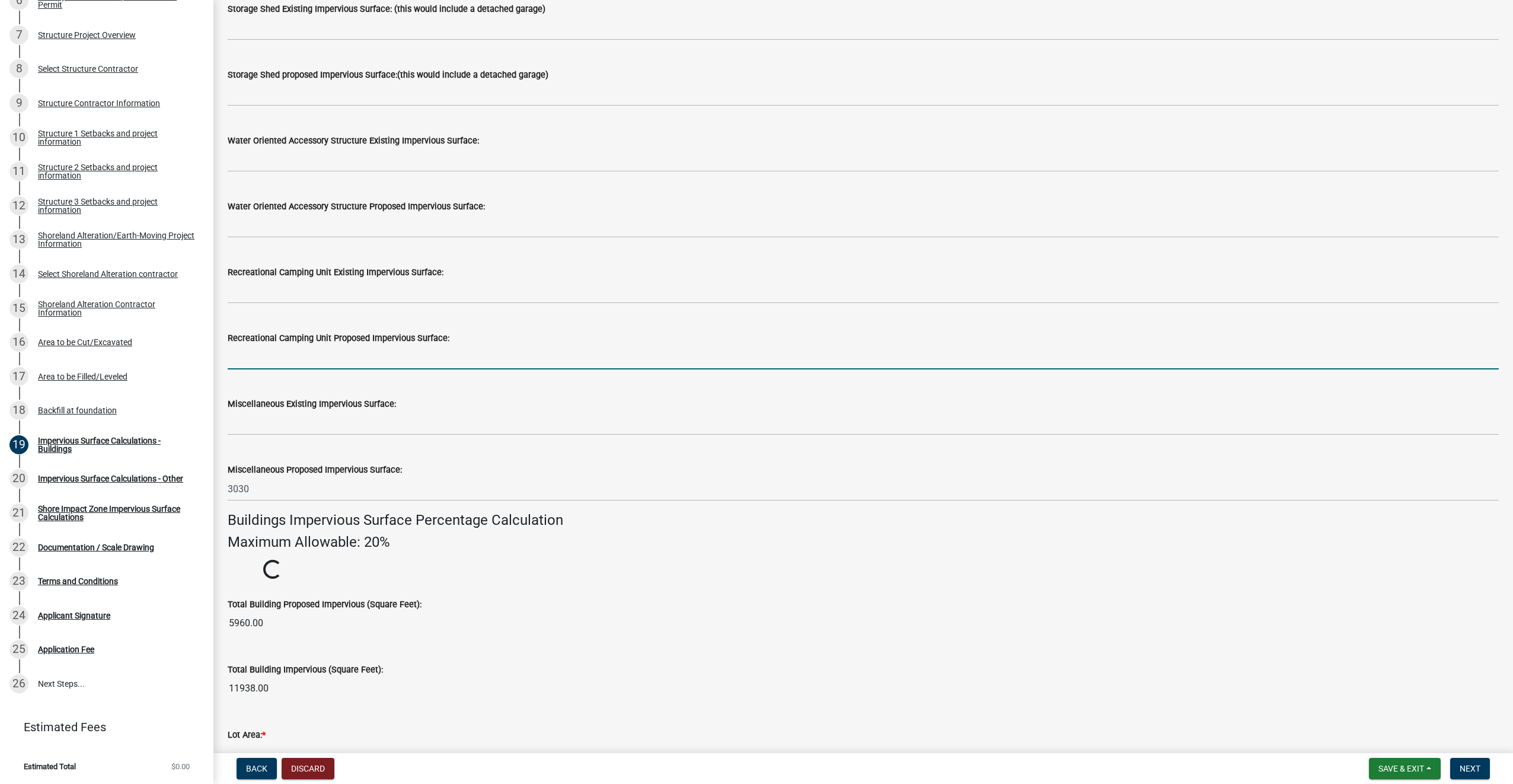
scroll to position [455, 0]
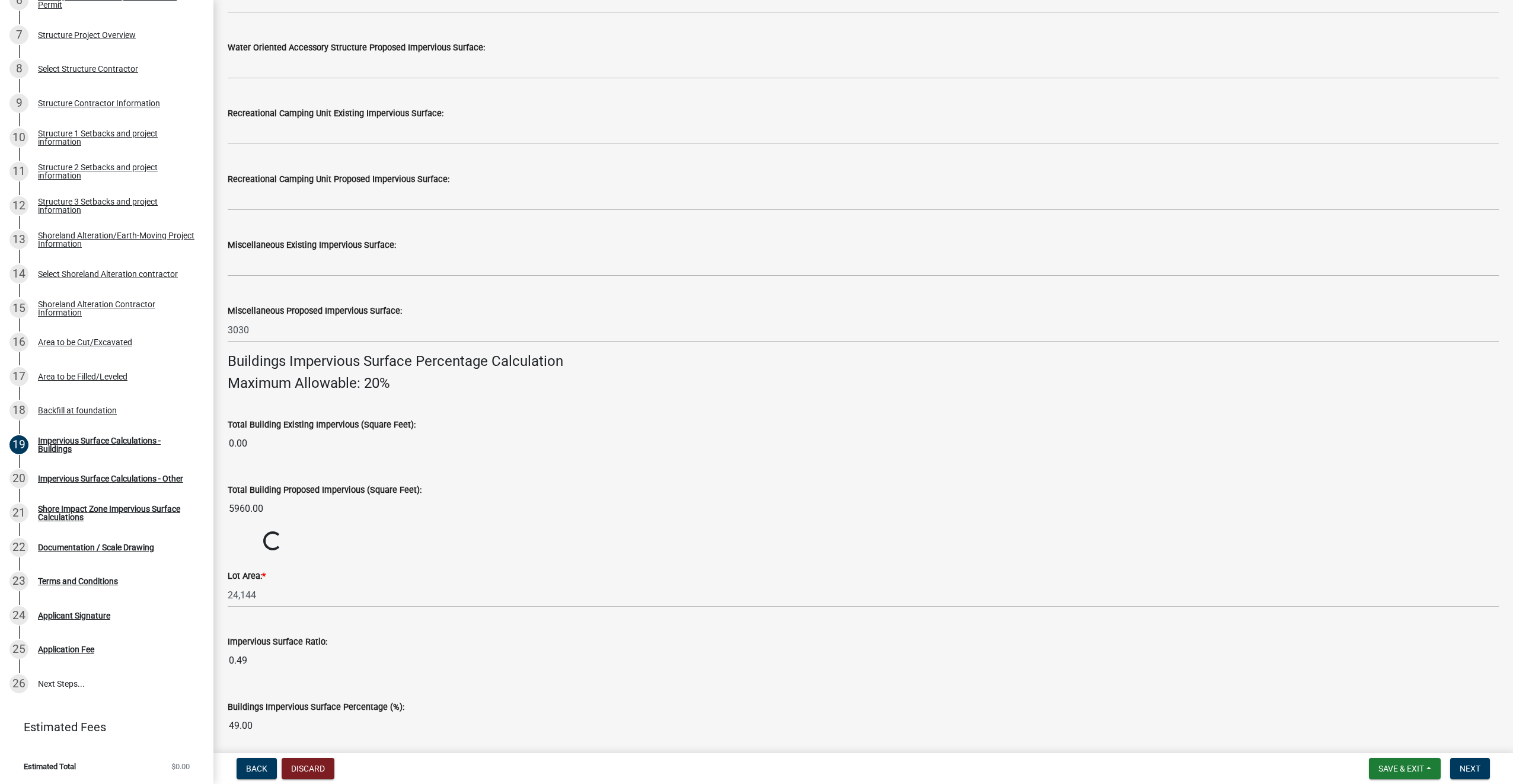
click at [496, 383] on h4 "Maximum Allowable: 20%" at bounding box center [864, 383] width 1271 height 17
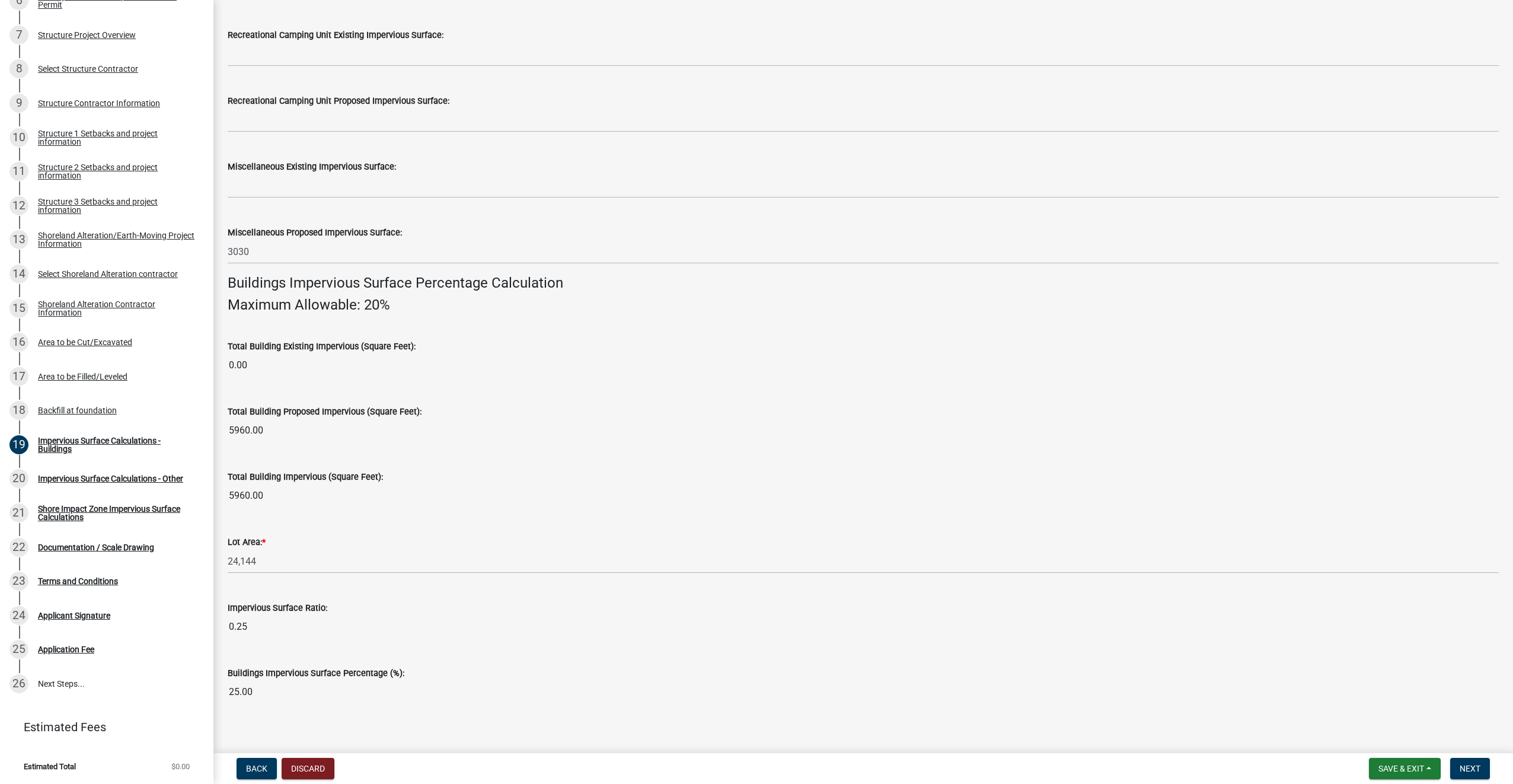
scroll to position [544, 0]
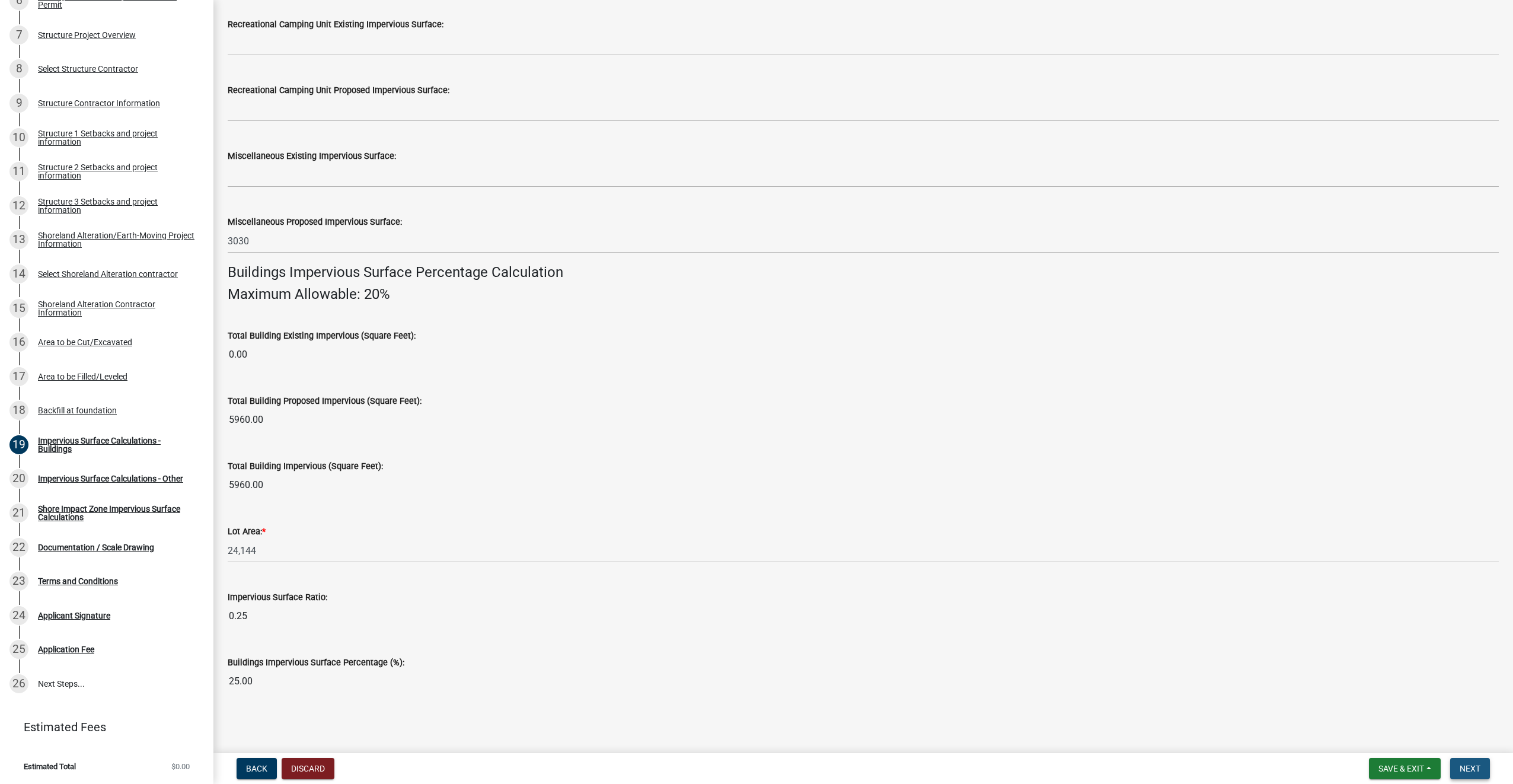
click at [1471, 766] on span "Next" at bounding box center [1470, 768] width 21 height 10
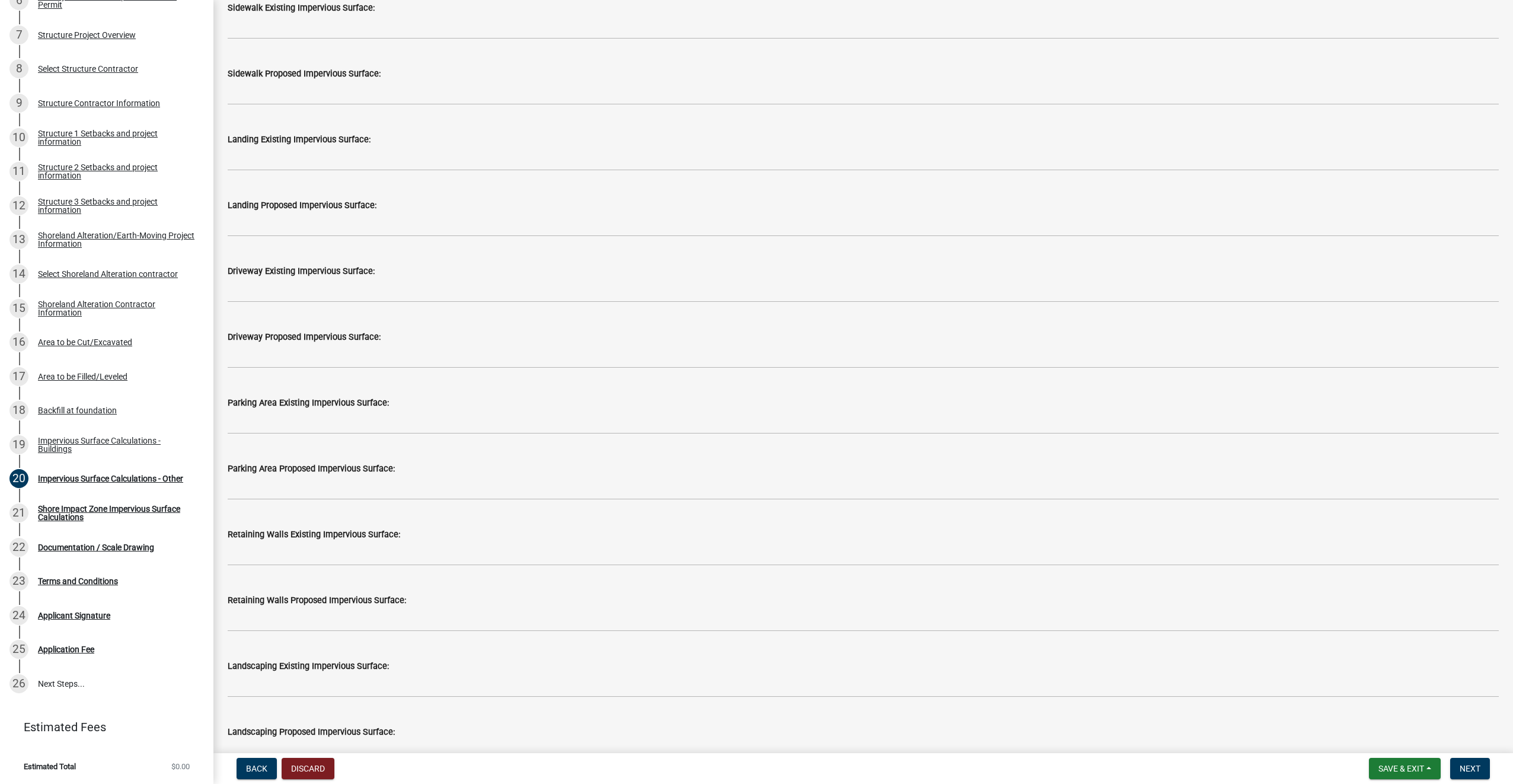
scroll to position [0, 0]
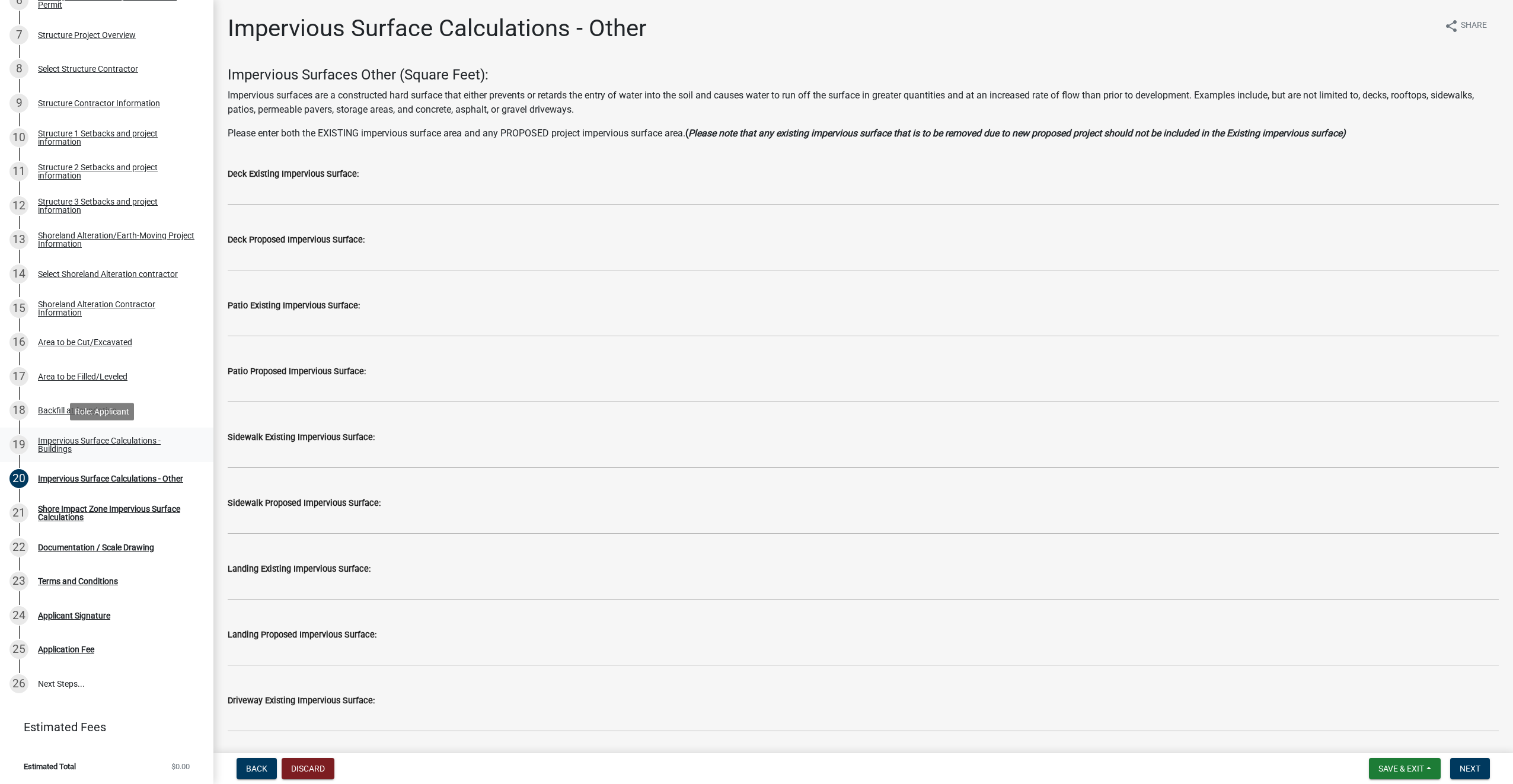
click at [65, 444] on div "Impervious Surface Calculations - Buildings" at bounding box center [116, 444] width 157 height 17
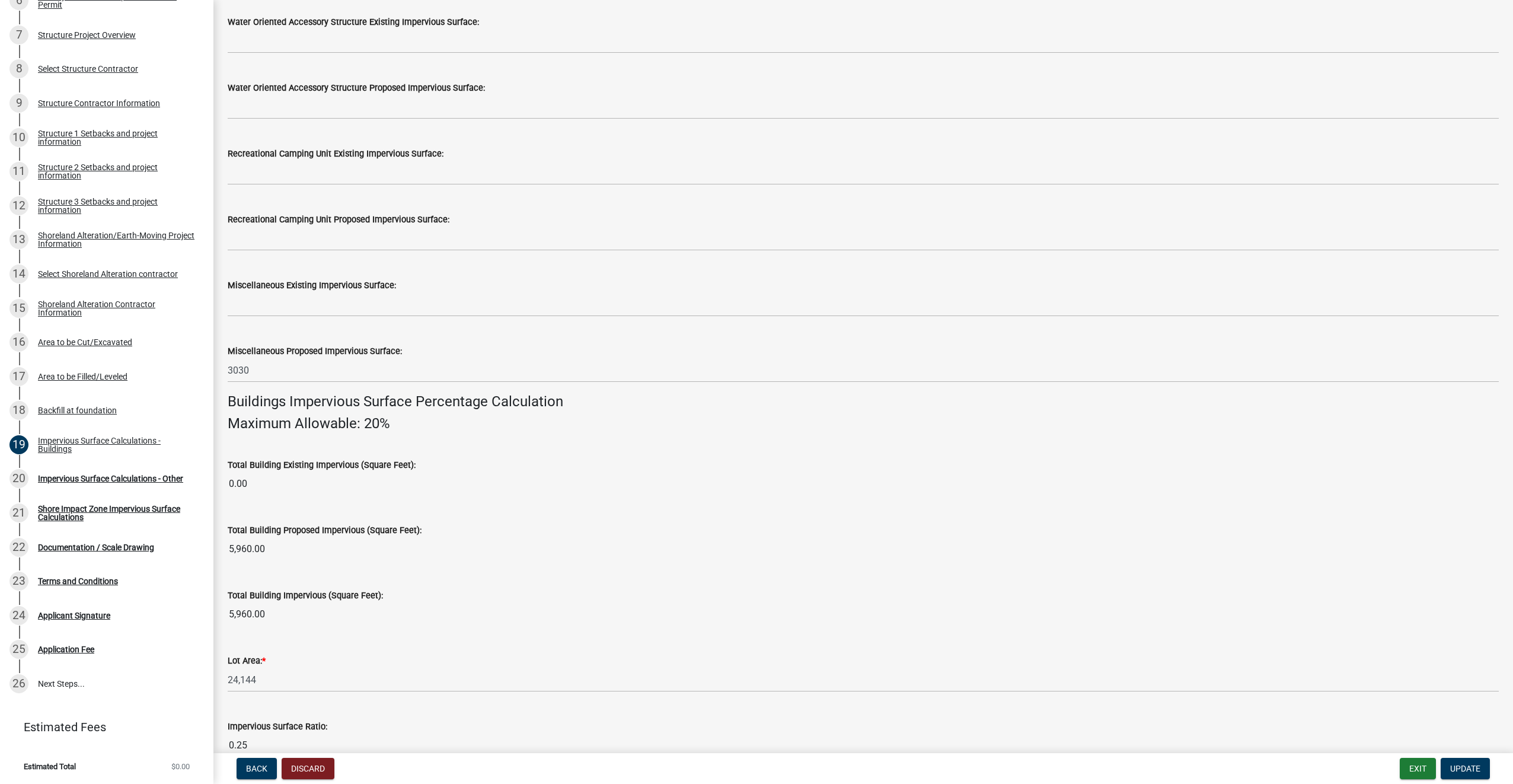
scroll to position [533, 0]
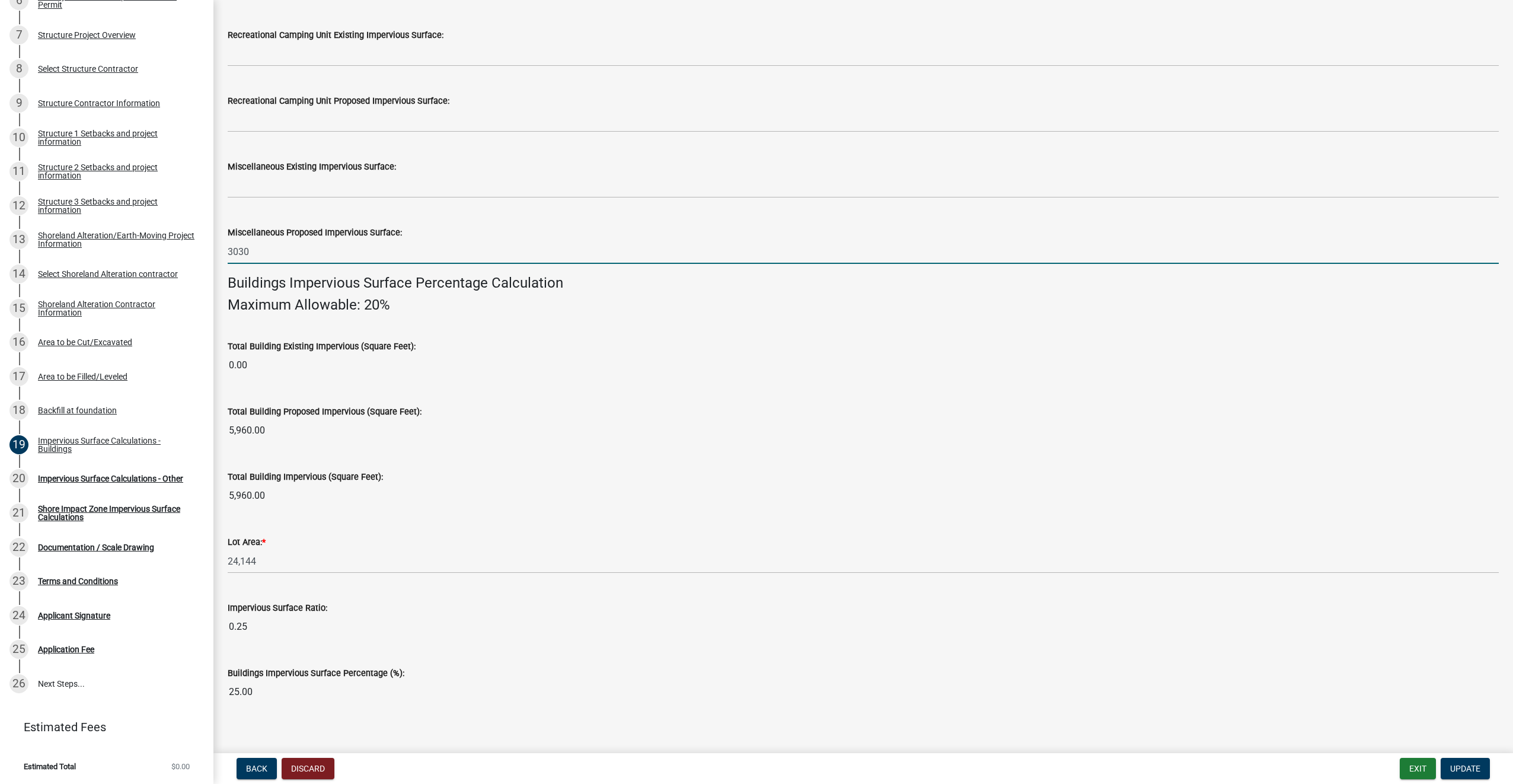
drag, startPoint x: 255, startPoint y: 252, endPoint x: 224, endPoint y: 252, distance: 31.0
click at [224, 252] on div "Miscellaneous Proposed Impervious Surface: 3030" at bounding box center [864, 237] width 1289 height 56
click at [612, 477] on div "Total Building Impervious (Square Feet): 5,960.00" at bounding box center [864, 480] width 1271 height 55
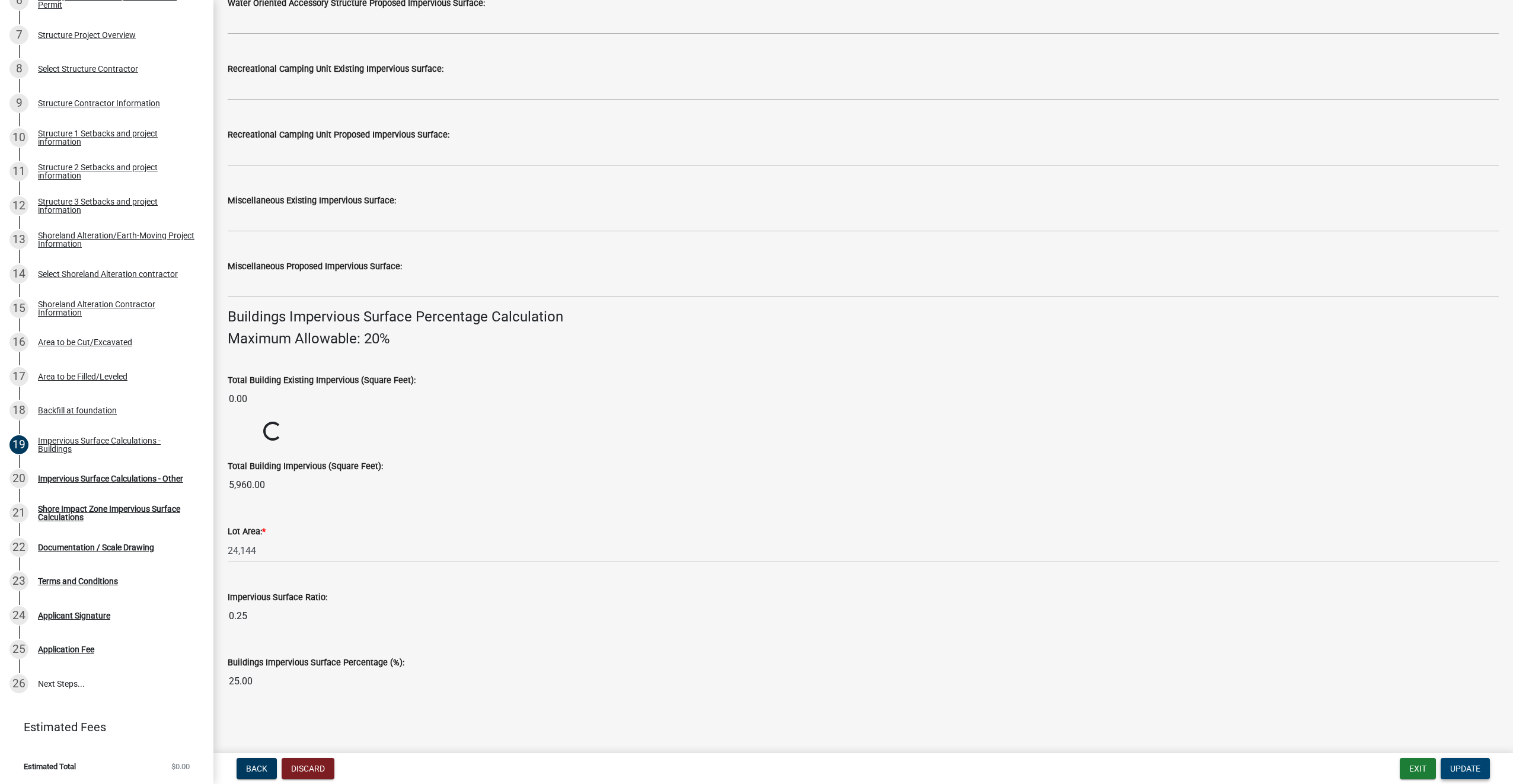
click at [1479, 772] on span "Update" at bounding box center [1465, 768] width 31 height 10
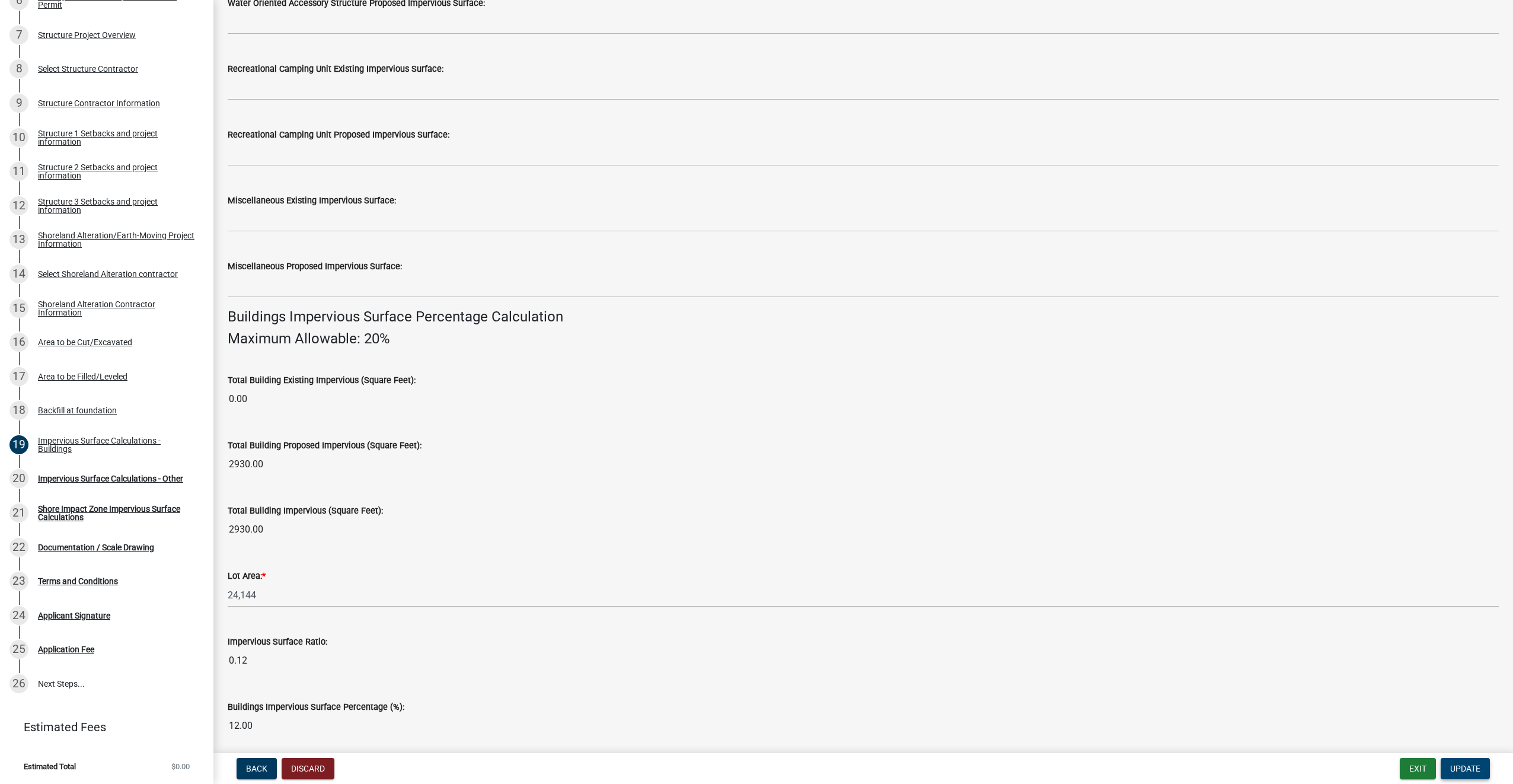
scroll to position [533, 0]
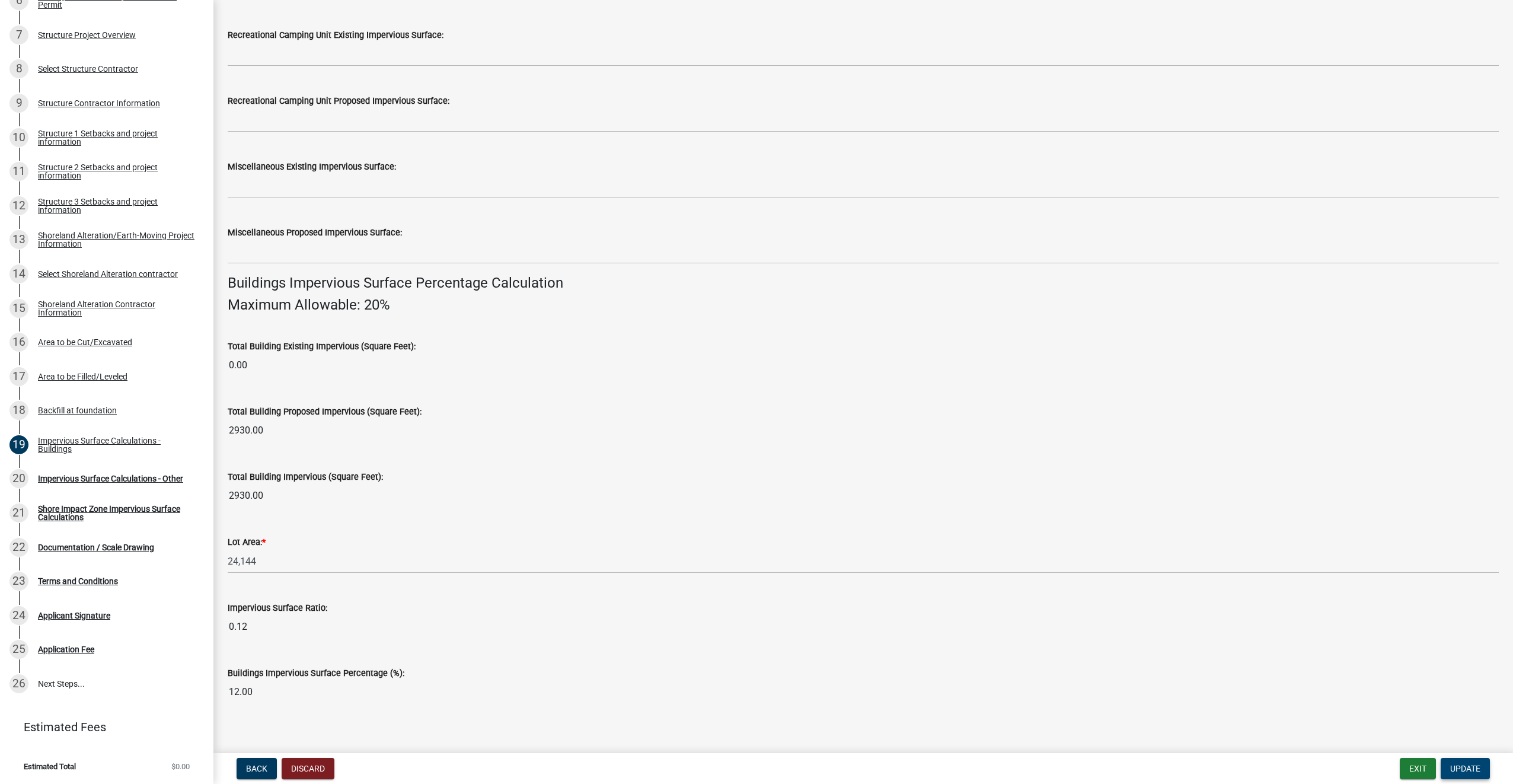
click at [1478, 768] on span "Update" at bounding box center [1465, 768] width 31 height 10
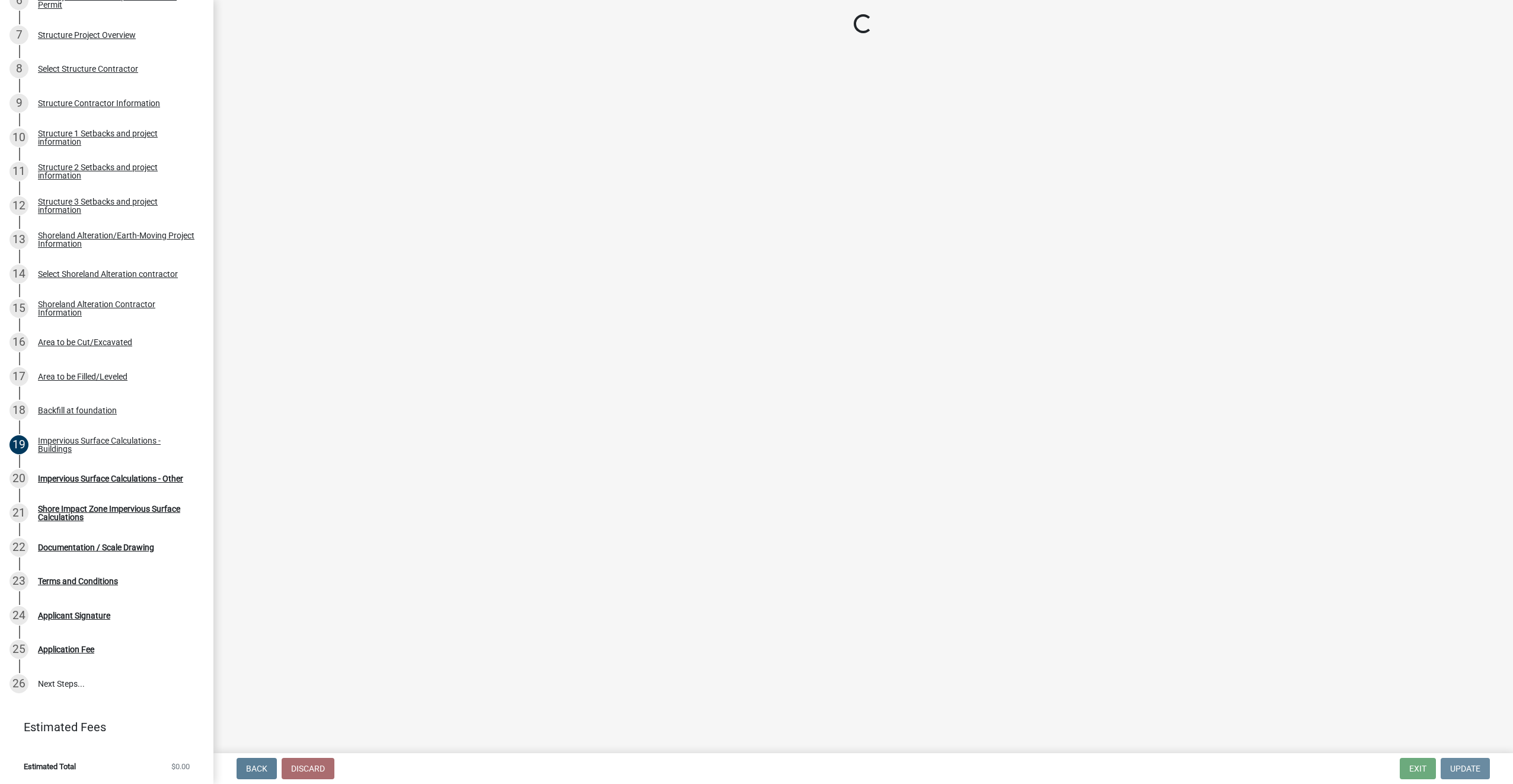
scroll to position [0, 0]
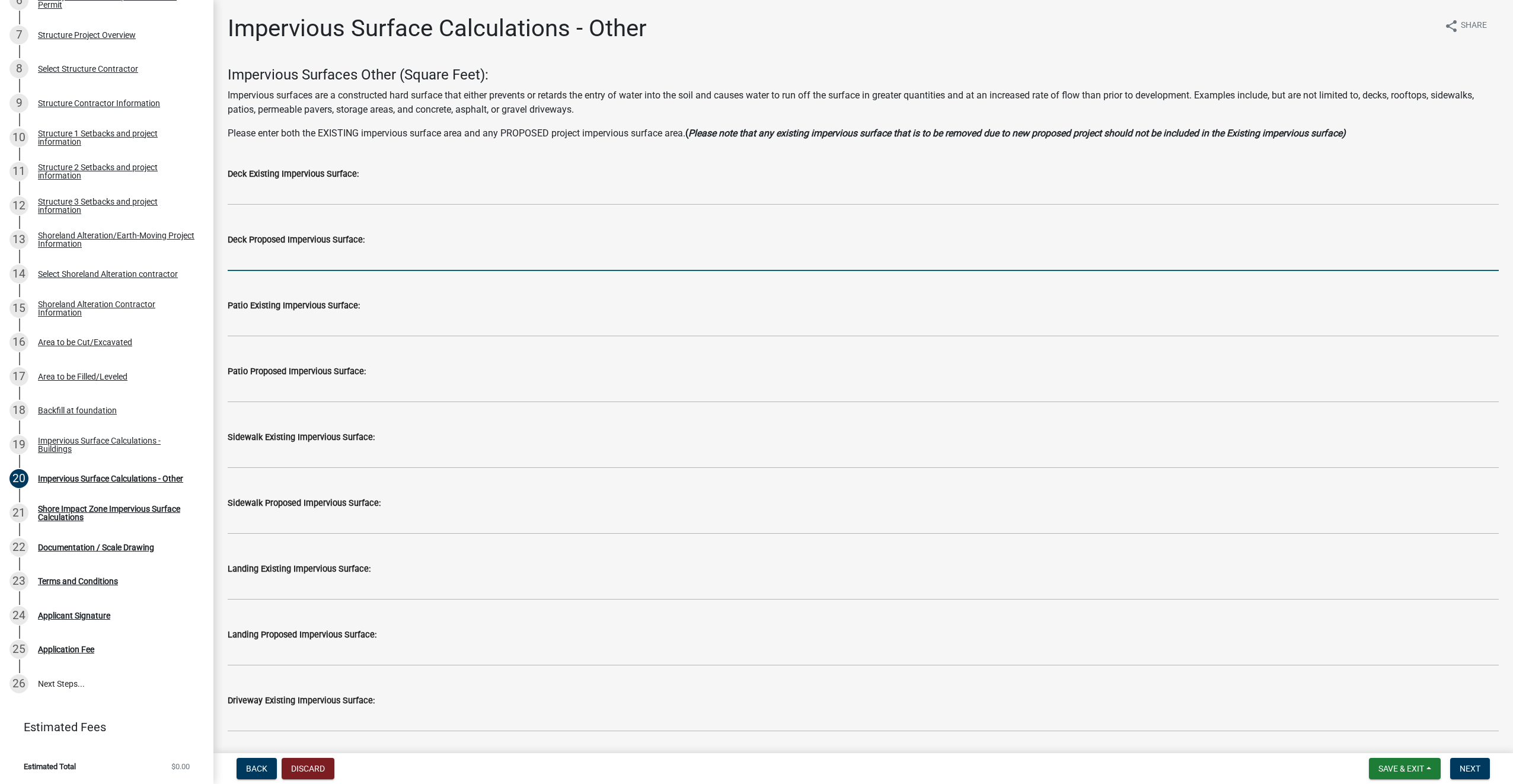
click at [347, 251] on input "text" at bounding box center [864, 259] width 1271 height 25
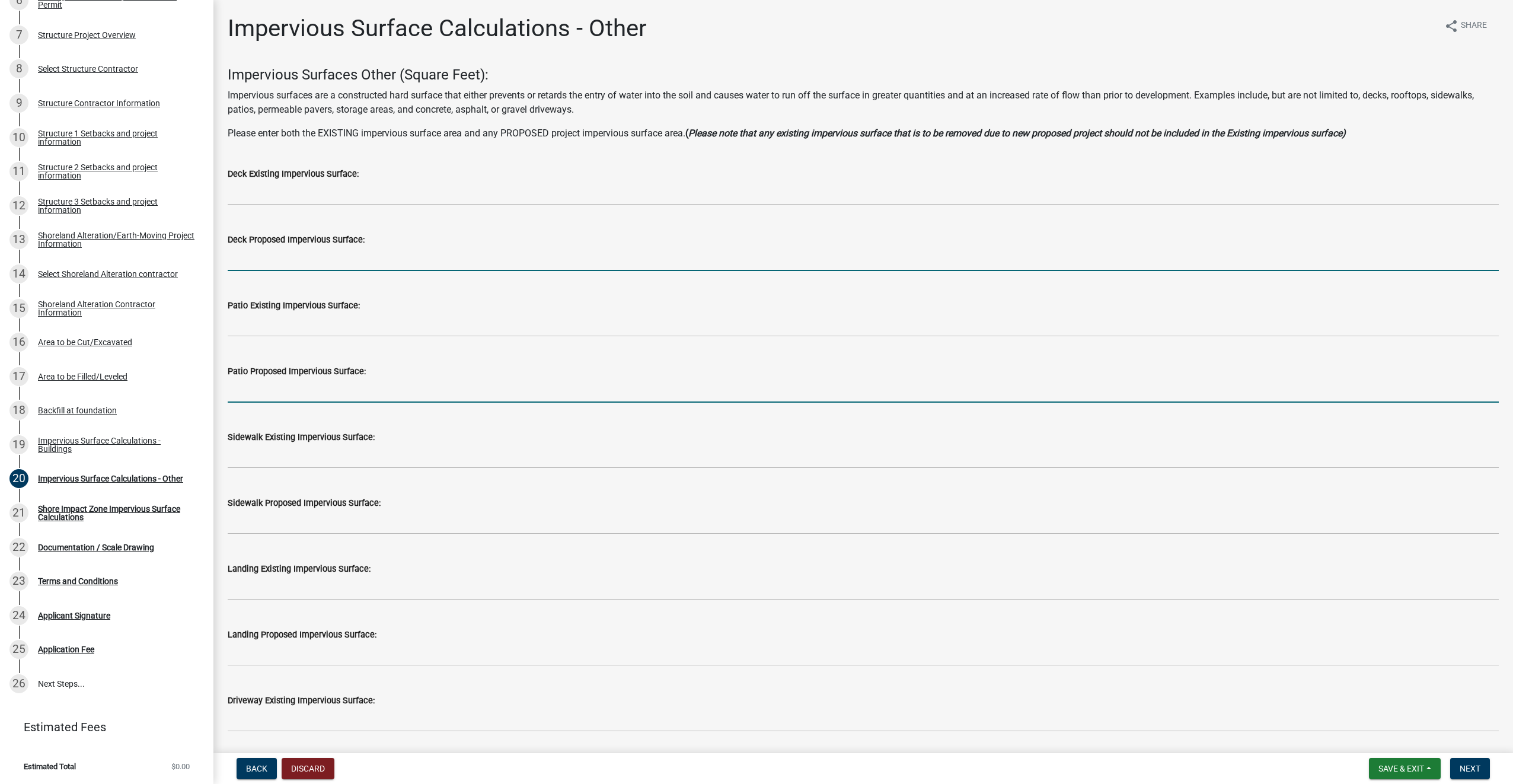
click at [305, 391] on input "text" at bounding box center [864, 391] width 1271 height 25
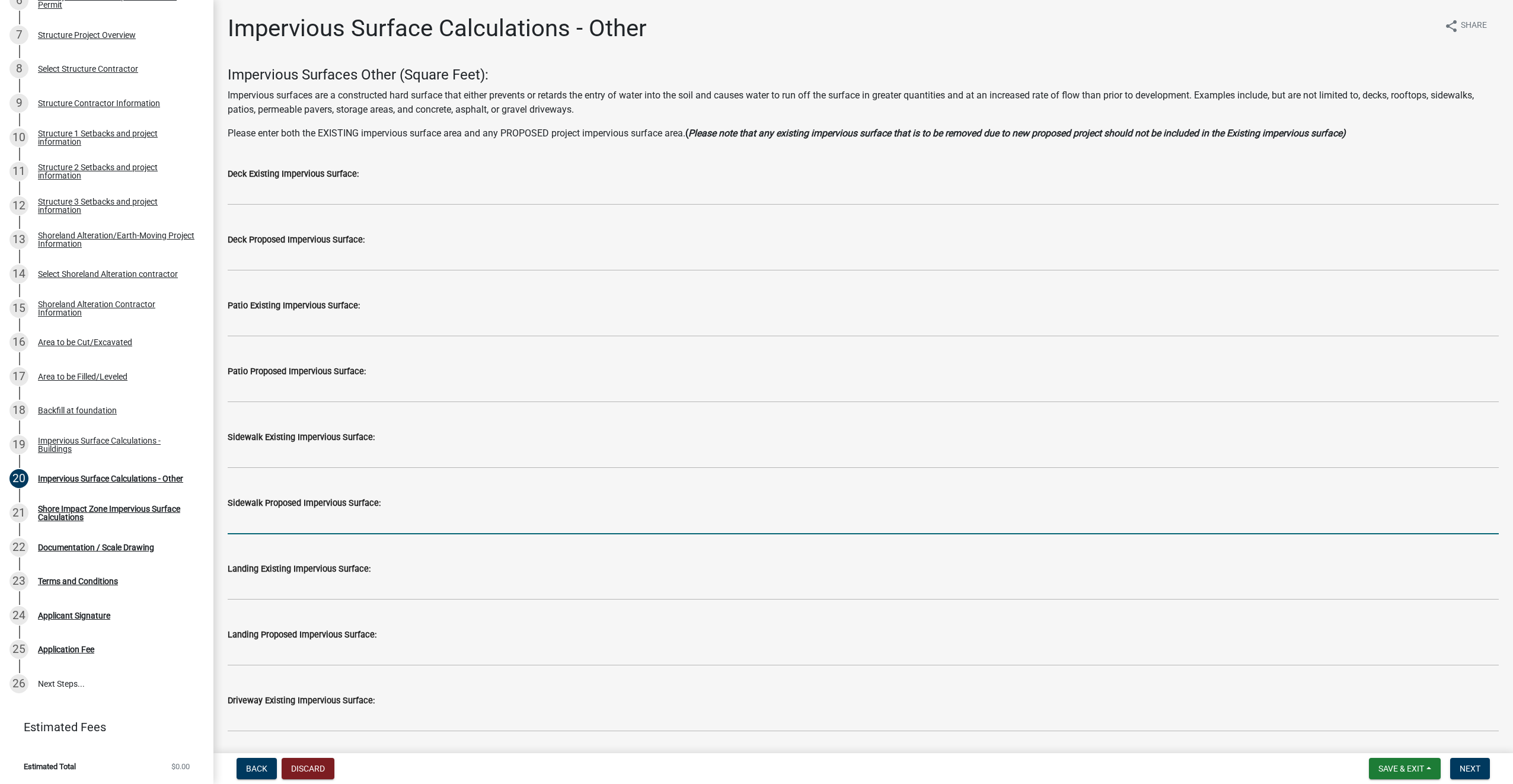
click at [281, 524] on input "text" at bounding box center [864, 521] width 1271 height 25
type input "126"
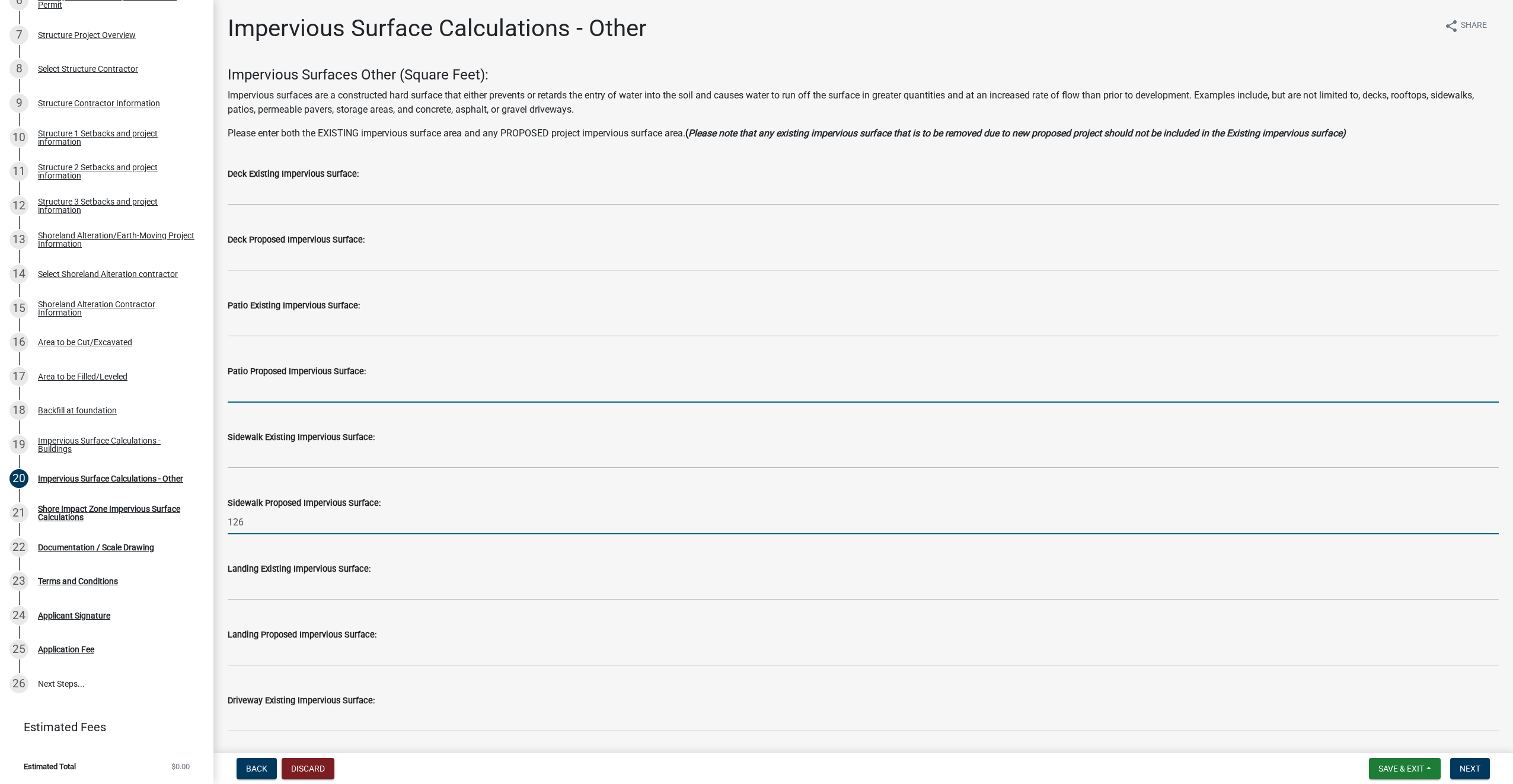
click at [265, 392] on input "text" at bounding box center [864, 391] width 1271 height 25
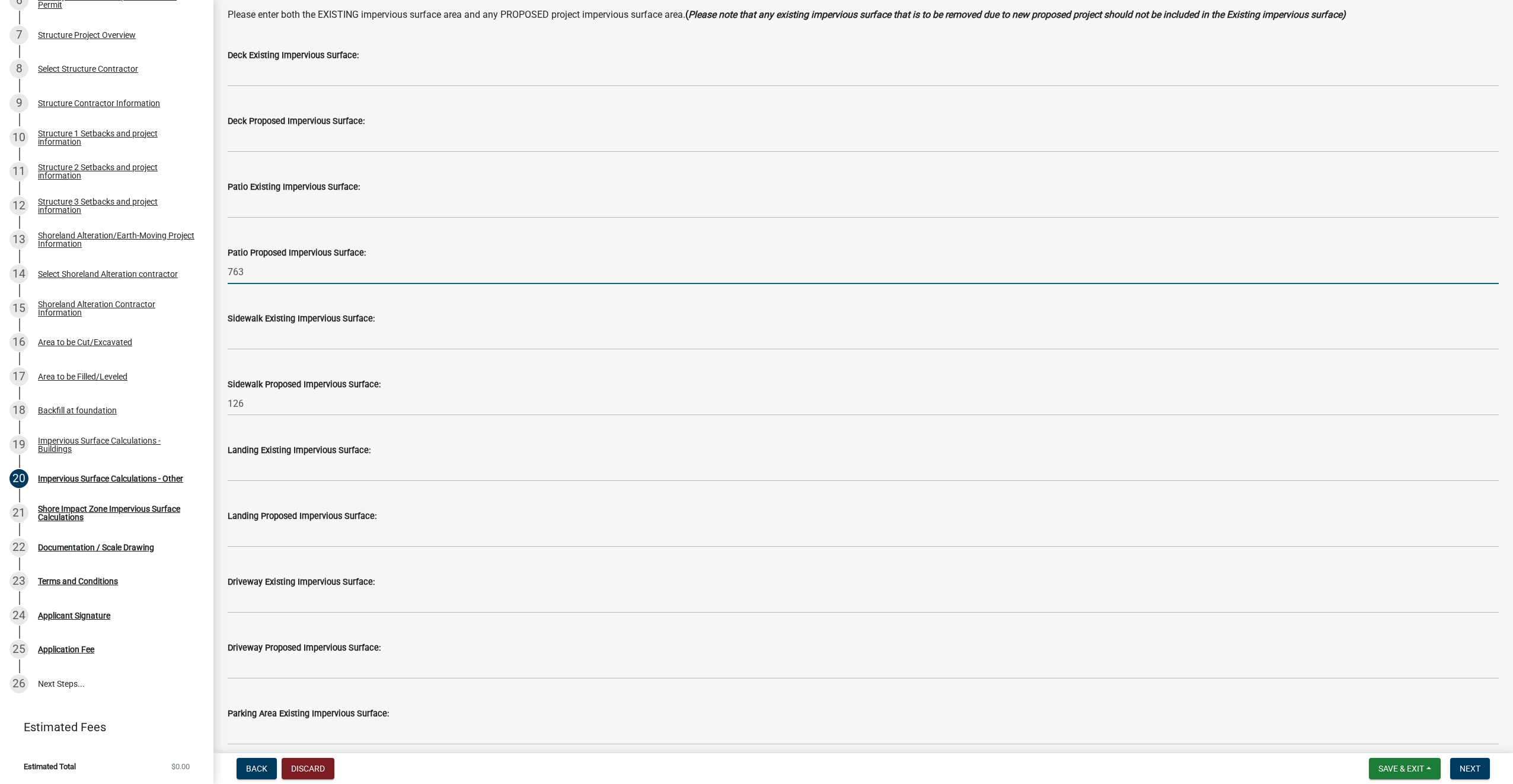
scroll to position [177, 0]
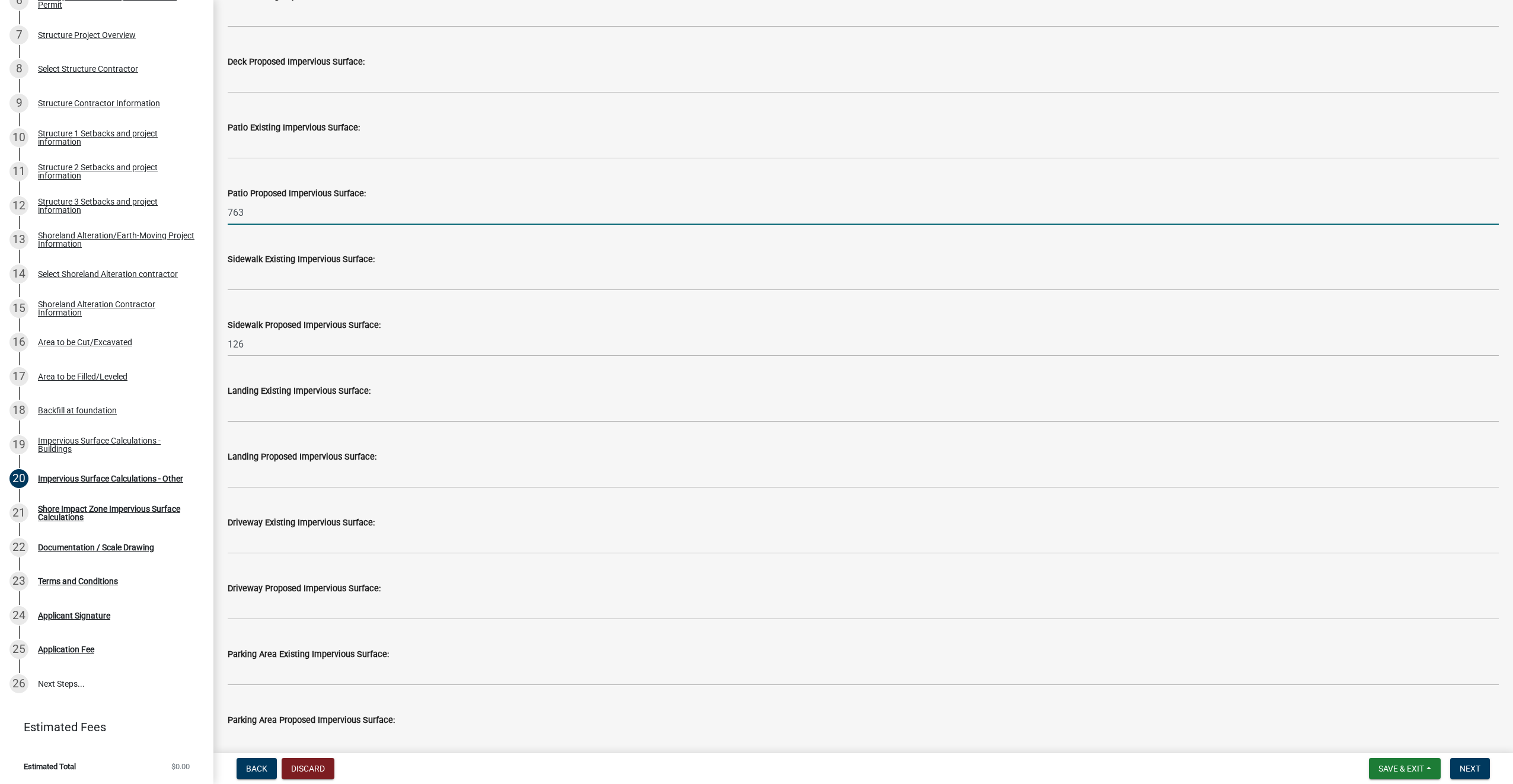
type input "763"
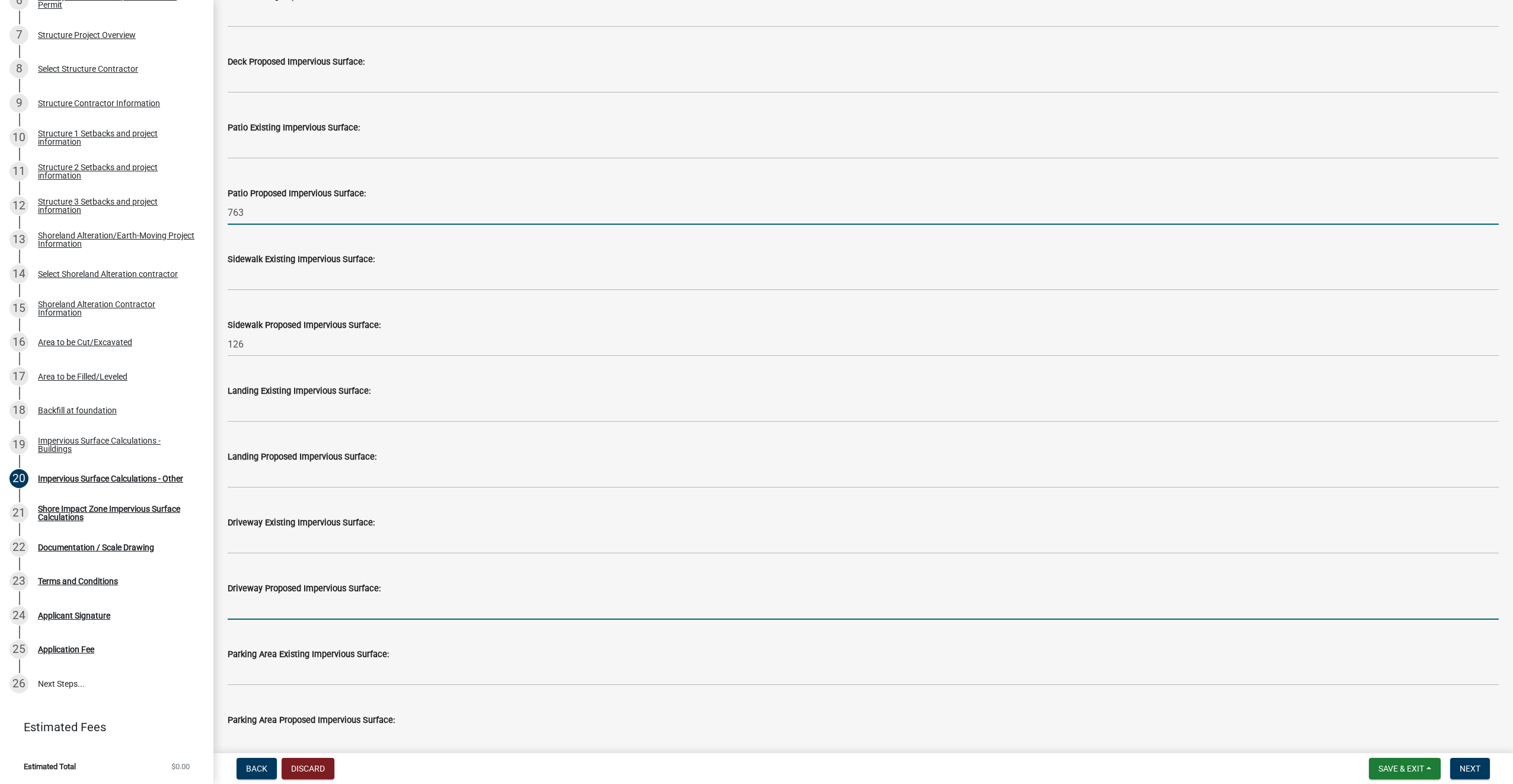
click at [310, 608] on input "text" at bounding box center [864, 608] width 1271 height 25
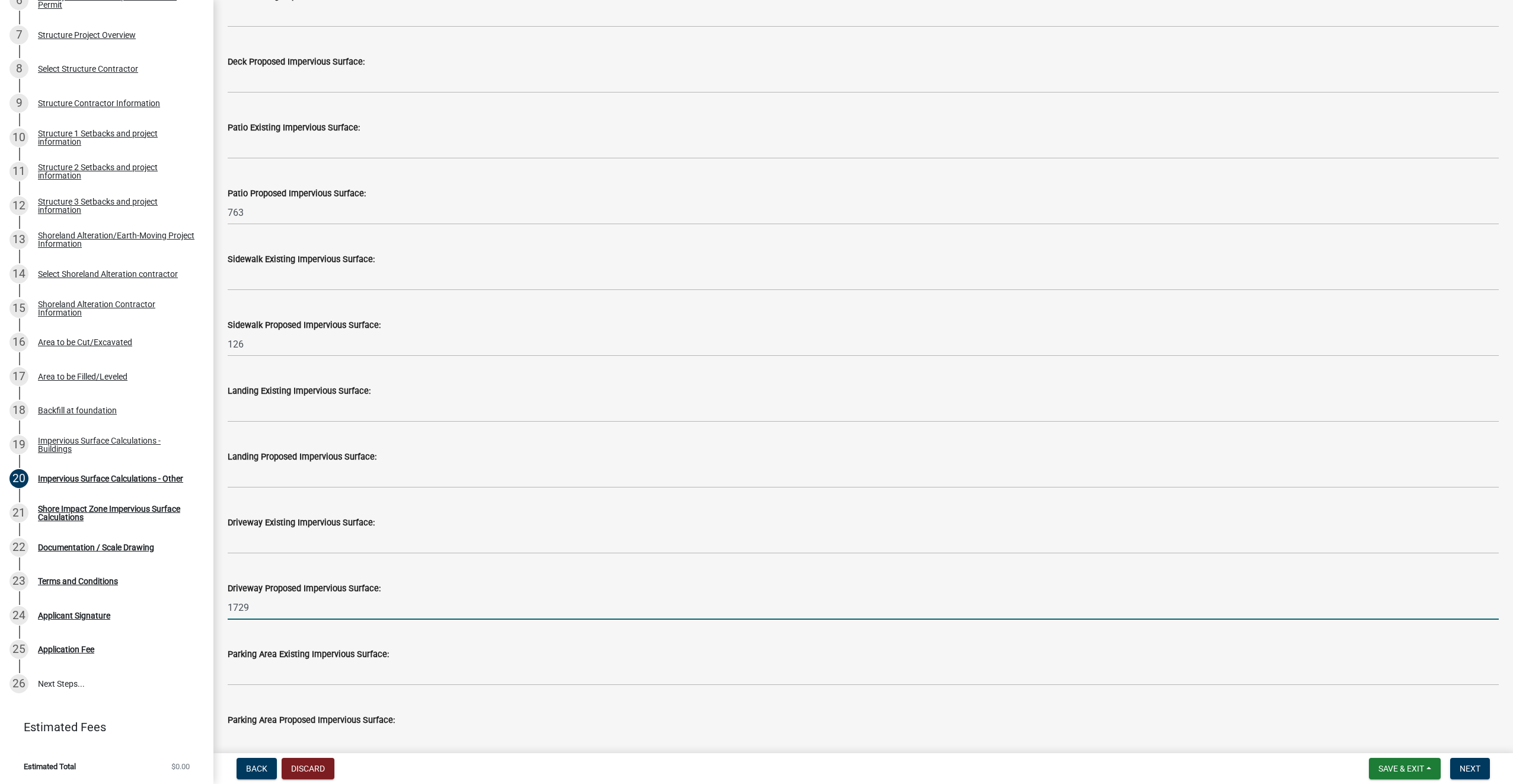
type input "1729"
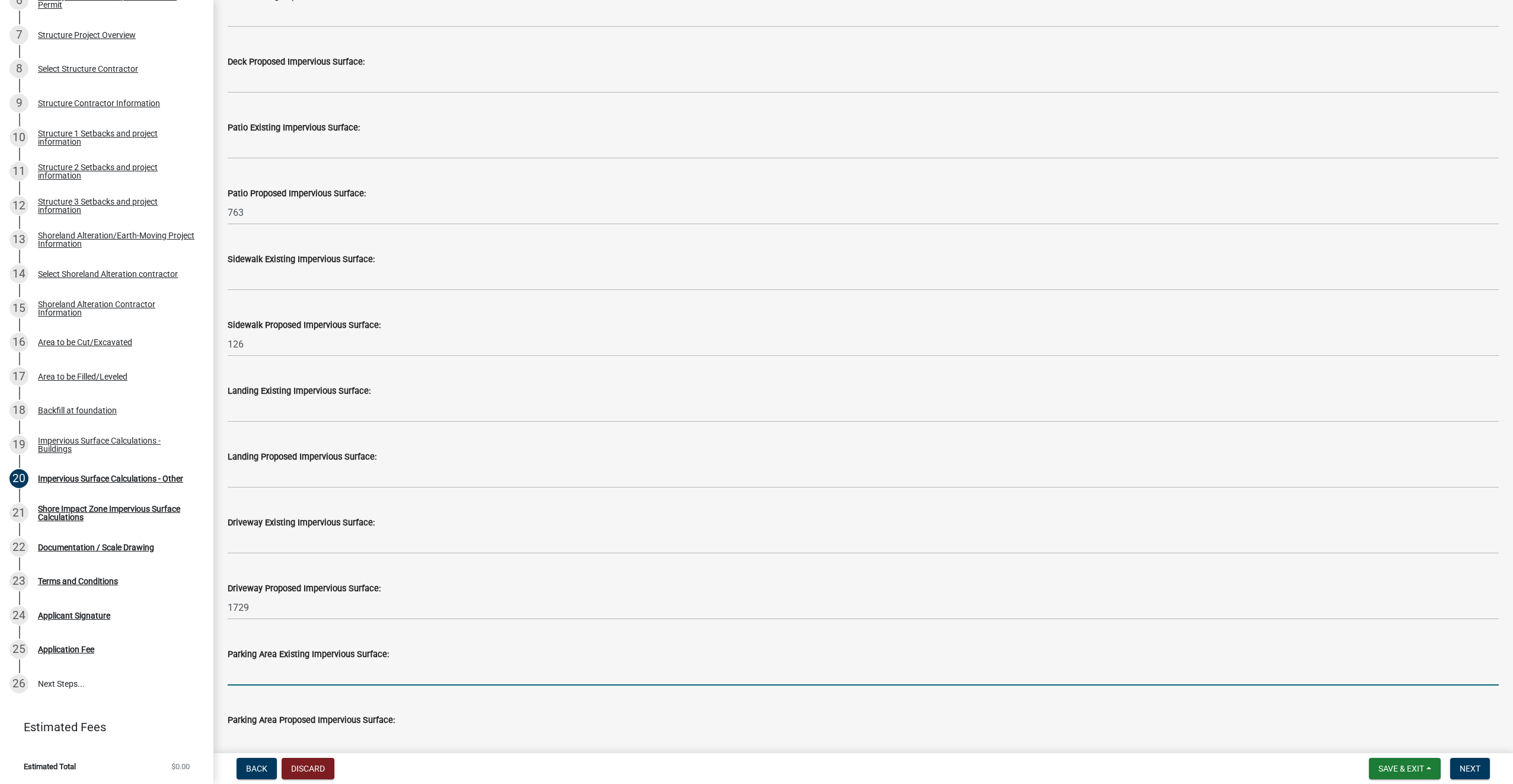
click at [295, 671] on input "text" at bounding box center [864, 673] width 1271 height 25
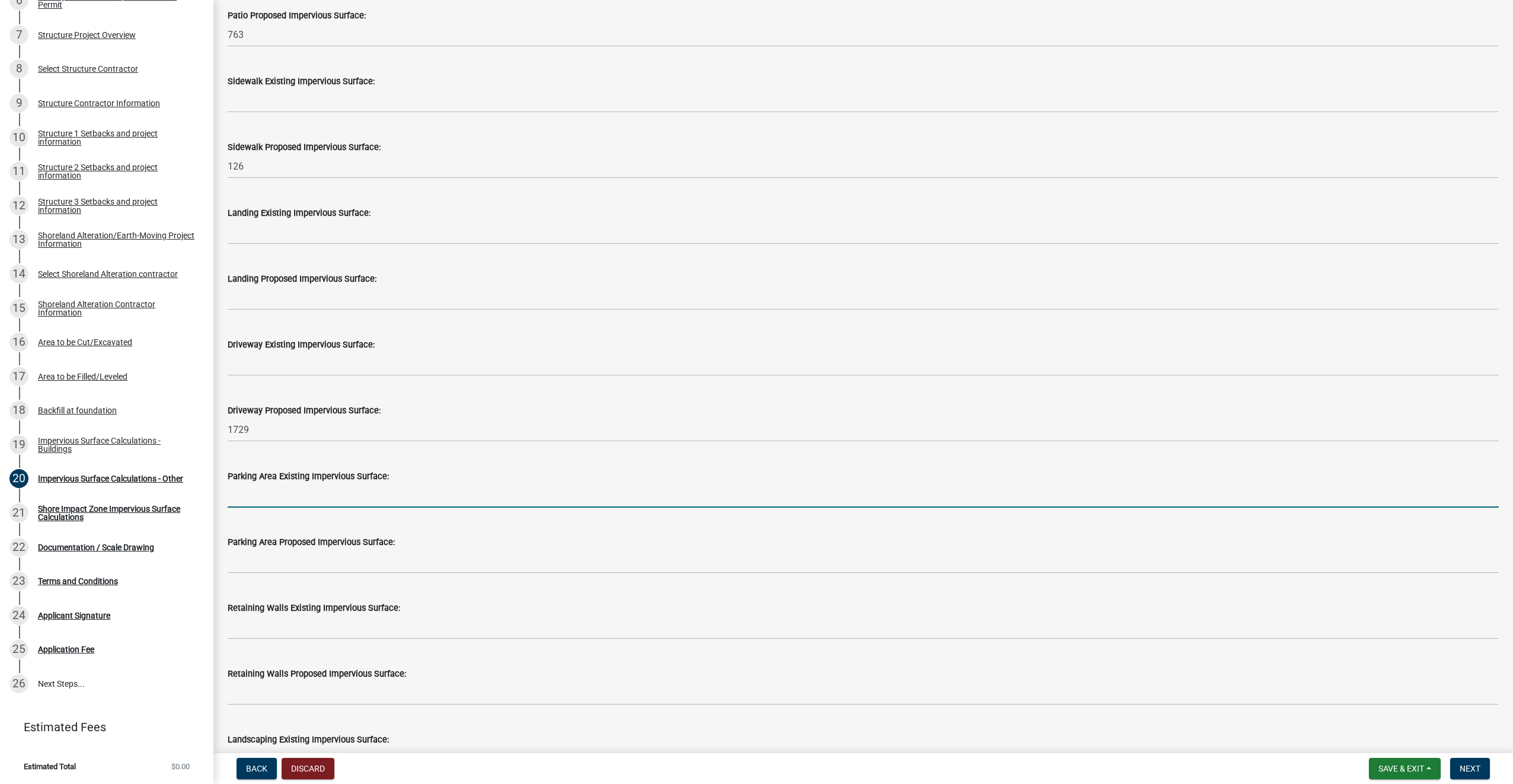
scroll to position [415, 0]
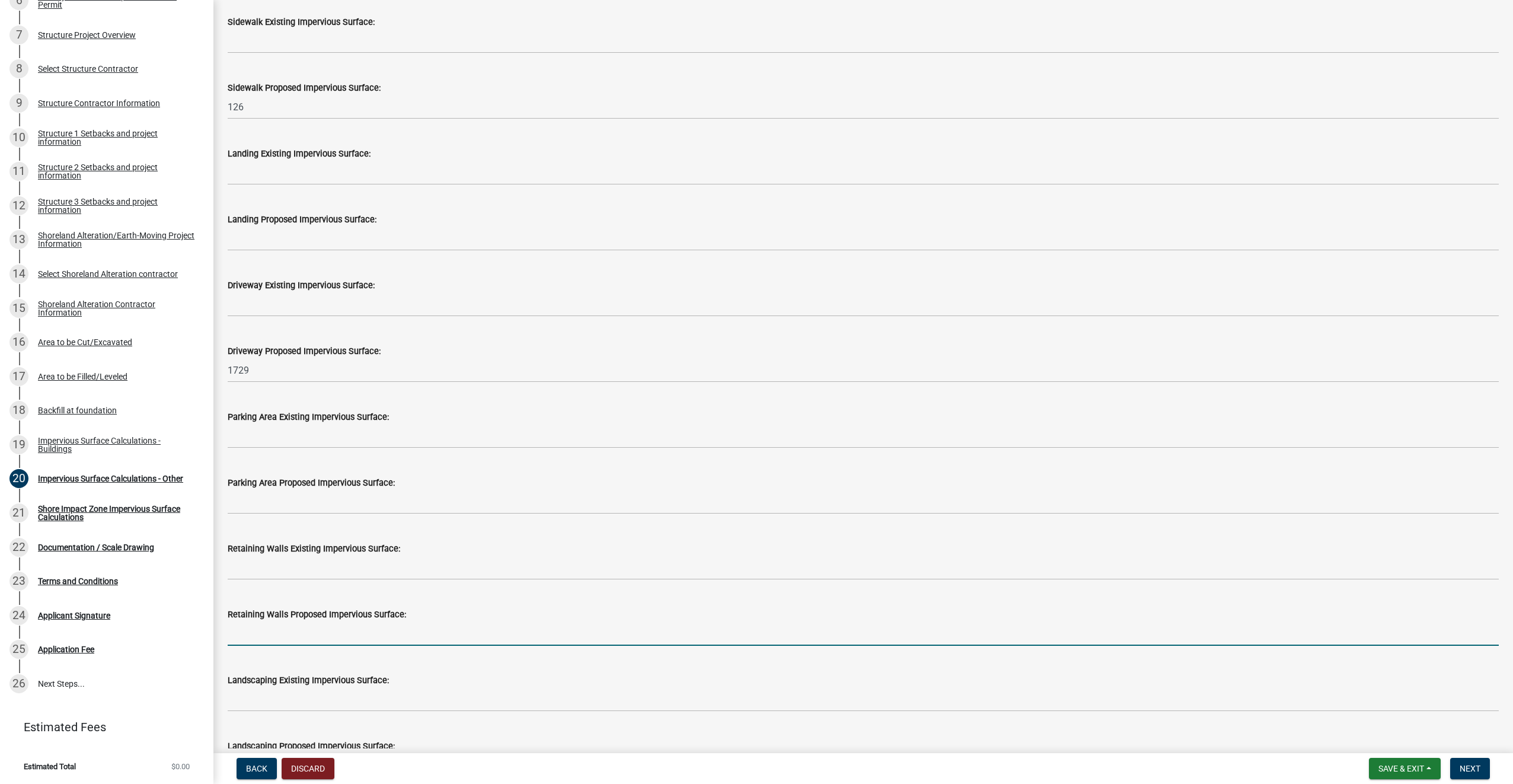
click at [289, 630] on input "text" at bounding box center [864, 633] width 1271 height 25
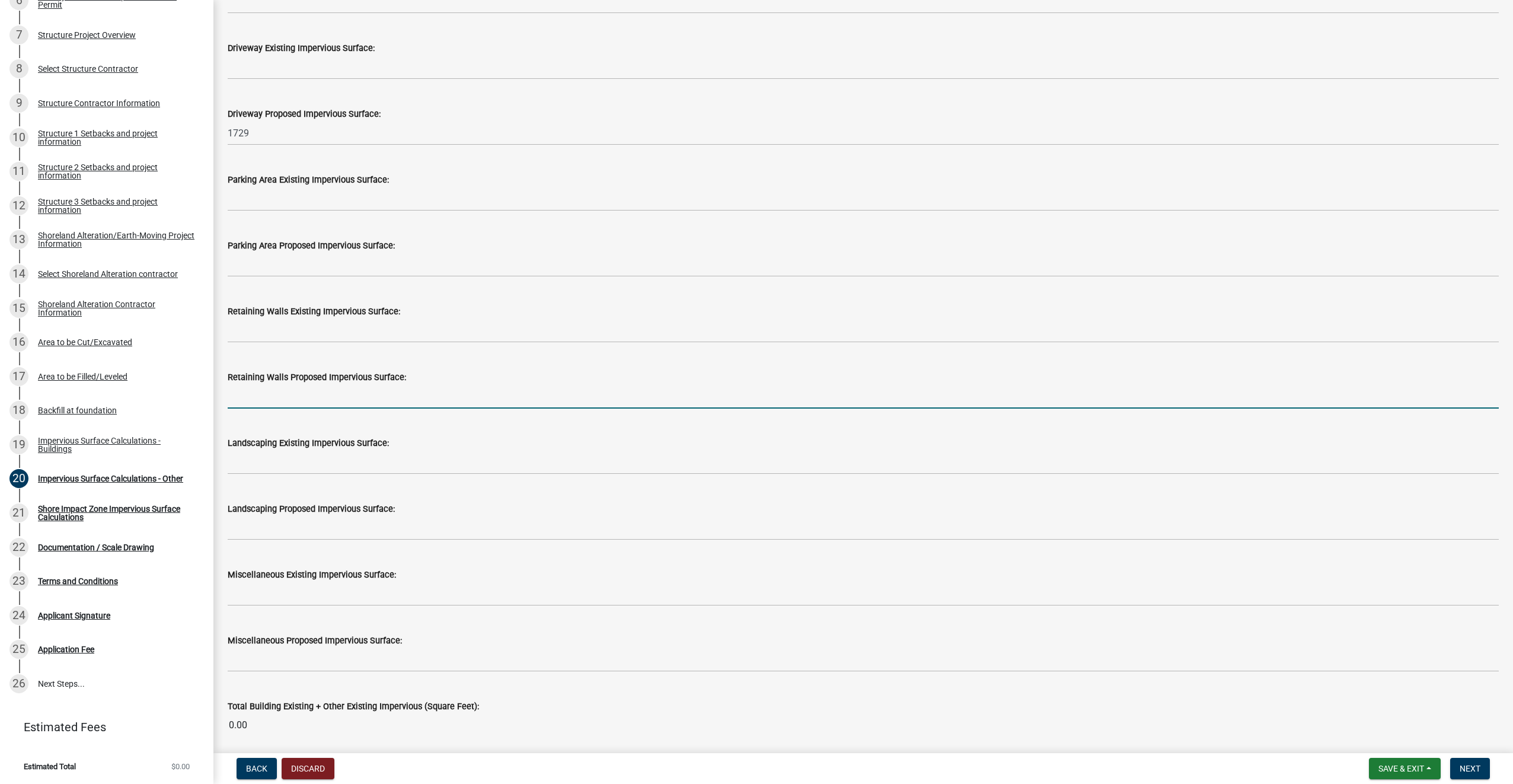
scroll to position [593, 0]
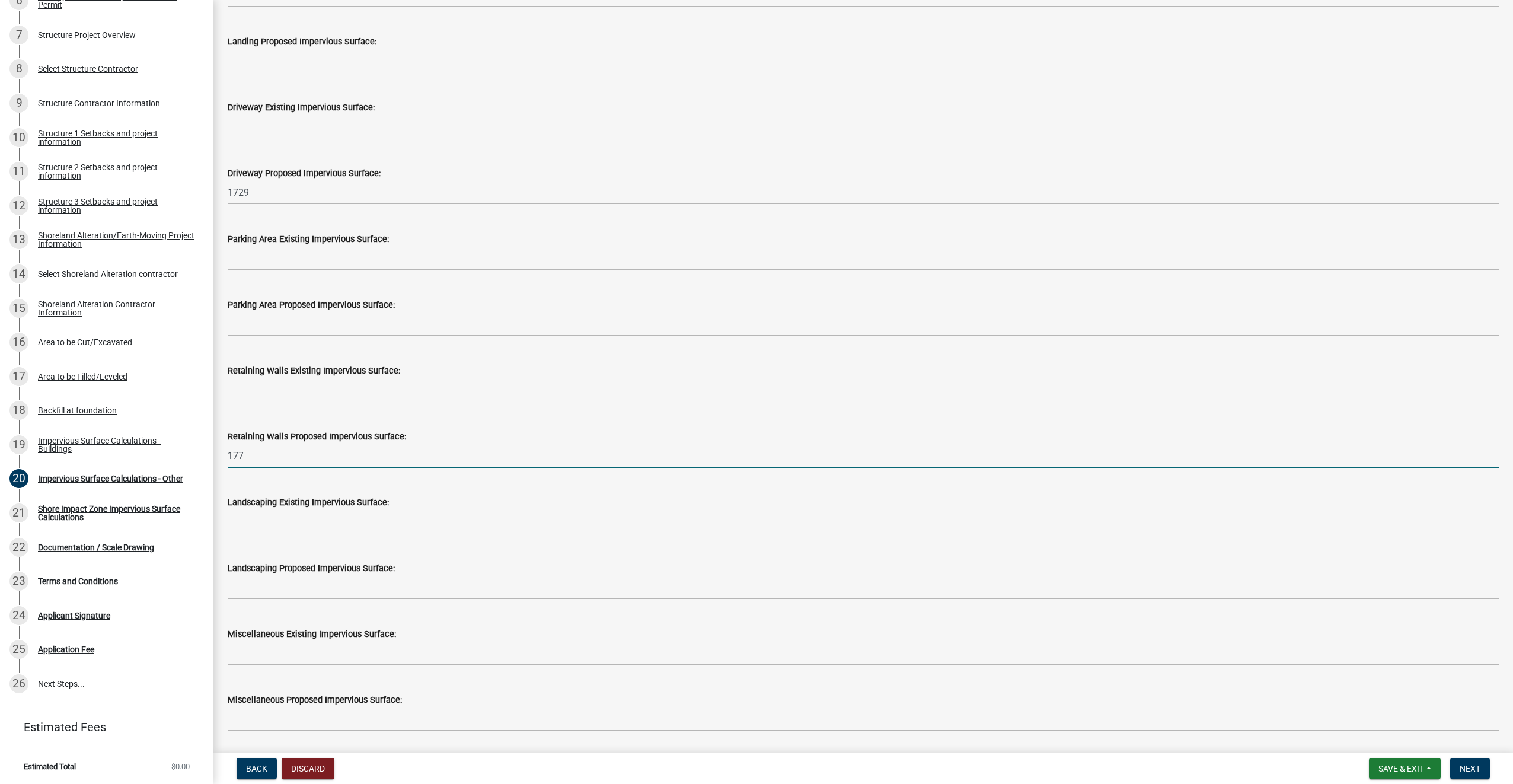
type input "177"
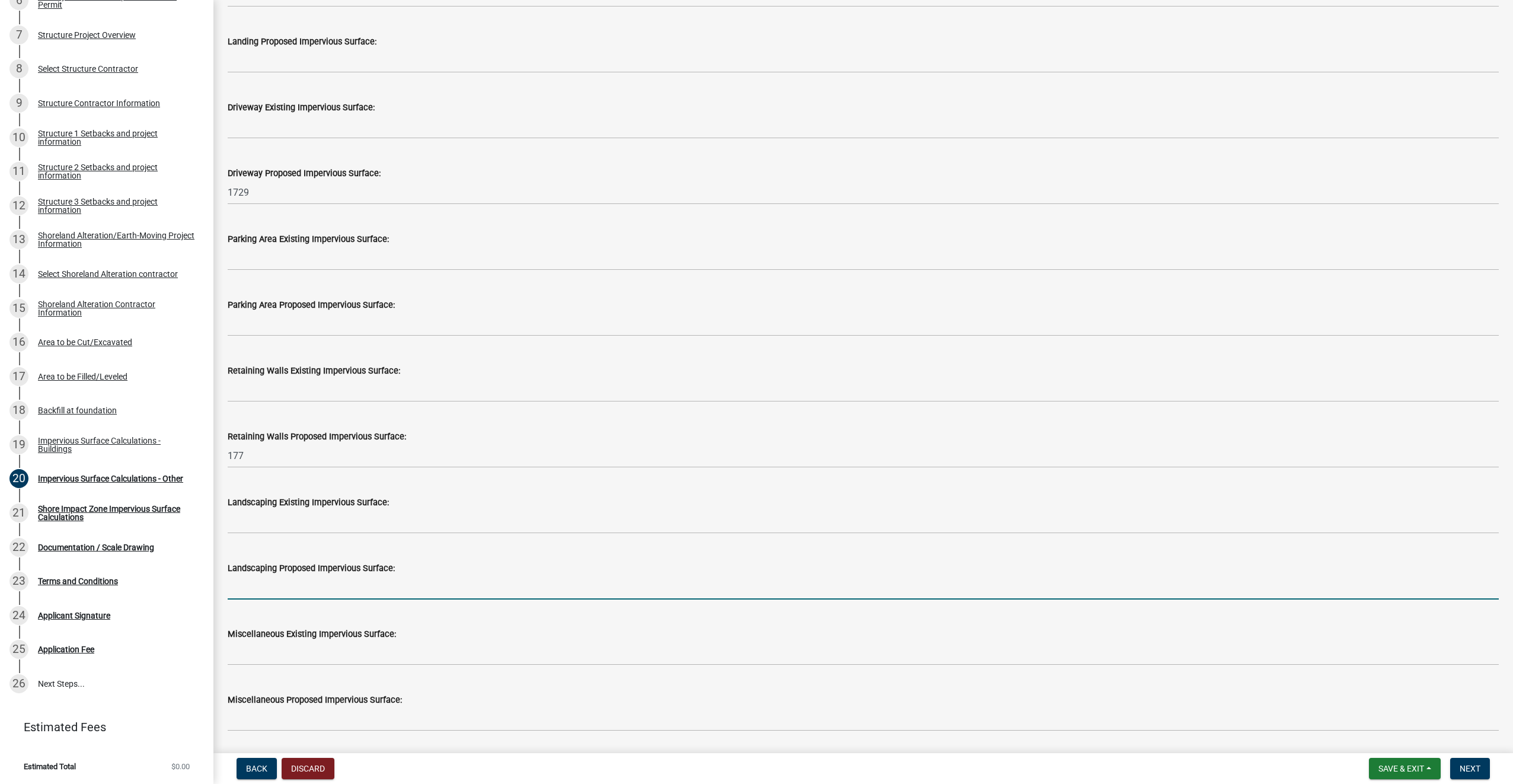
click at [306, 581] on input "text" at bounding box center [864, 587] width 1271 height 25
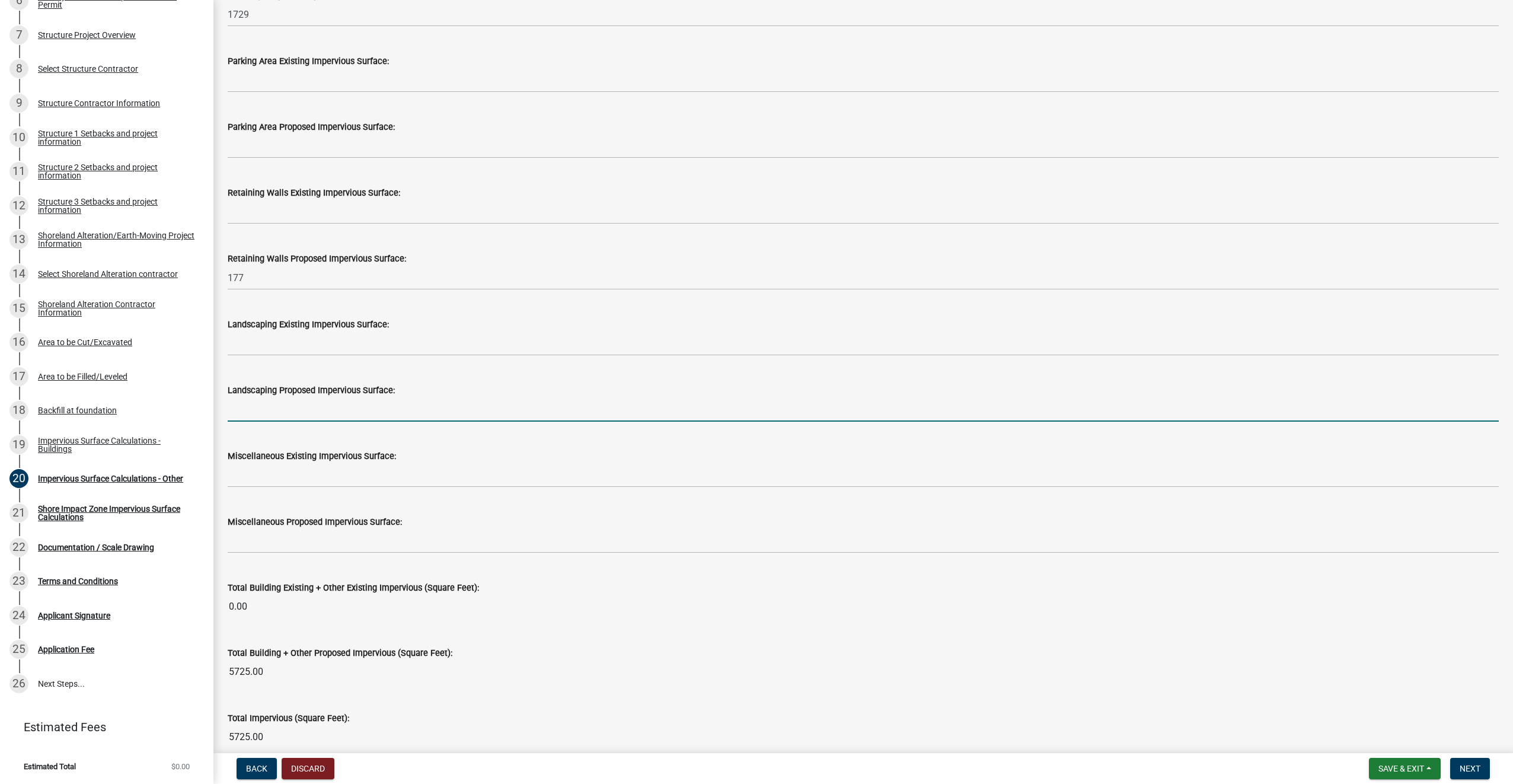
scroll to position [830, 0]
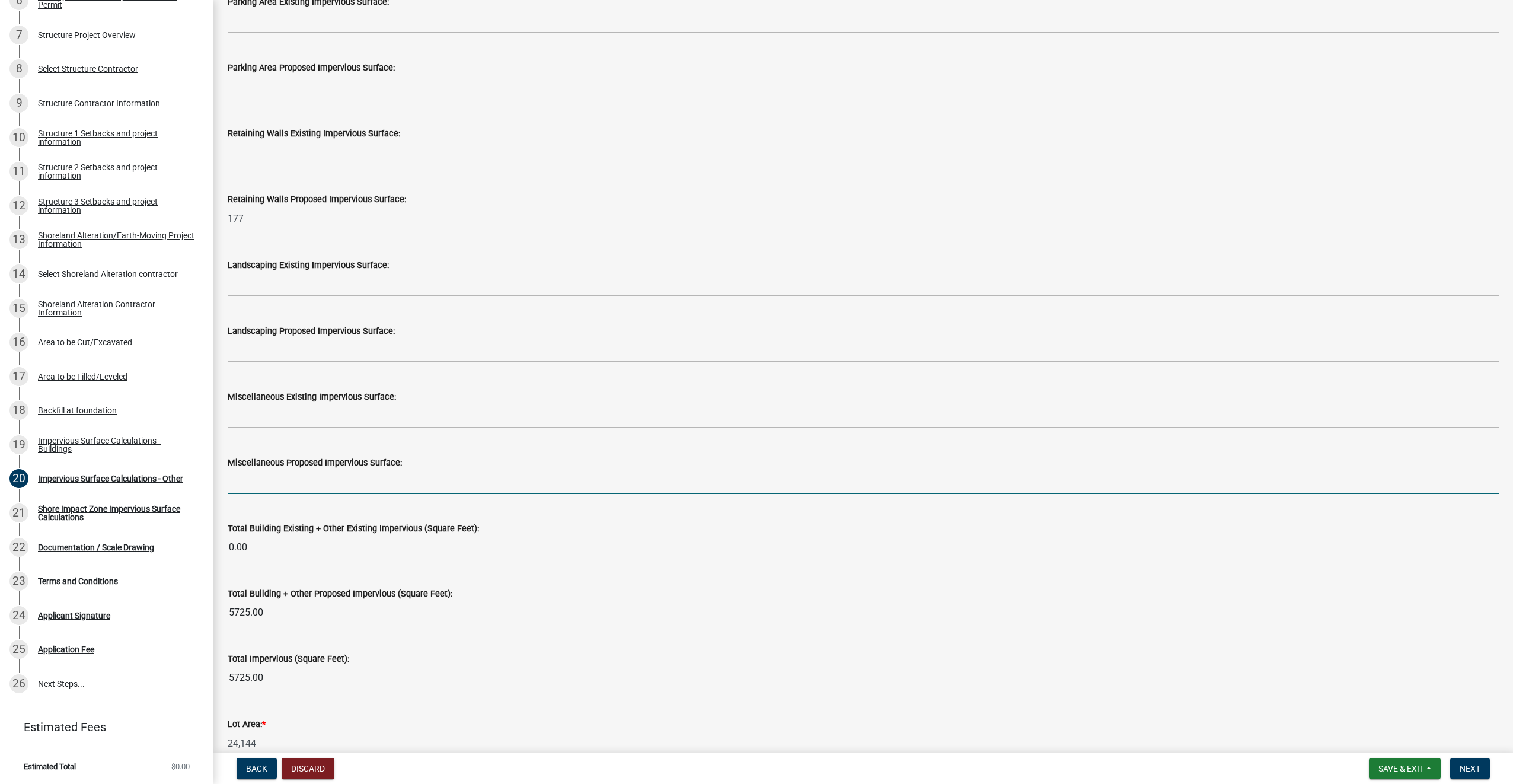
click at [282, 481] on input "text" at bounding box center [864, 482] width 1271 height 25
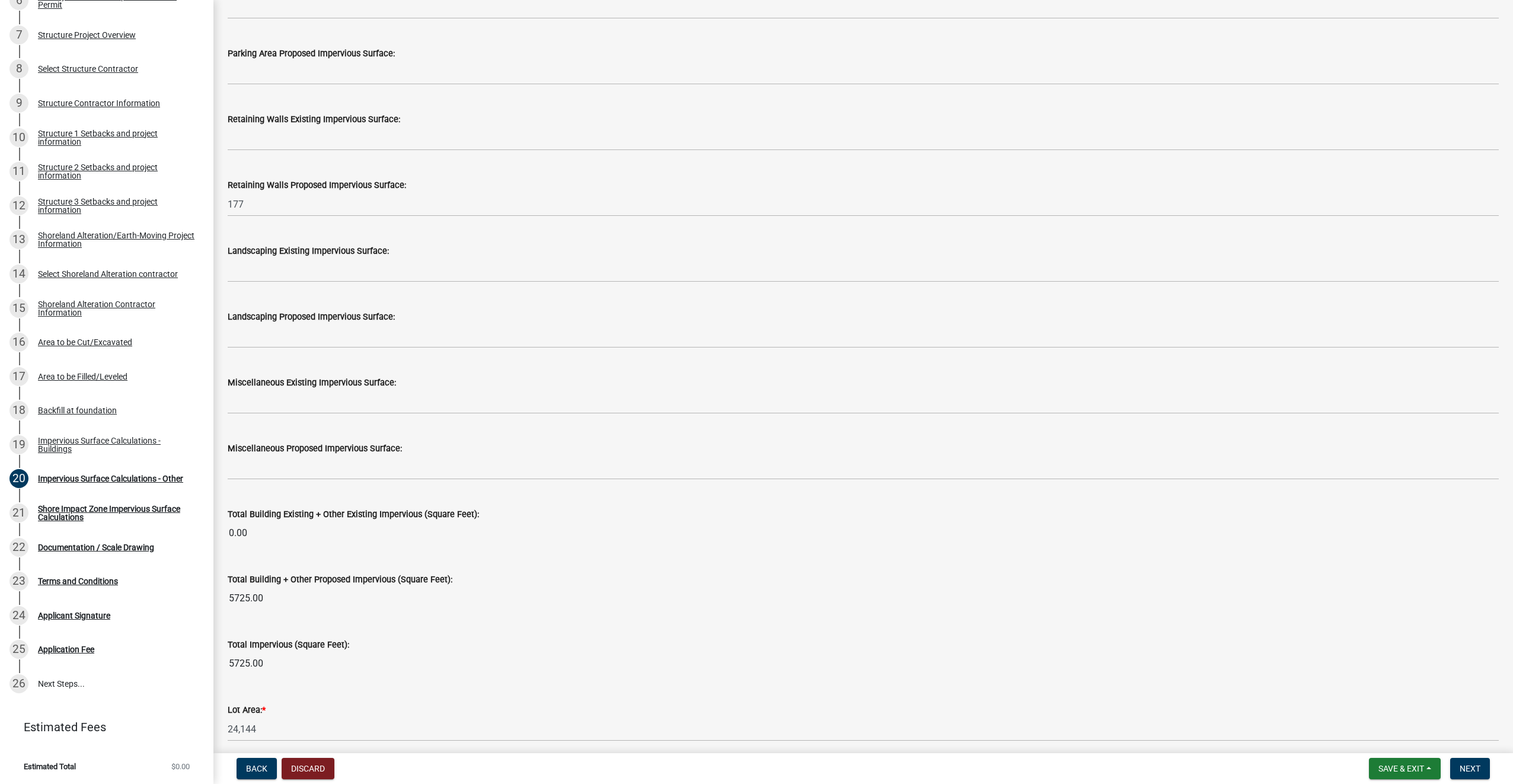
scroll to position [785, 0]
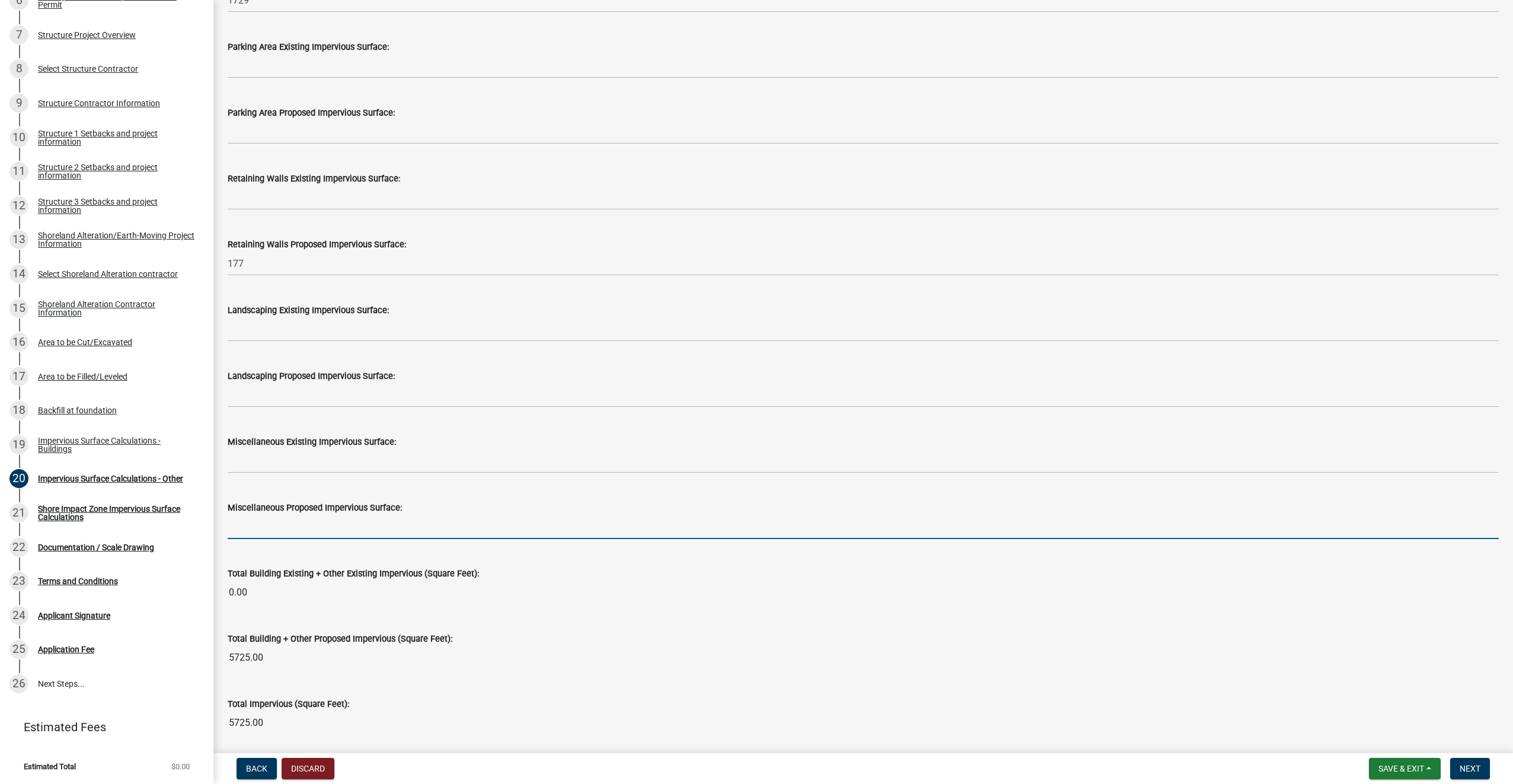
click at [255, 523] on input "text" at bounding box center [864, 526] width 1271 height 25
click at [268, 521] on input "text" at bounding box center [864, 526] width 1271 height 25
click at [287, 528] on input "text" at bounding box center [864, 526] width 1271 height 25
type input "176"
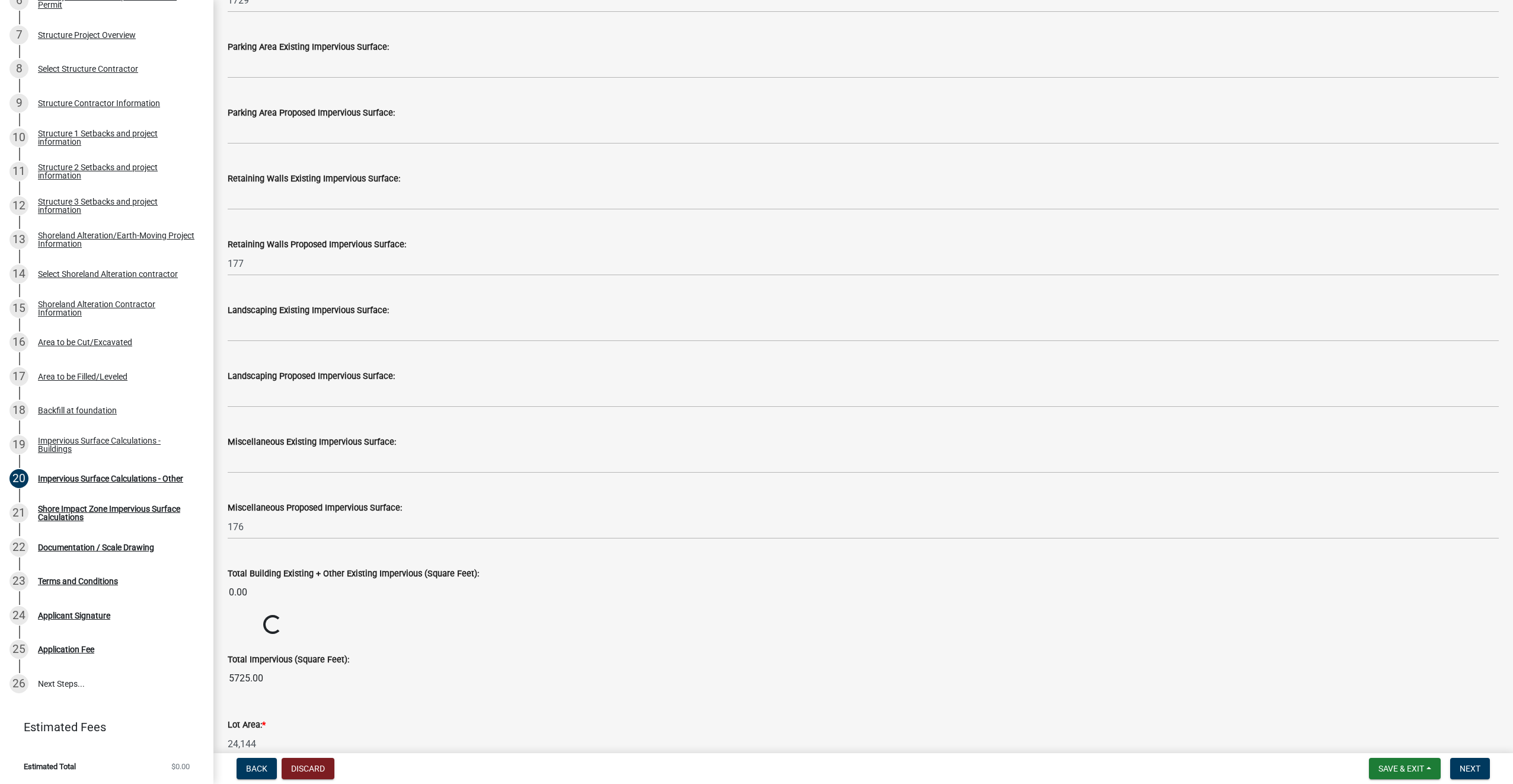
click at [309, 441] on label "Miscellaneous Existing Impervious Surface:" at bounding box center [312, 442] width 169 height 8
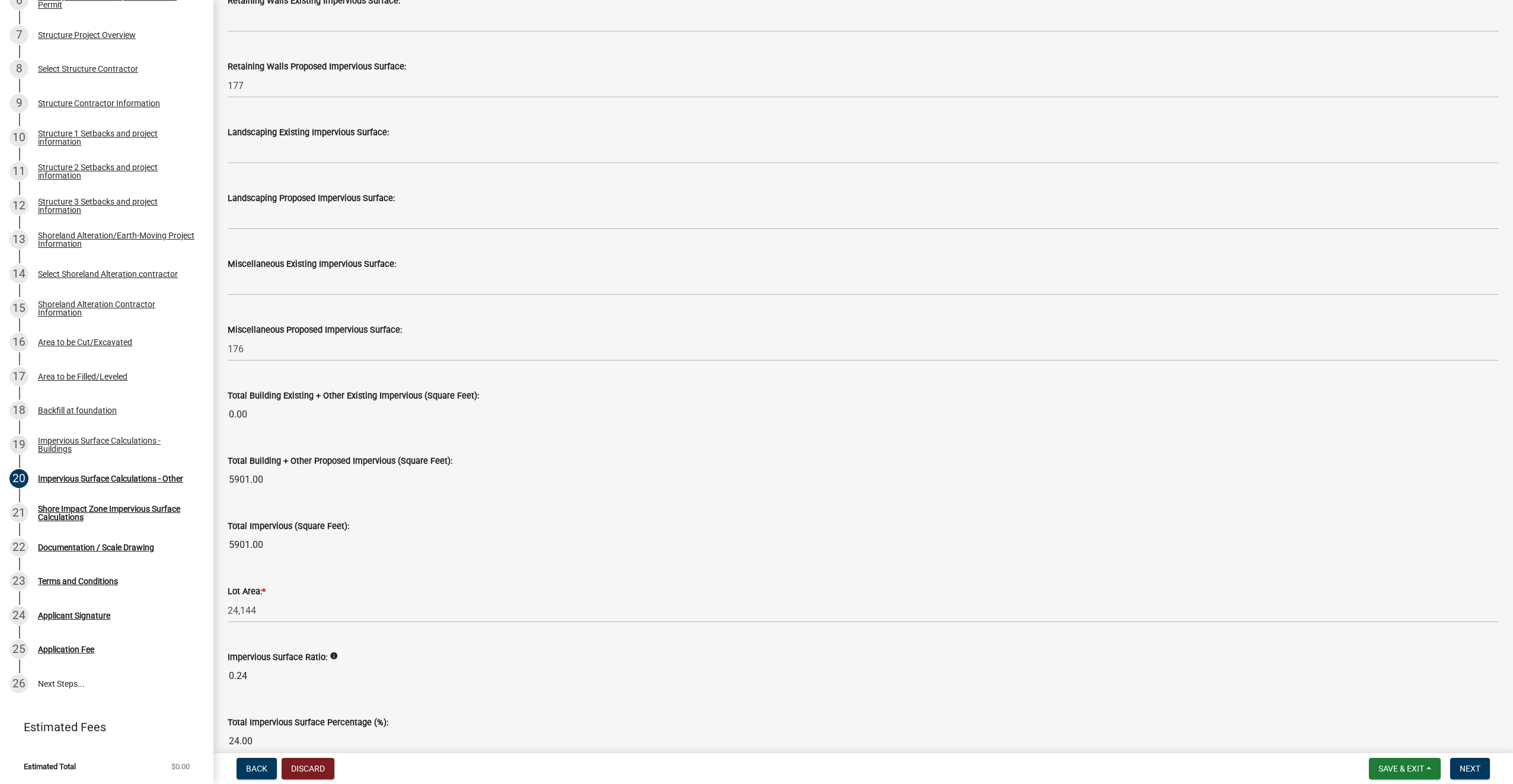
scroll to position [1022, 0]
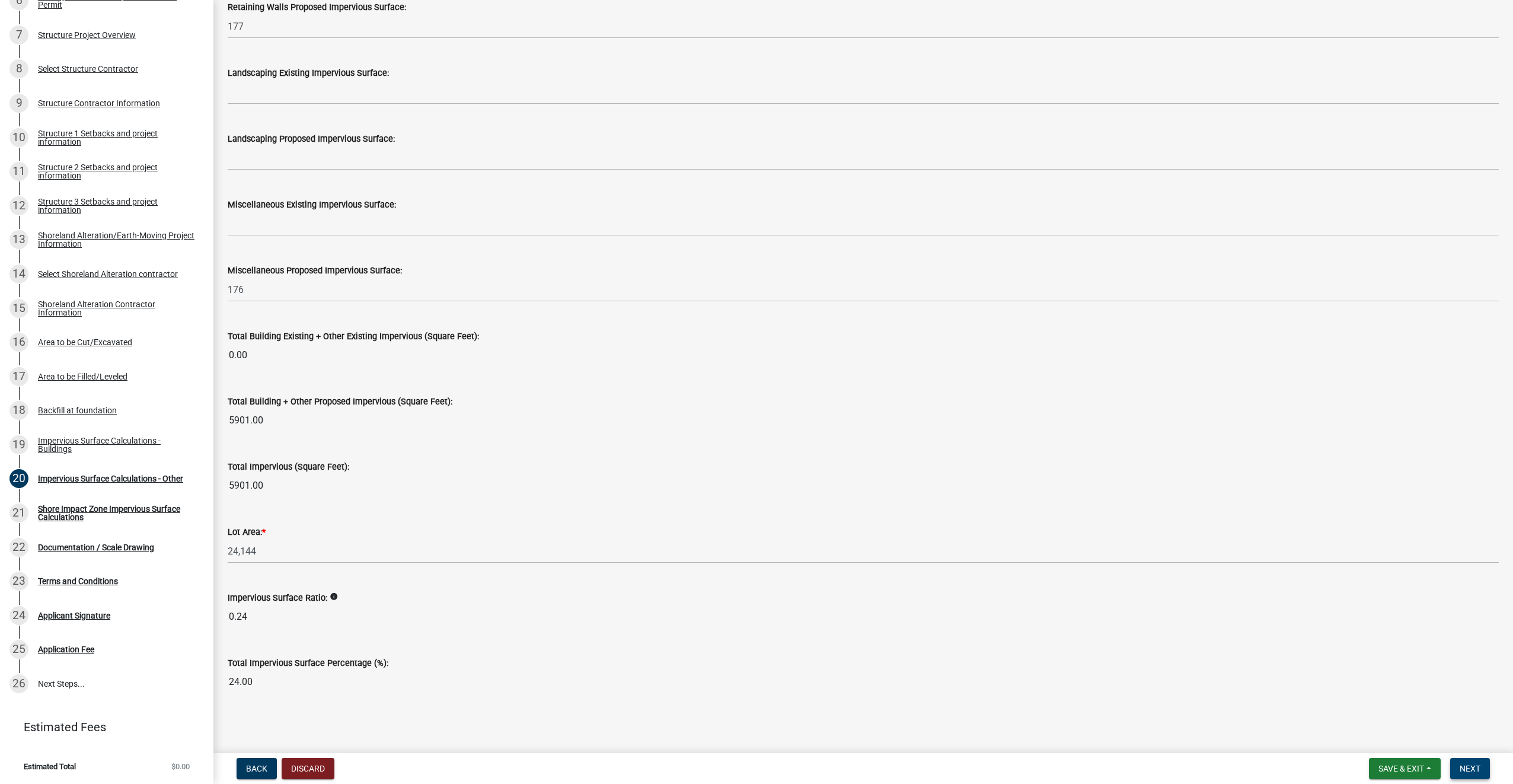
click at [1471, 769] on span "Next" at bounding box center [1470, 768] width 21 height 10
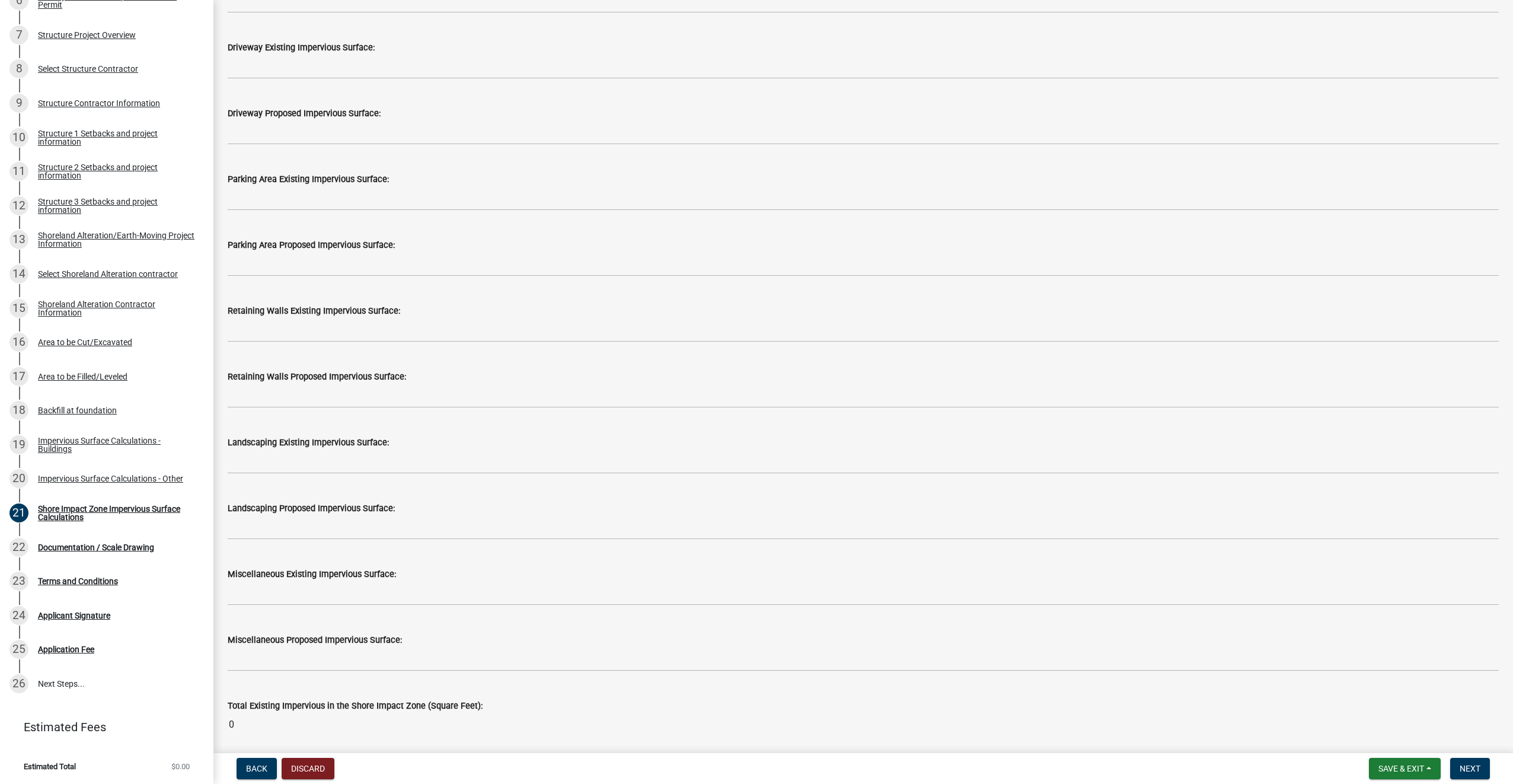
scroll to position [1185, 0]
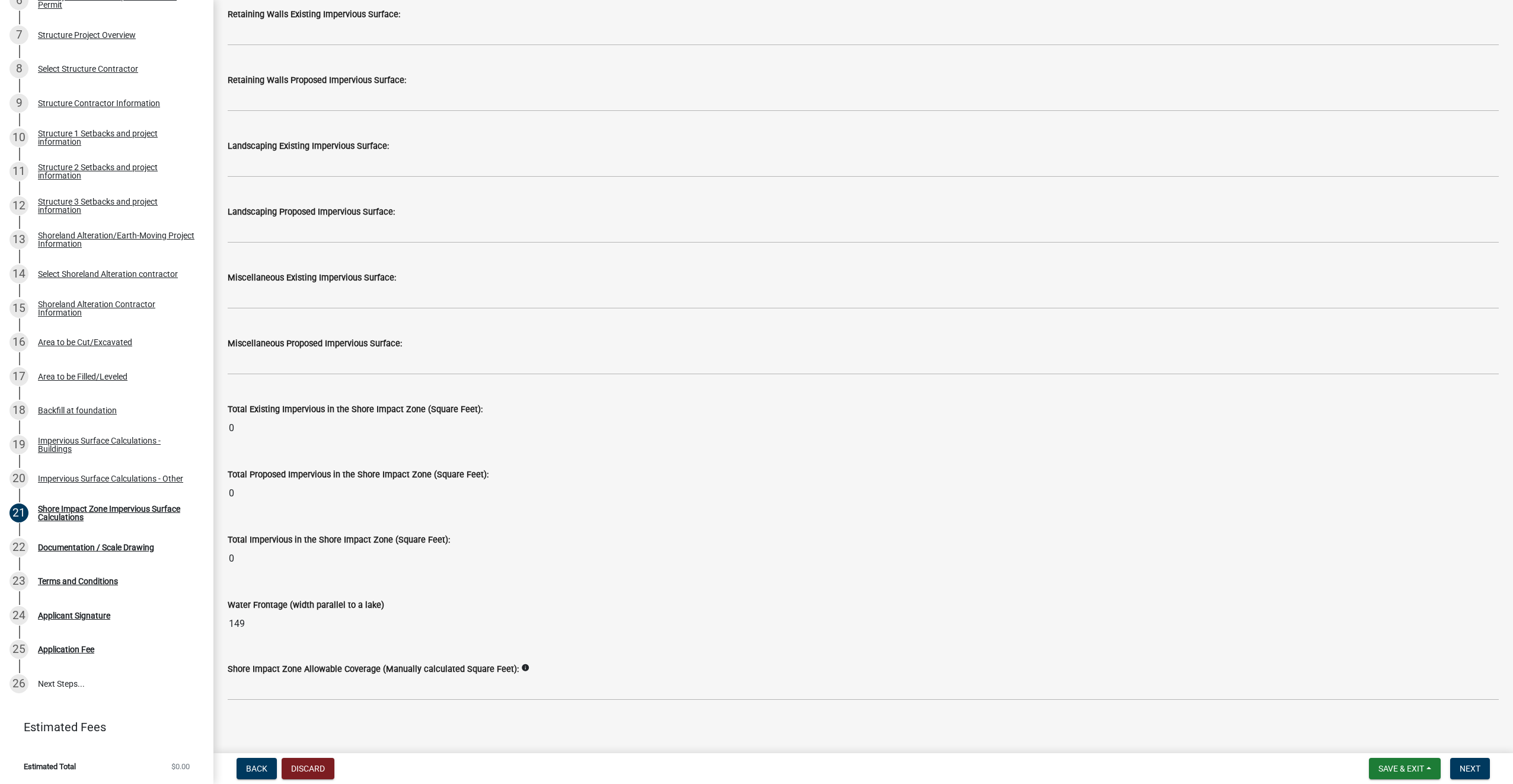
click at [522, 666] on icon "info" at bounding box center [525, 667] width 8 height 8
drag, startPoint x: 516, startPoint y: 666, endPoint x: 483, endPoint y: 542, distance: 128.3
click at [483, 542] on div "Total Impervious in the Shore Impact Zone (Square Feet):" at bounding box center [864, 539] width 1271 height 14
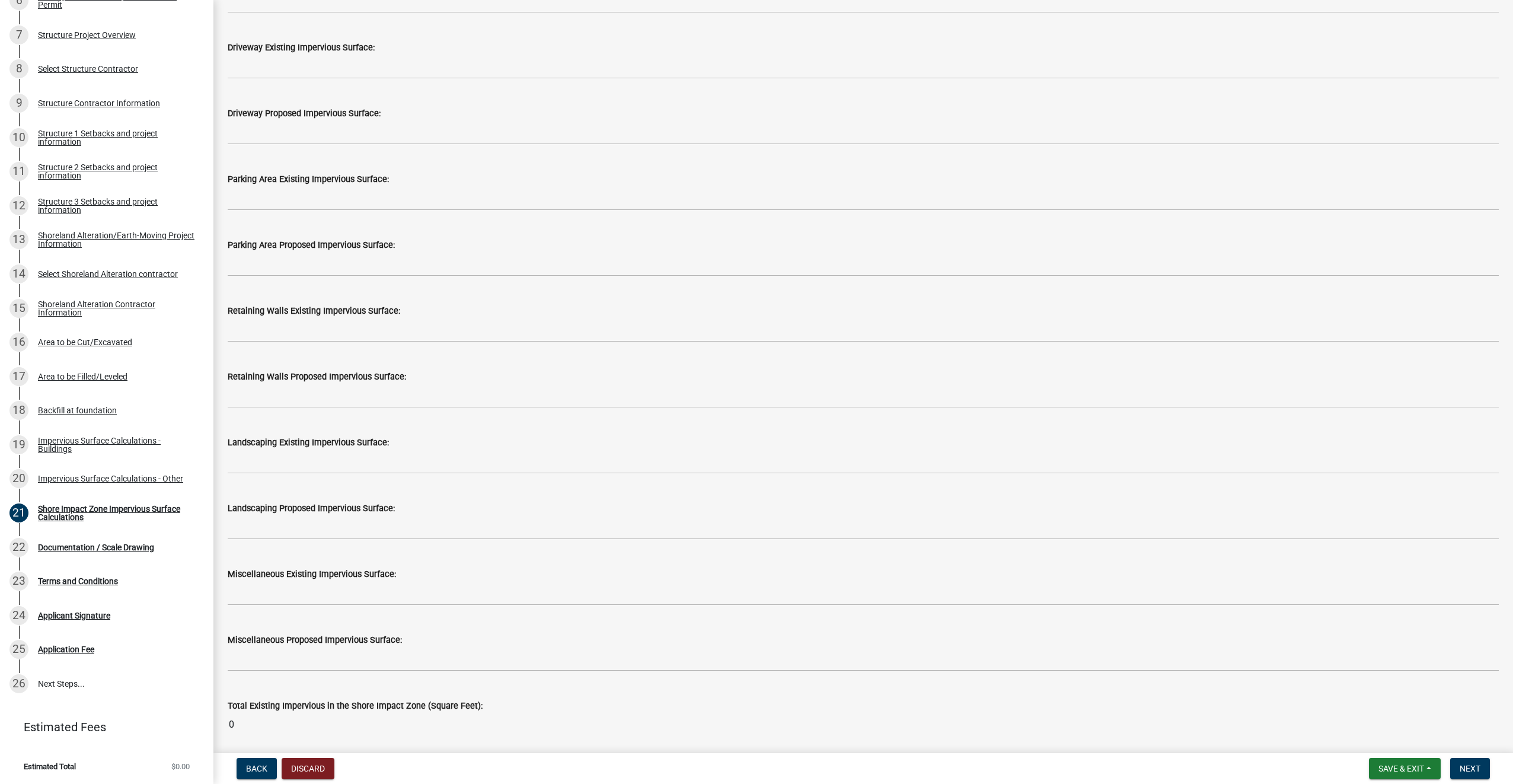
scroll to position [830, 0]
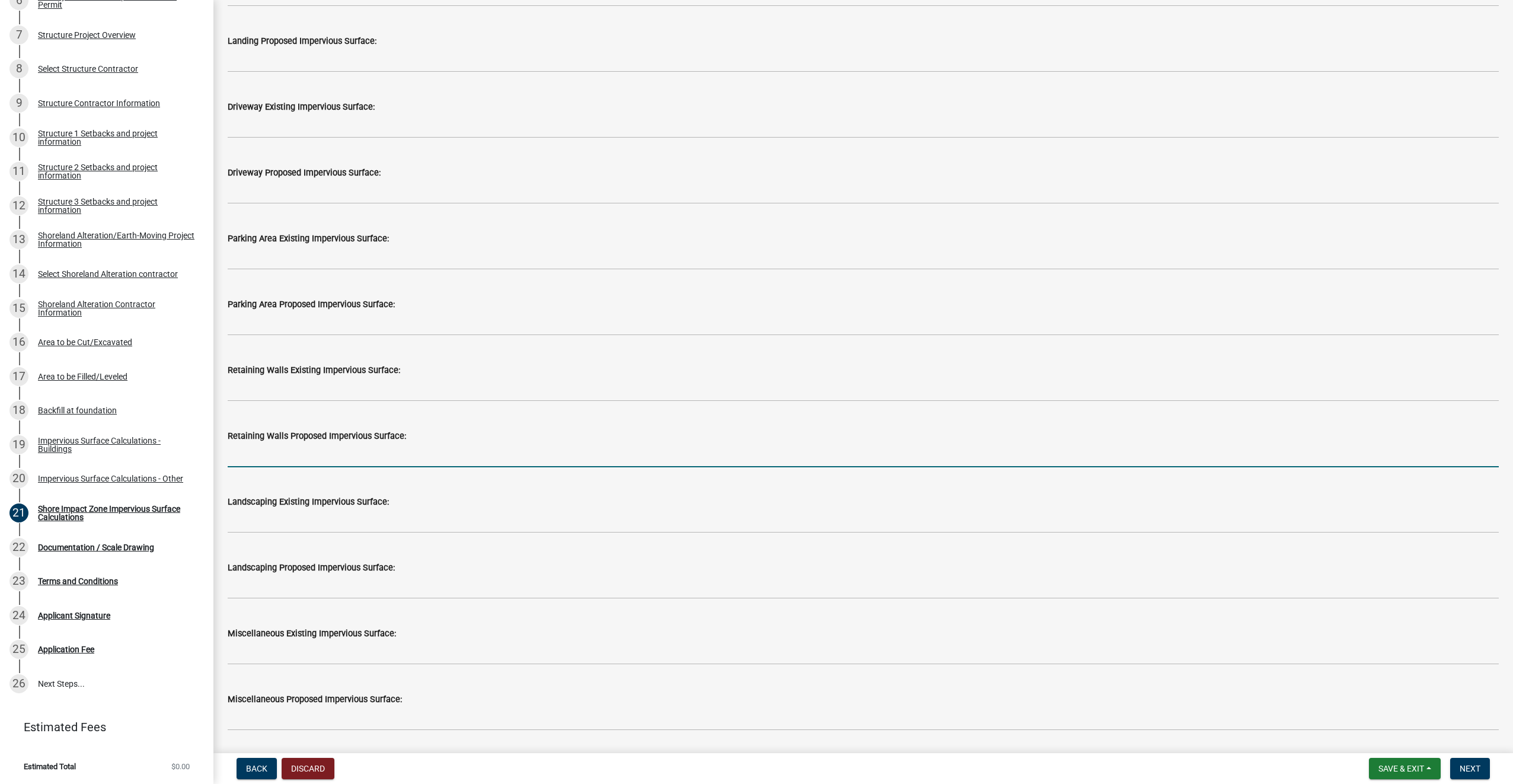
click at [321, 457] on input "text" at bounding box center [864, 455] width 1271 height 25
type input "70"
click at [285, 484] on div "Landscaping Existing Impervious Surface:" at bounding box center [864, 505] width 1271 height 56
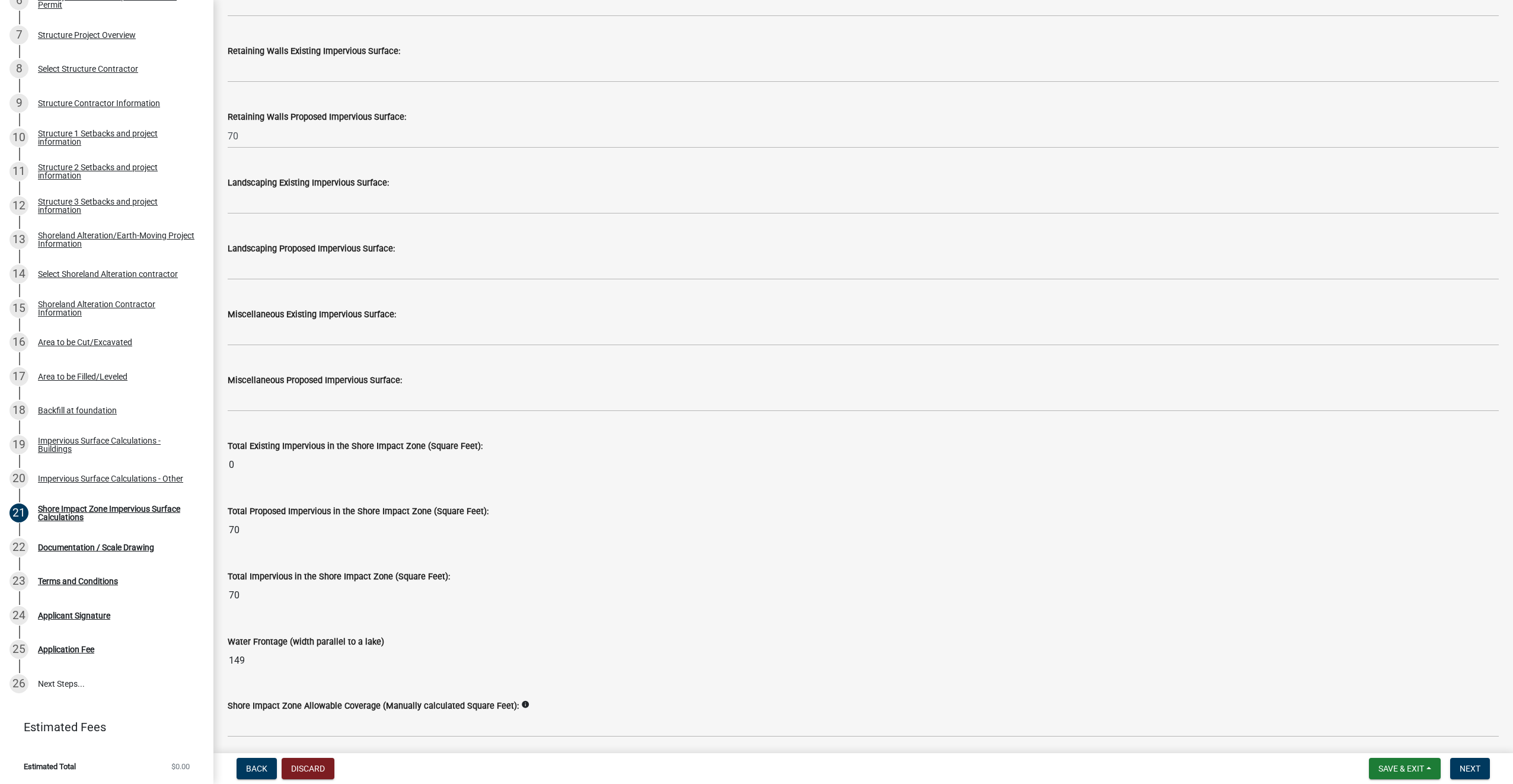
scroll to position [1192, 0]
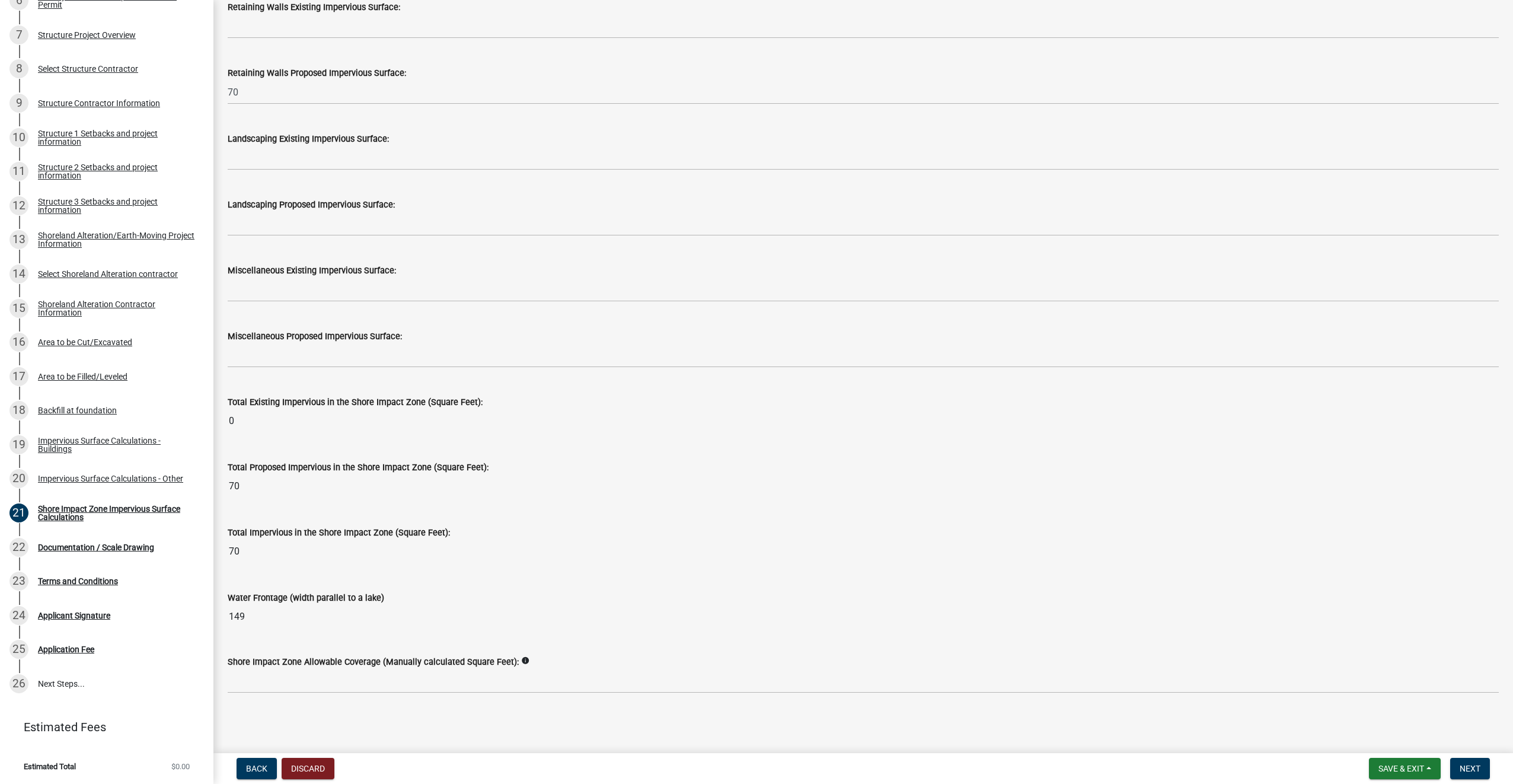
click at [522, 658] on icon "info" at bounding box center [525, 660] width 8 height 8
click at [280, 678] on input "text" at bounding box center [864, 681] width 1271 height 25
type input "838"
click at [272, 579] on div "Water Frontage (width parallel to a lake) 149" at bounding box center [864, 601] width 1271 height 55
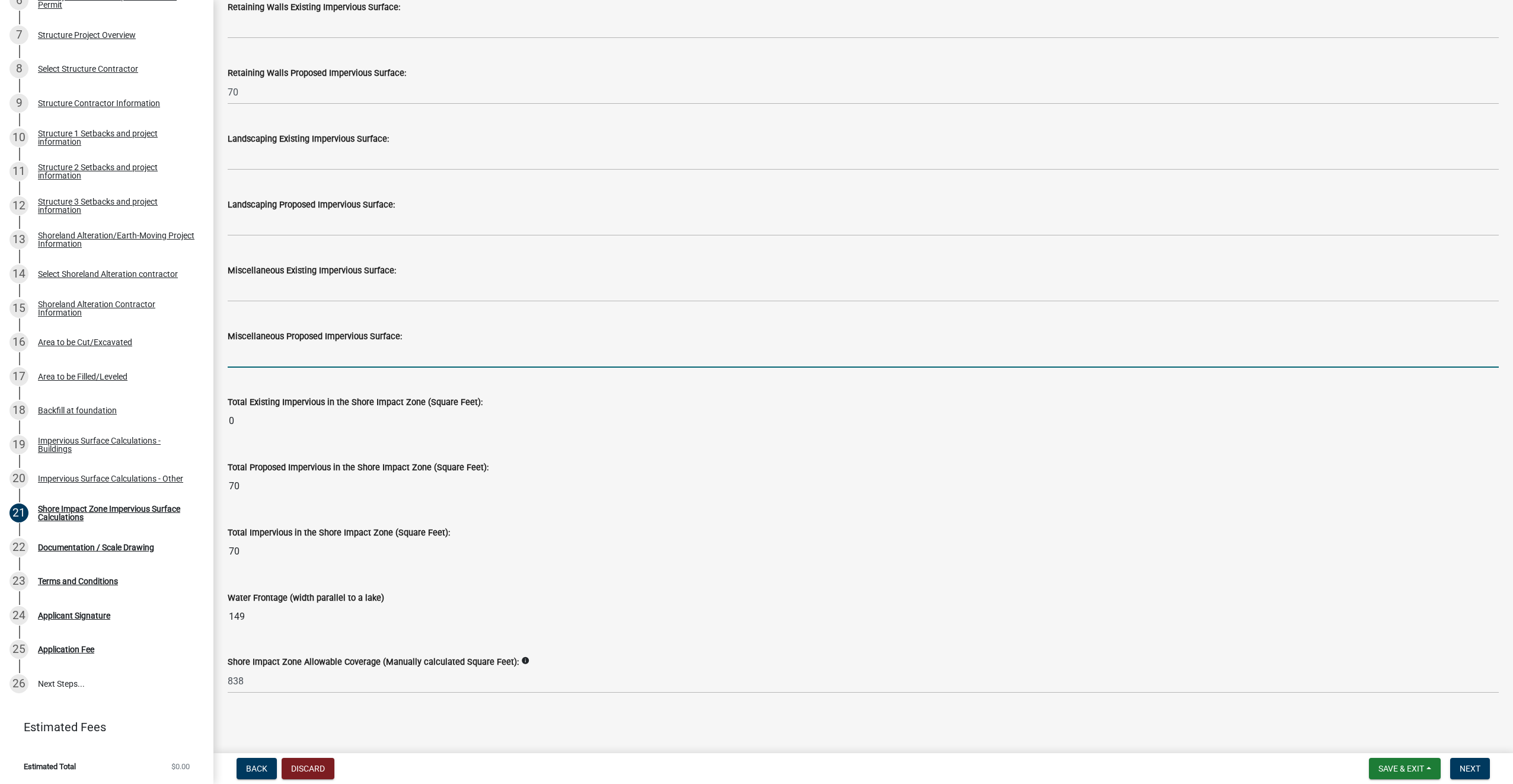
click at [271, 355] on input "text" at bounding box center [864, 355] width 1271 height 25
type input "176"
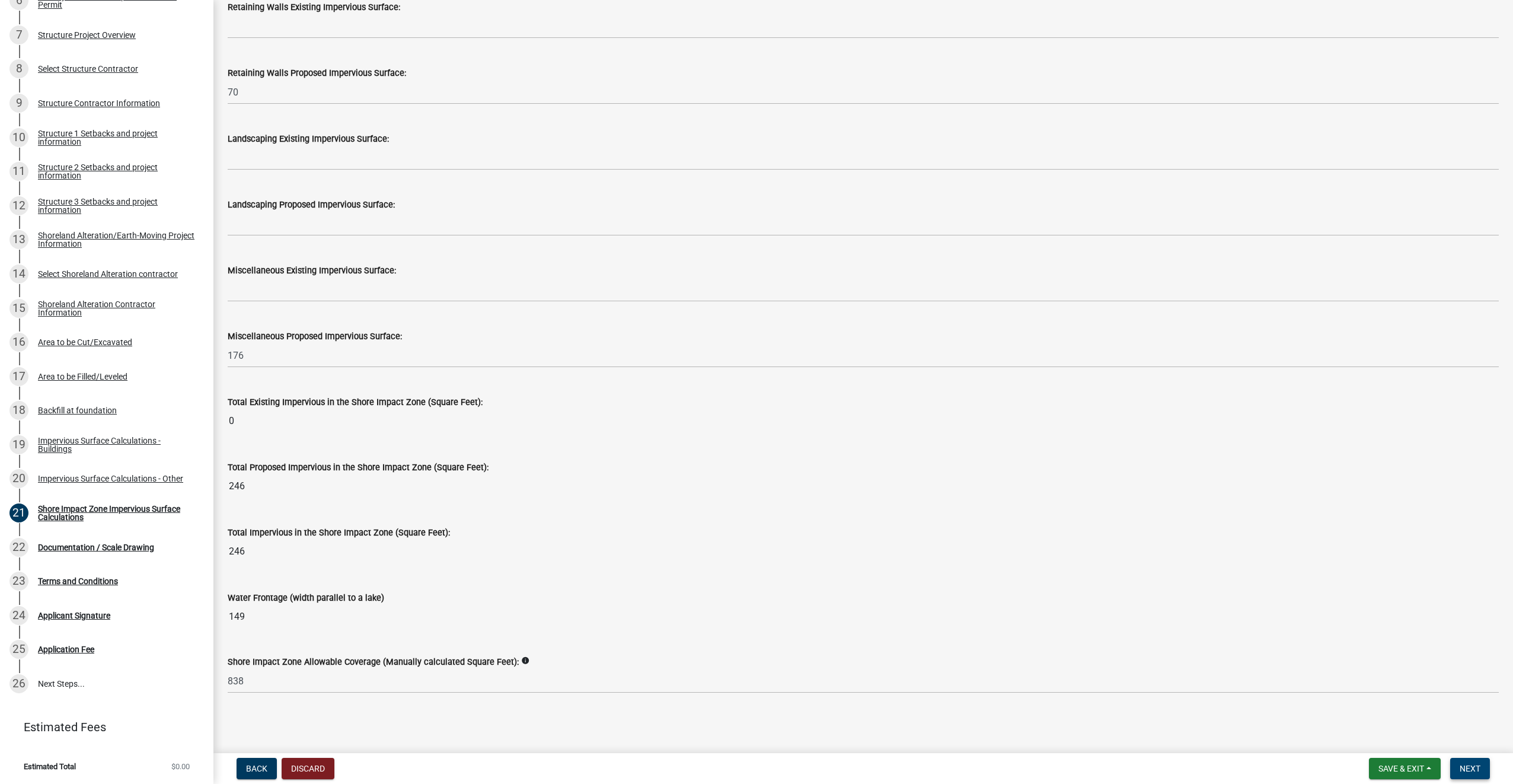
click at [1476, 769] on span "Next" at bounding box center [1470, 768] width 21 height 10
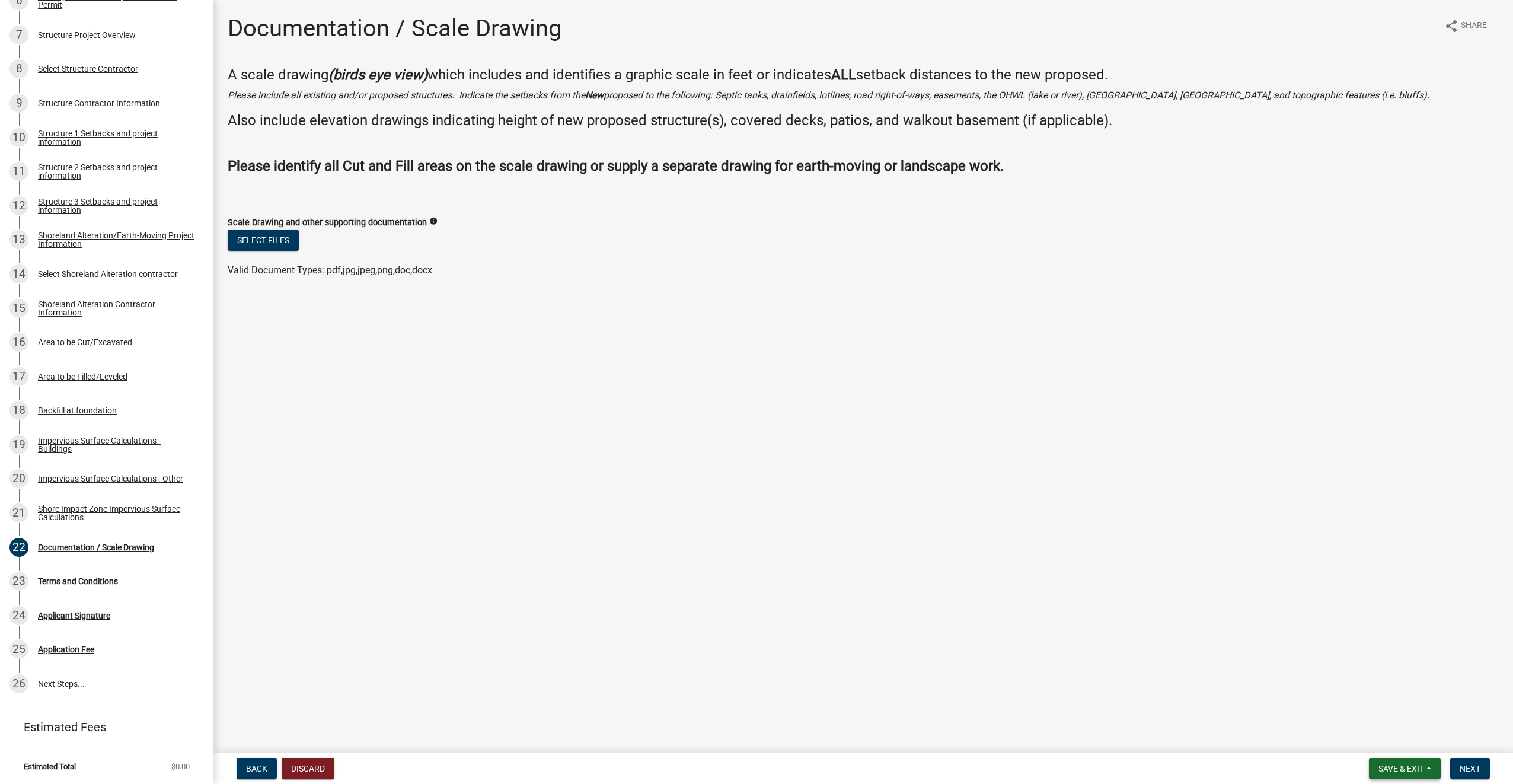
click at [1430, 768] on button "Save & Exit" at bounding box center [1405, 768] width 71 height 22
click at [1388, 711] on button "Save" at bounding box center [1394, 709] width 95 height 29
click at [817, 244] on div "Select files" at bounding box center [864, 241] width 1271 height 25
drag, startPoint x: 467, startPoint y: 326, endPoint x: 446, endPoint y: 316, distance: 23.3
click at [467, 326] on main "Documentation / Scale Drawing share Share A scale drawing (birds eye view) whic…" at bounding box center [863, 374] width 1300 height 748
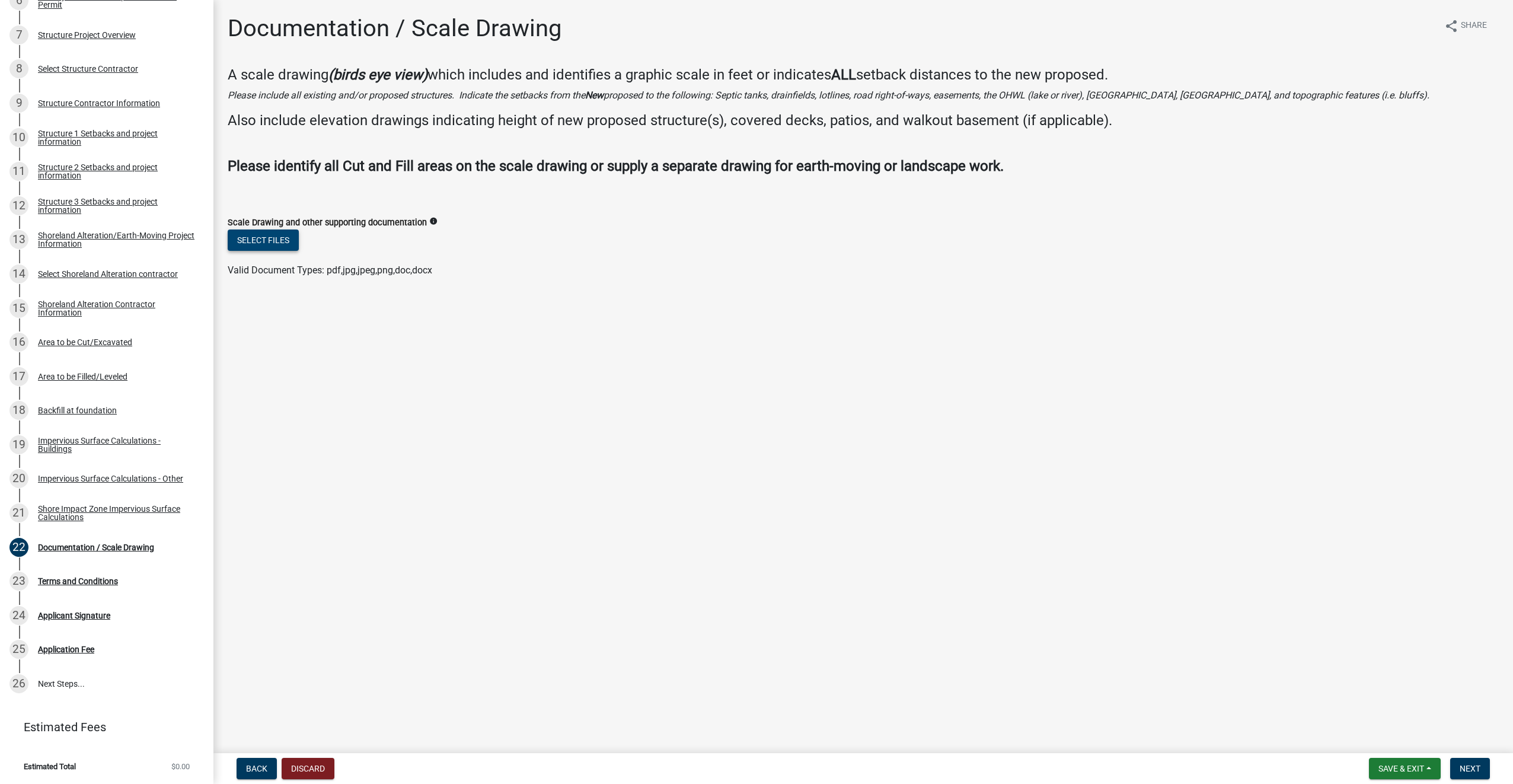
click at [286, 235] on button "Select files" at bounding box center [264, 240] width 71 height 22
click at [1431, 771] on button "Save & Exit" at bounding box center [1405, 768] width 71 height 22
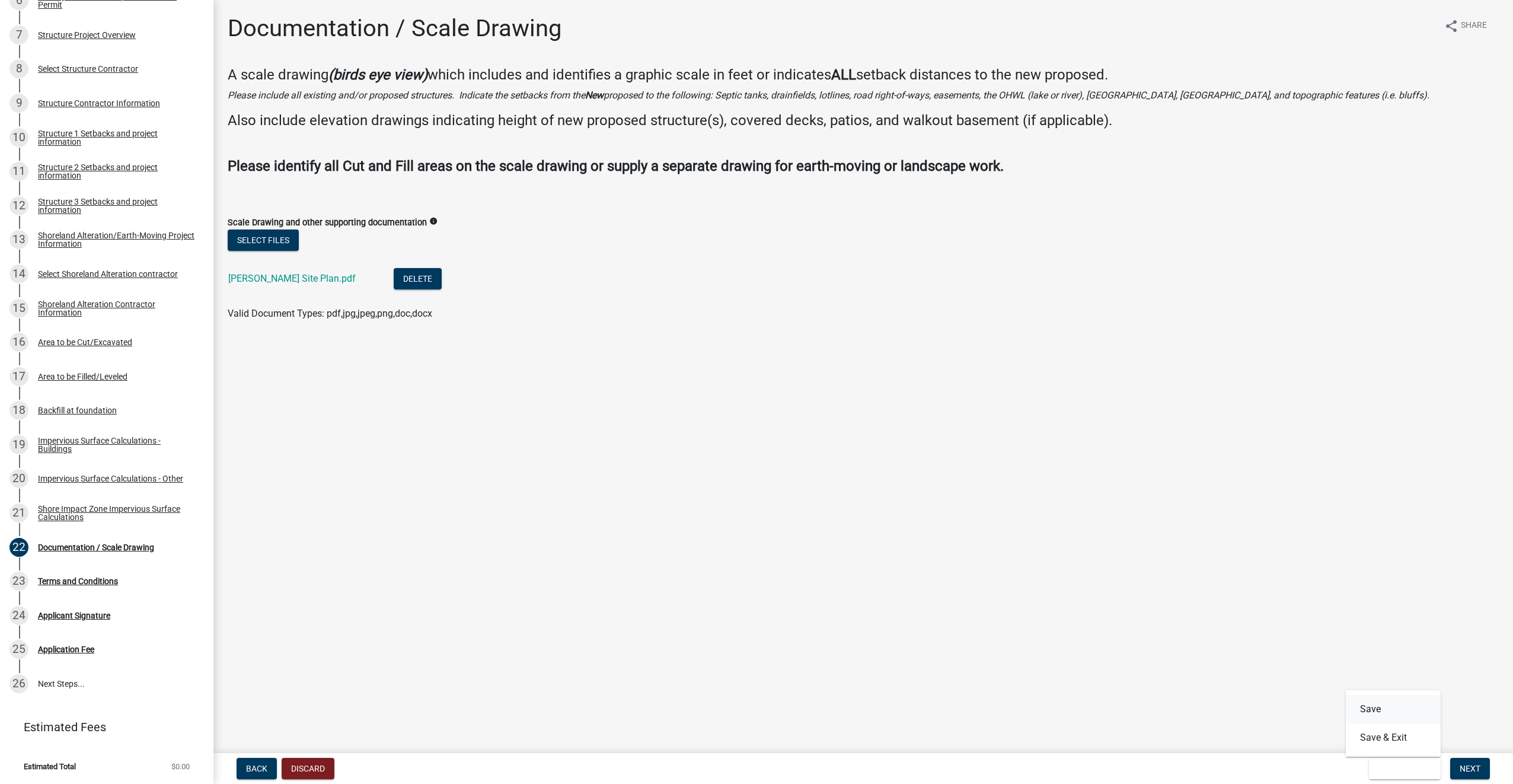
click at [1390, 709] on button "Save" at bounding box center [1394, 709] width 95 height 29
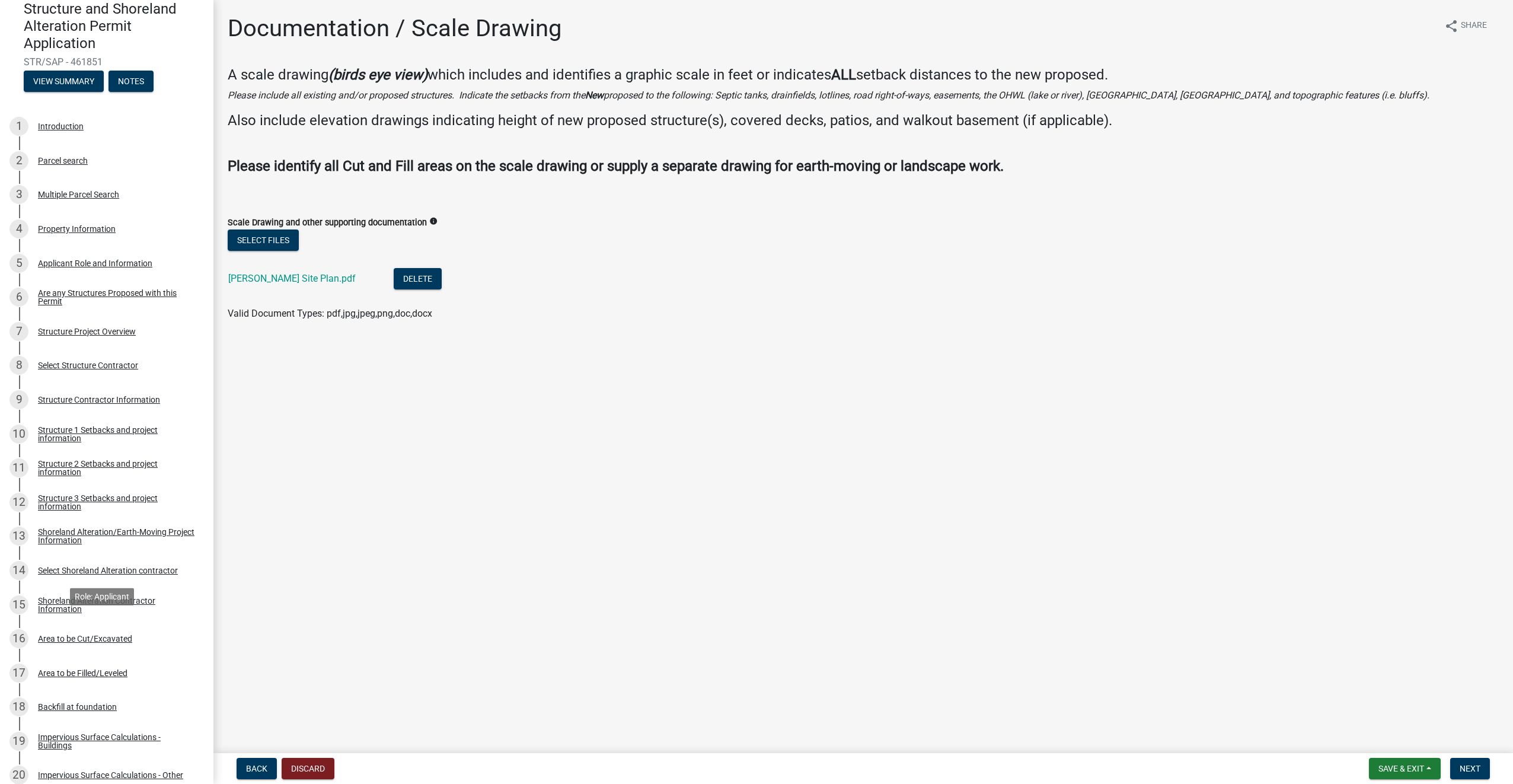
scroll to position [54, 0]
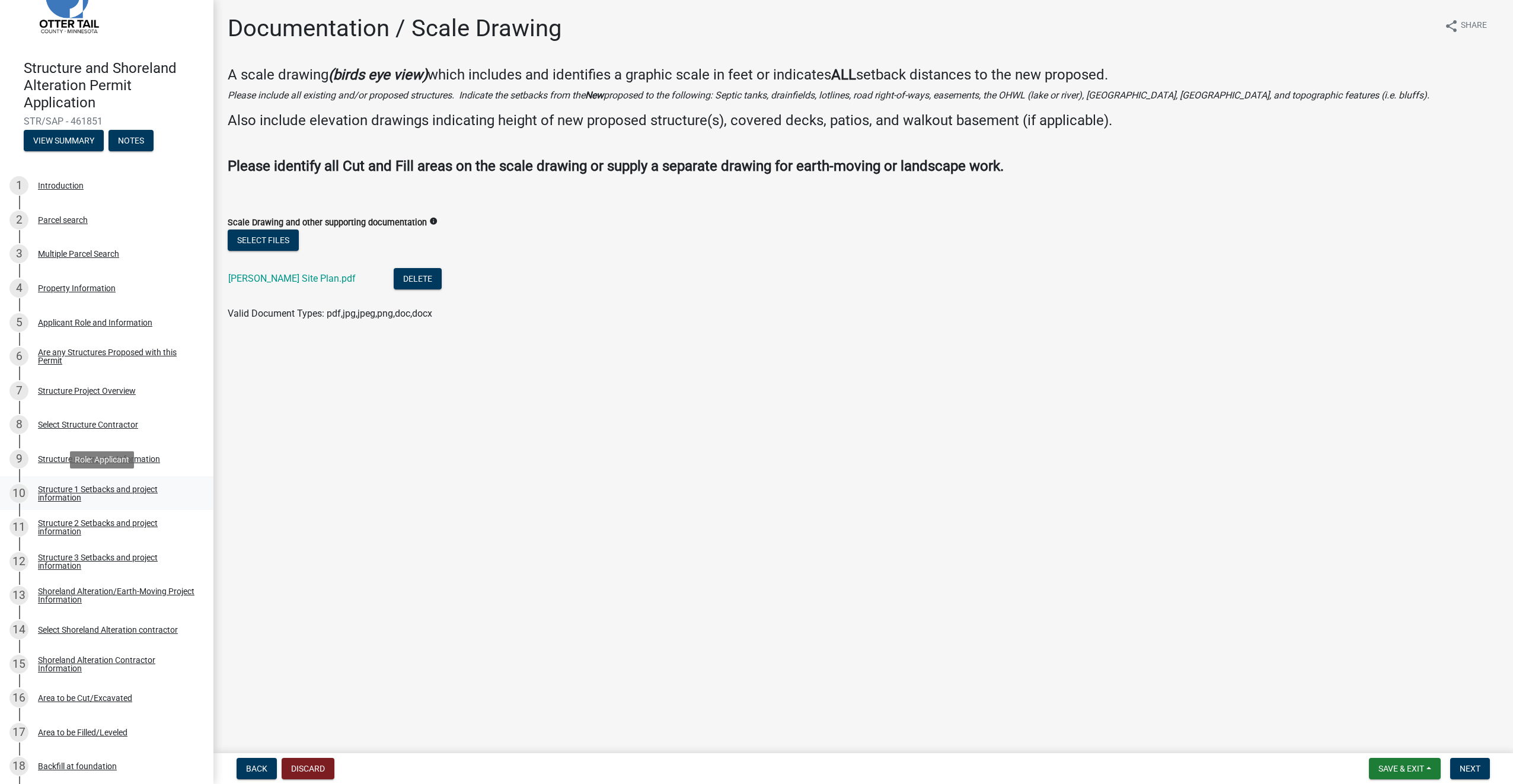
click at [91, 490] on div "Structure 1 Setbacks and project information" at bounding box center [116, 493] width 157 height 17
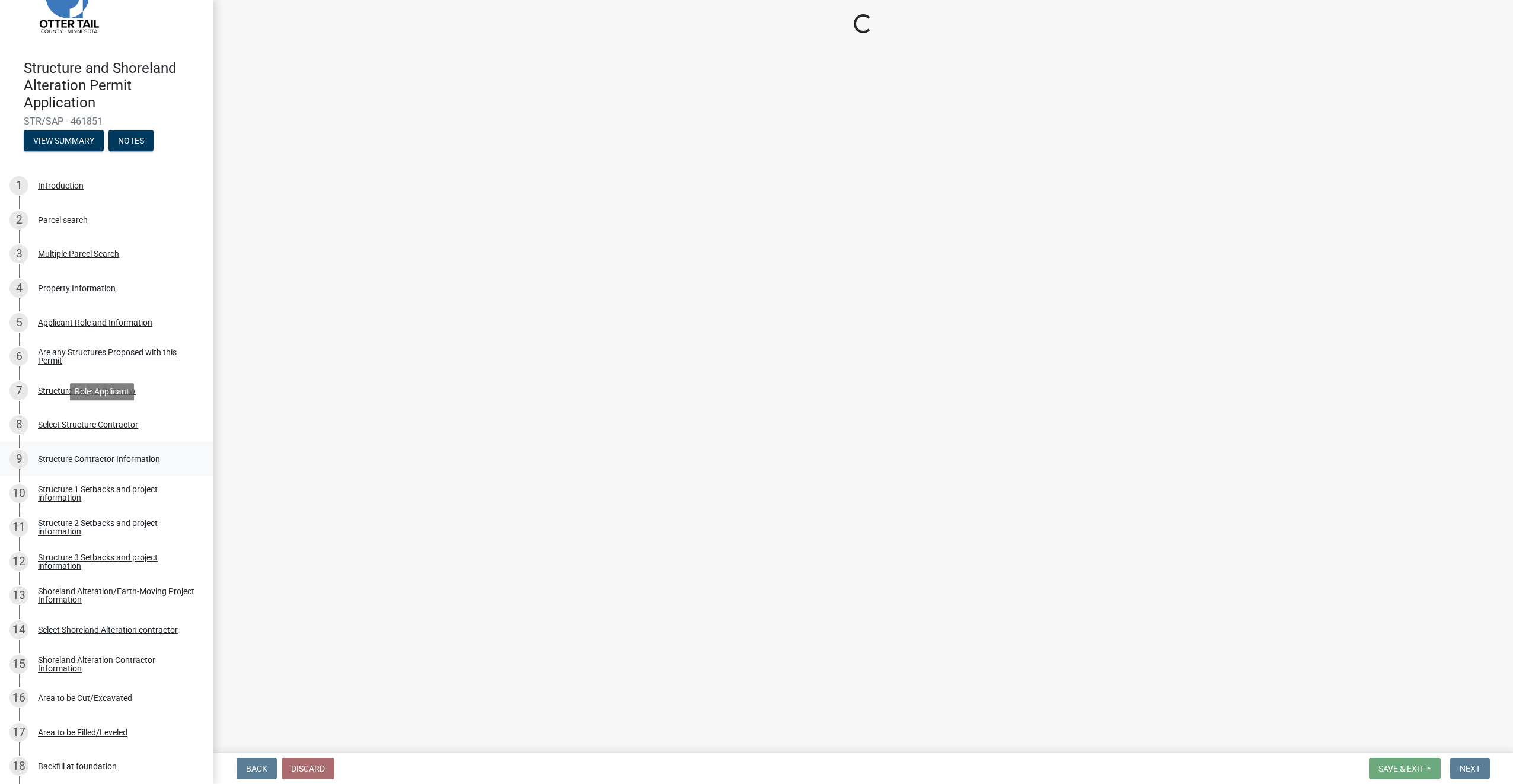
select select "a3cc236c-43aa-406a-8353-e0398d57c407"
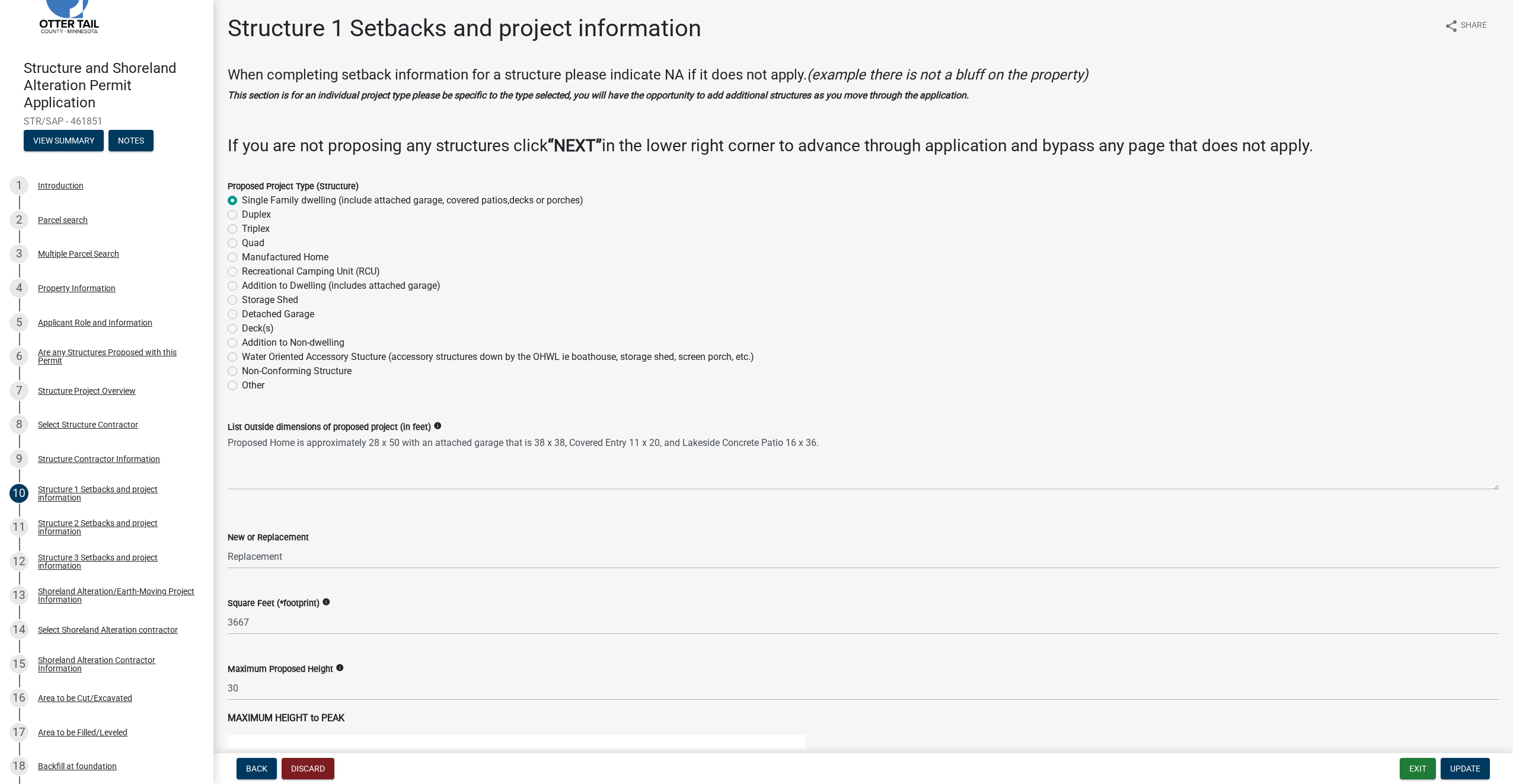
scroll to position [475, 0]
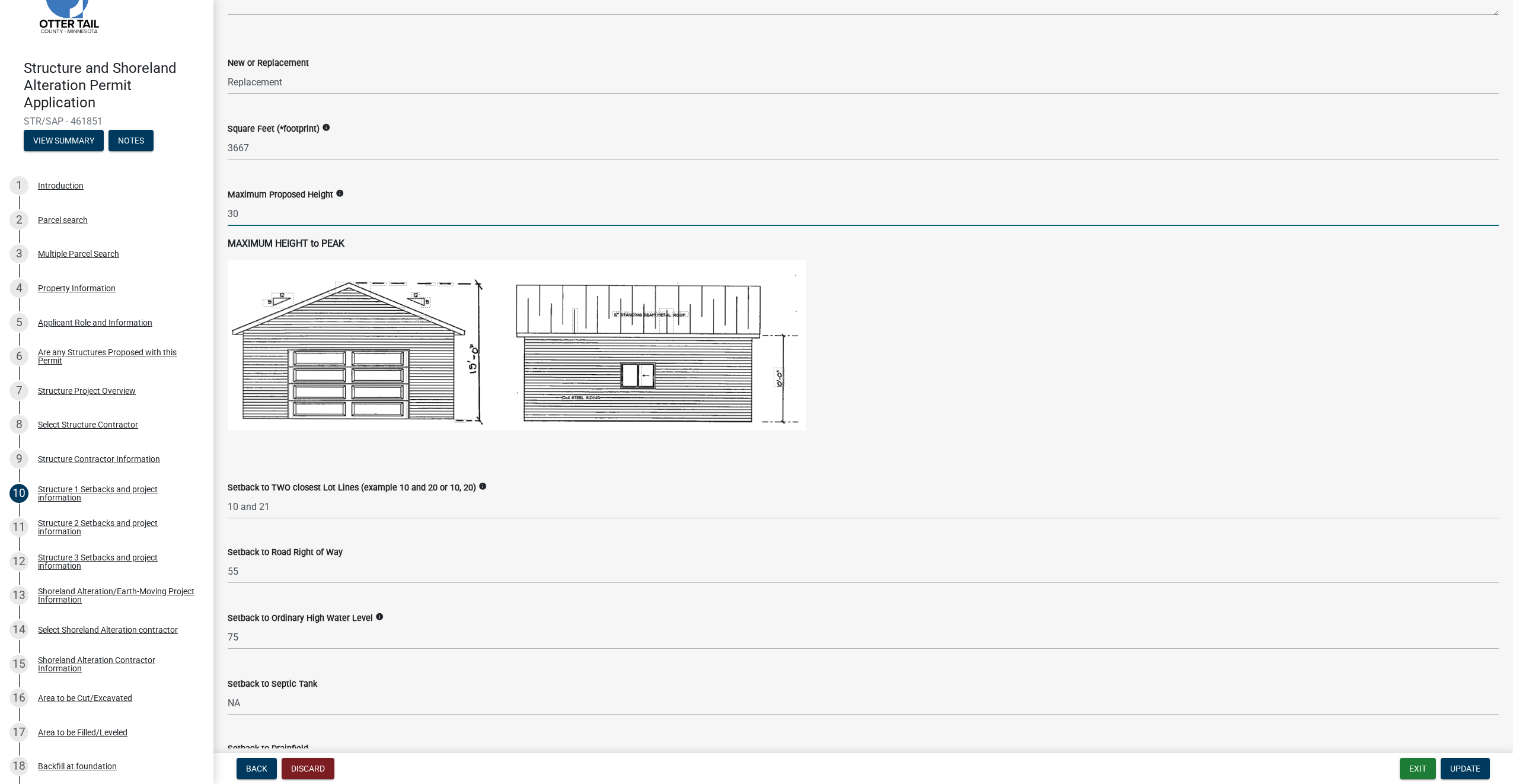
click at [310, 212] on input "30" at bounding box center [864, 213] width 1271 height 25
